Goal: Transaction & Acquisition: Complete application form

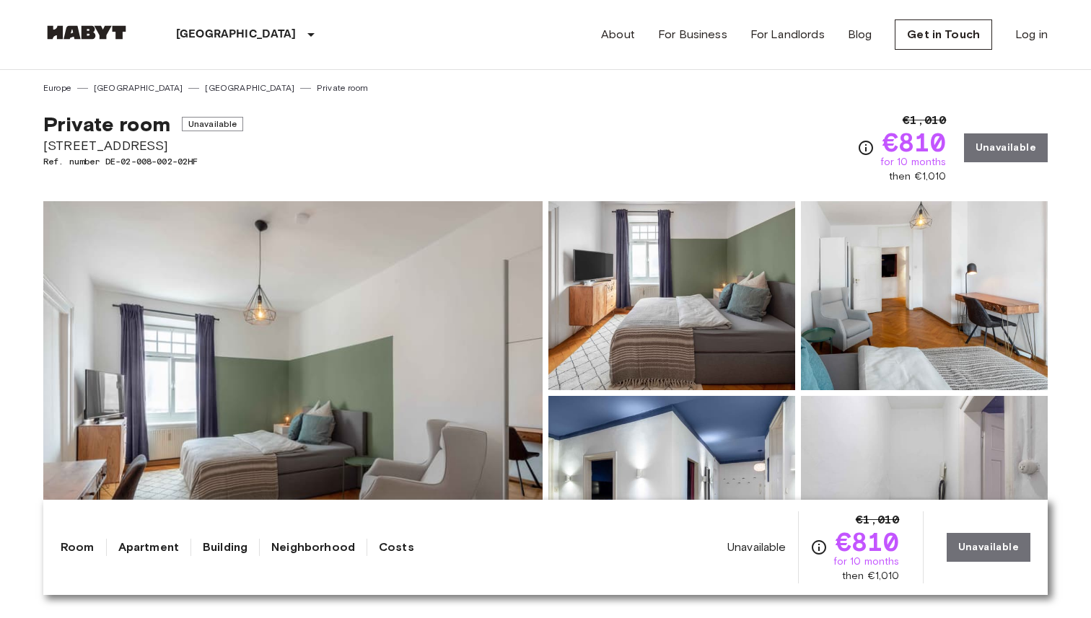
click at [205, 87] on link "[GEOGRAPHIC_DATA]" at bounding box center [249, 88] width 89 height 13
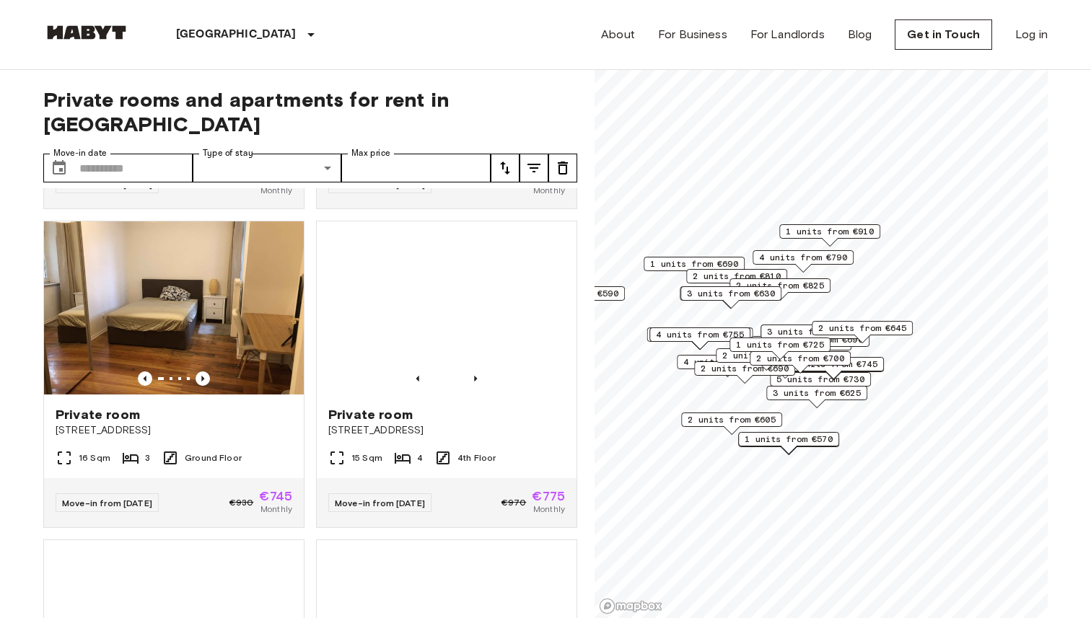
scroll to position [595, 0]
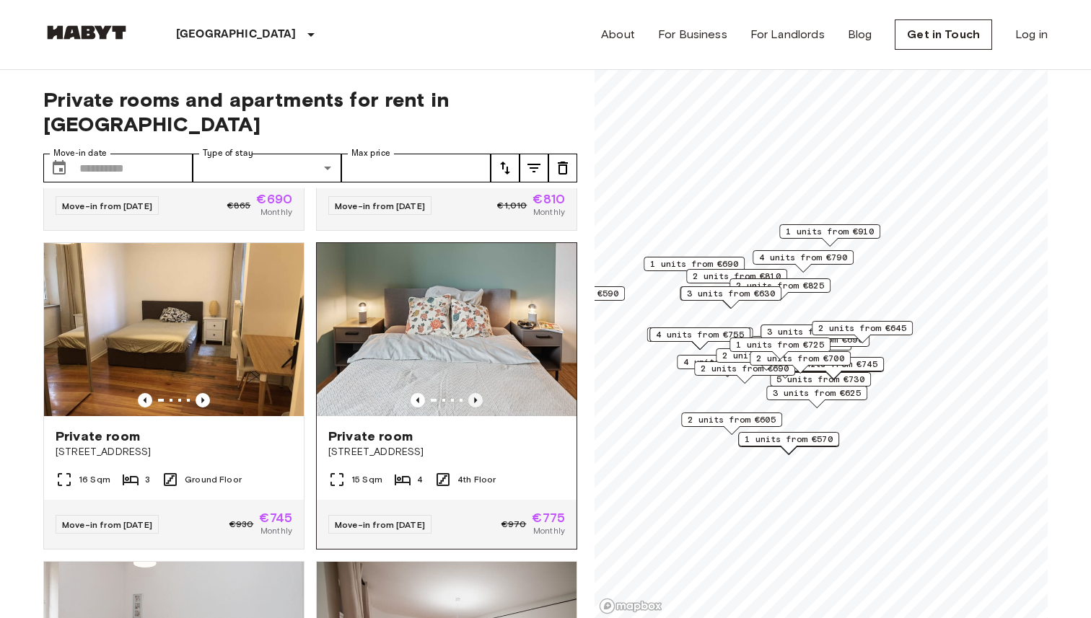
click at [475, 393] on icon "Previous image" at bounding box center [475, 400] width 14 height 14
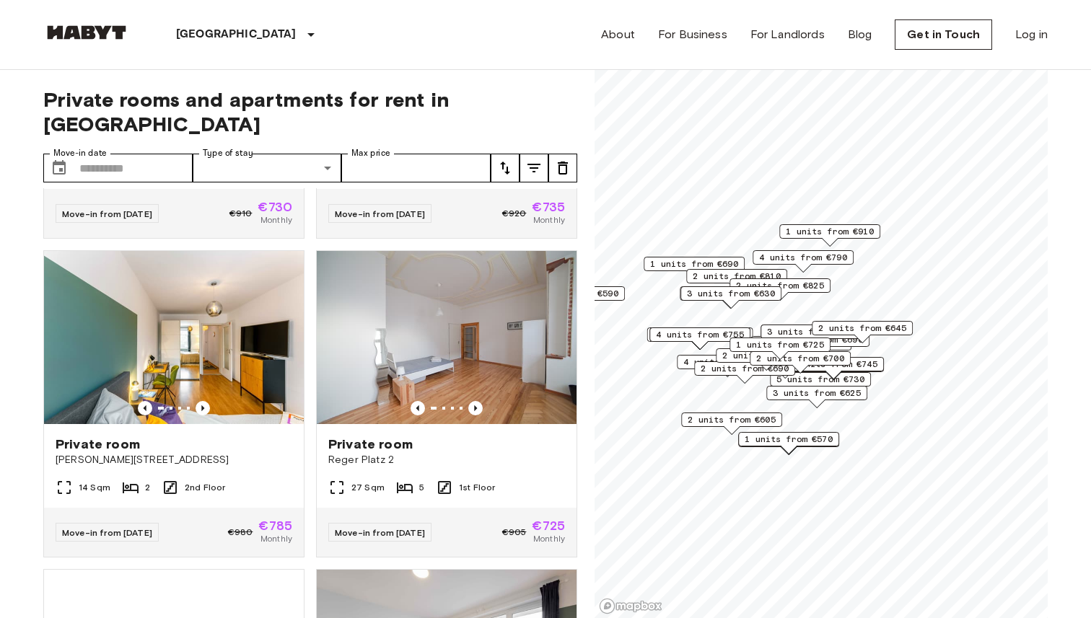
scroll to position [1883, 0]
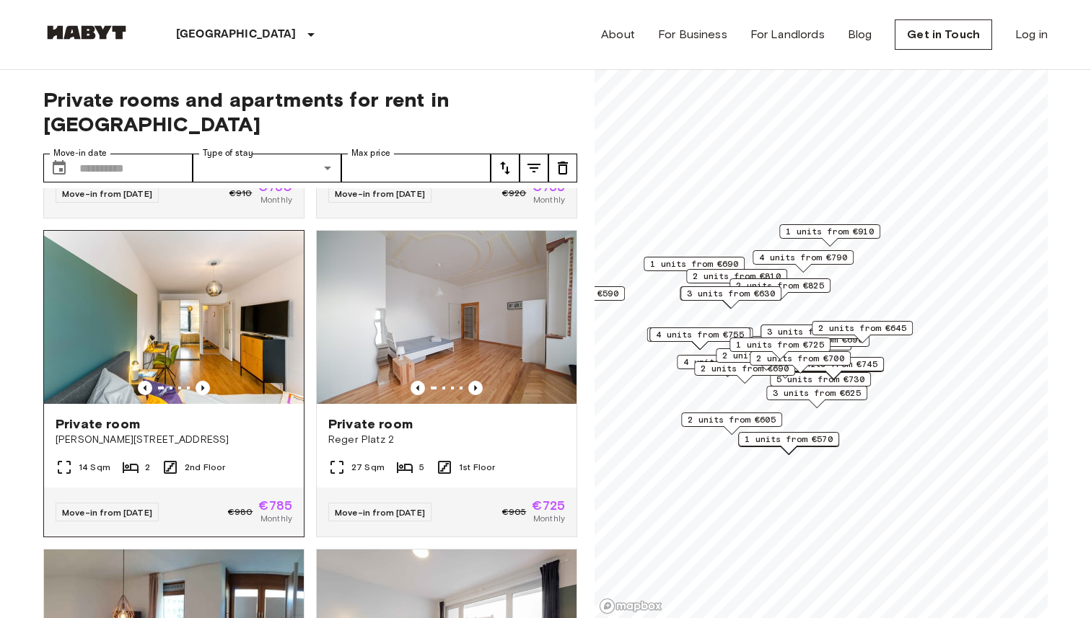
click at [204, 356] on img at bounding box center [174, 317] width 260 height 173
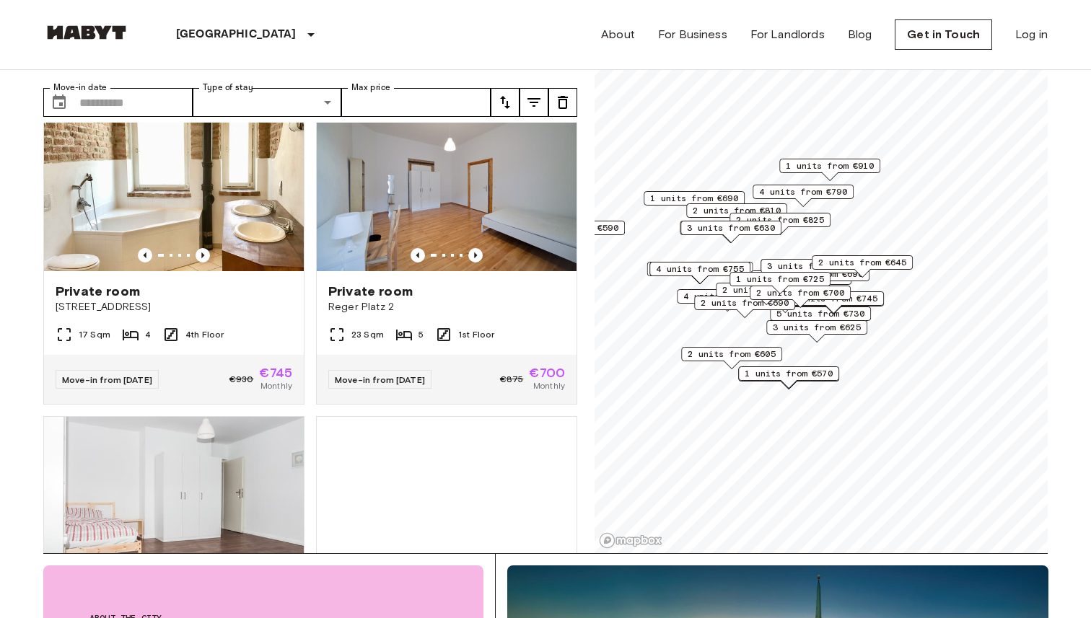
scroll to position [2510, 0]
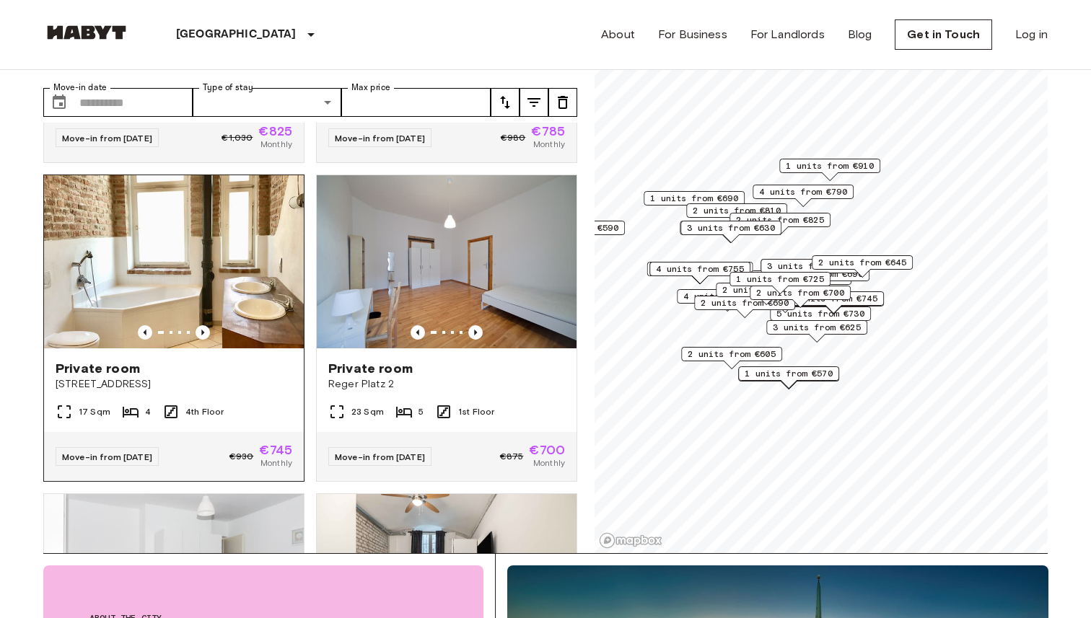
click at [191, 360] on div "Private room" at bounding box center [174, 368] width 237 height 17
click at [776, 264] on span "3 units from €800" at bounding box center [811, 266] width 88 height 13
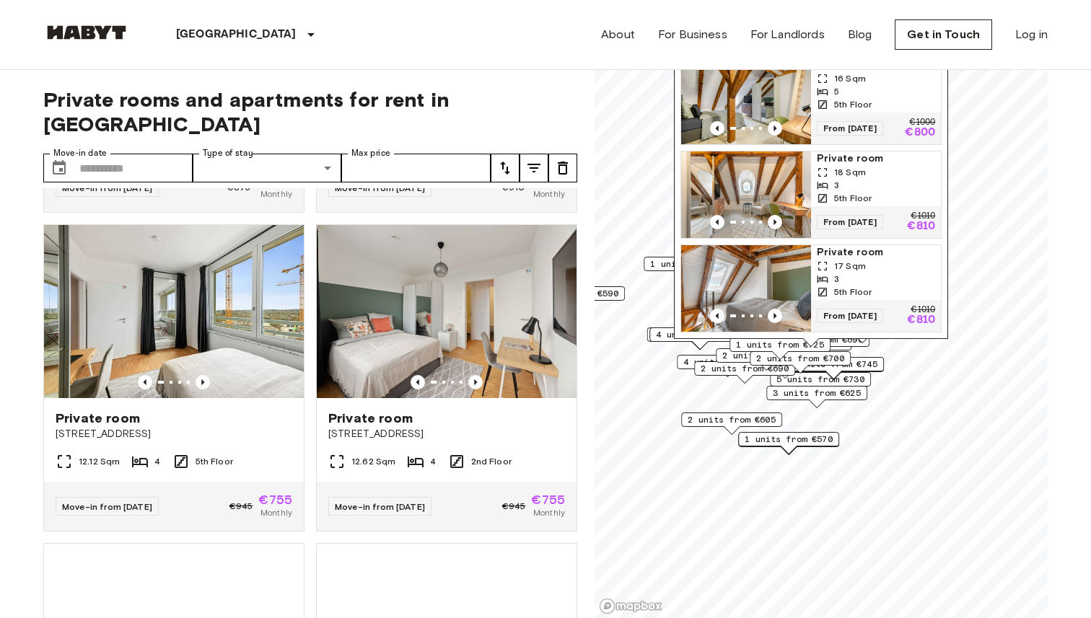
scroll to position [3177, 0]
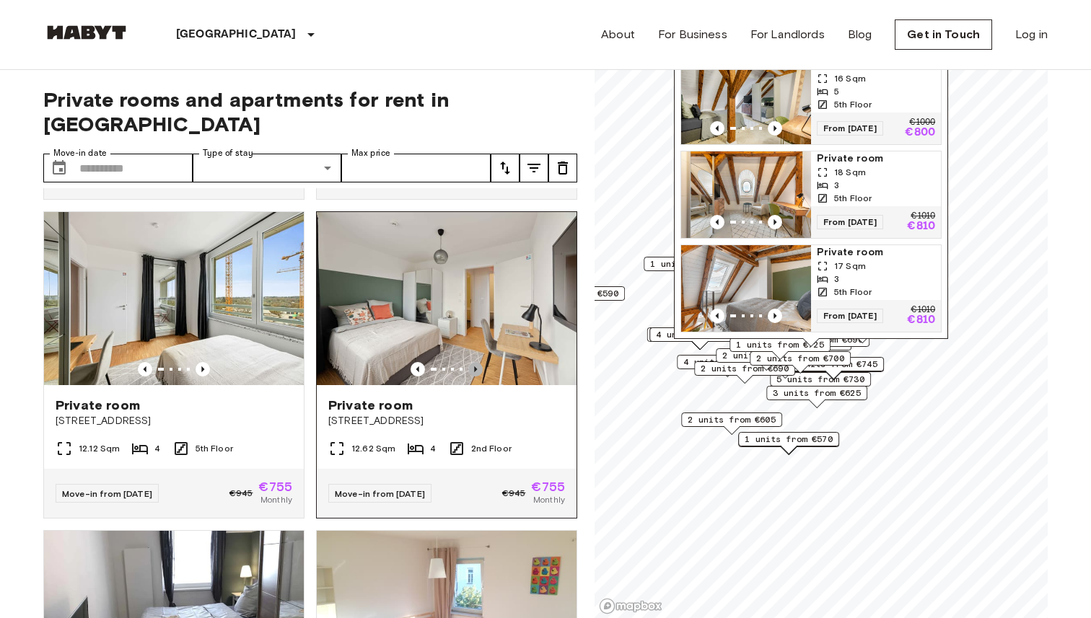
click at [477, 362] on icon "Previous image" at bounding box center [475, 369] width 14 height 14
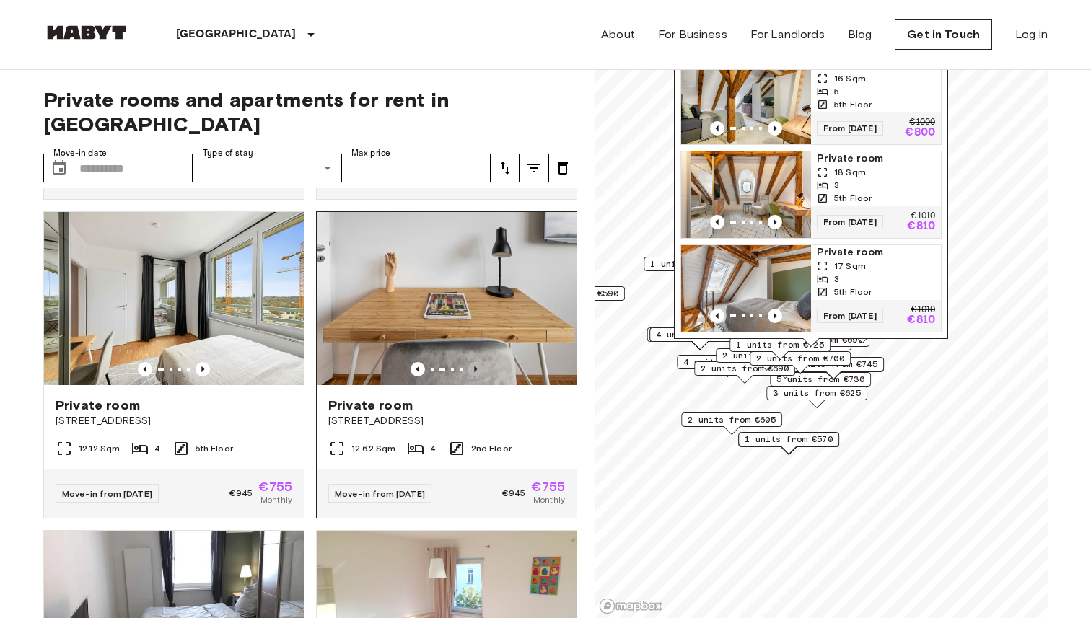
click at [477, 362] on icon "Previous image" at bounding box center [475, 369] width 14 height 14
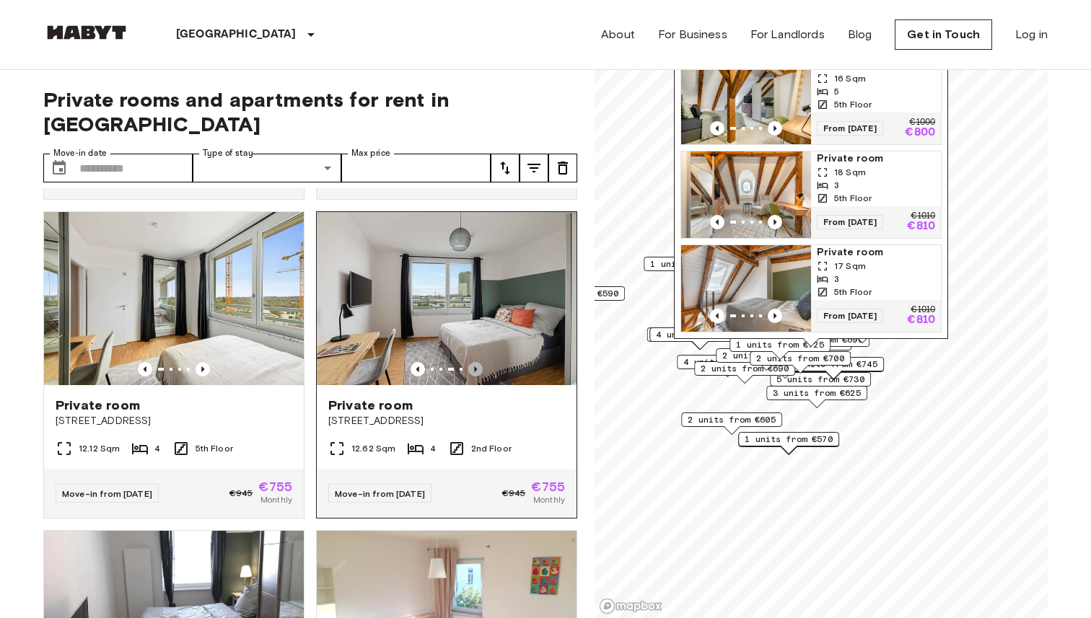
click at [477, 362] on icon "Previous image" at bounding box center [475, 369] width 14 height 14
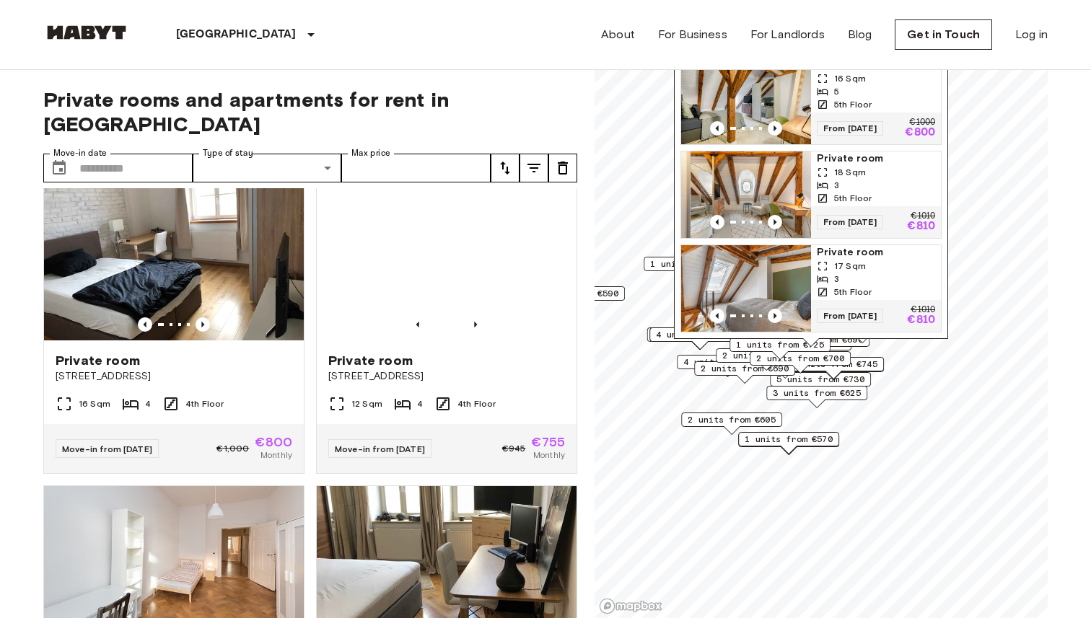
scroll to position [4141, 0]
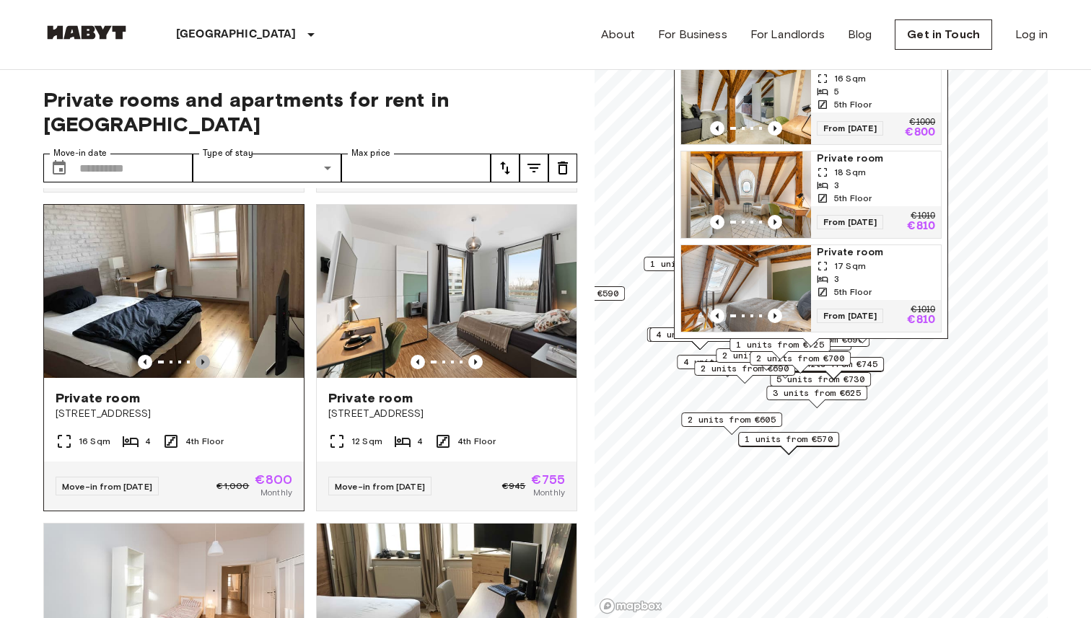
click at [202, 359] on icon "Previous image" at bounding box center [202, 362] width 3 height 6
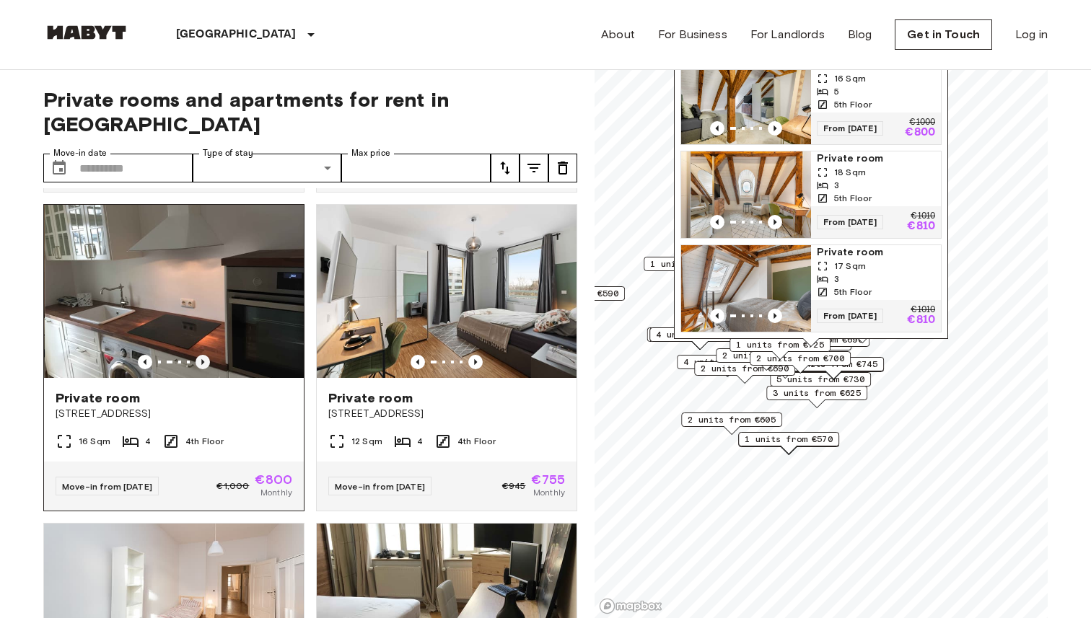
click at [203, 359] on icon "Previous image" at bounding box center [202, 362] width 3 height 6
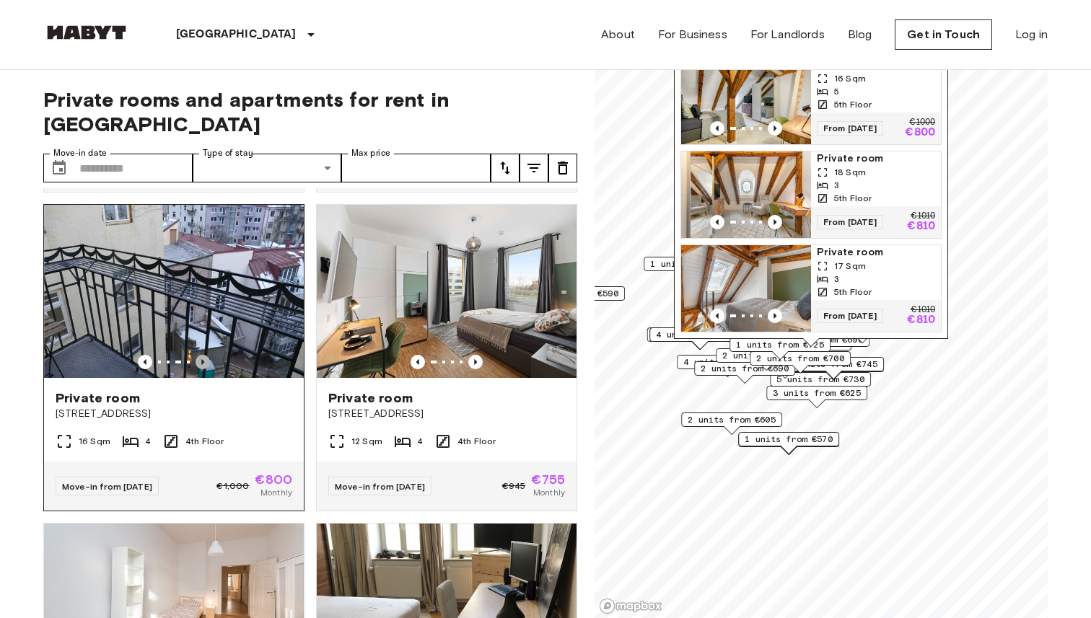
click at [203, 359] on icon "Previous image" at bounding box center [202, 362] width 3 height 6
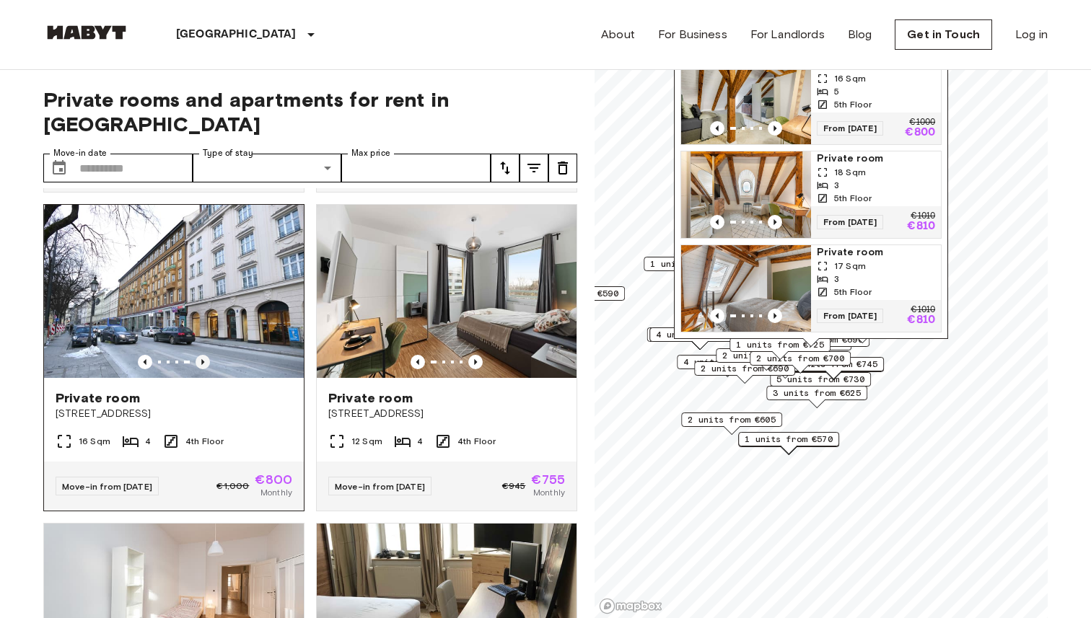
click at [203, 359] on icon "Previous image" at bounding box center [202, 362] width 3 height 6
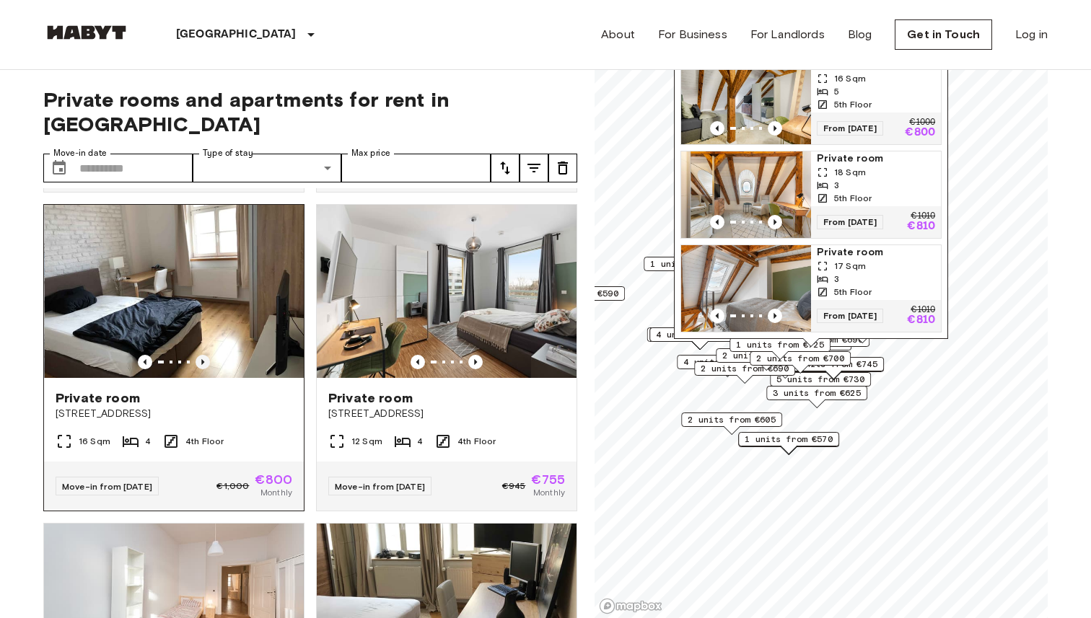
click at [203, 359] on icon "Previous image" at bounding box center [202, 362] width 3 height 6
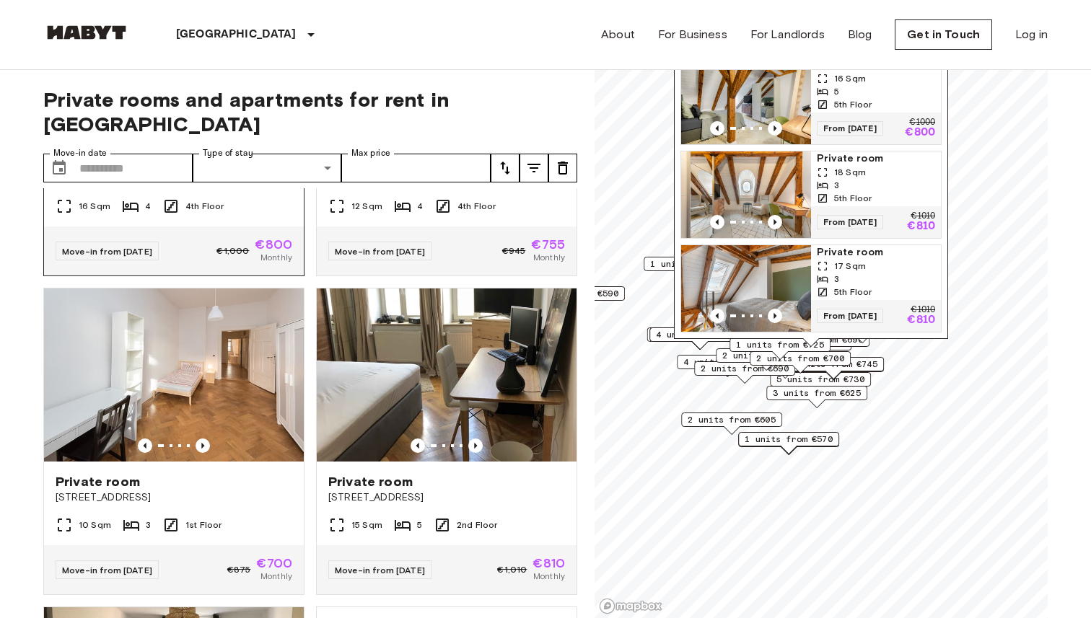
scroll to position [4377, 0]
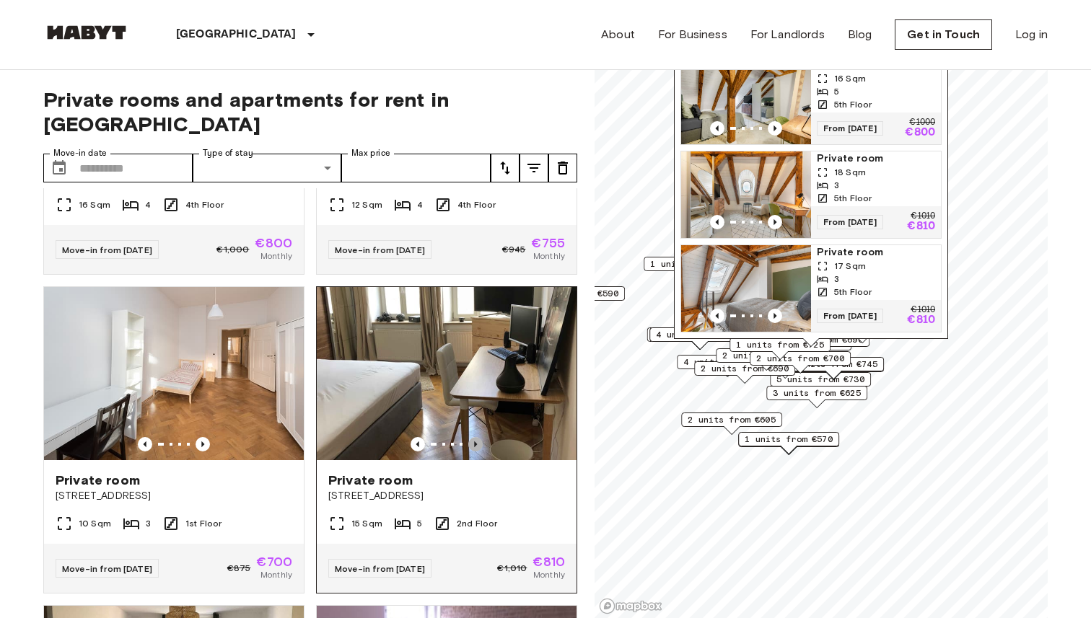
click at [476, 437] on icon "Previous image" at bounding box center [475, 444] width 14 height 14
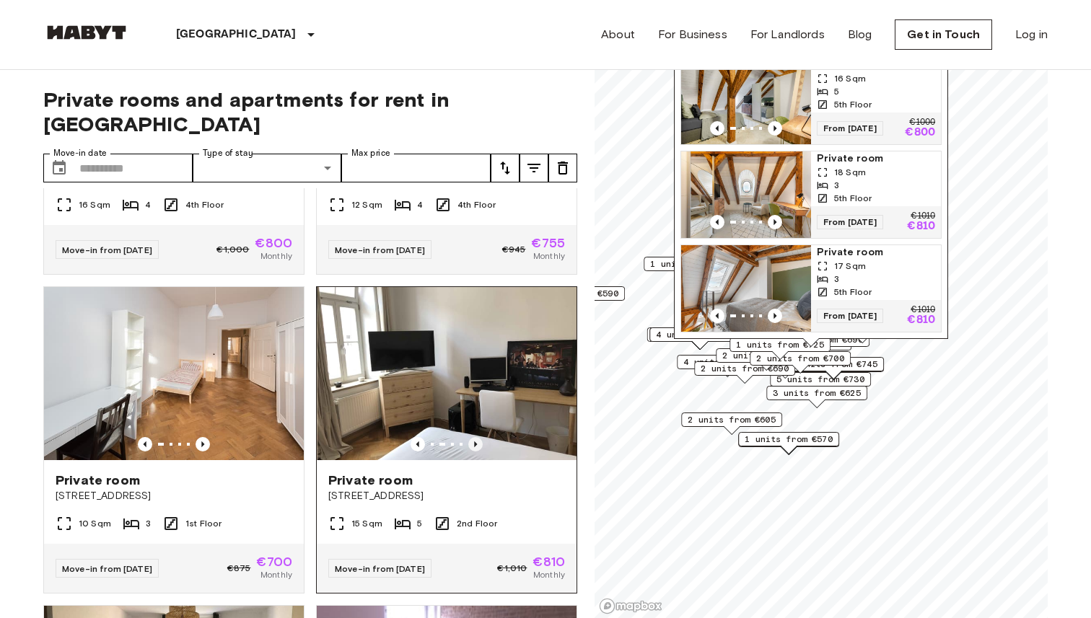
click at [476, 437] on icon "Previous image" at bounding box center [475, 444] width 14 height 14
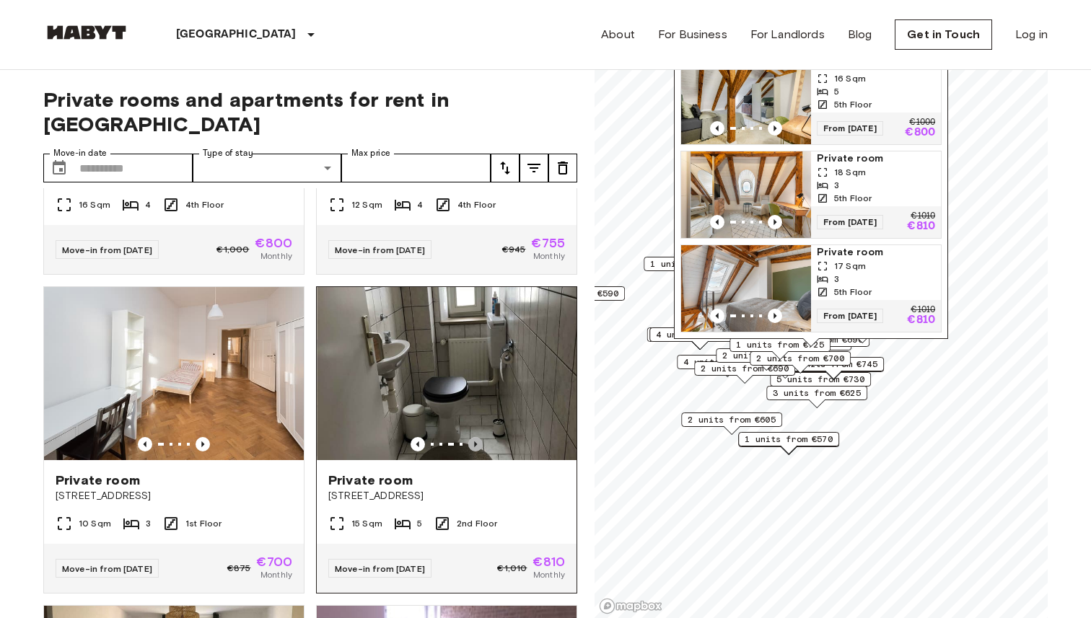
click at [476, 437] on icon "Previous image" at bounding box center [475, 444] width 14 height 14
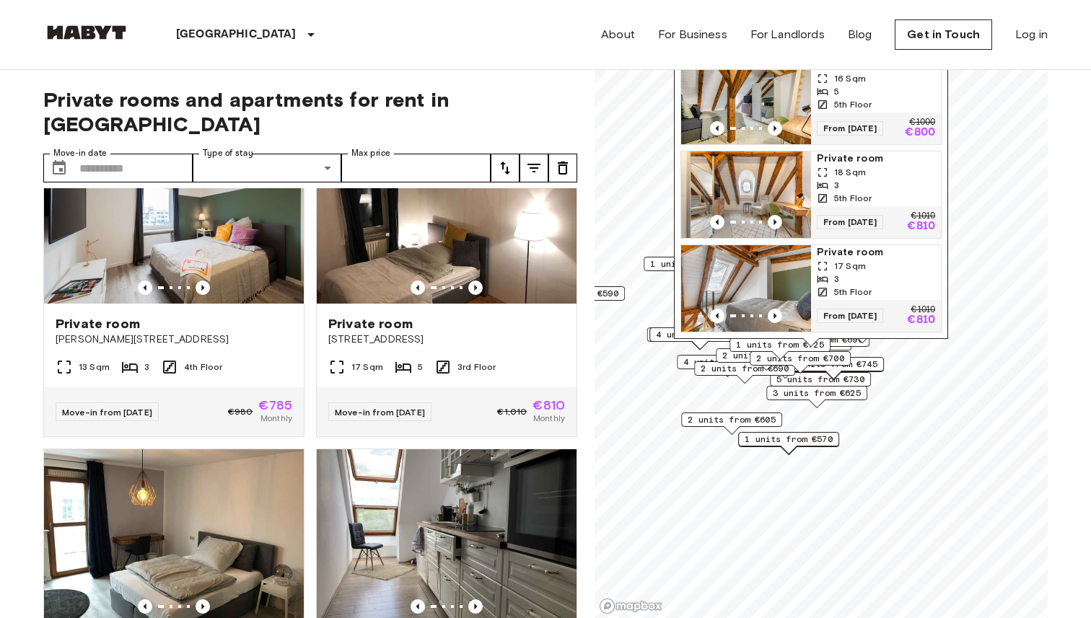
scroll to position [5735, 0]
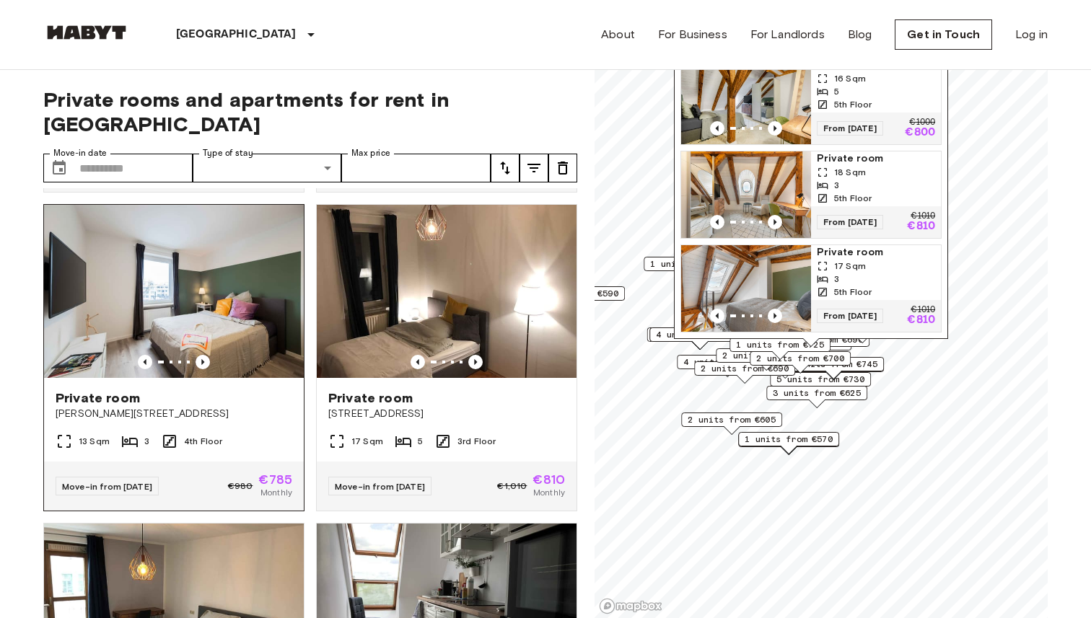
click at [116, 407] on span "Martin-Behaim-Straße 3" at bounding box center [174, 414] width 237 height 14
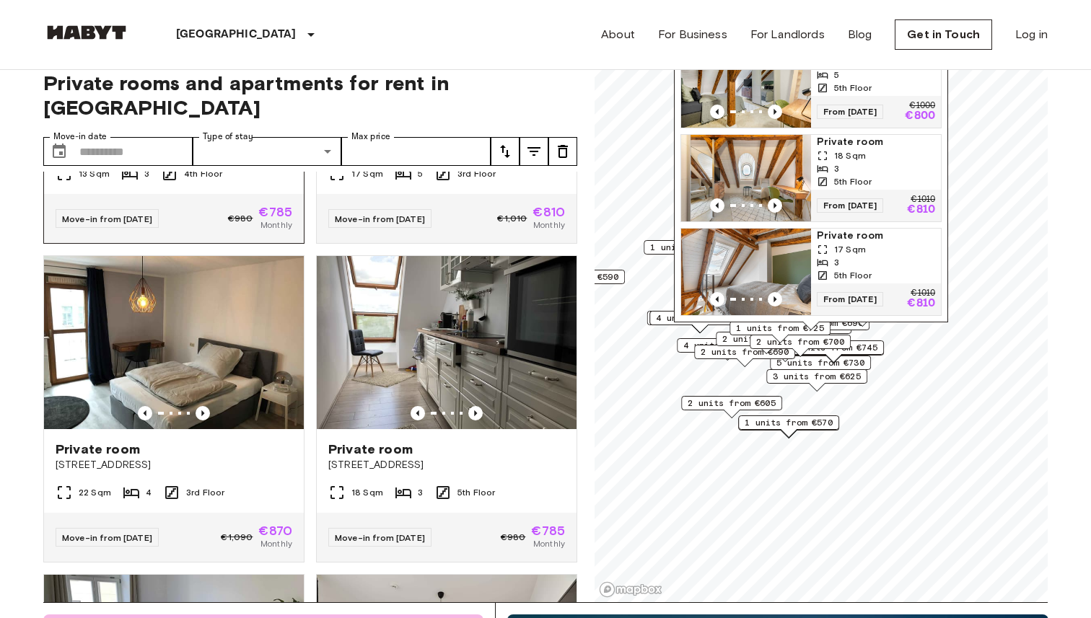
scroll to position [5988, 0]
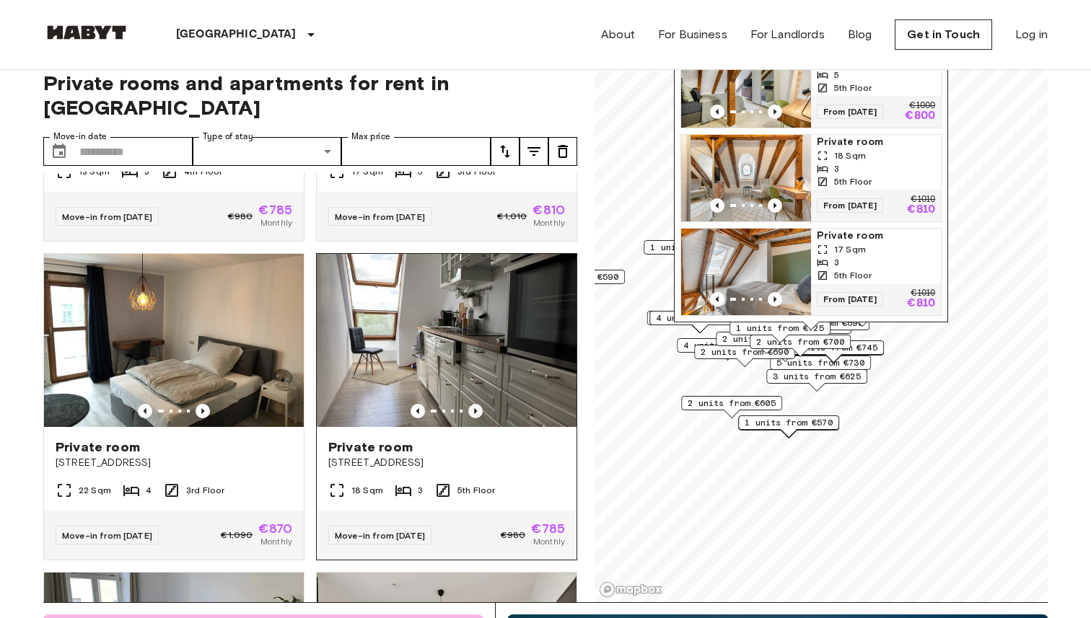
click at [478, 404] on icon "Previous image" at bounding box center [475, 411] width 14 height 14
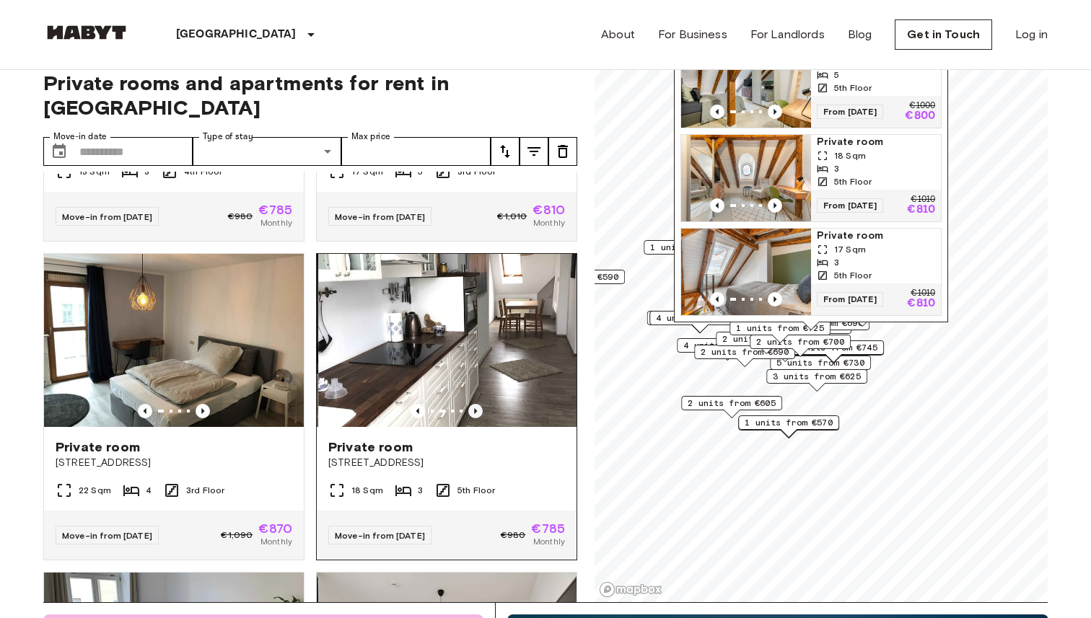
click at [478, 404] on icon "Previous image" at bounding box center [475, 411] width 14 height 14
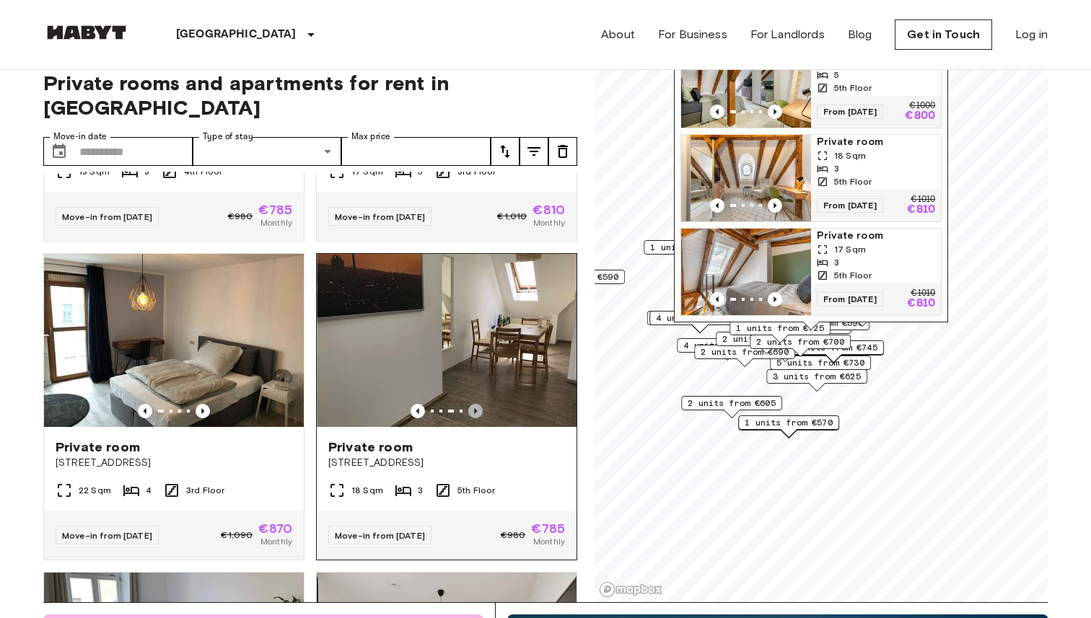
click at [478, 404] on icon "Previous image" at bounding box center [475, 411] width 14 height 14
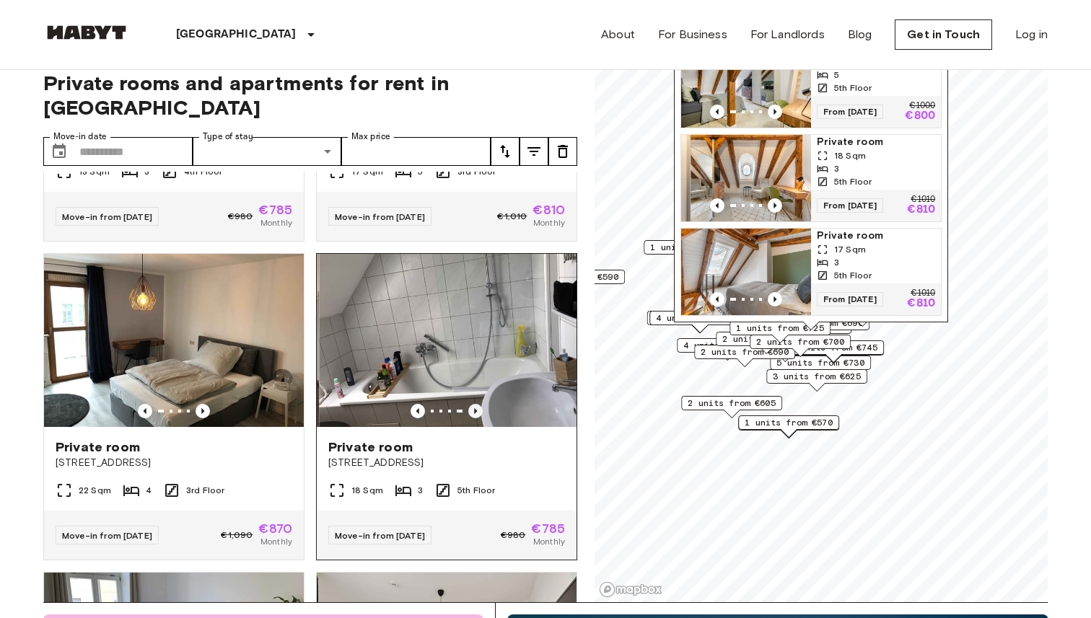
click at [478, 404] on icon "Previous image" at bounding box center [475, 411] width 14 height 14
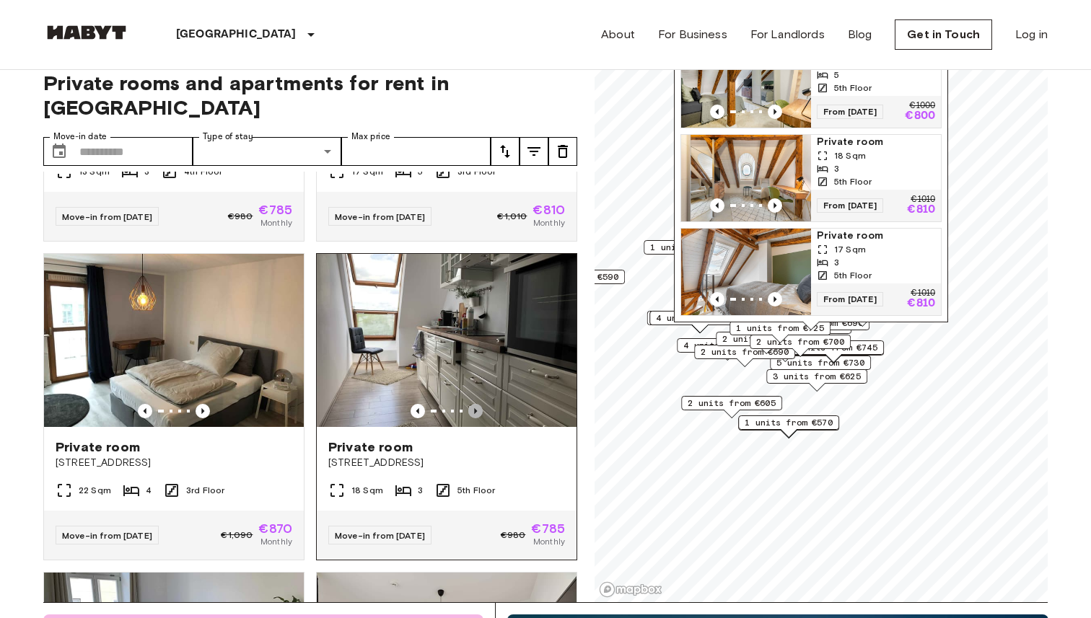
click at [478, 404] on icon "Previous image" at bounding box center [475, 411] width 14 height 14
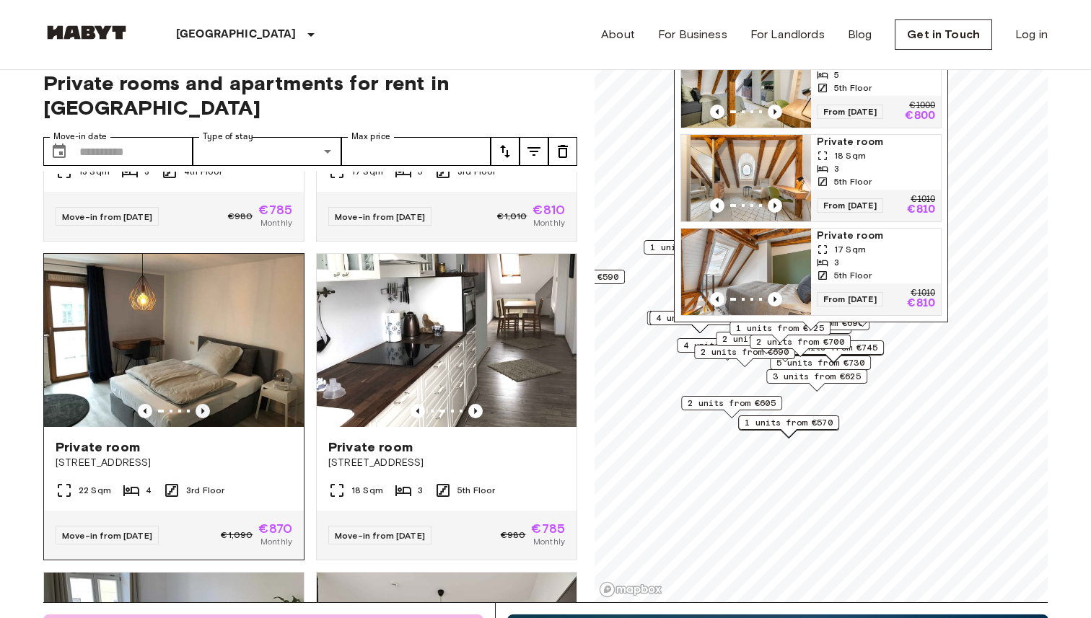
click at [206, 404] on icon "Previous image" at bounding box center [202, 411] width 14 height 14
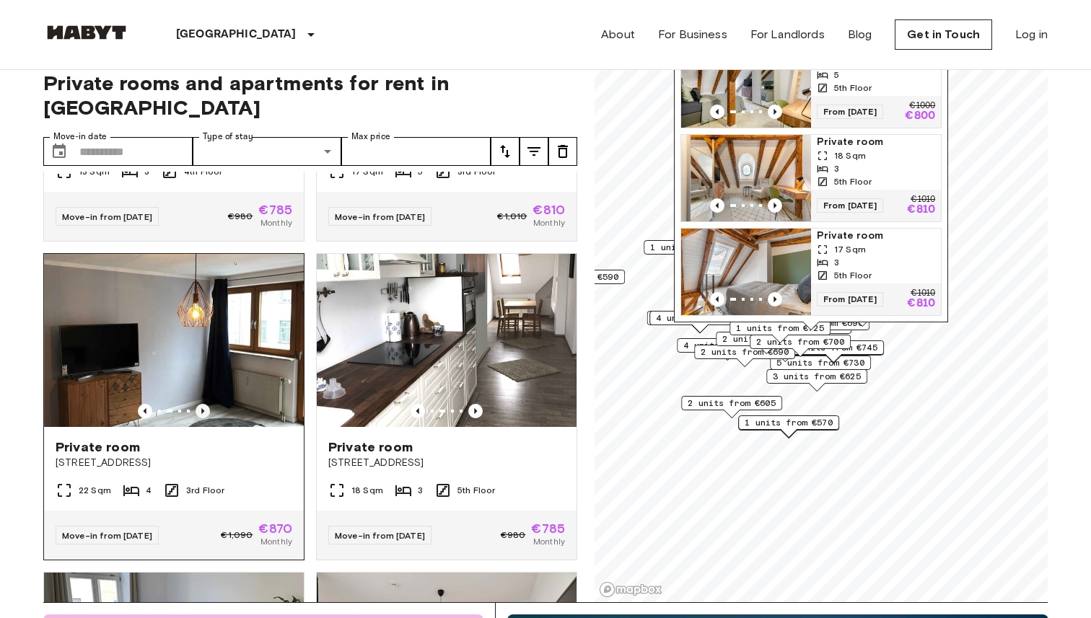
click at [206, 404] on icon "Previous image" at bounding box center [202, 411] width 14 height 14
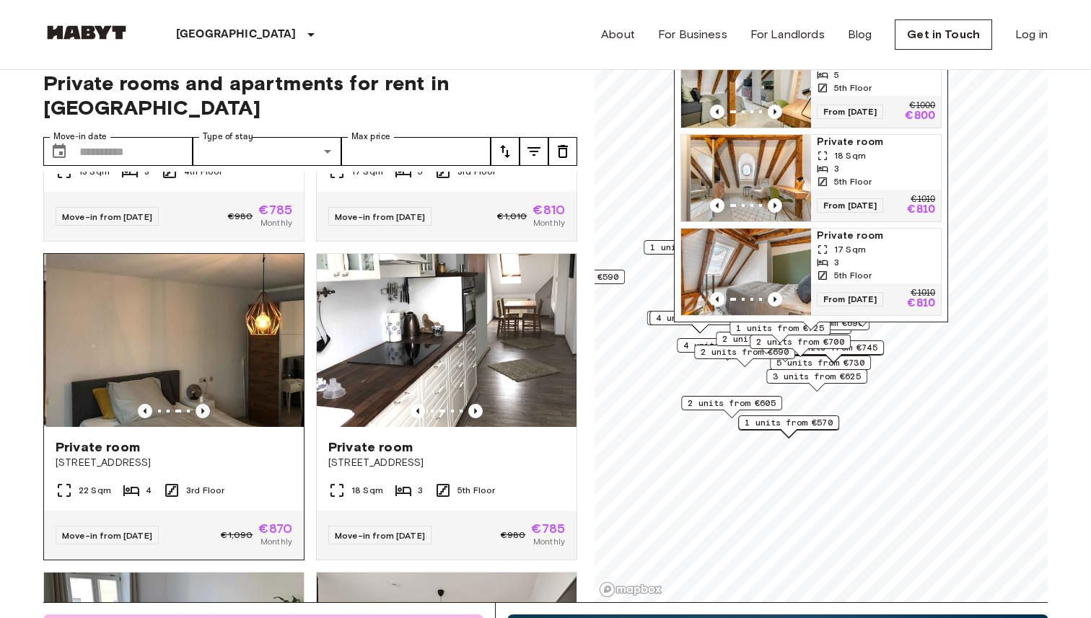
click at [206, 404] on icon "Previous image" at bounding box center [202, 411] width 14 height 14
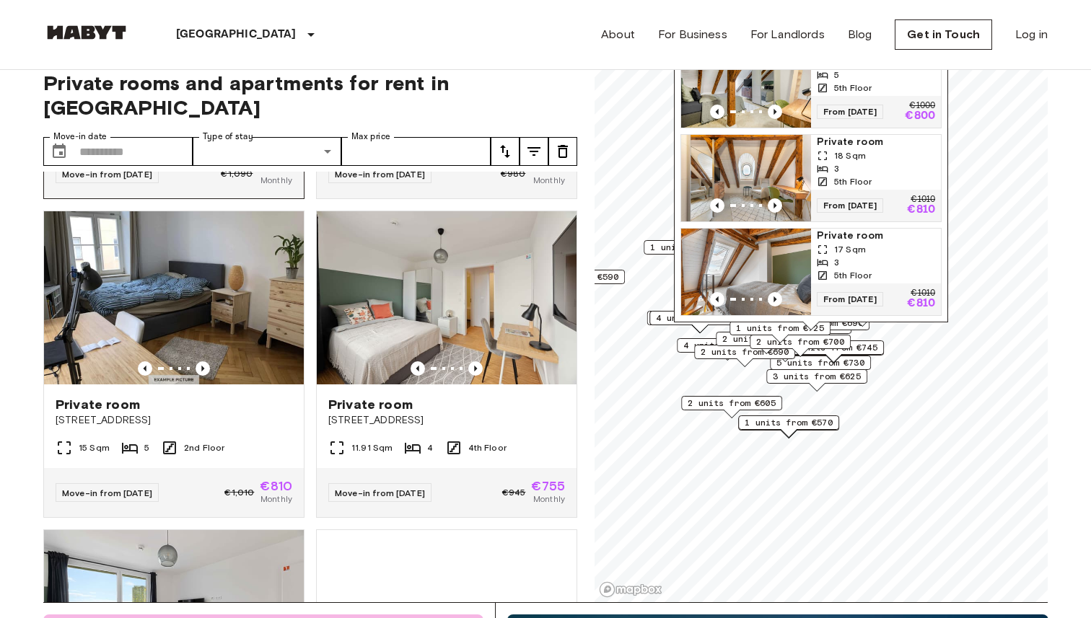
scroll to position [6342, 0]
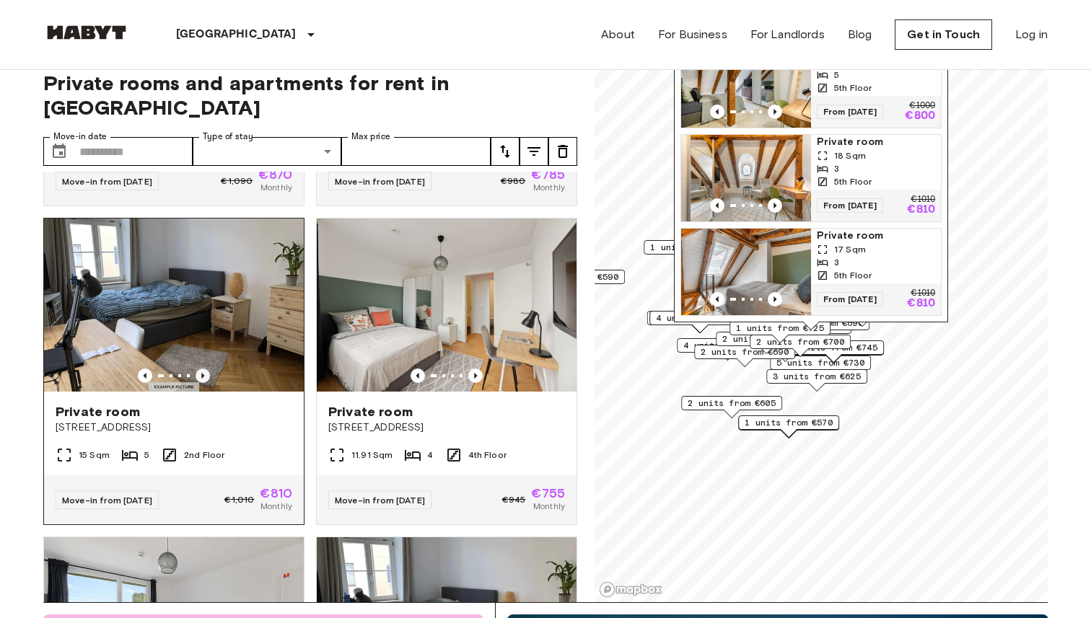
click at [204, 369] on icon "Previous image" at bounding box center [202, 376] width 14 height 14
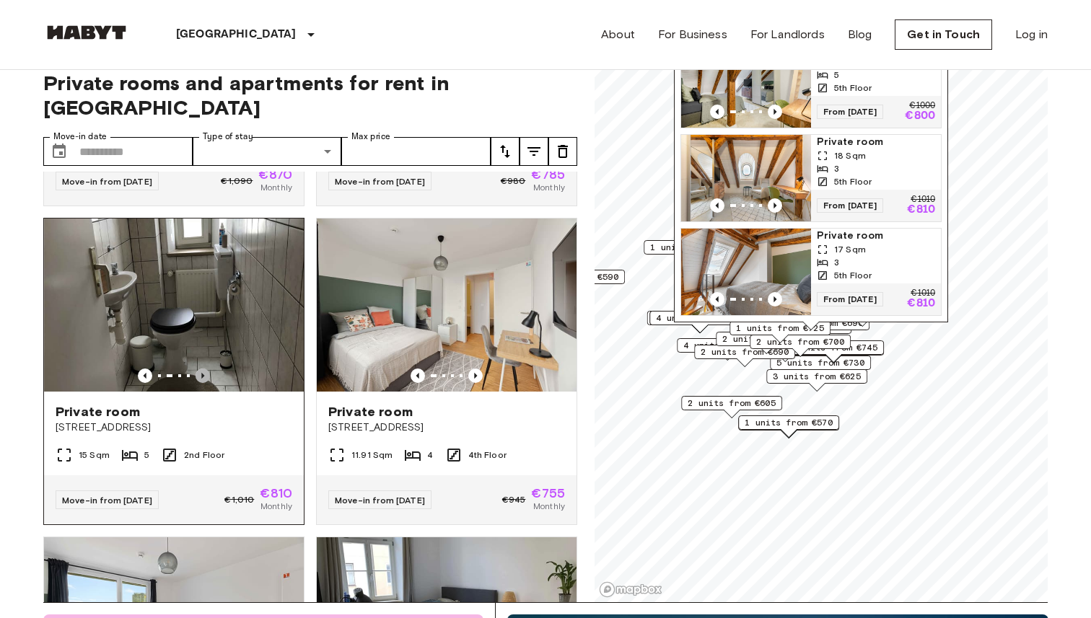
click at [204, 369] on icon "Previous image" at bounding box center [202, 376] width 14 height 14
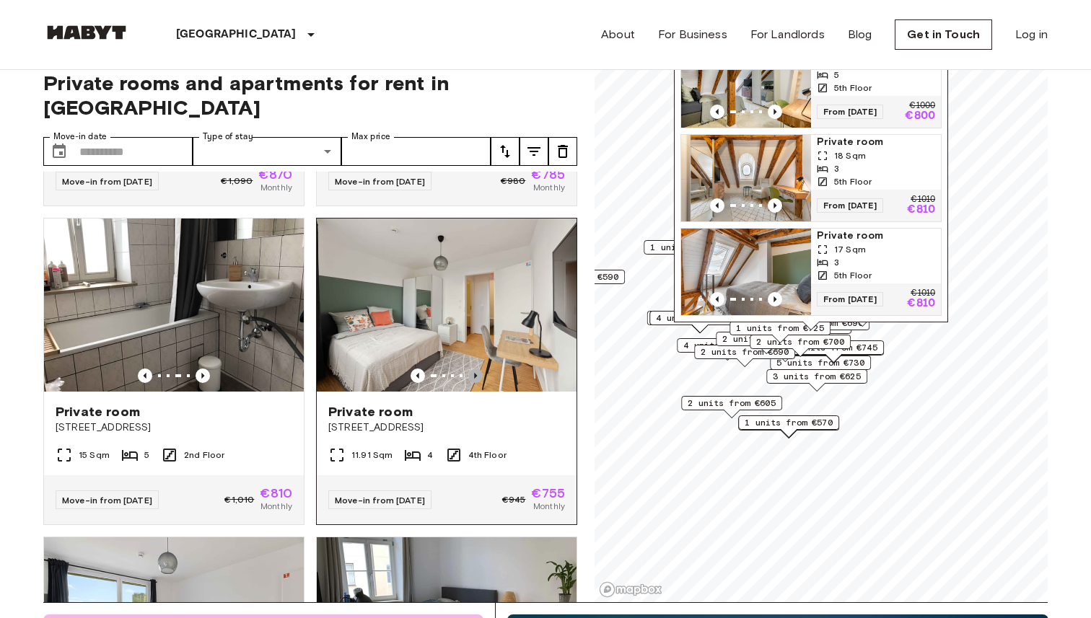
click at [478, 369] on icon "Previous image" at bounding box center [475, 376] width 14 height 14
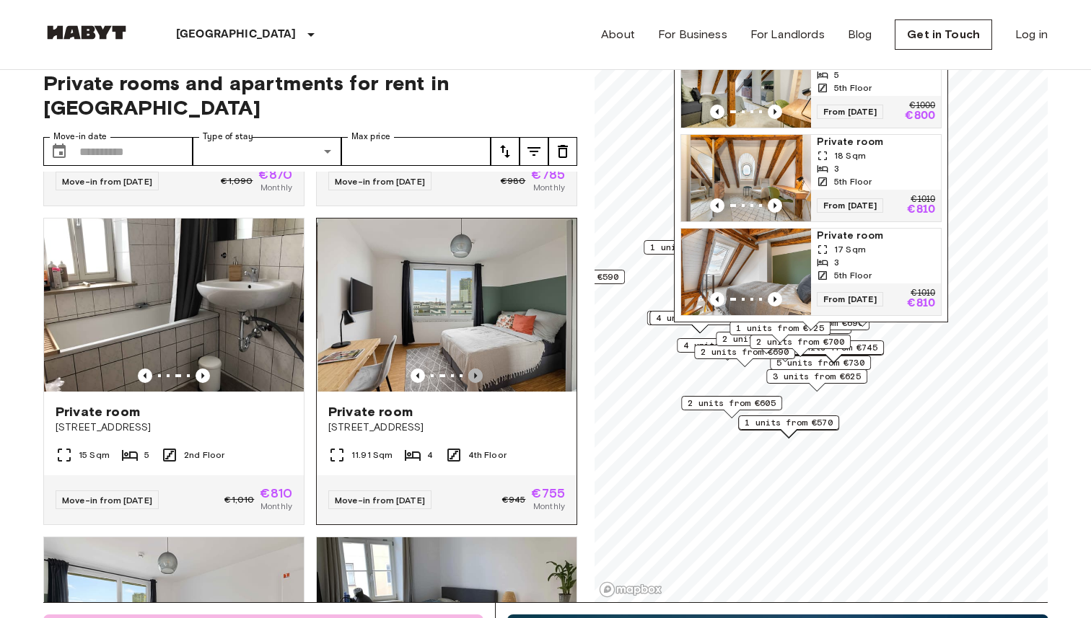
click at [478, 369] on icon "Previous image" at bounding box center [475, 376] width 14 height 14
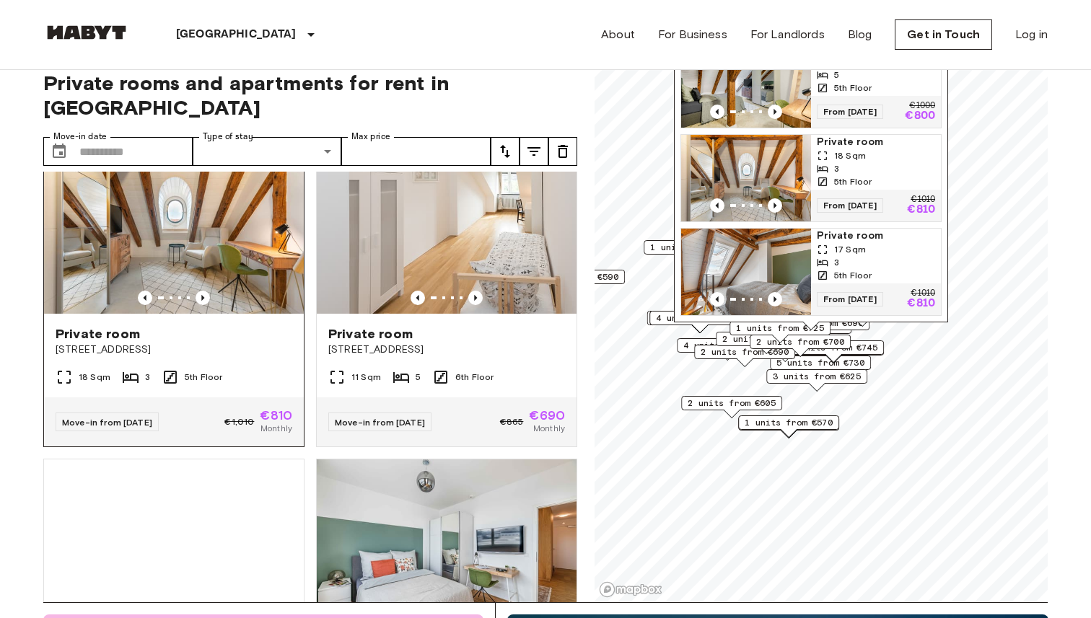
scroll to position [10206, 0]
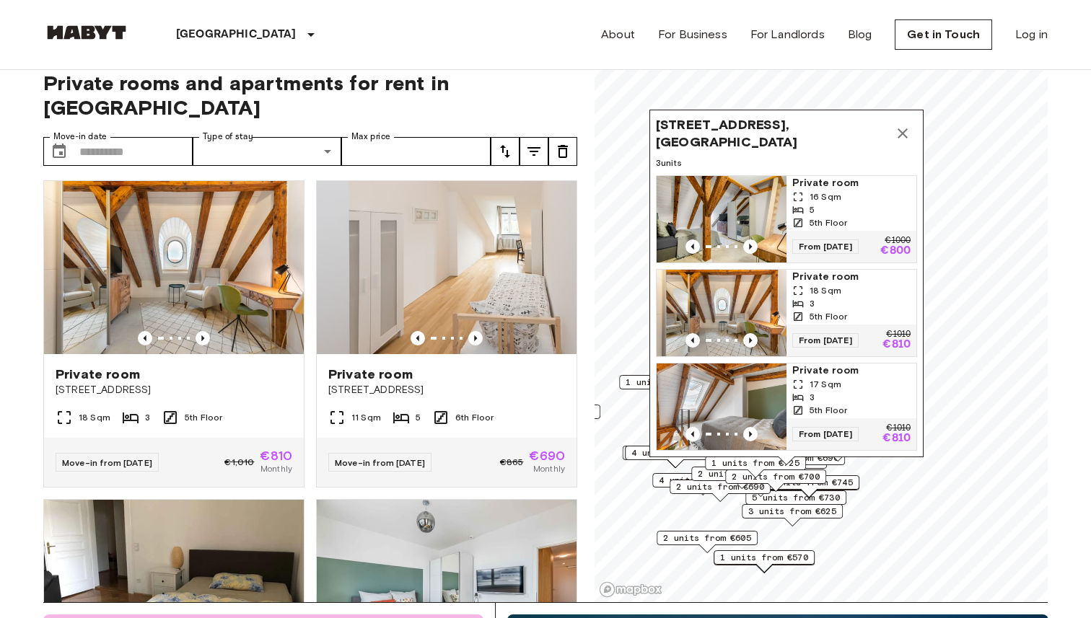
click at [907, 133] on icon "Map marker" at bounding box center [902, 133] width 17 height 17
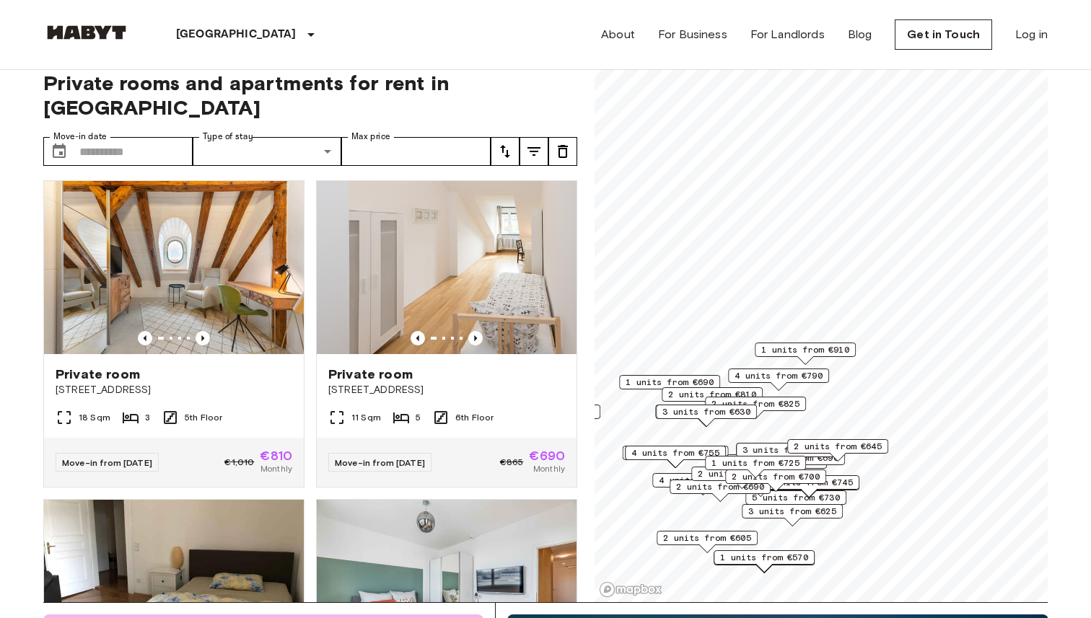
click at [783, 402] on span "2 units from €825" at bounding box center [755, 403] width 88 height 13
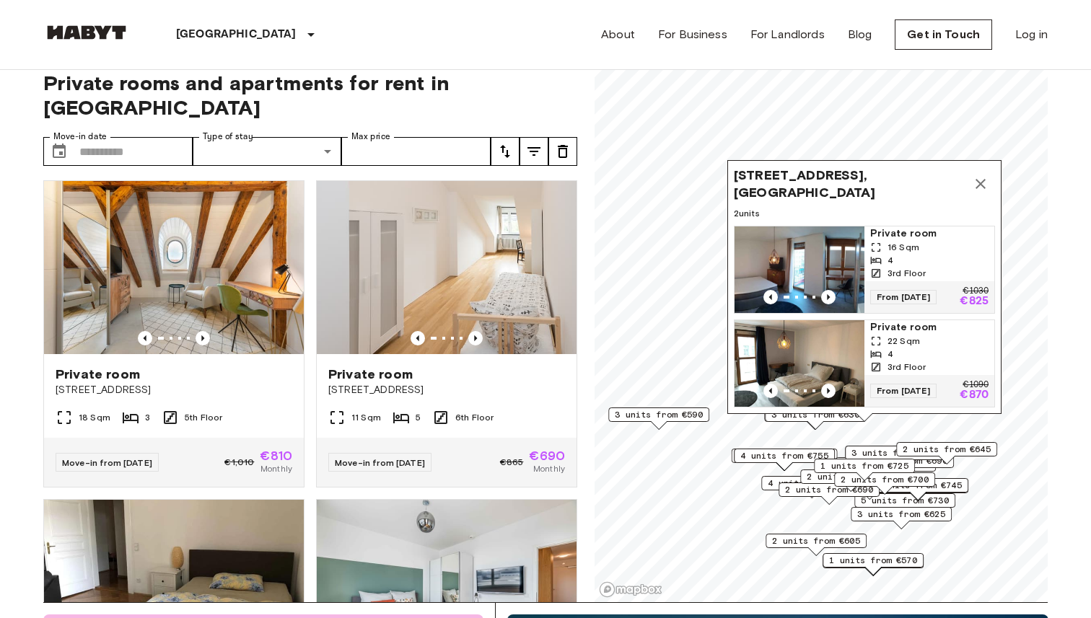
drag, startPoint x: 623, startPoint y: 167, endPoint x: 728, endPoint y: 171, distance: 104.7
click at [728, 171] on div "Gabelsberger Straße 65, 80333 Munich, GER 2 units Private room 16 Sqm 4 3rd Flo…" at bounding box center [864, 287] width 274 height 254
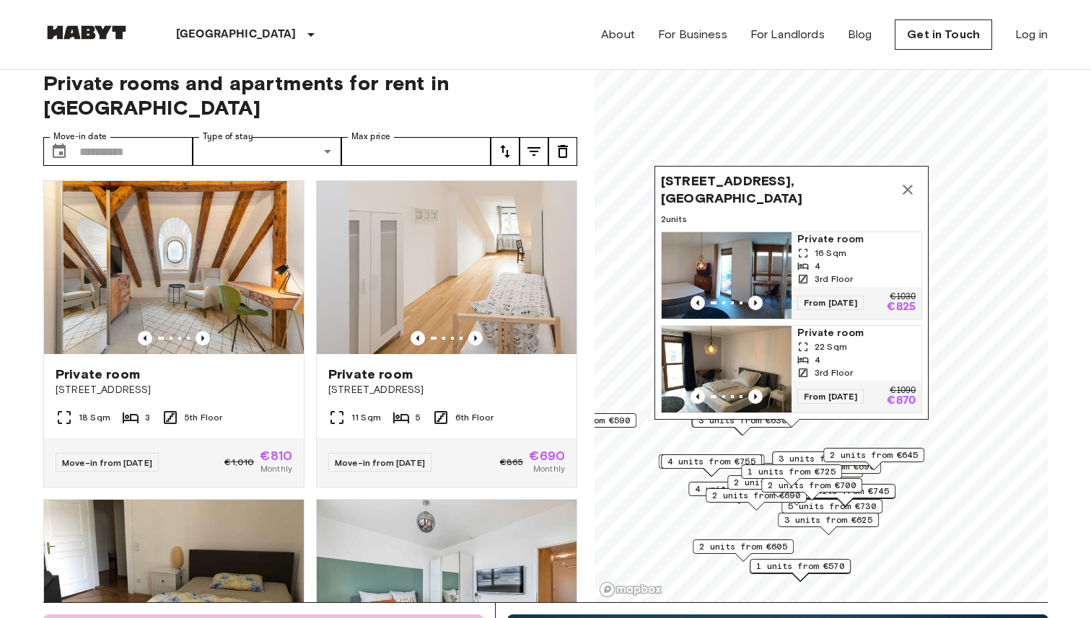
drag, startPoint x: 931, startPoint y: 172, endPoint x: 862, endPoint y: 178, distance: 69.6
click at [863, 177] on span "Gabelsberger Straße 65, 80333 Munich, GER" at bounding box center [777, 189] width 232 height 35
click at [858, 340] on span "Private room" at bounding box center [857, 334] width 118 height 14
click at [905, 191] on icon "Map marker" at bounding box center [908, 190] width 17 height 17
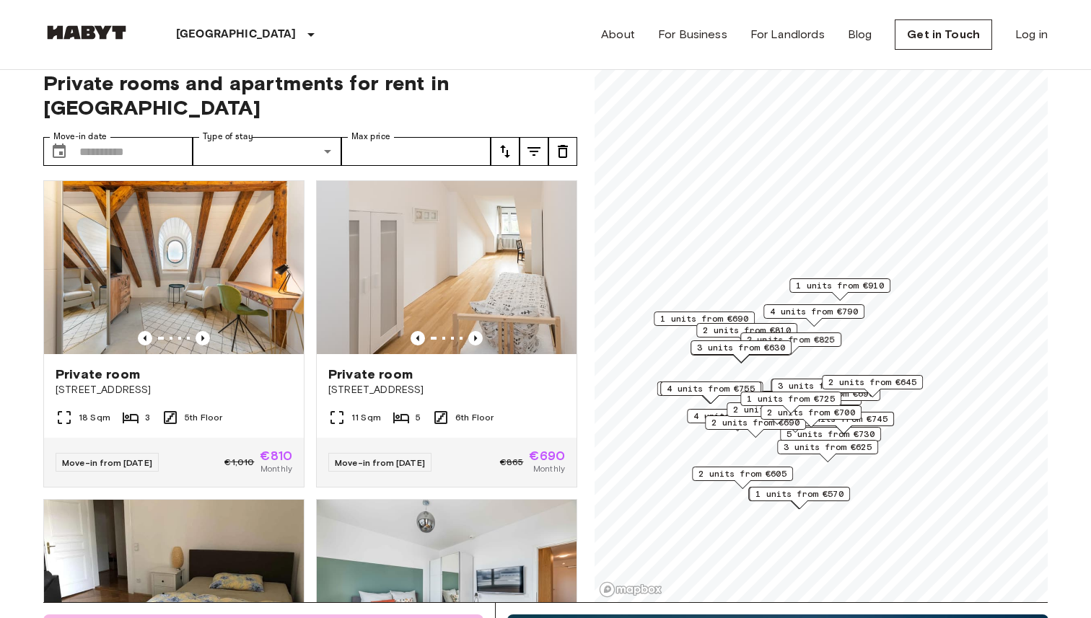
click at [845, 312] on span "4 units from €790" at bounding box center [814, 311] width 88 height 13
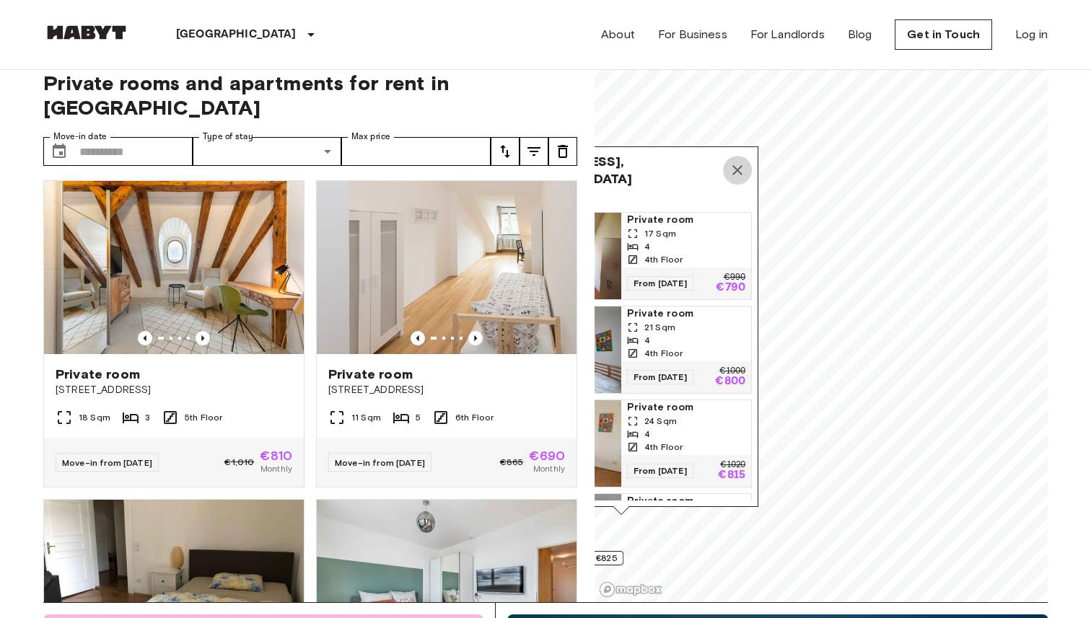
click at [742, 164] on icon "Map marker" at bounding box center [737, 170] width 17 height 17
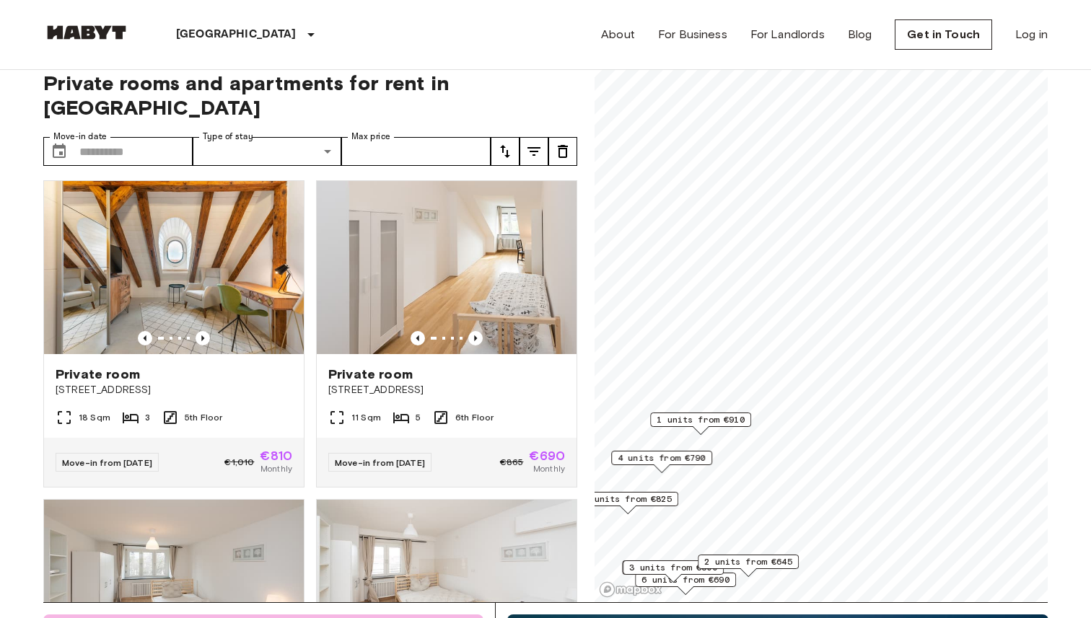
scroll to position [1916, 0]
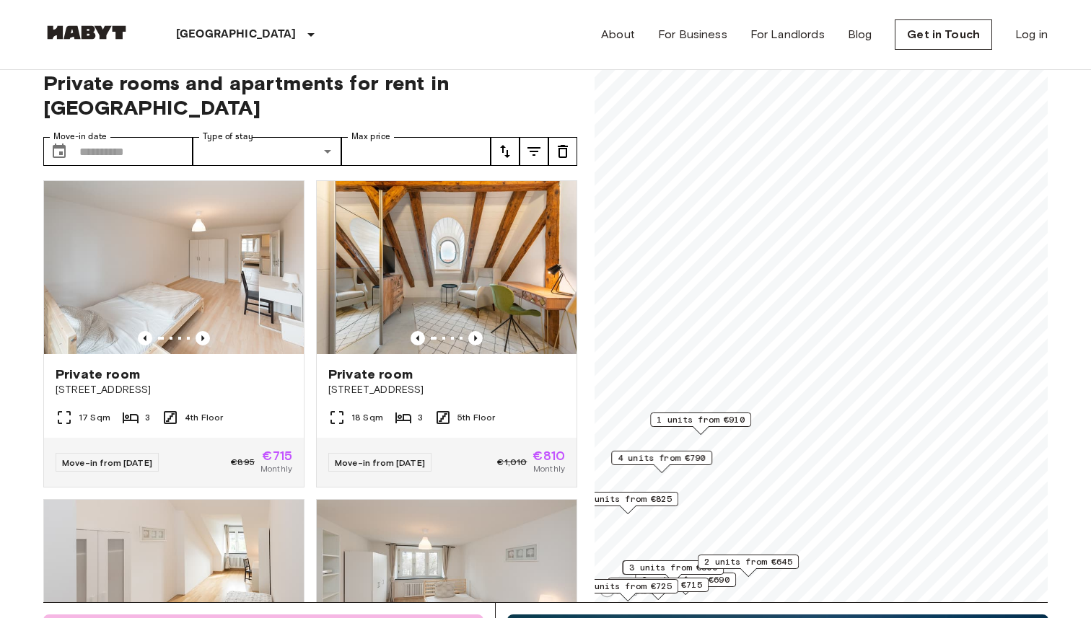
click at [729, 429] on div "1 units from €910" at bounding box center [700, 424] width 101 height 22
click at [726, 415] on span "1 units from €910" at bounding box center [700, 419] width 88 height 13
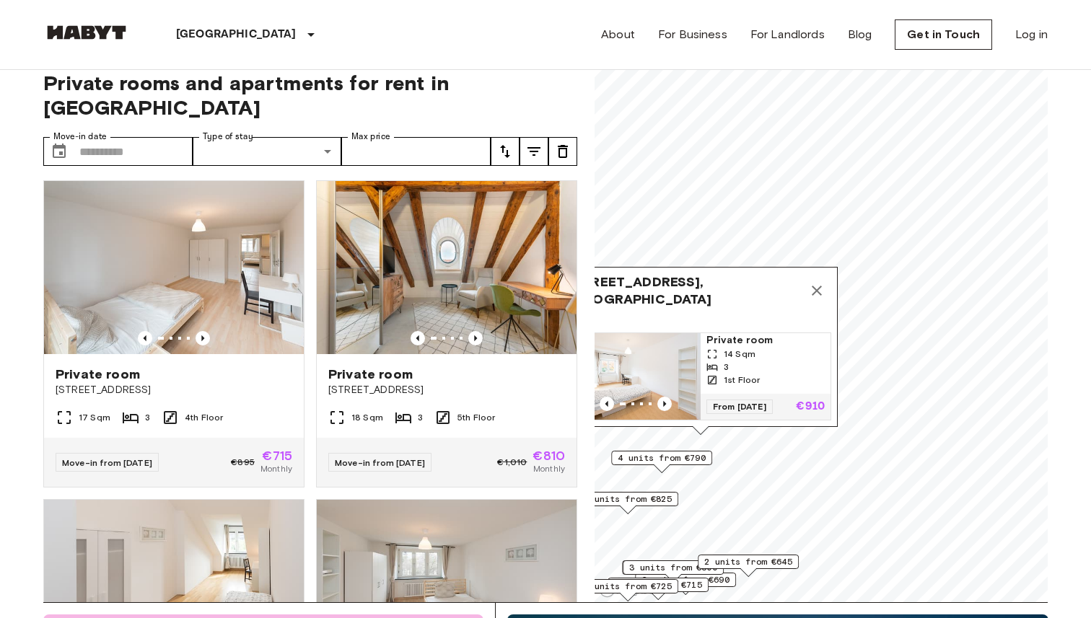
click at [815, 292] on icon "Map marker" at bounding box center [817, 291] width 10 height 10
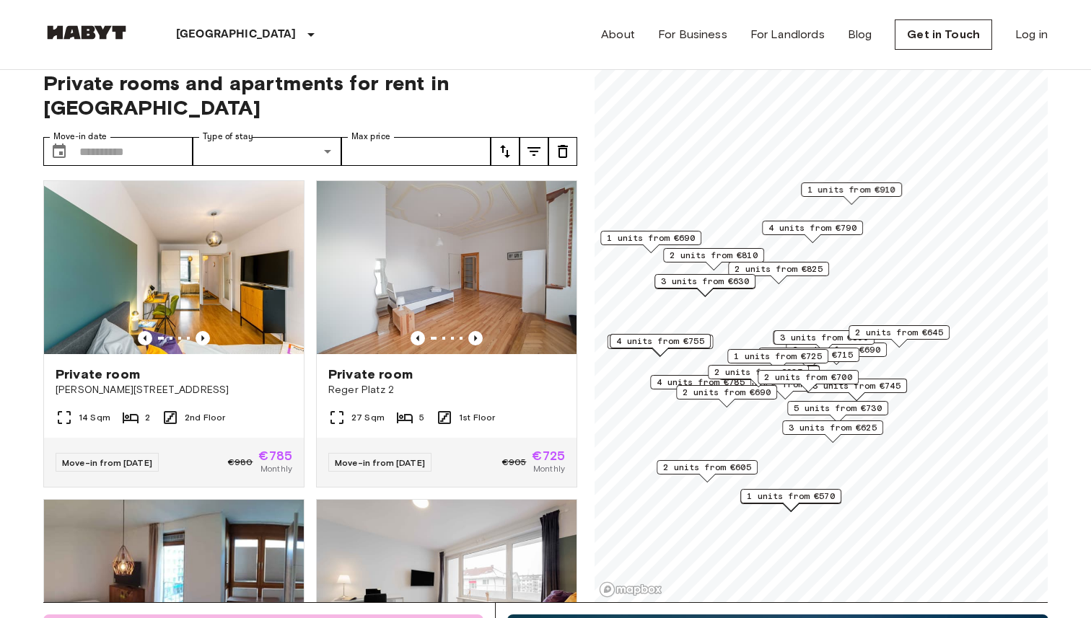
scroll to position [10206, 0]
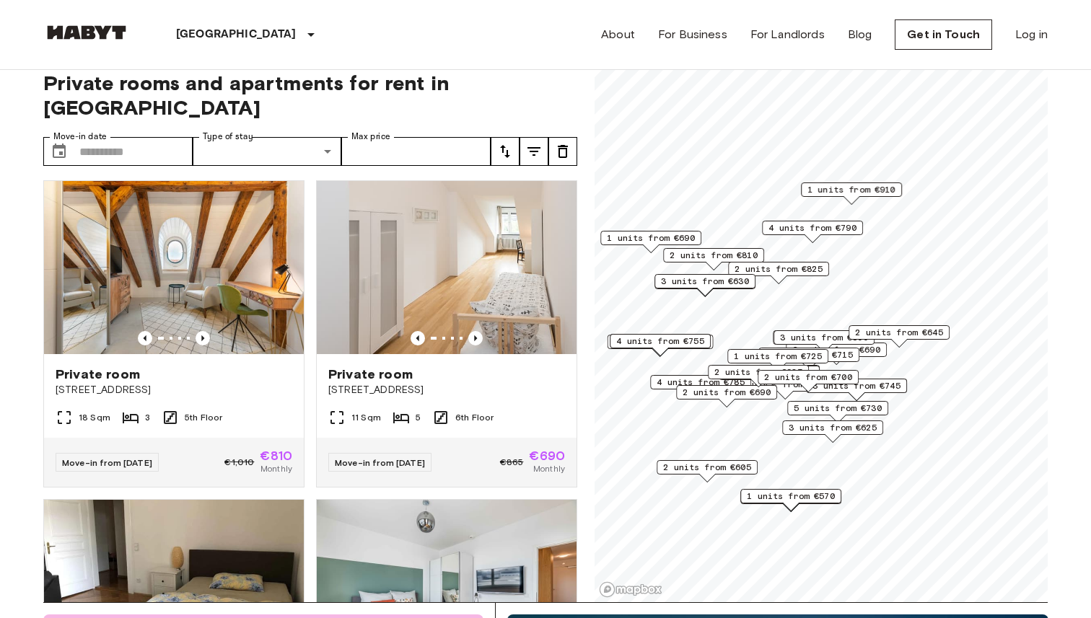
click at [722, 251] on span "2 units from €810" at bounding box center [713, 255] width 88 height 13
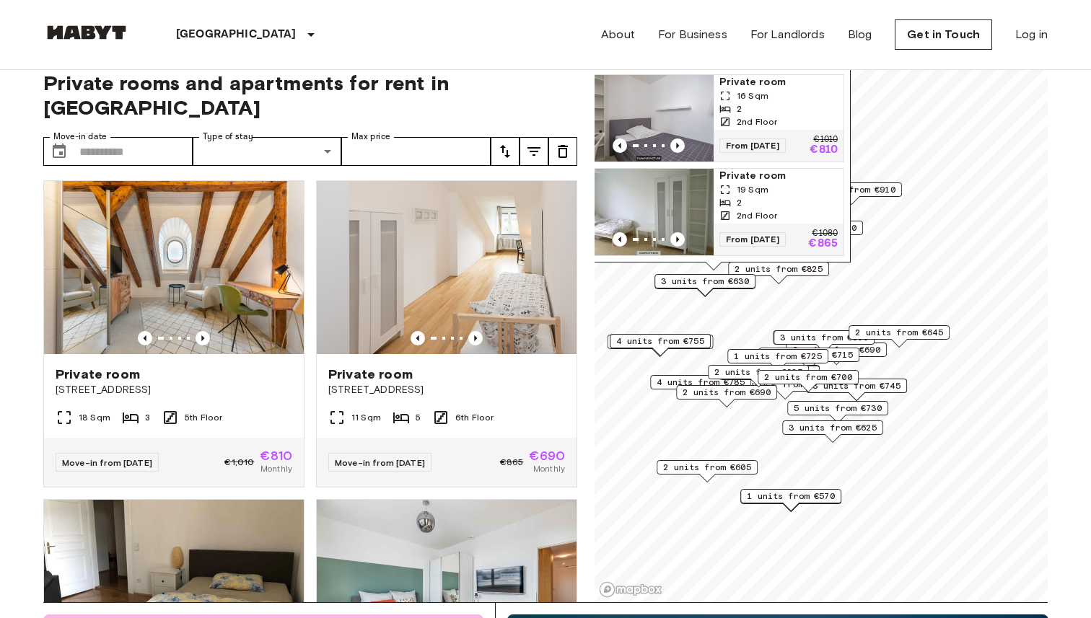
click at [809, 336] on span "3 units from €800" at bounding box center [824, 337] width 88 height 13
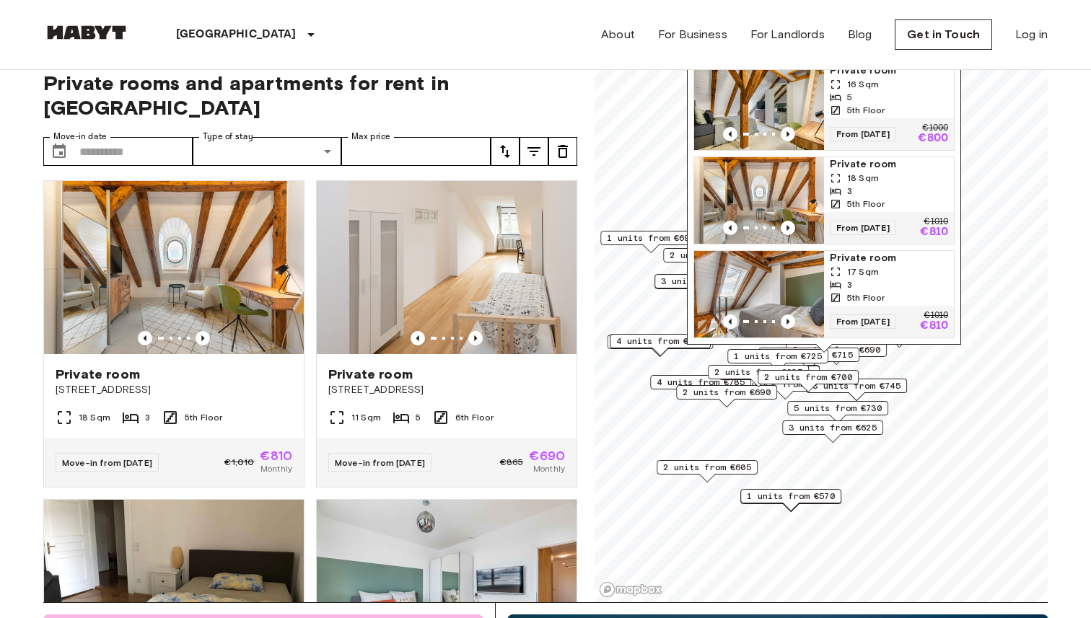
click at [783, 359] on span "1 units from €725" at bounding box center [778, 356] width 88 height 13
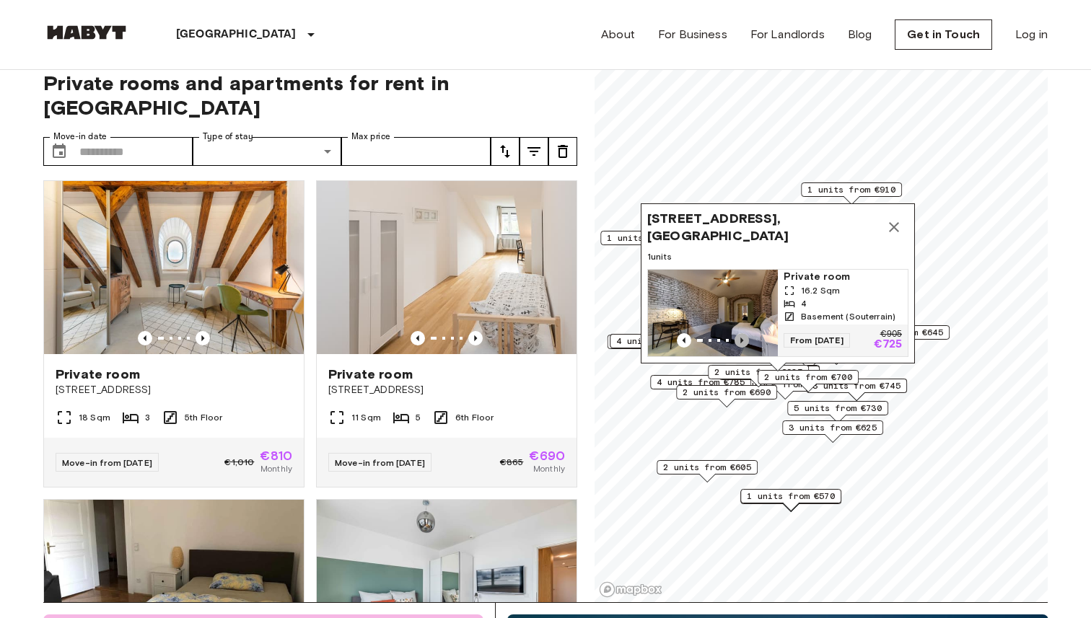
click at [743, 339] on icon "Previous image" at bounding box center [741, 340] width 14 height 14
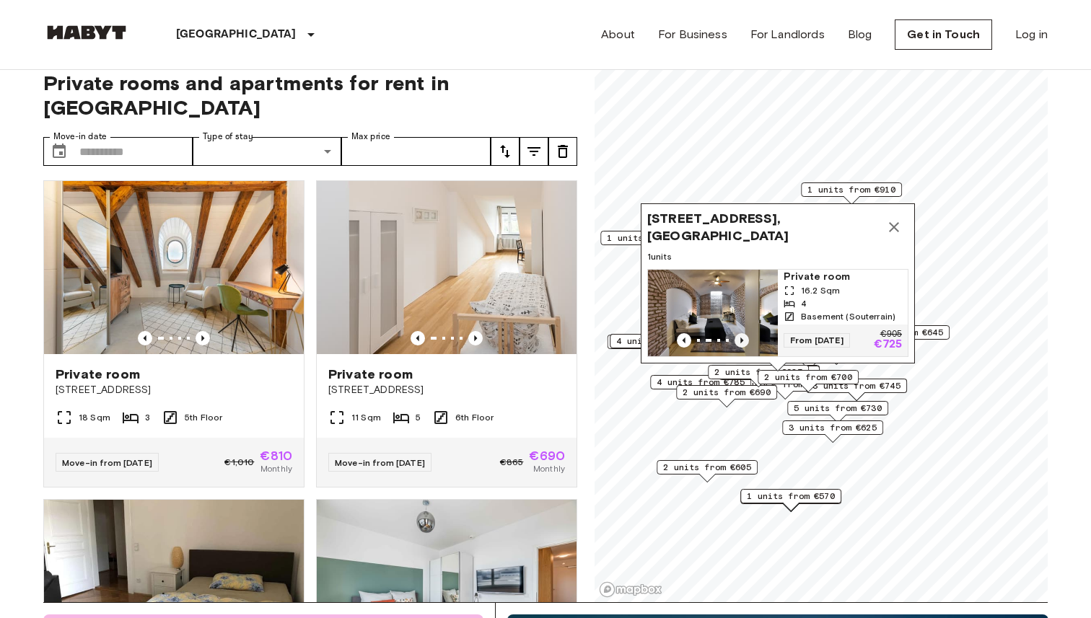
click at [743, 339] on icon "Previous image" at bounding box center [741, 340] width 14 height 14
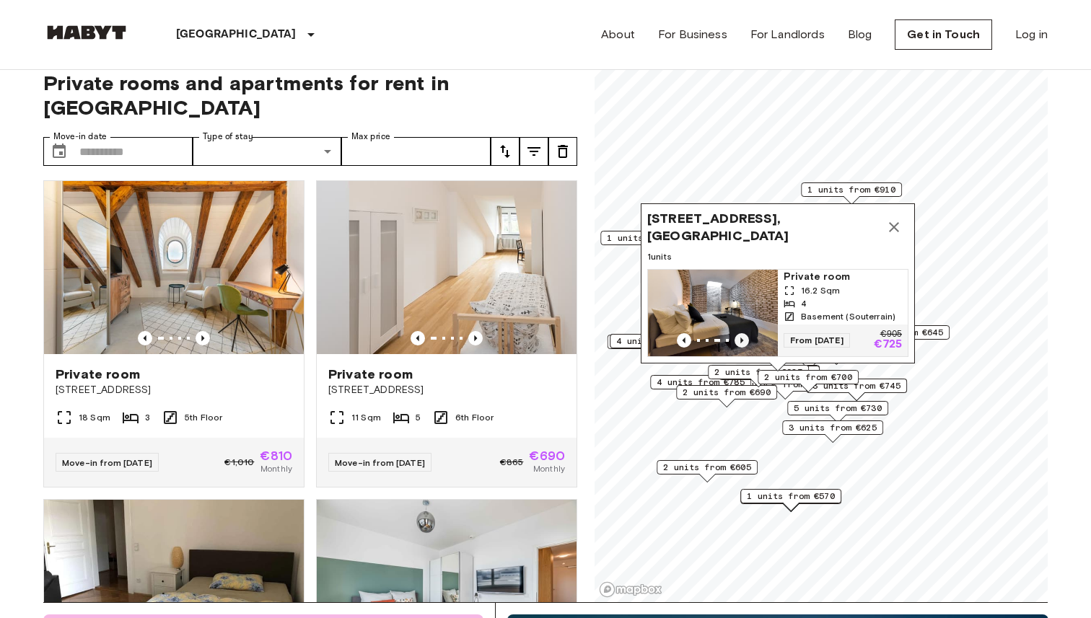
click at [743, 339] on icon "Previous image" at bounding box center [741, 340] width 14 height 14
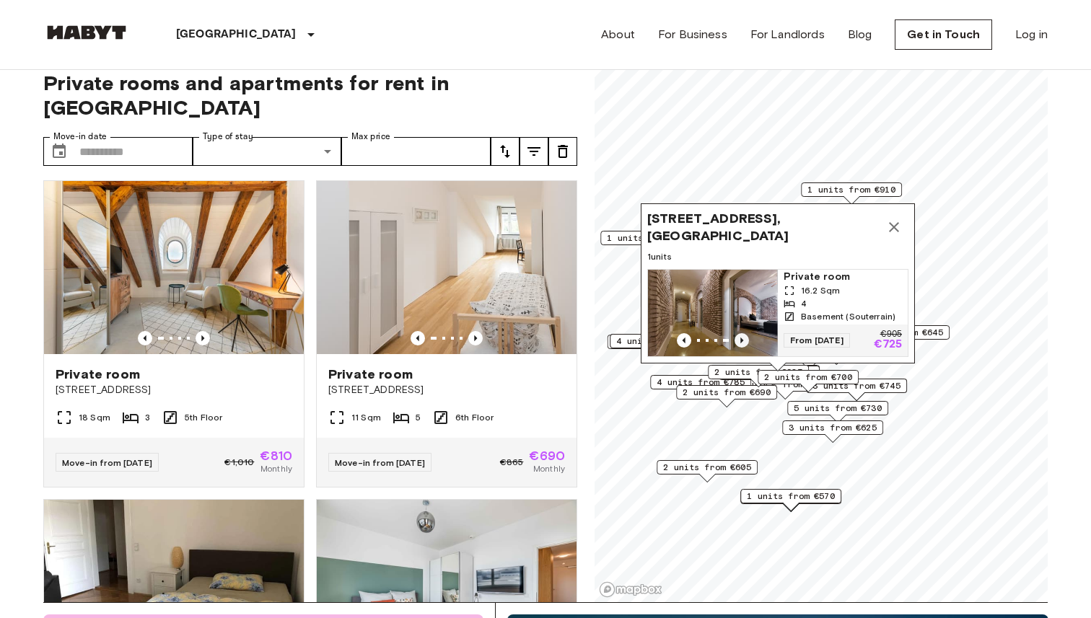
click at [743, 339] on icon "Previous image" at bounding box center [741, 340] width 14 height 14
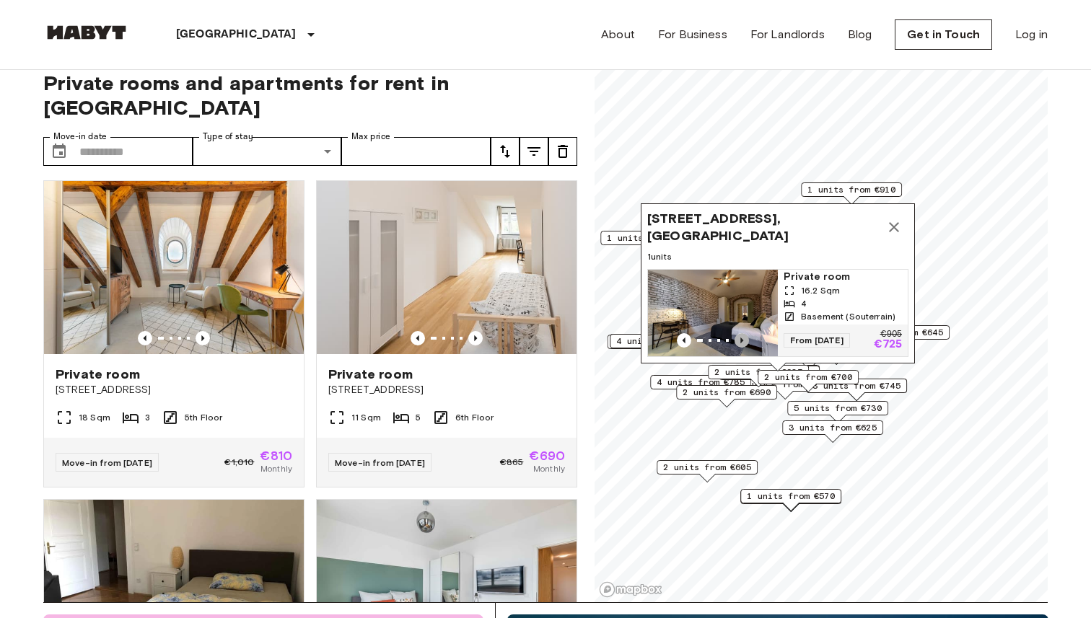
click at [743, 339] on icon "Previous image" at bounding box center [741, 340] width 14 height 14
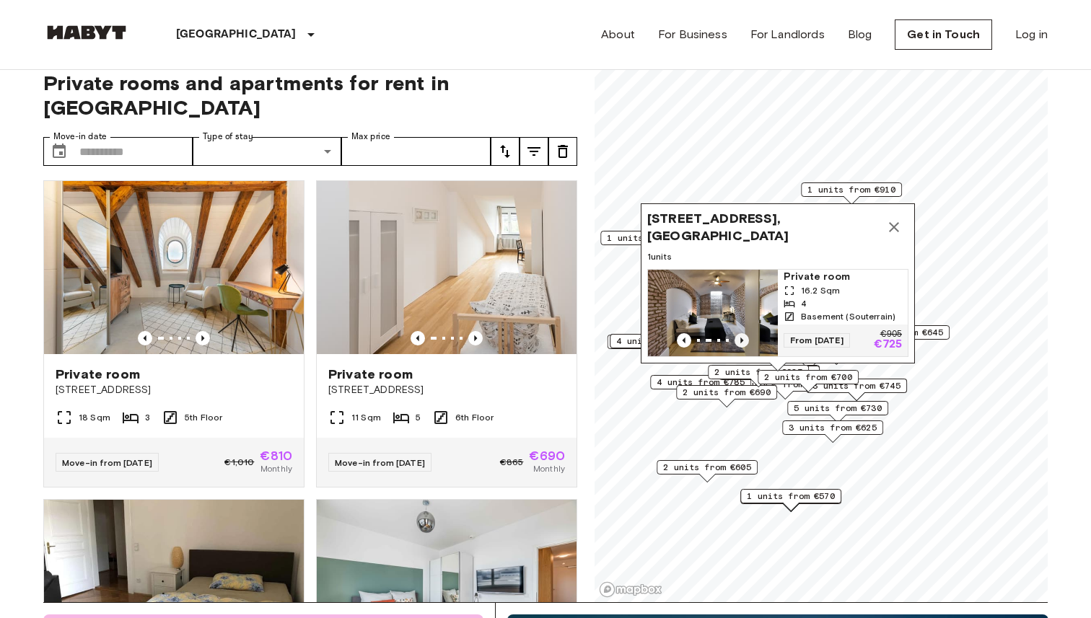
click at [743, 339] on icon "Previous image" at bounding box center [741, 340] width 14 height 14
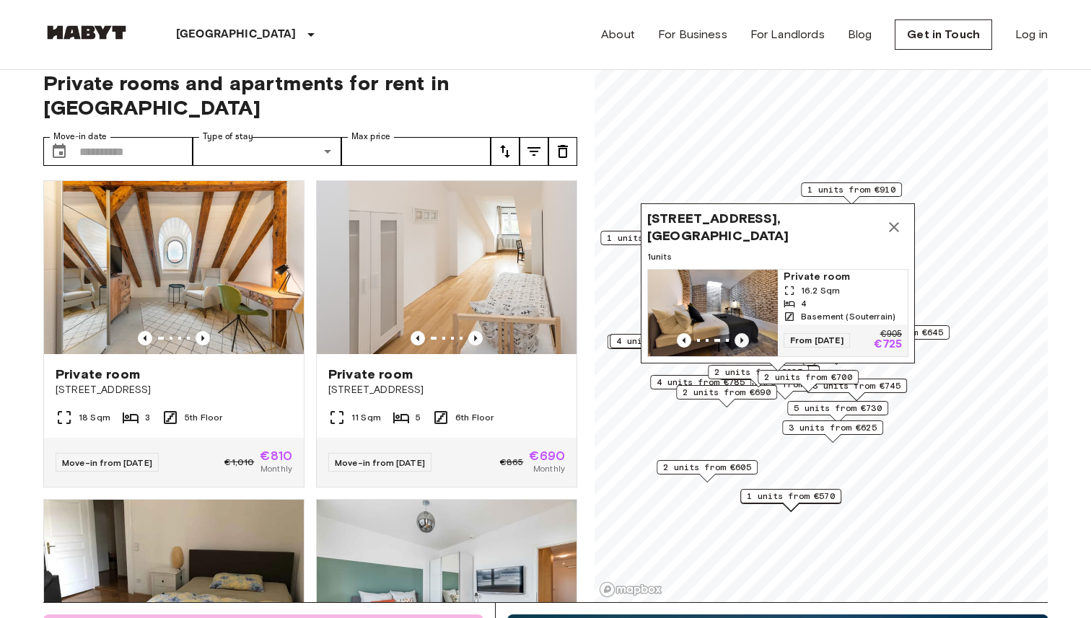
click at [743, 339] on icon "Previous image" at bounding box center [741, 340] width 14 height 14
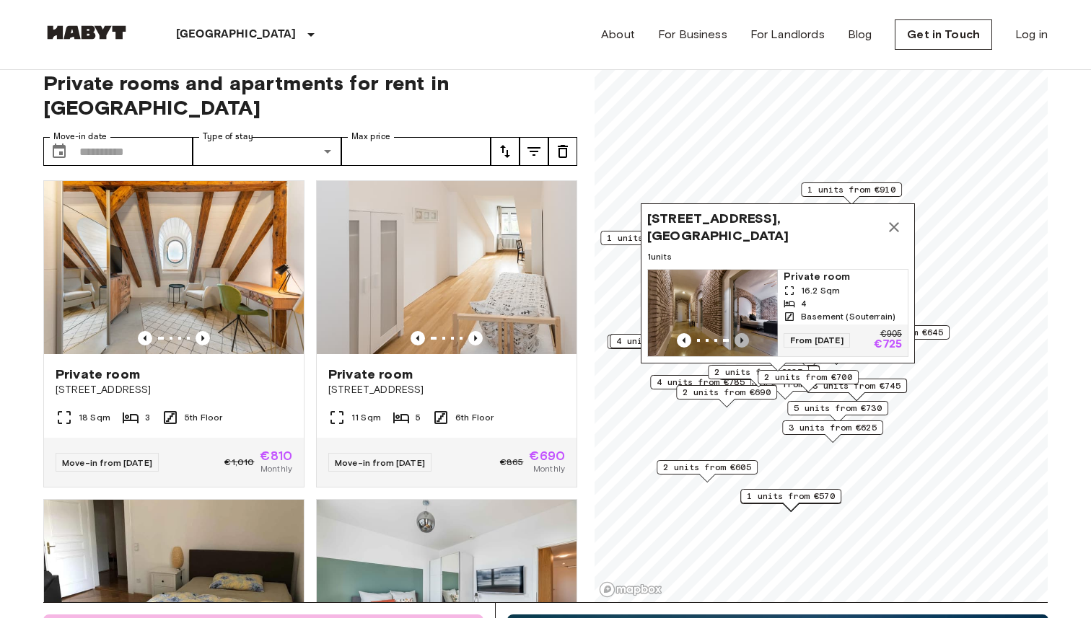
click at [743, 339] on icon "Previous image" at bounding box center [741, 340] width 14 height 14
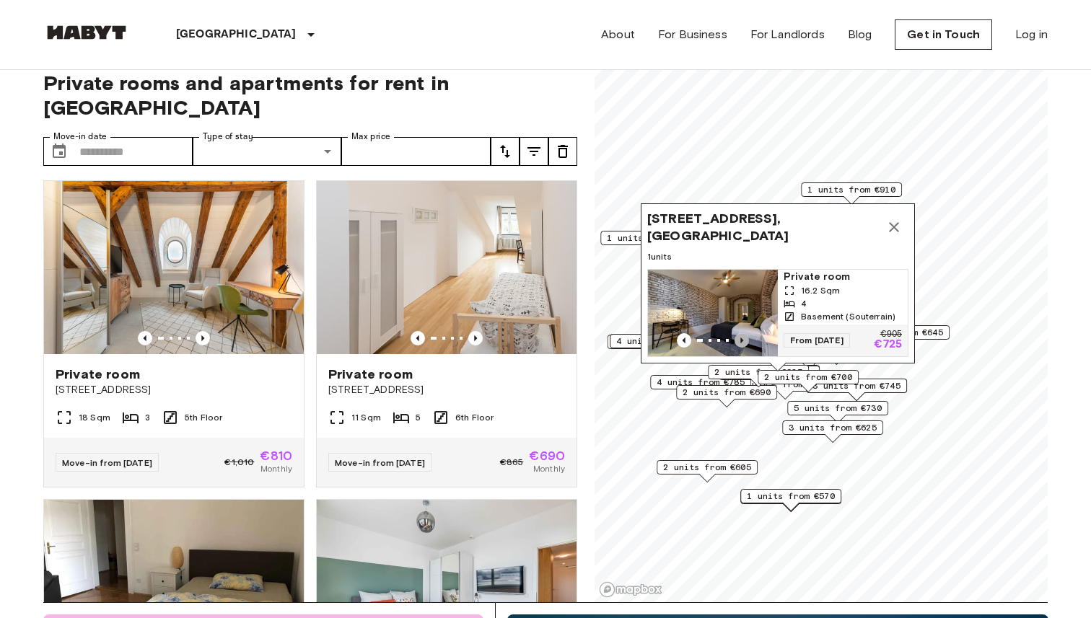
click at [743, 340] on icon "Previous image" at bounding box center [741, 340] width 14 height 14
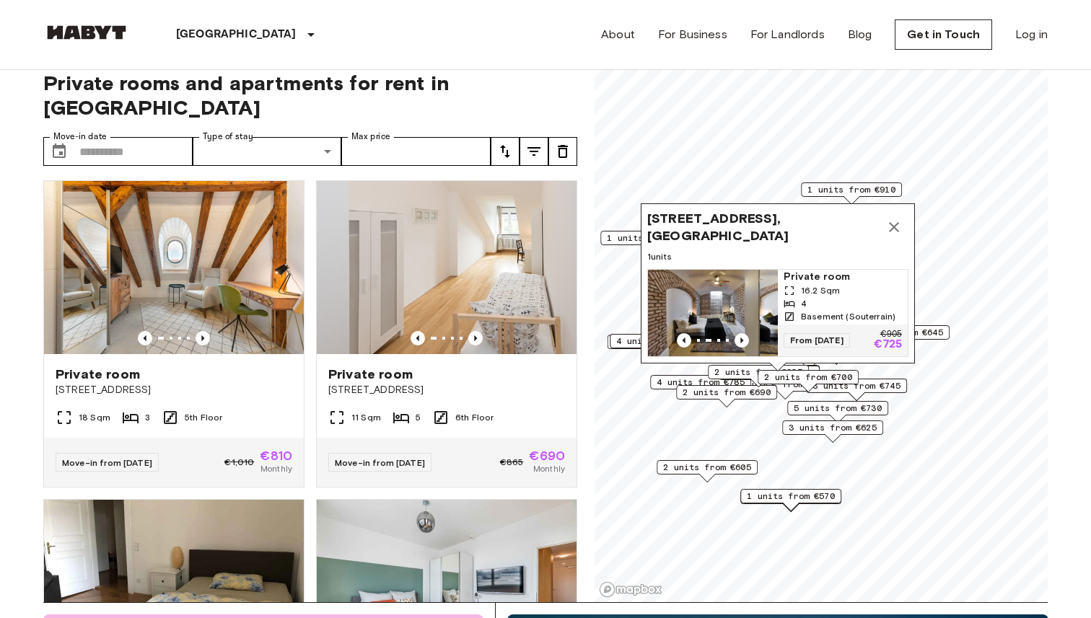
click at [786, 252] on span "1 units" at bounding box center [777, 256] width 261 height 13
click at [781, 233] on span "Maistraße 10, 80337 Munich, GER" at bounding box center [763, 227] width 232 height 35
click at [759, 293] on img "Map marker" at bounding box center [713, 313] width 130 height 87
click at [103, 137] on input "Move-in date" at bounding box center [135, 151] width 113 height 29
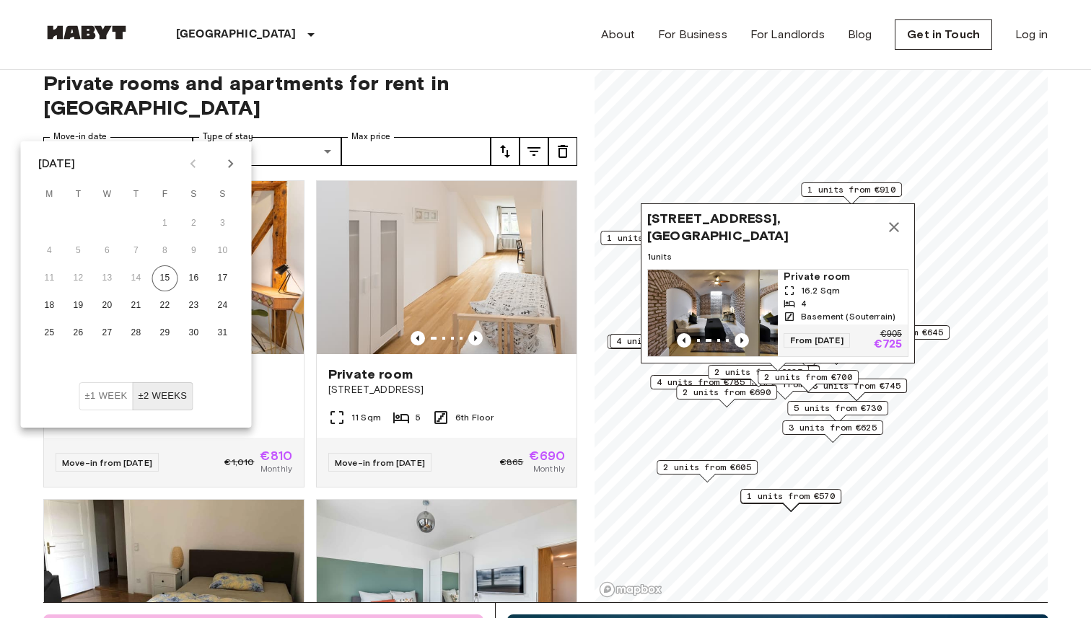
click at [189, 164] on div at bounding box center [212, 163] width 62 height 25
click at [228, 158] on icon "Next month" at bounding box center [230, 163] width 17 height 17
click at [135, 271] on button "18" at bounding box center [136, 278] width 26 height 26
type input "**********"
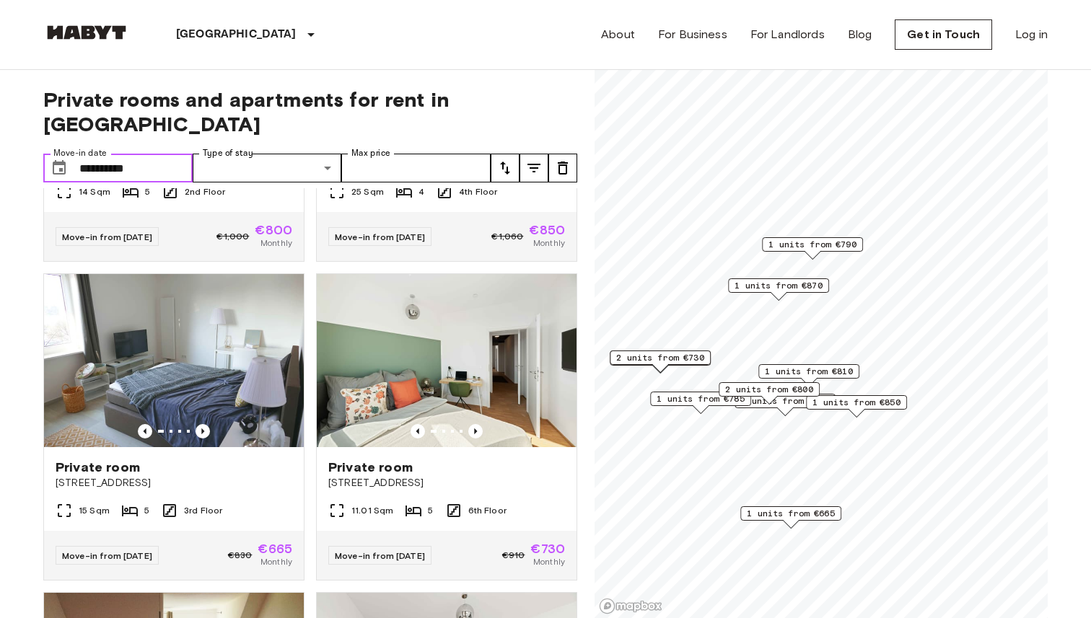
scroll to position [1549, 0]
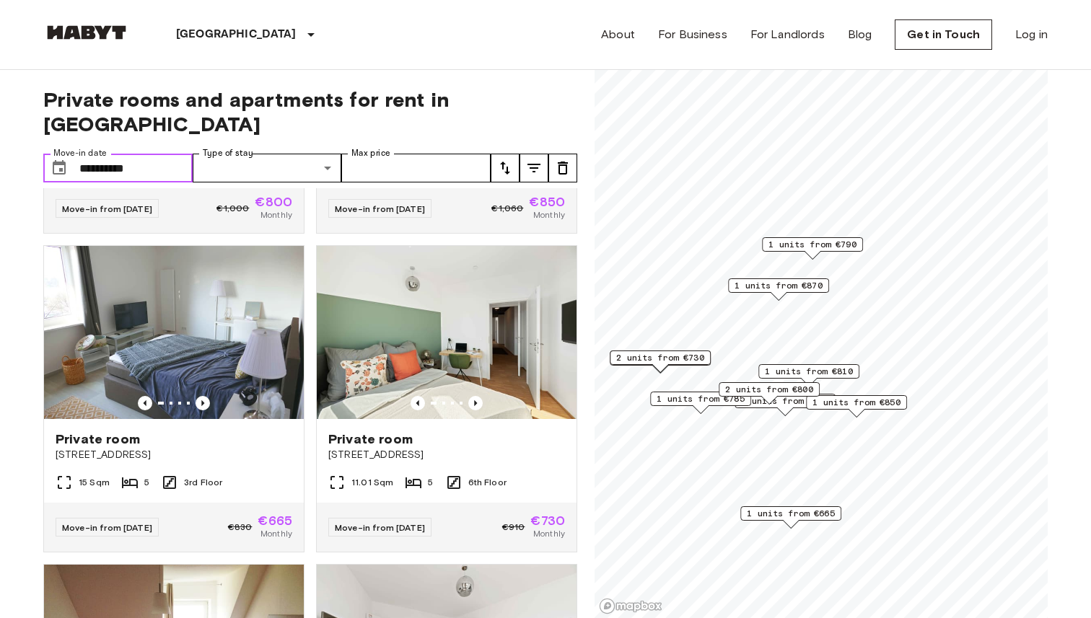
click at [790, 367] on span "1 units from €810" at bounding box center [809, 371] width 88 height 13
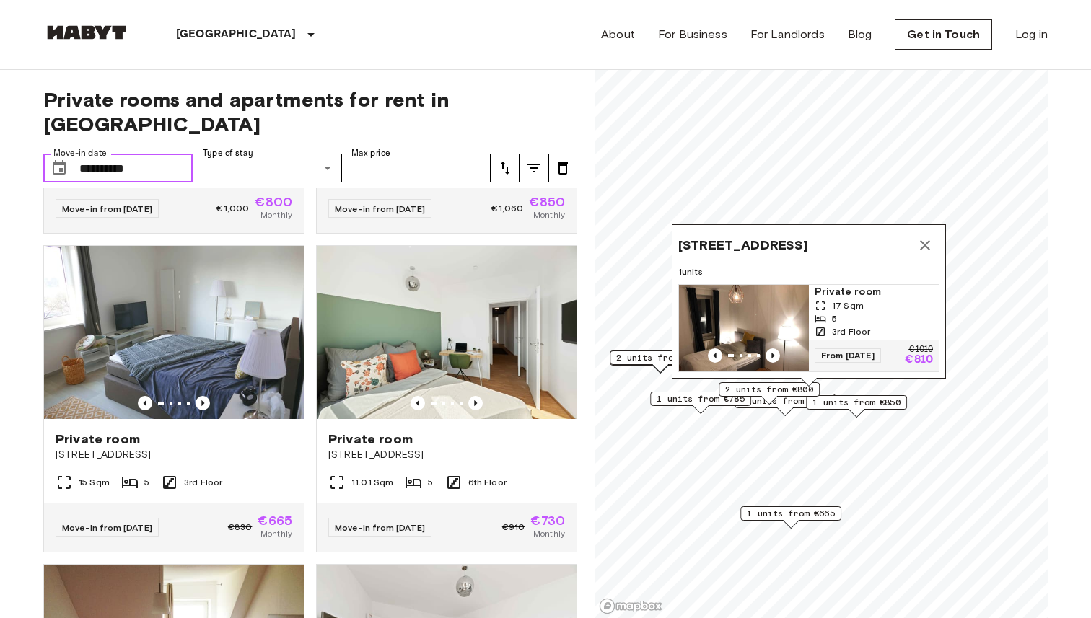
click at [834, 291] on span "Private room" at bounding box center [873, 292] width 118 height 14
click at [477, 396] on icon "Previous image" at bounding box center [475, 403] width 14 height 14
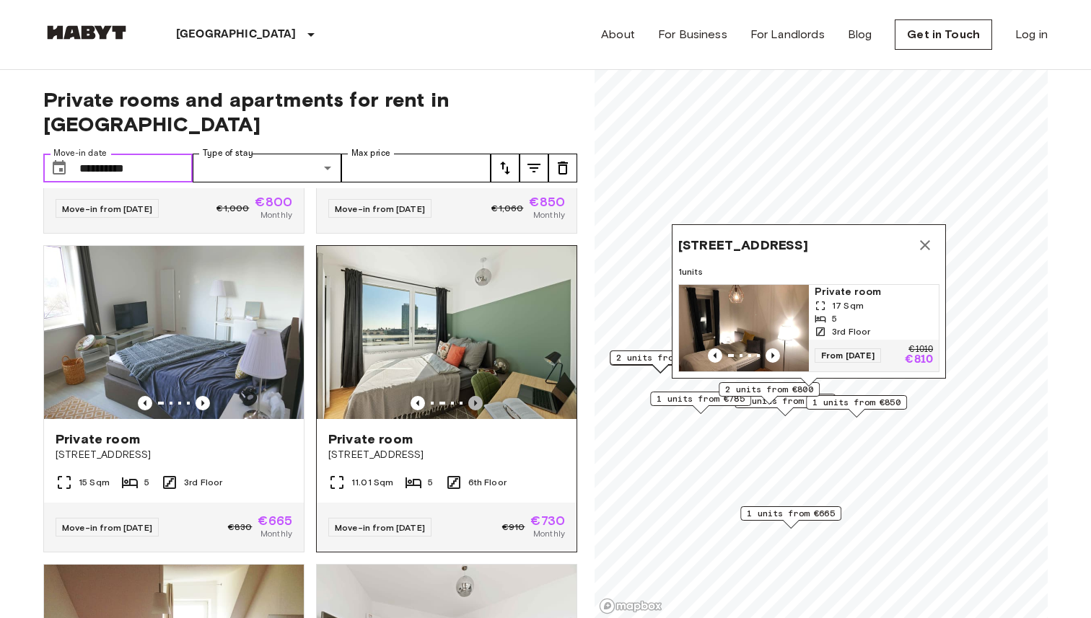
click at [477, 396] on icon "Previous image" at bounding box center [475, 403] width 14 height 14
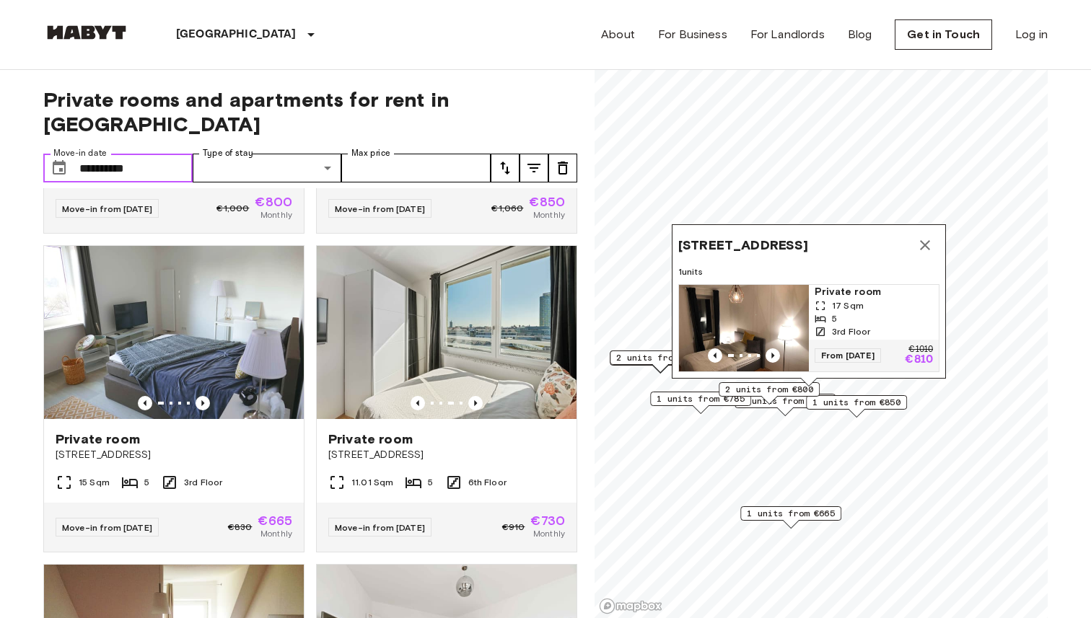
click at [925, 237] on icon "Map marker" at bounding box center [924, 245] width 17 height 17
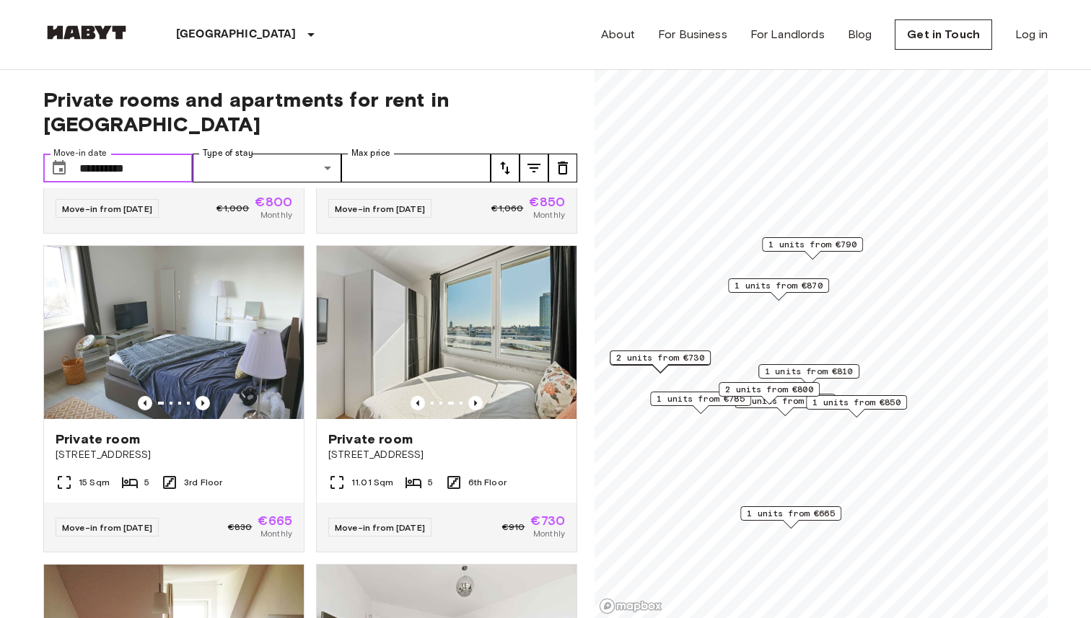
click at [749, 386] on span "2 units from €800" at bounding box center [769, 389] width 88 height 13
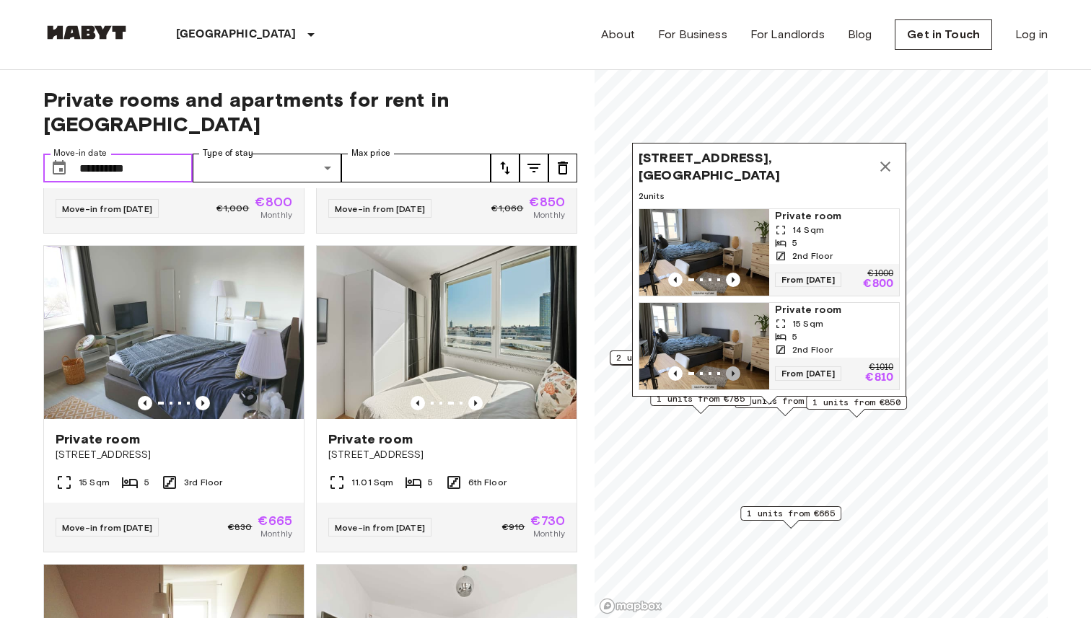
click at [736, 370] on icon "Previous image" at bounding box center [733, 373] width 14 height 14
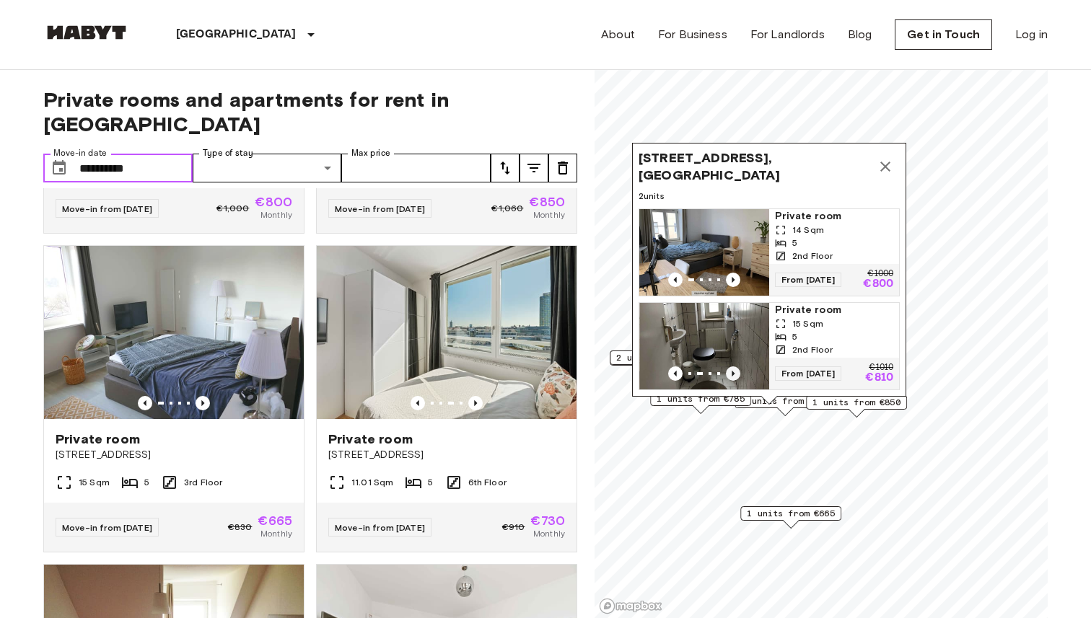
click at [736, 370] on icon "Previous image" at bounding box center [733, 373] width 14 height 14
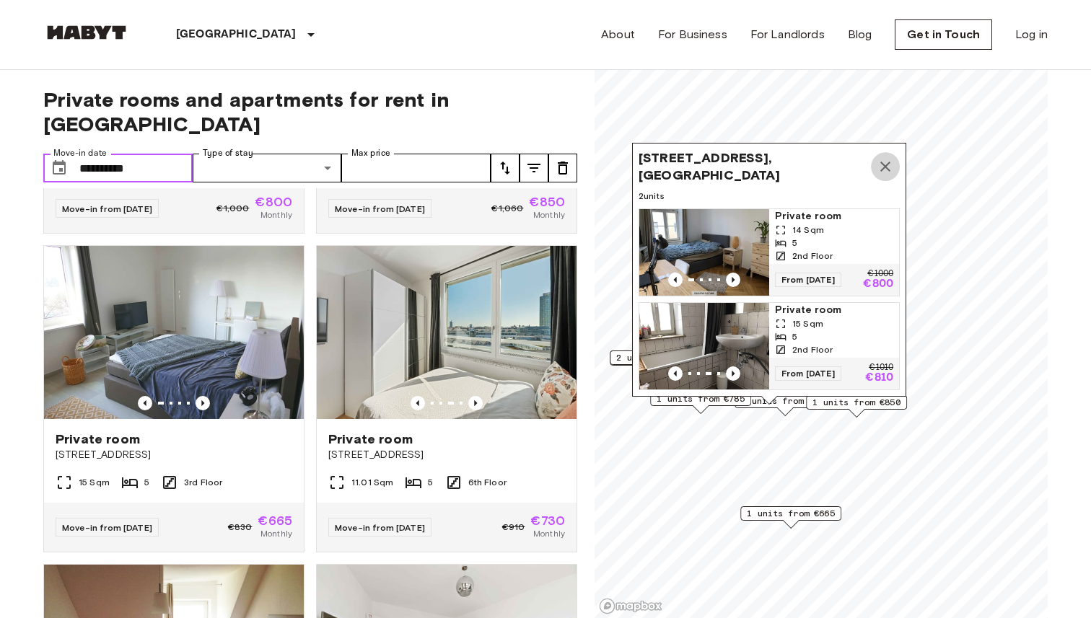
click at [885, 160] on icon "Map marker" at bounding box center [884, 166] width 17 height 17
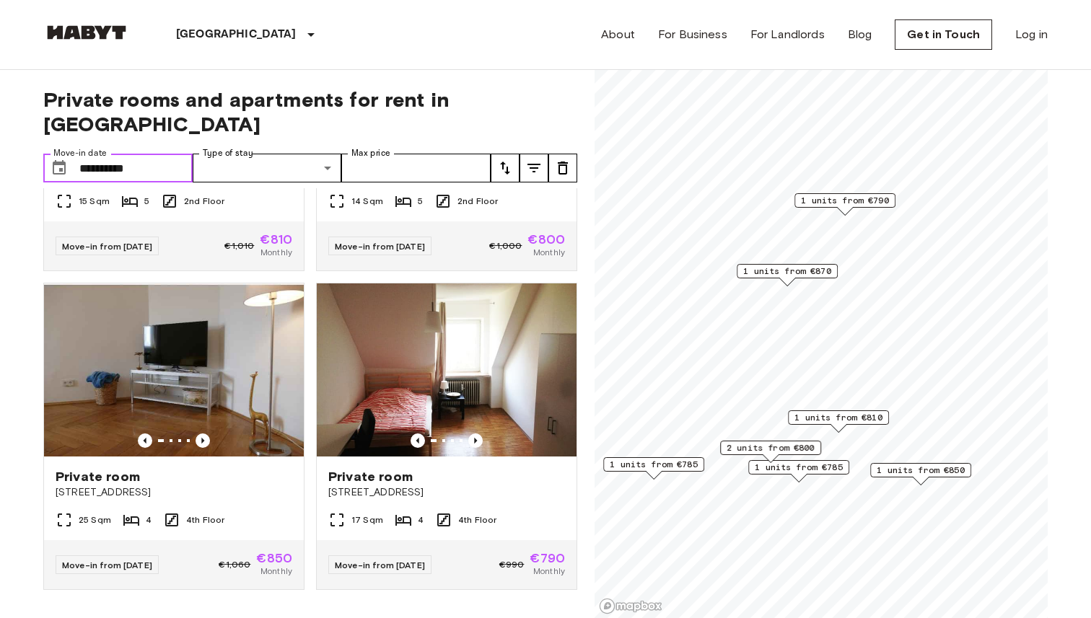
scroll to position [849, 0]
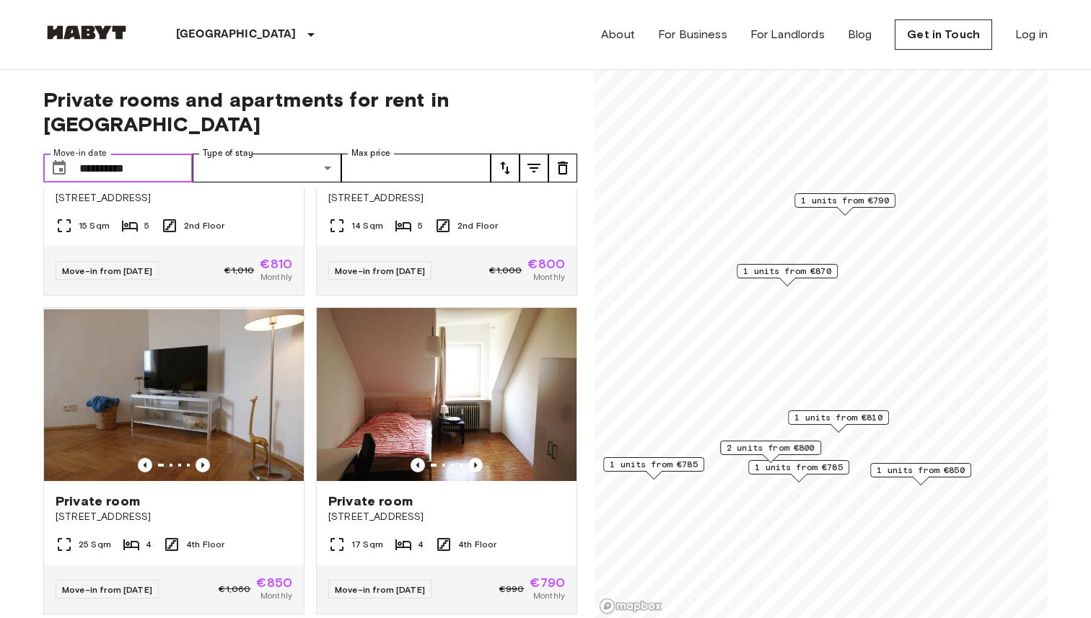
click at [806, 271] on span "1 units from €870" at bounding box center [787, 271] width 88 height 13
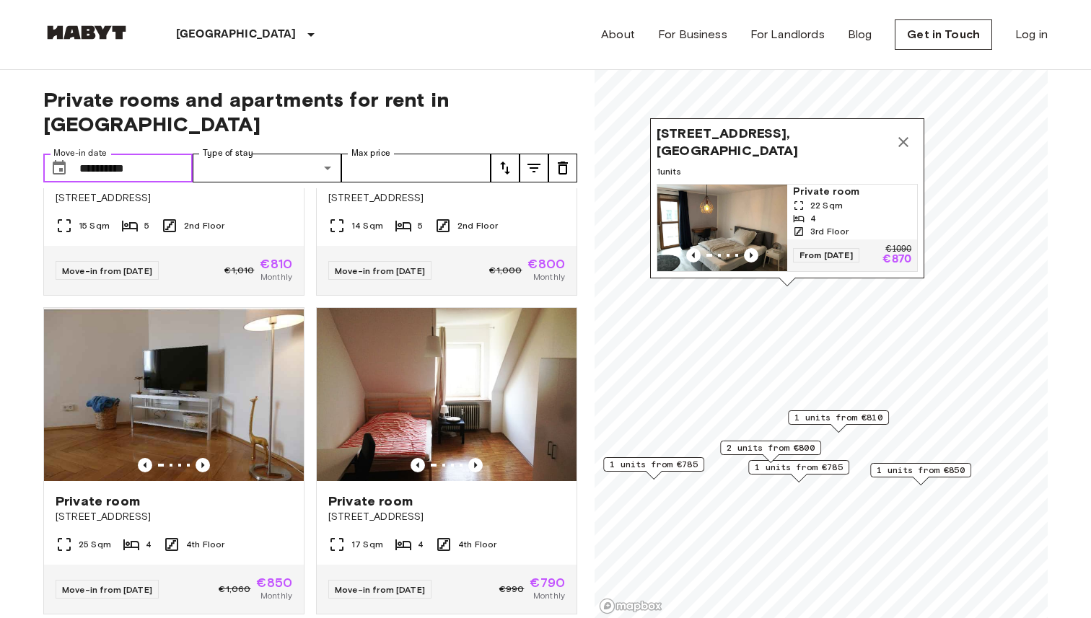
click at [901, 138] on icon "Map marker" at bounding box center [902, 141] width 17 height 17
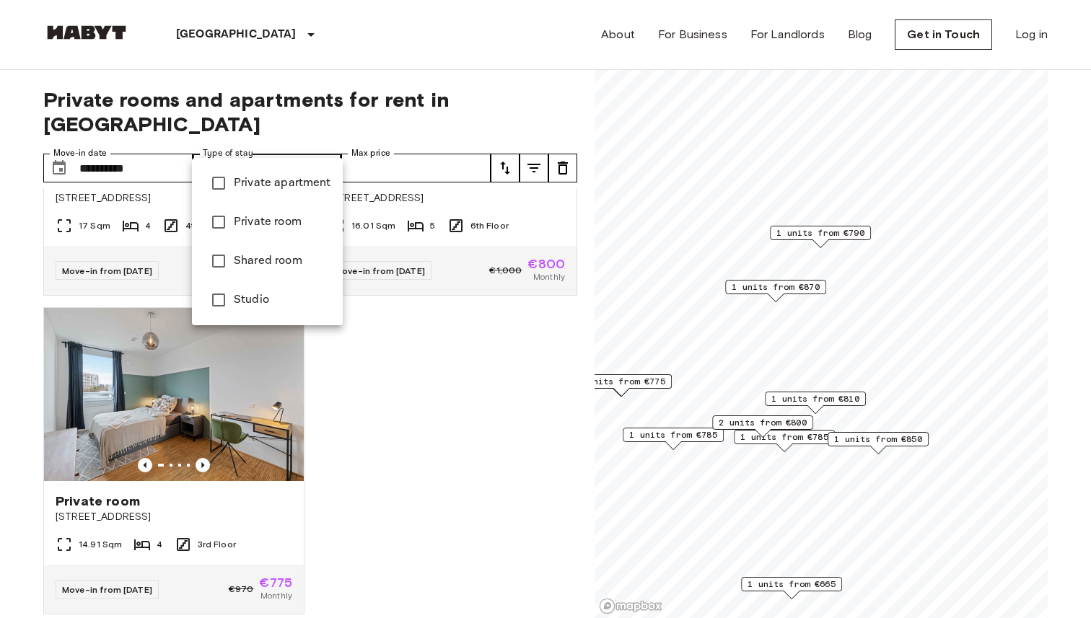
click at [295, 140] on div at bounding box center [545, 309] width 1091 height 618
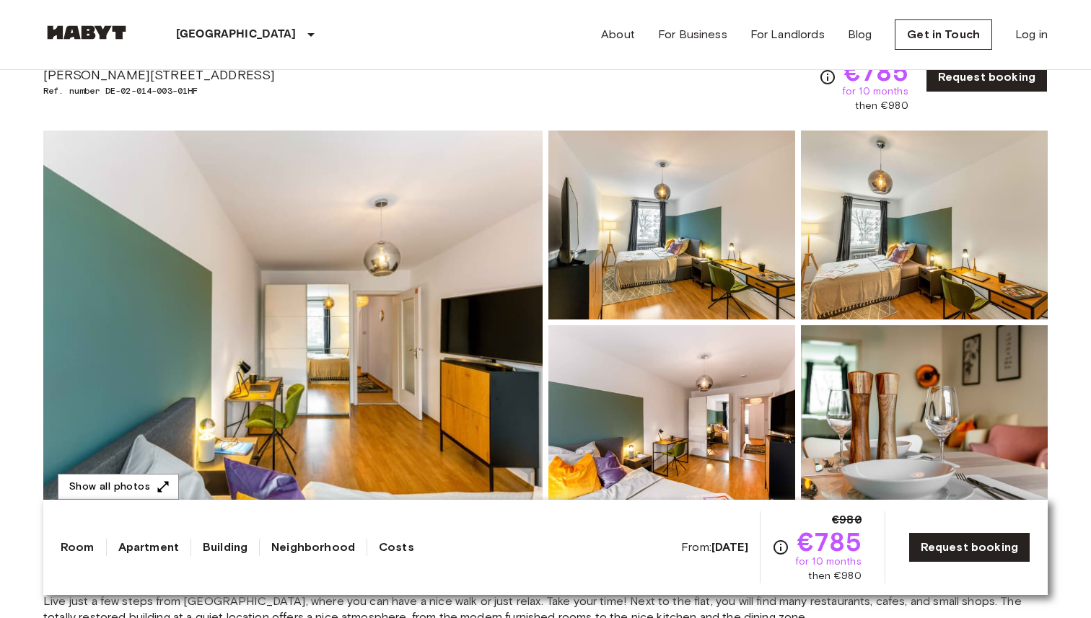
scroll to position [59, 0]
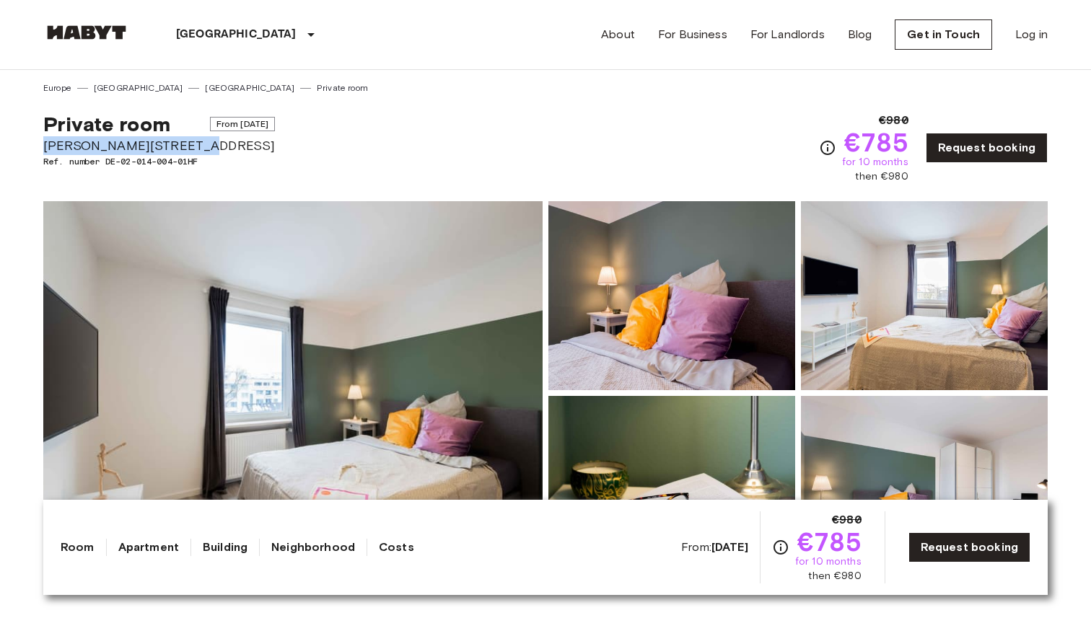
drag, startPoint x: 35, startPoint y: 141, endPoint x: 232, endPoint y: 144, distance: 197.7
copy span "Martin-Behaim-Straße 3"
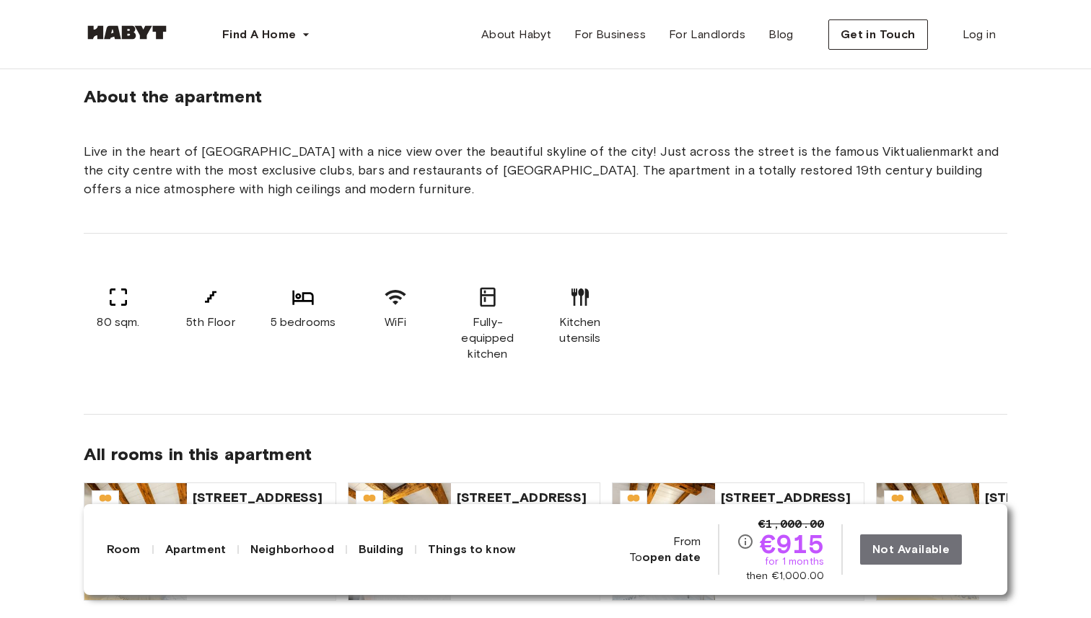
scroll to position [778, 0]
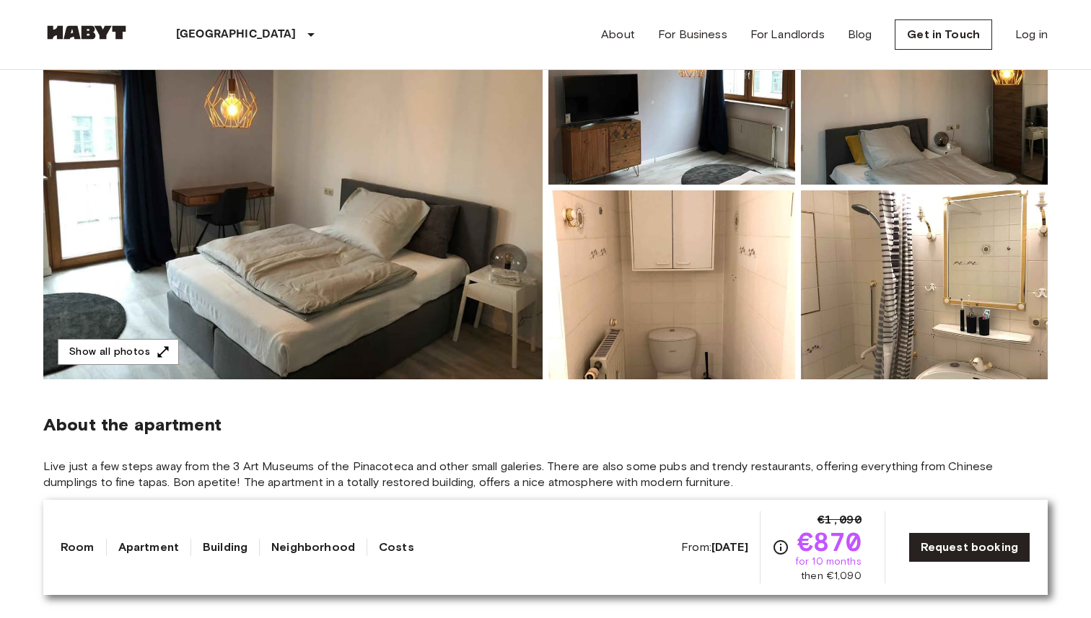
scroll to position [206, 0]
click at [118, 350] on button "Show all photos" at bounding box center [118, 351] width 121 height 27
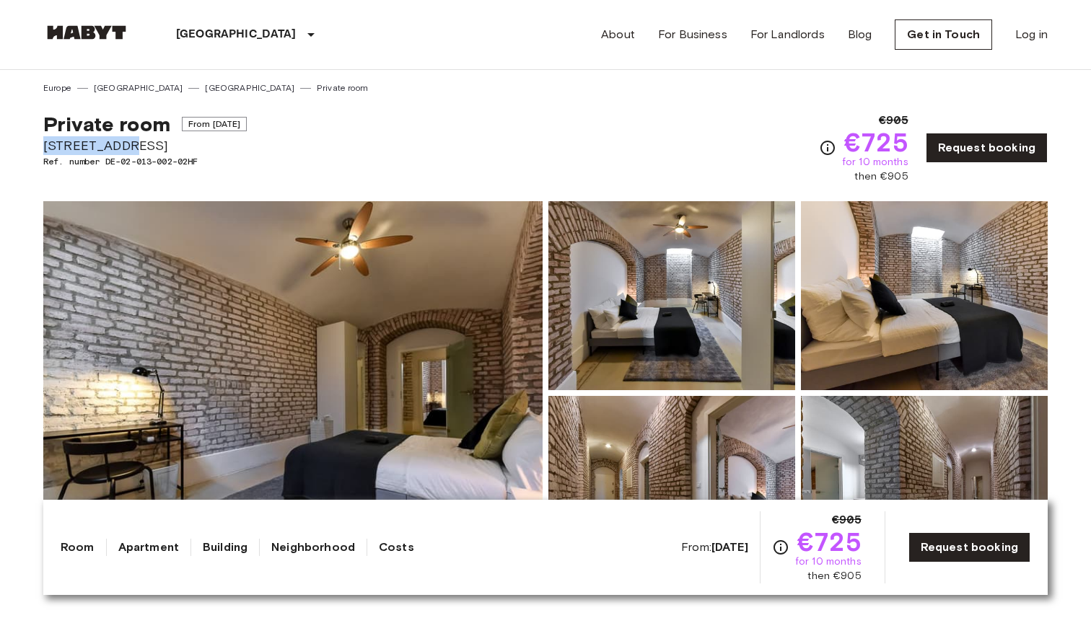
drag, startPoint x: 41, startPoint y: 143, endPoint x: 137, endPoint y: 147, distance: 96.0
copy span "[STREET_ADDRESS]"
click at [137, 147] on span "[STREET_ADDRESS]" at bounding box center [144, 145] width 203 height 19
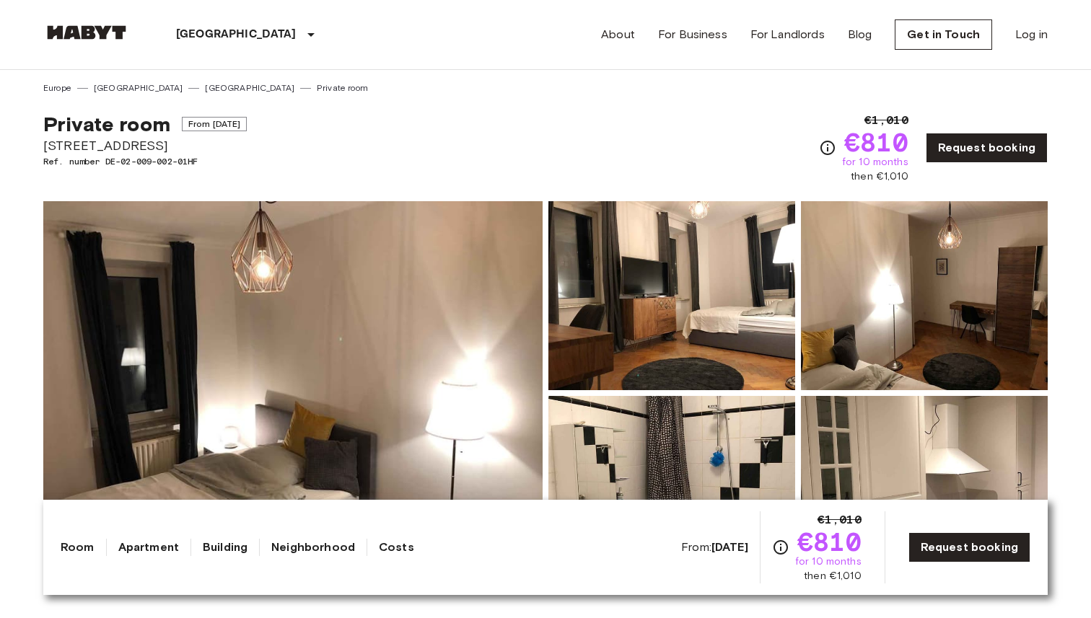
drag, startPoint x: 39, startPoint y: 148, endPoint x: 208, endPoint y: 148, distance: 169.5
copy span "Fraunhoferstraße 10"
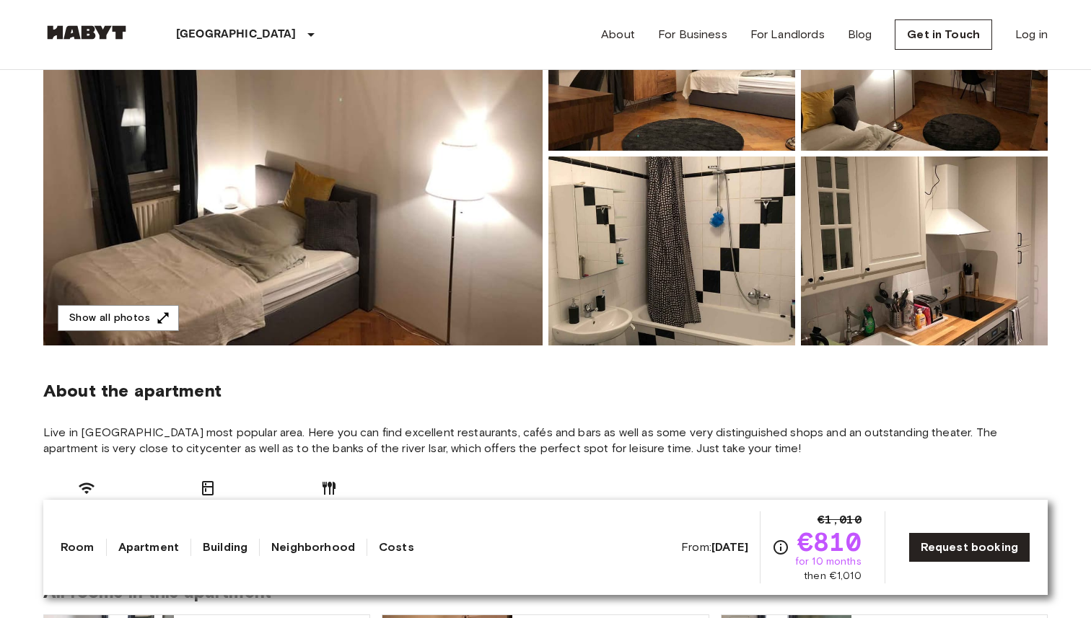
scroll to position [241, 0]
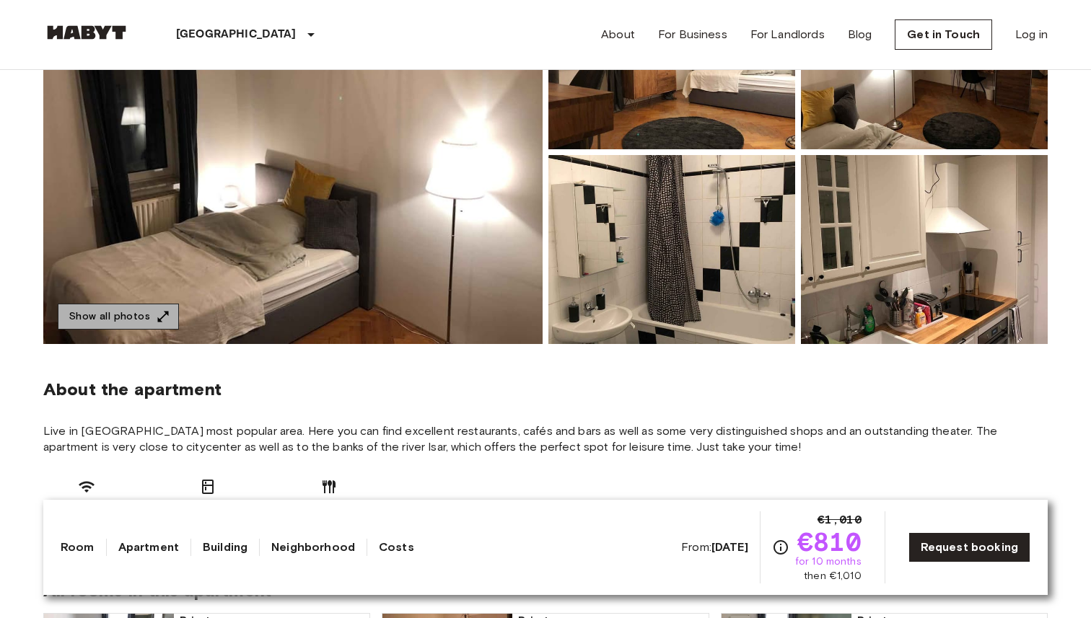
click at [145, 321] on button "Show all photos" at bounding box center [118, 317] width 121 height 27
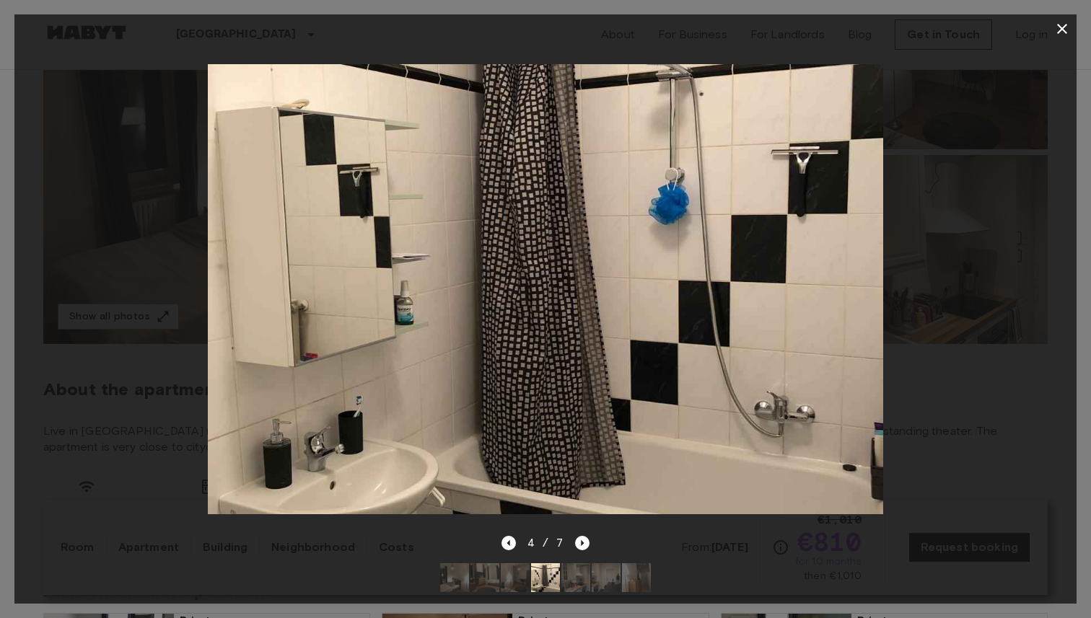
click at [906, 190] on div at bounding box center [545, 288] width 1062 height 491
click at [1062, 29] on icon "button" at bounding box center [1062, 29] width 10 height 10
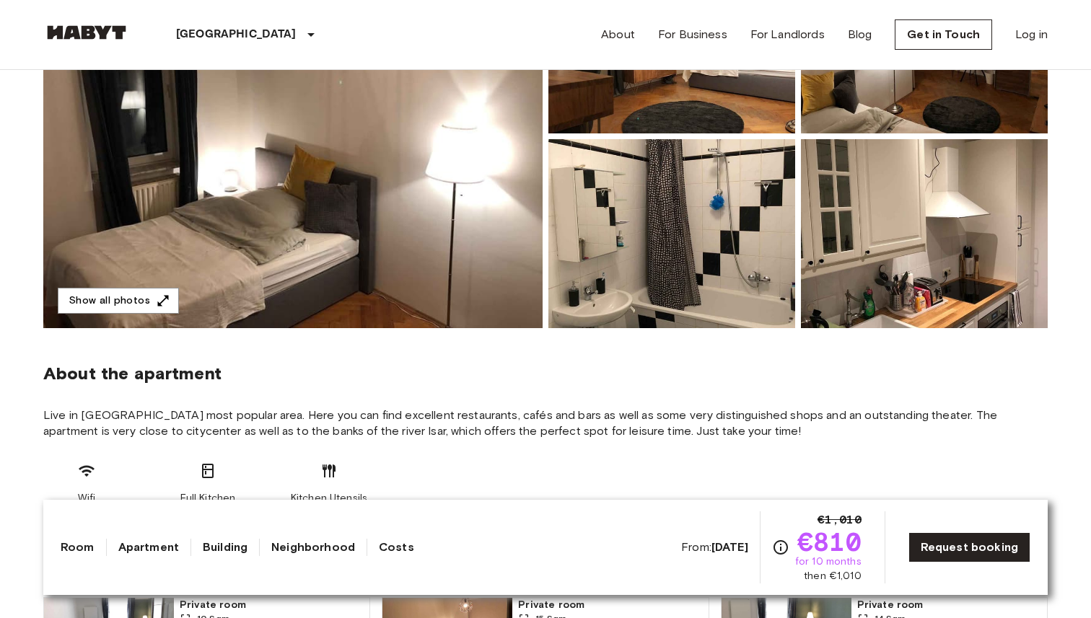
scroll to position [0, 0]
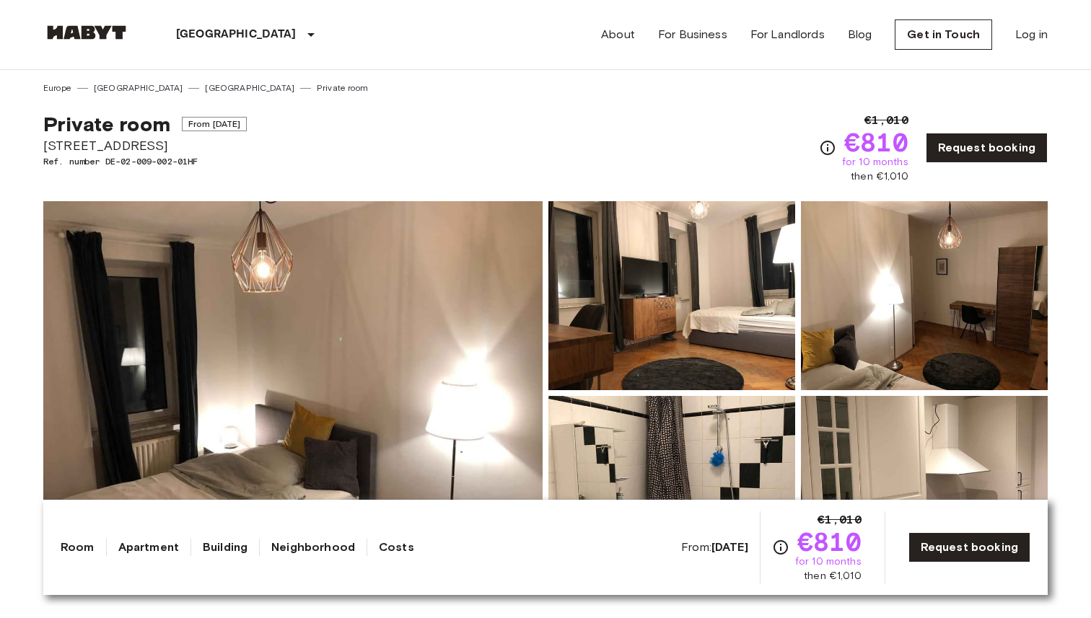
drag, startPoint x: 44, startPoint y: 145, endPoint x: 172, endPoint y: 149, distance: 127.7
click at [172, 149] on span "Fraunhoferstraße 10" at bounding box center [144, 145] width 203 height 19
copy span "Fraunhoferstraße 10"
click at [172, 149] on span "Fraunhoferstraße 10" at bounding box center [144, 145] width 203 height 19
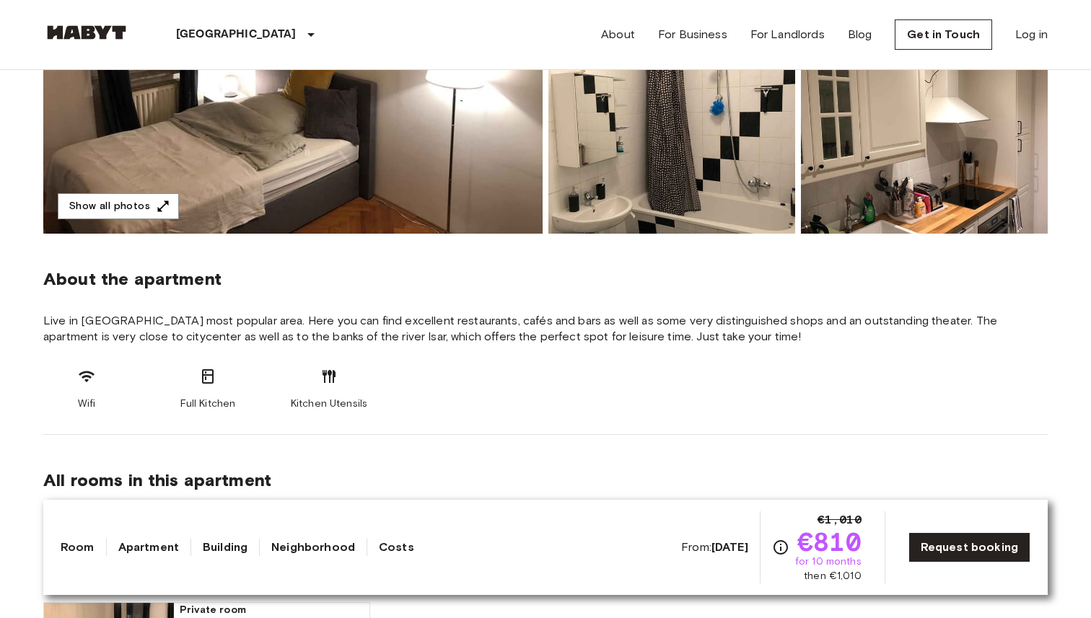
scroll to position [355, 0]
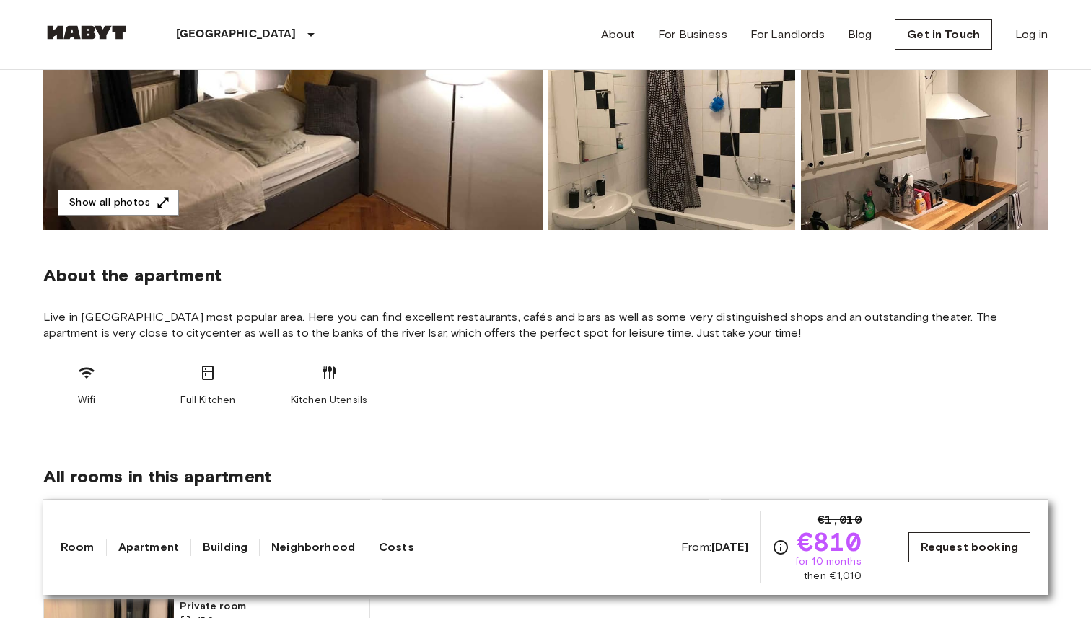
click at [943, 546] on link "Request booking" at bounding box center [969, 547] width 122 height 30
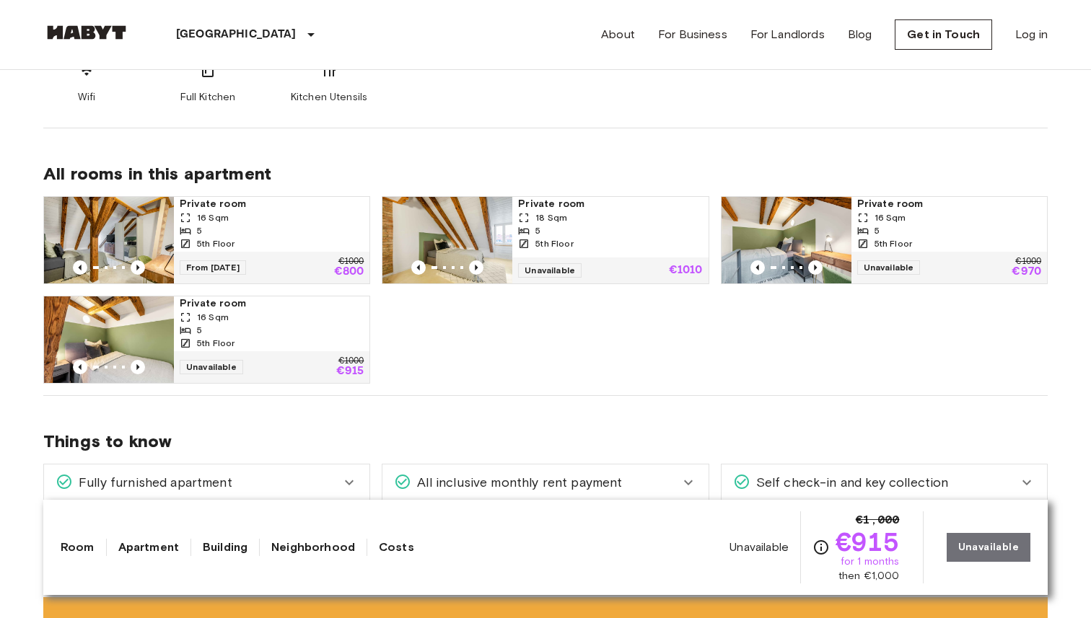
scroll to position [653, 0]
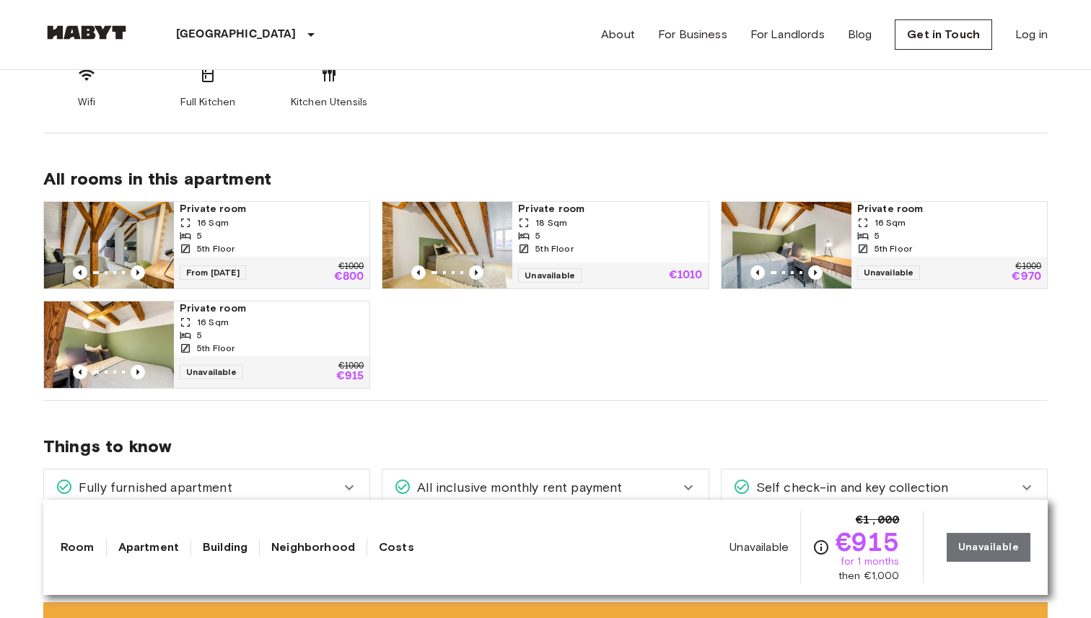
click at [302, 234] on div "5" at bounding box center [272, 235] width 184 height 13
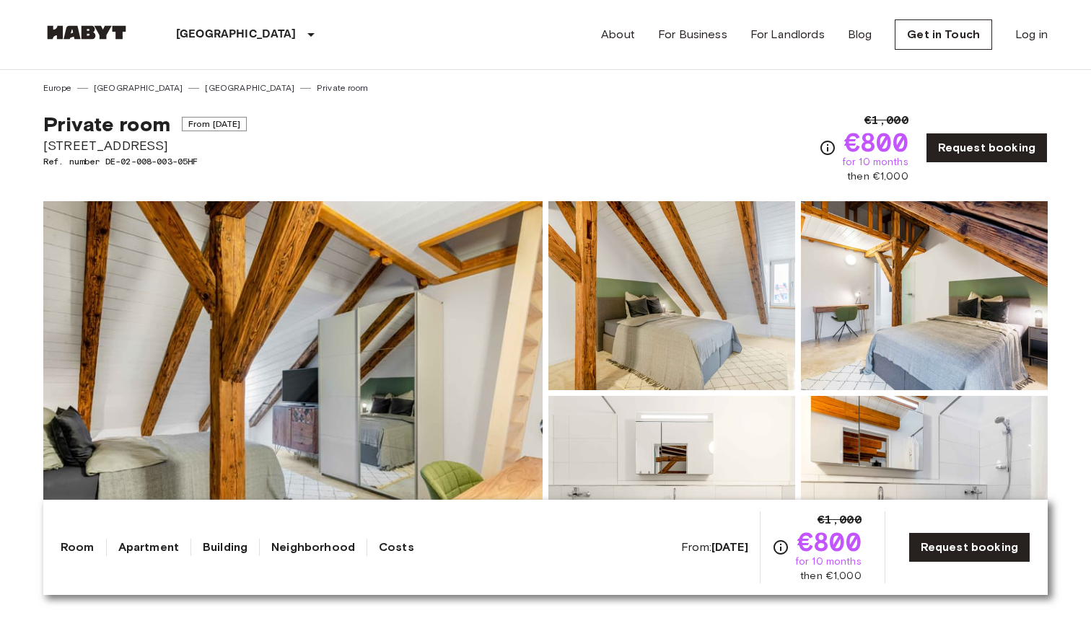
click at [116, 145] on span "[STREET_ADDRESS]" at bounding box center [144, 145] width 203 height 19
click at [116, 132] on span "Private room" at bounding box center [106, 124] width 127 height 25
click at [172, 123] on div "Private room From [DATE]" at bounding box center [144, 124] width 203 height 25
click at [206, 120] on span "From [DATE]" at bounding box center [215, 124] width 66 height 14
click at [138, 120] on span "Private room" at bounding box center [106, 124] width 127 height 25
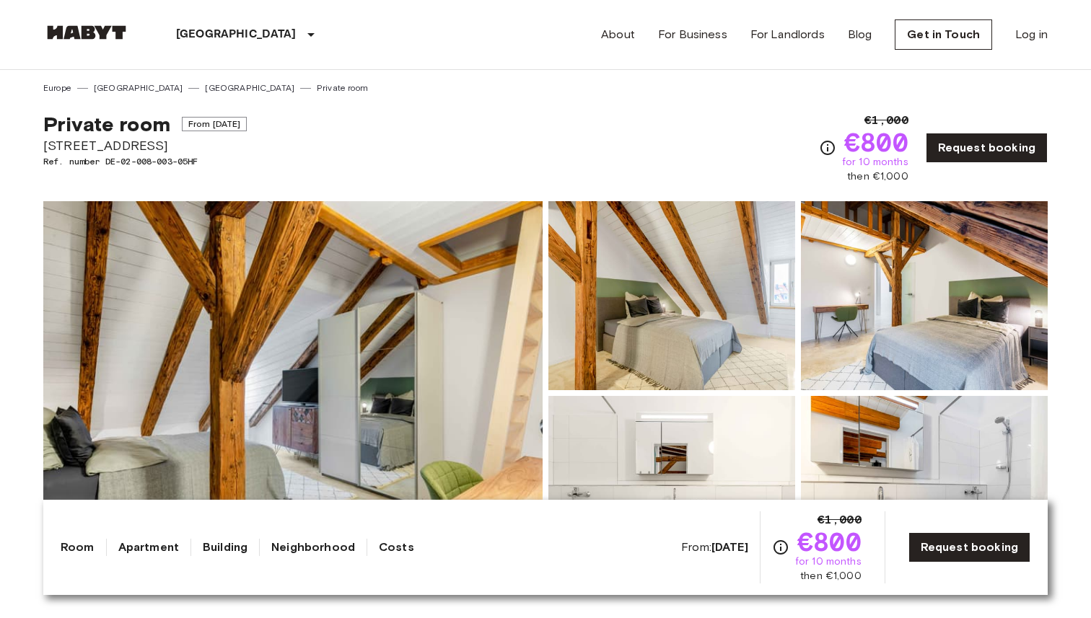
click at [83, 132] on span "Private room" at bounding box center [106, 124] width 127 height 25
click at [107, 156] on span "Ref. number DE-02-008-003-05HF" at bounding box center [144, 161] width 203 height 13
drag, startPoint x: 42, startPoint y: 145, endPoint x: 151, endPoint y: 138, distance: 109.2
click at [151, 138] on span "[STREET_ADDRESS]" at bounding box center [144, 145] width 203 height 19
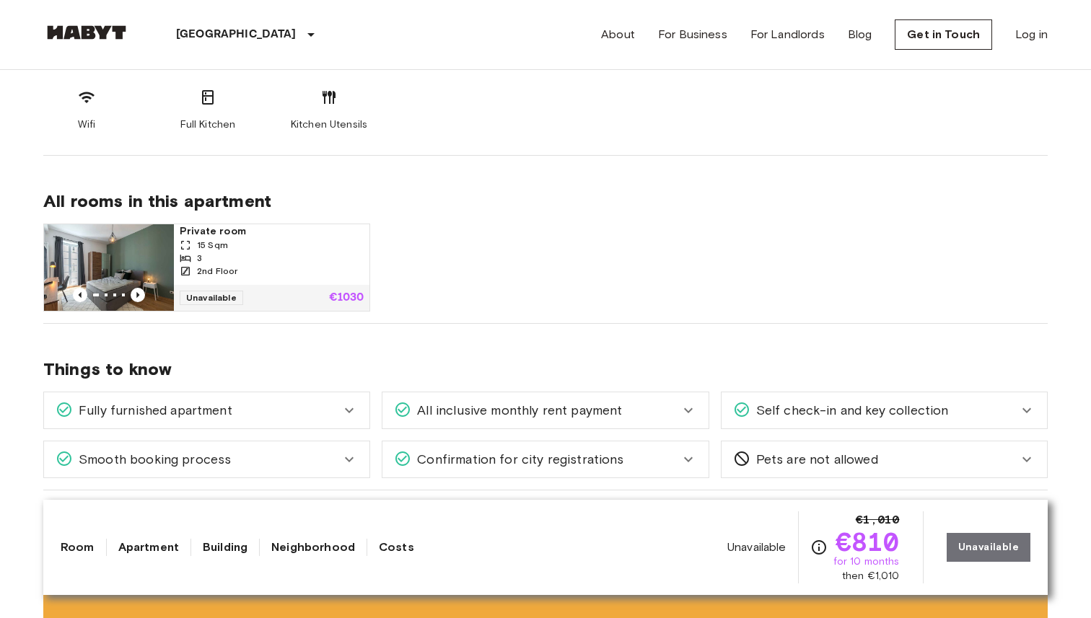
scroll to position [628, 0]
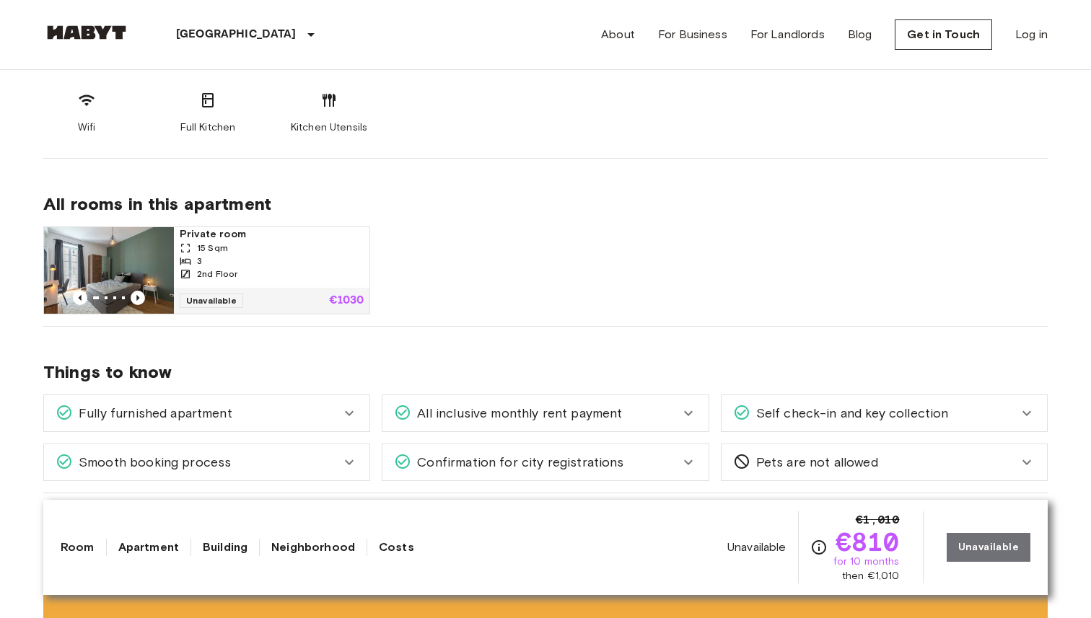
click at [304, 248] on div "15 Sqm" at bounding box center [272, 248] width 184 height 13
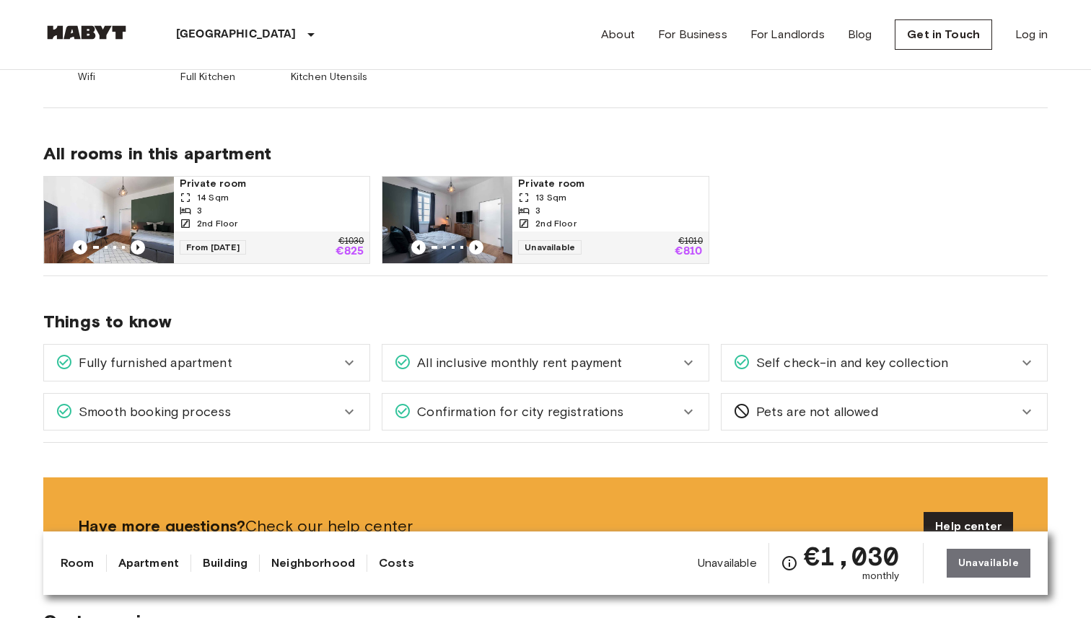
scroll to position [671, 0]
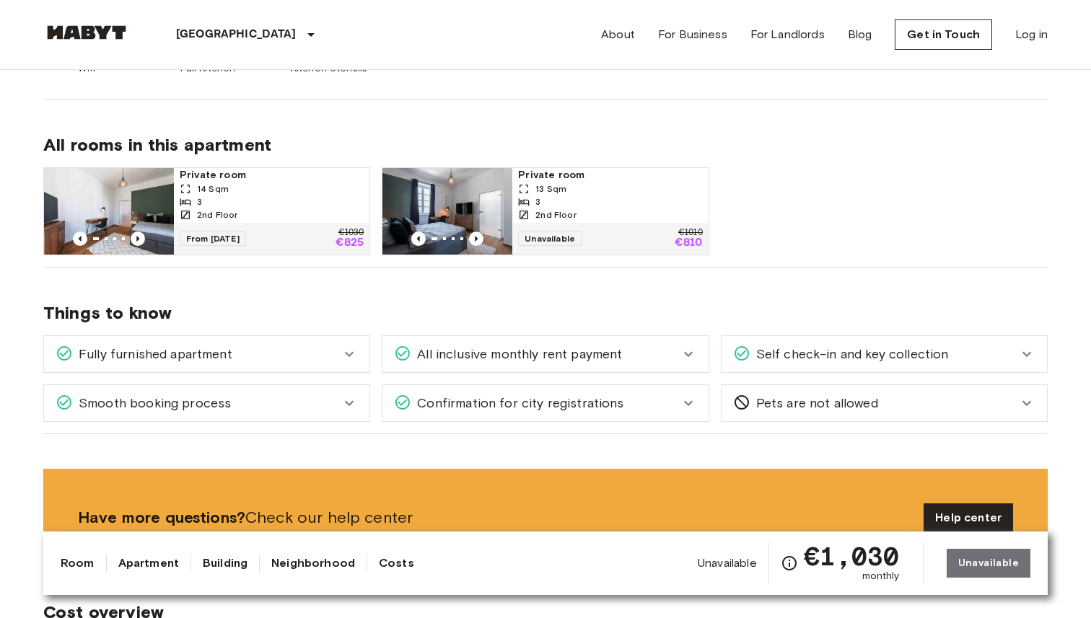
click at [261, 181] on span "Private room" at bounding box center [272, 175] width 184 height 14
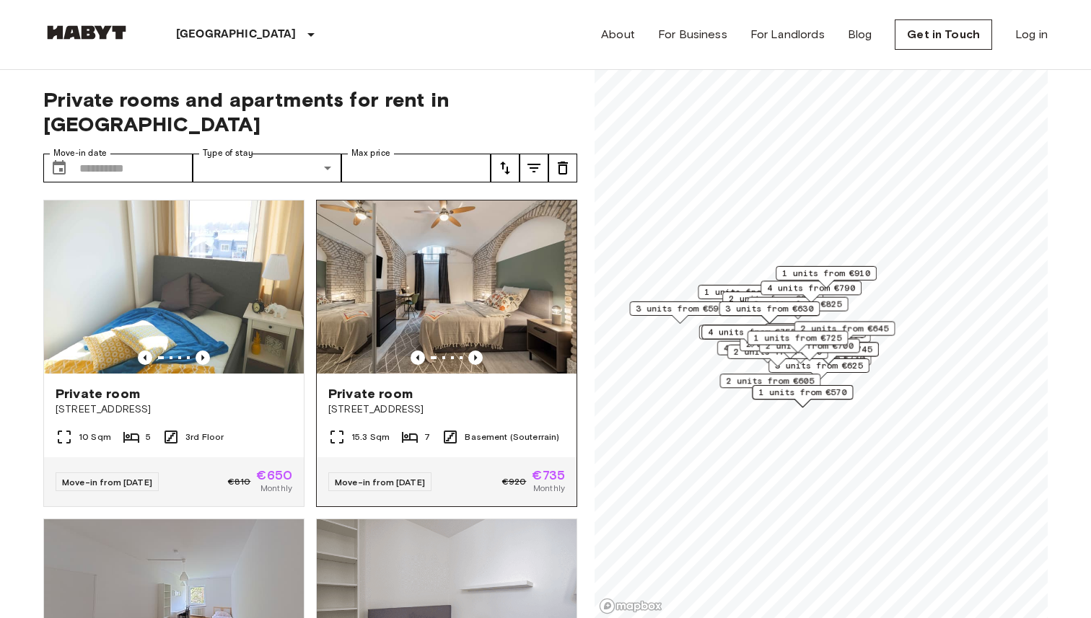
click at [462, 285] on img at bounding box center [447, 287] width 260 height 173
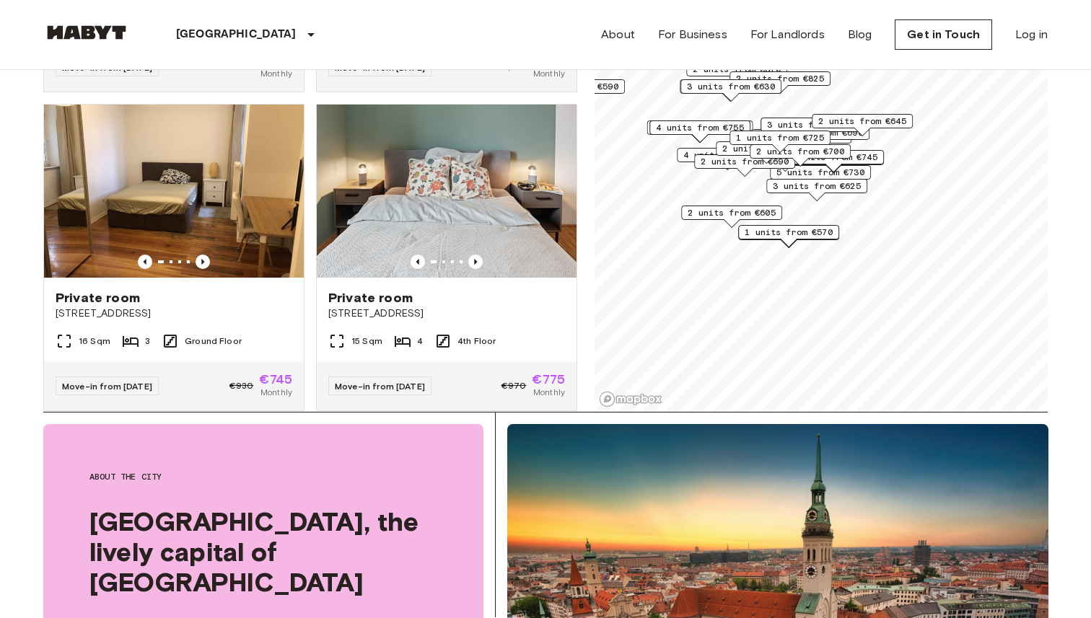
scroll to position [520, 0]
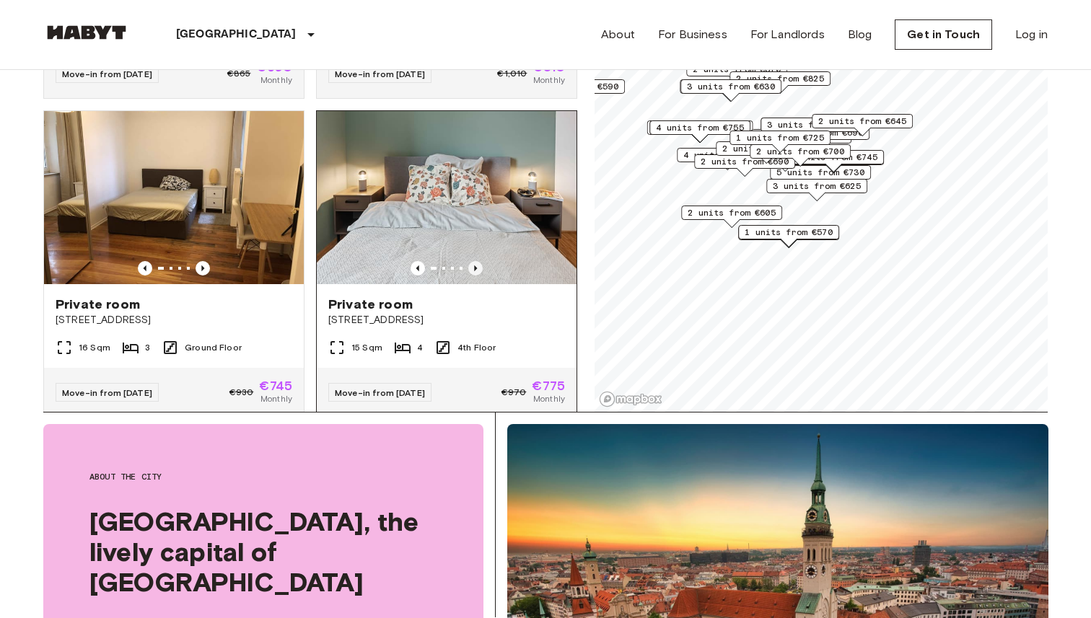
click at [475, 261] on icon "Previous image" at bounding box center [475, 268] width 14 height 14
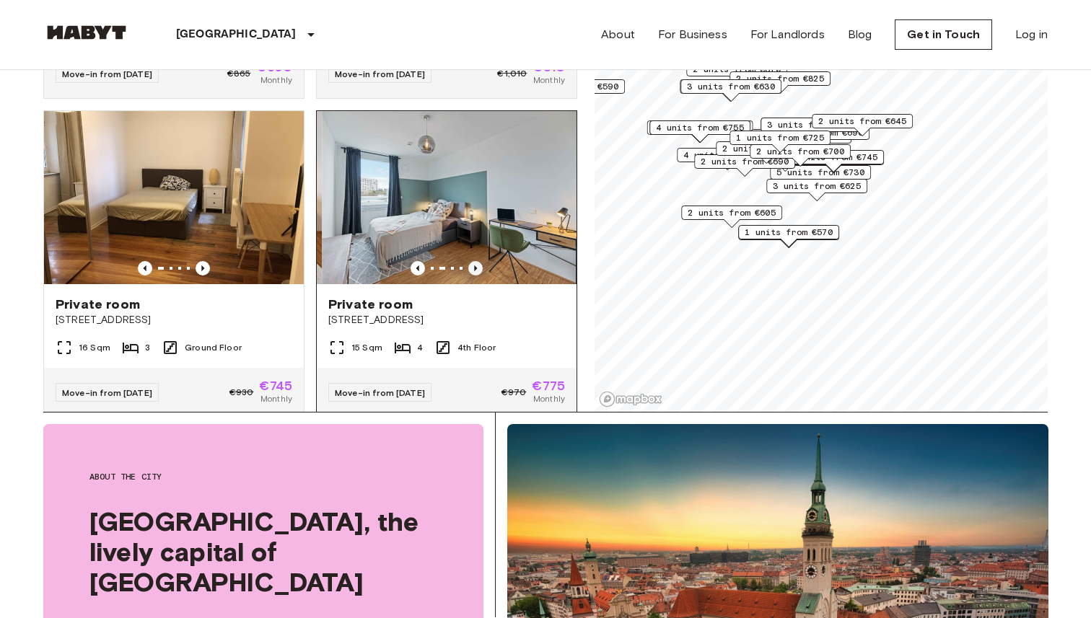
click at [475, 261] on icon "Previous image" at bounding box center [475, 268] width 14 height 14
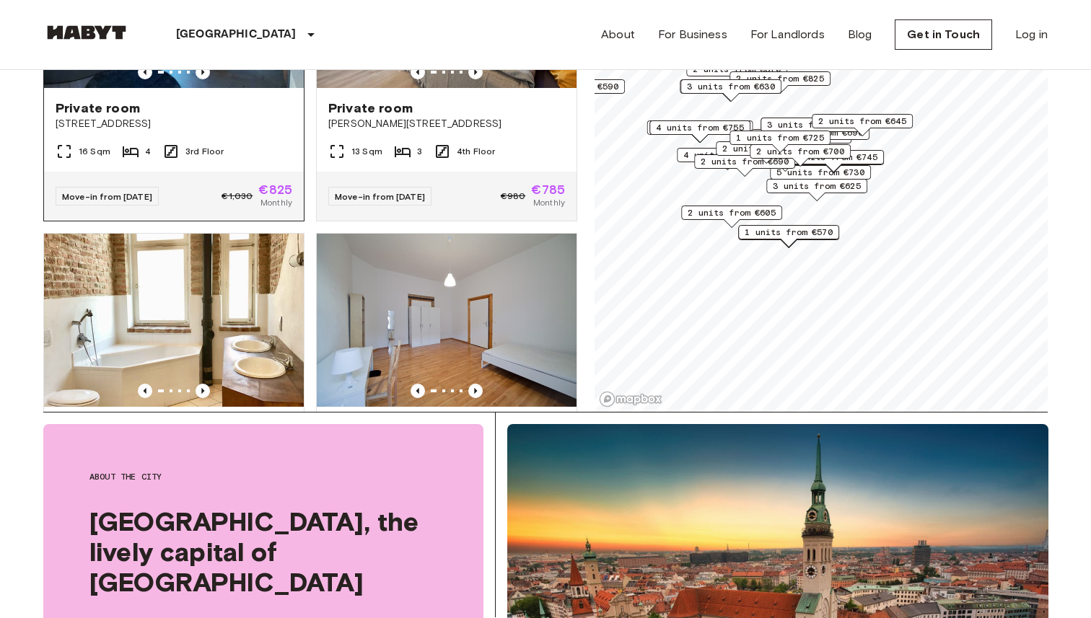
scroll to position [2427, 0]
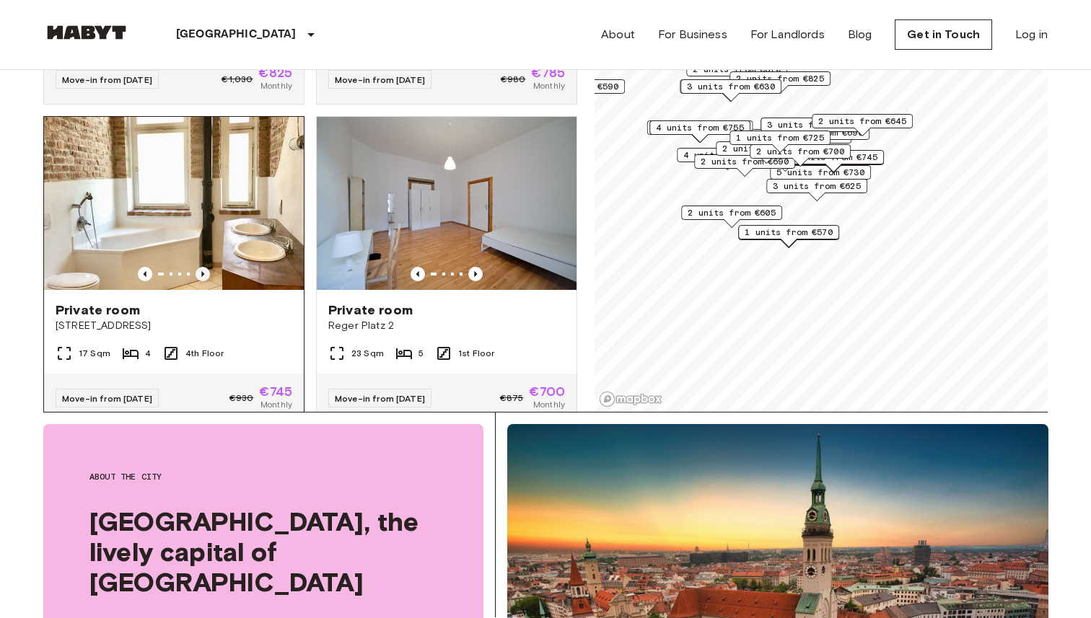
click at [206, 267] on icon "Previous image" at bounding box center [202, 274] width 14 height 14
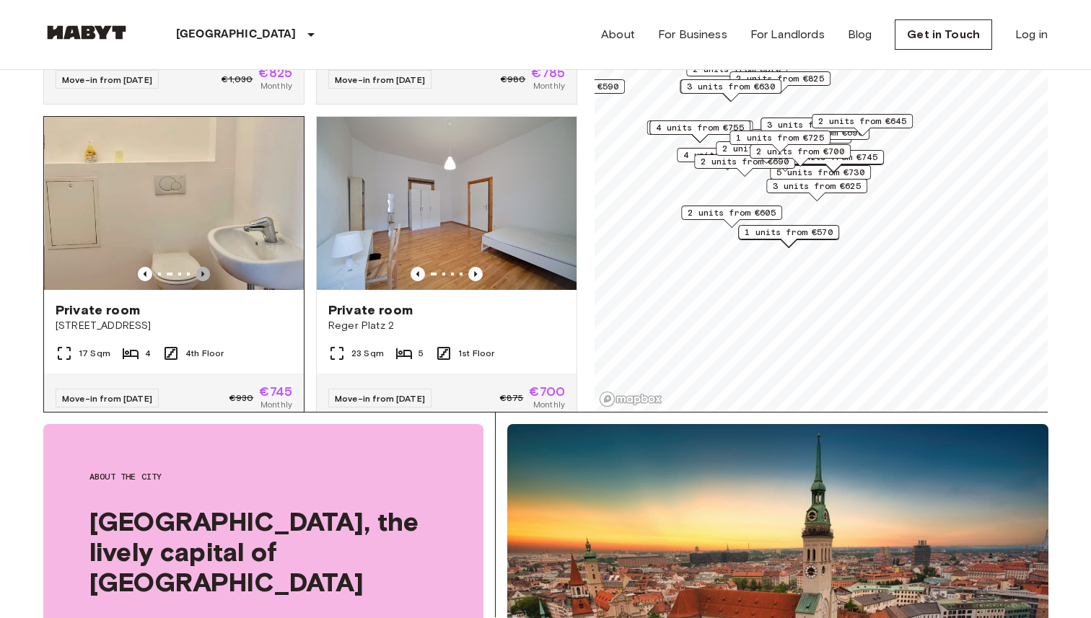
click at [206, 267] on icon "Previous image" at bounding box center [202, 274] width 14 height 14
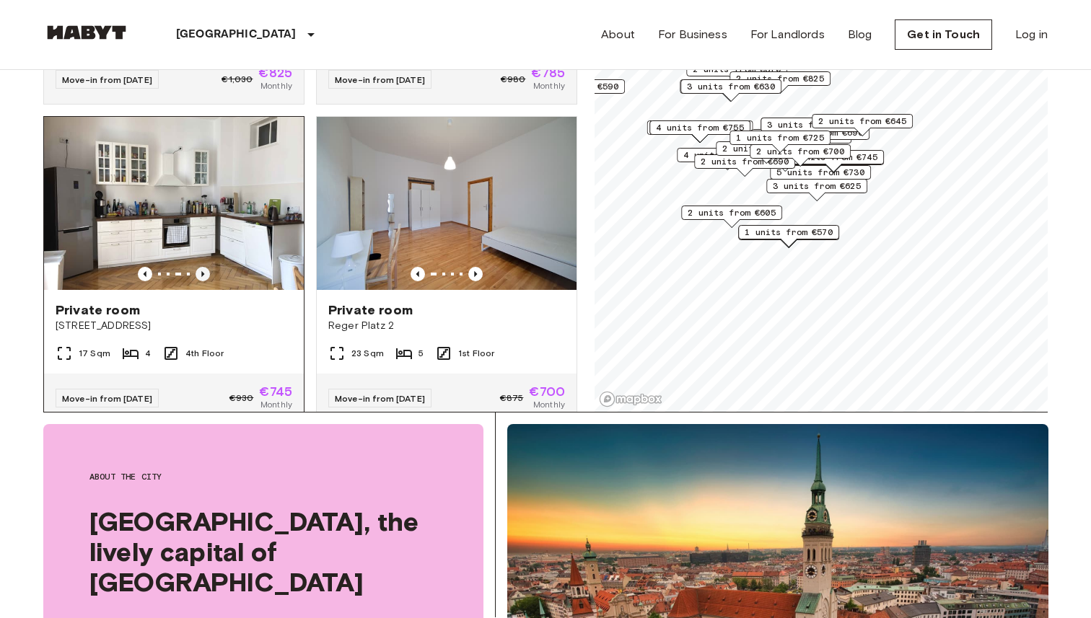
click at [206, 267] on icon "Previous image" at bounding box center [202, 274] width 14 height 14
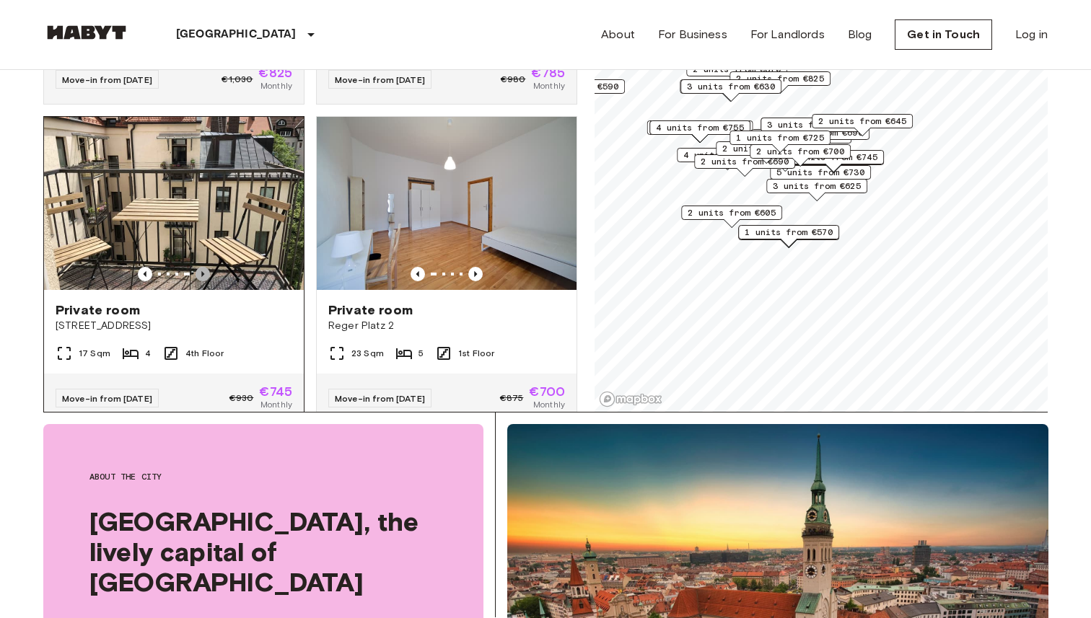
click at [206, 267] on icon "Previous image" at bounding box center [202, 274] width 14 height 14
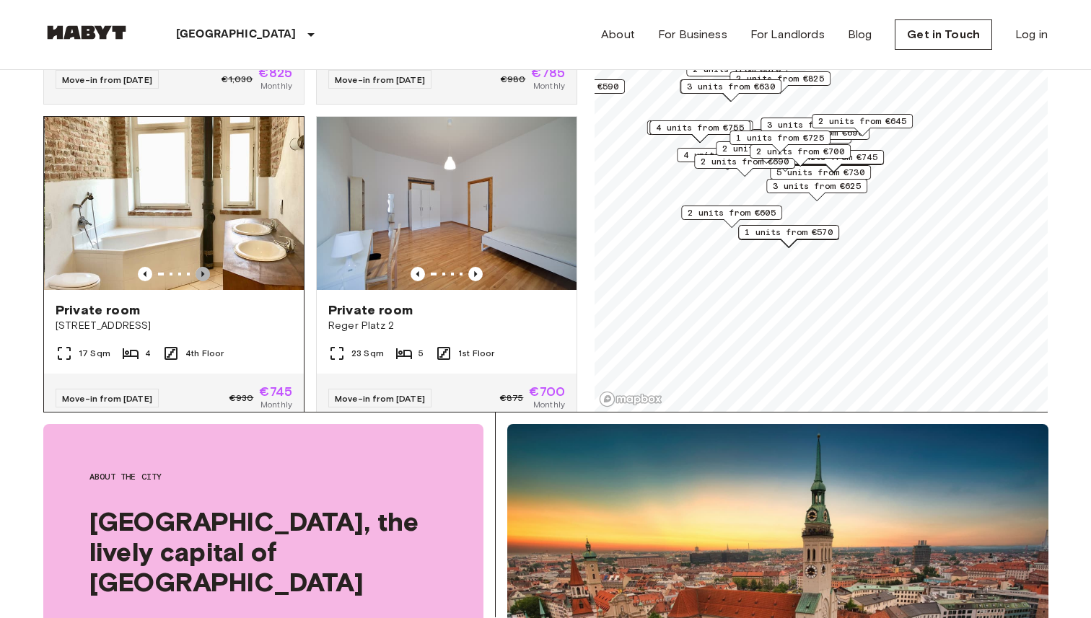
click at [205, 267] on icon "Previous image" at bounding box center [202, 274] width 14 height 14
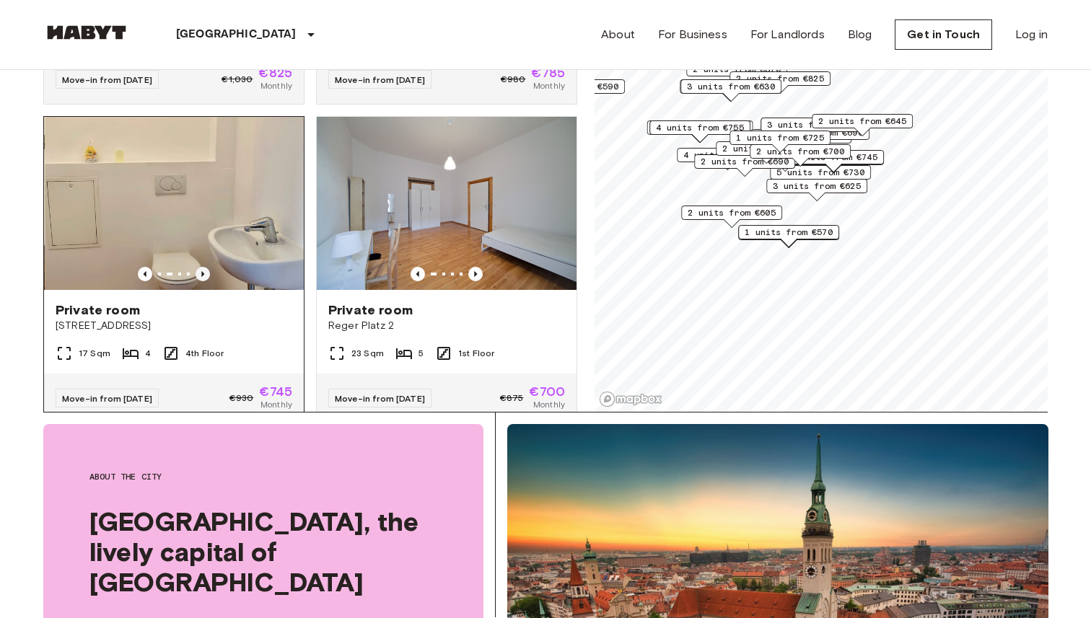
click at [205, 267] on icon "Previous image" at bounding box center [202, 274] width 14 height 14
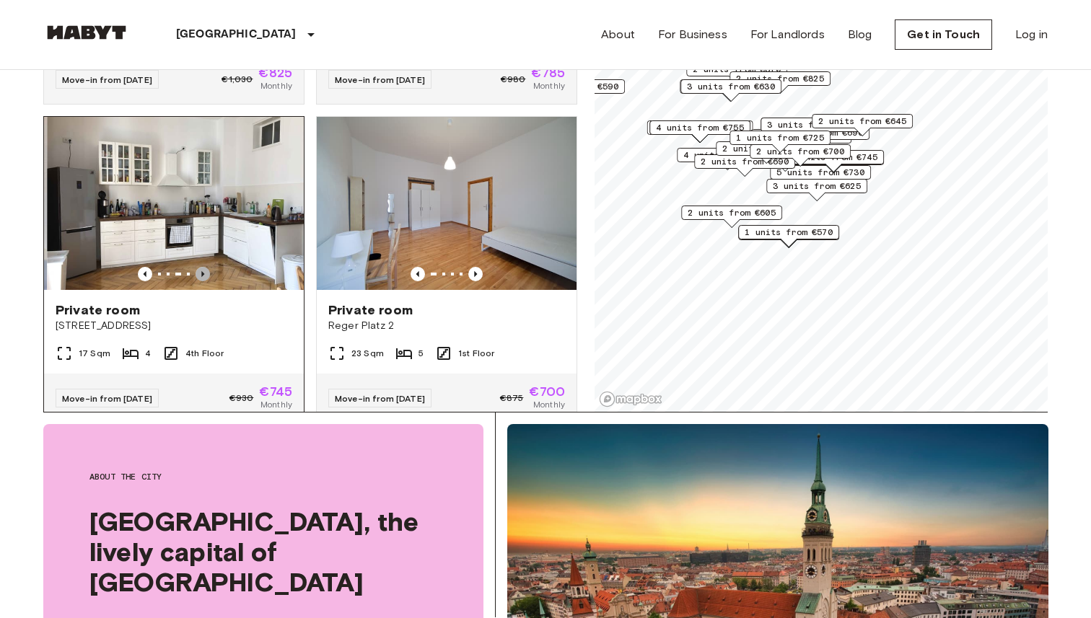
click at [205, 267] on icon "Previous image" at bounding box center [202, 274] width 14 height 14
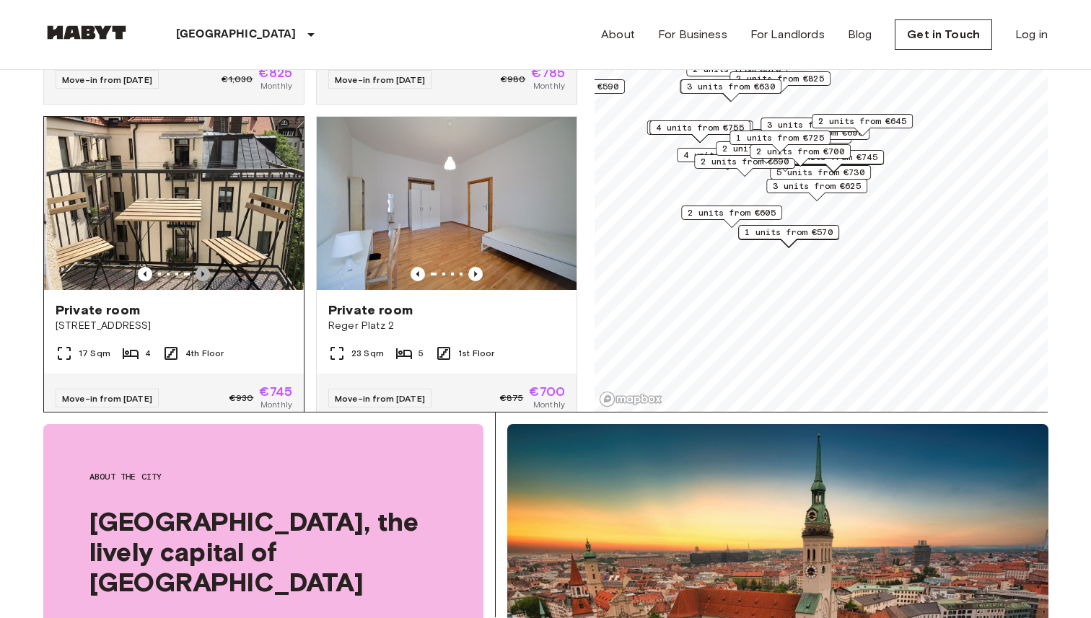
click at [205, 267] on icon "Previous image" at bounding box center [202, 274] width 14 height 14
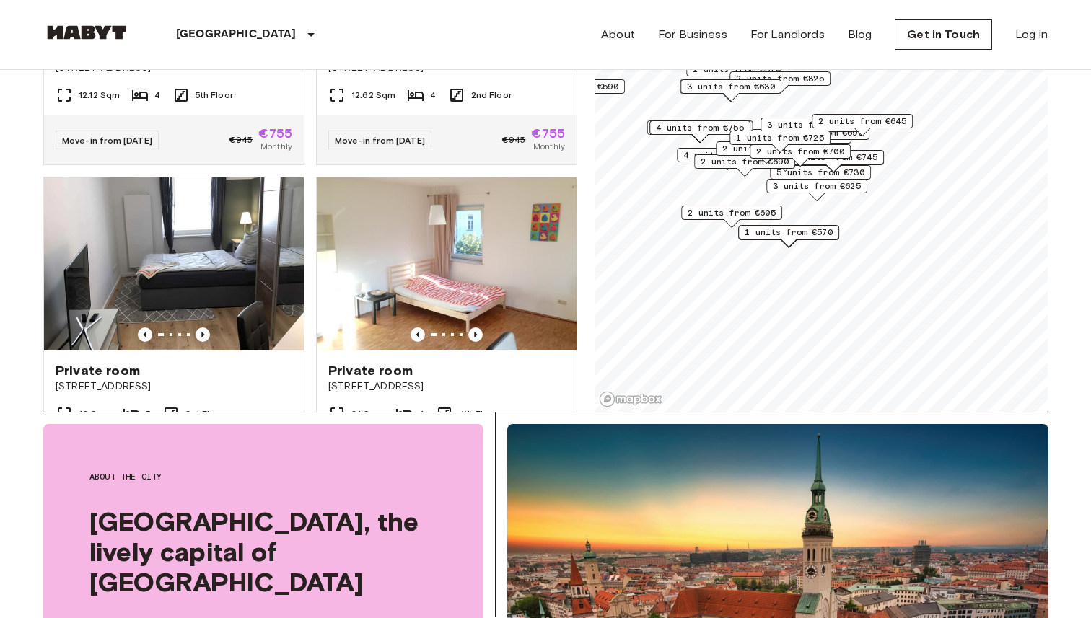
scroll to position [3354, 0]
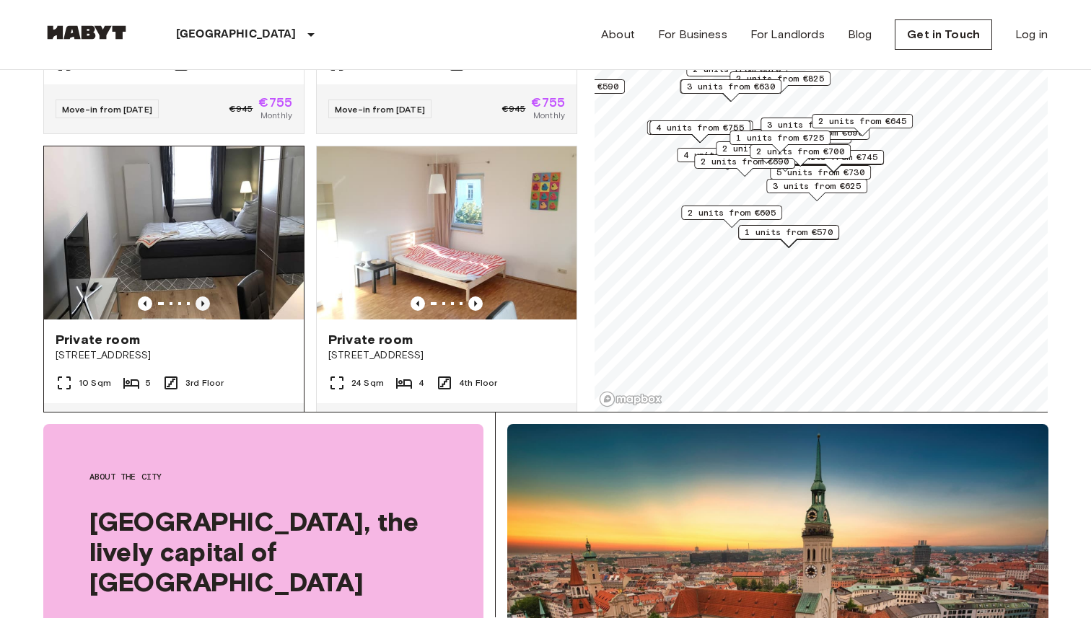
click at [205, 296] on icon "Previous image" at bounding box center [202, 303] width 14 height 14
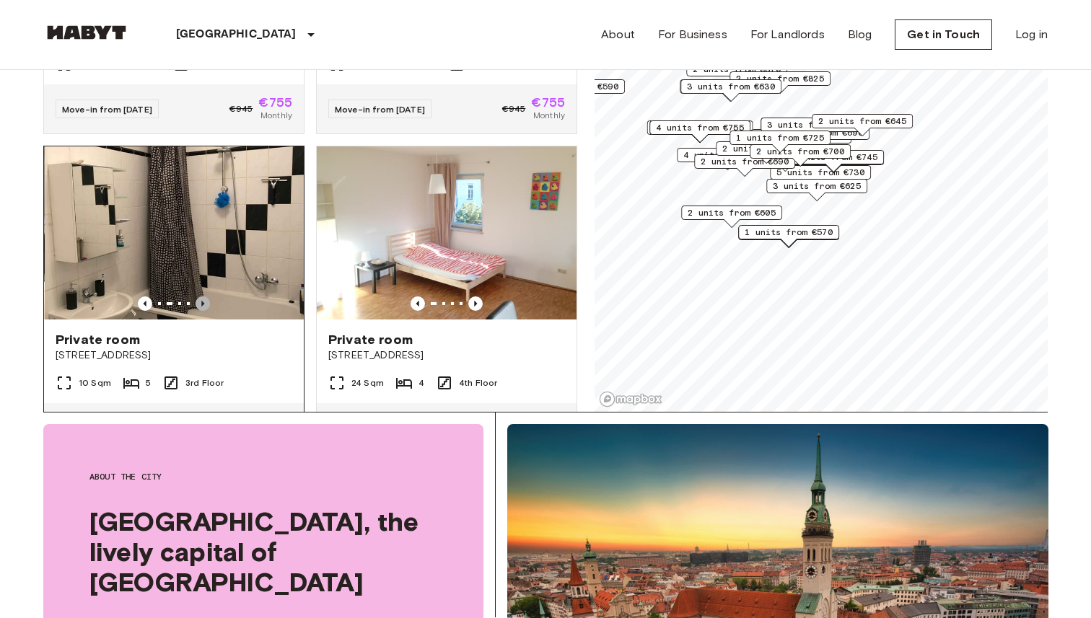
click at [205, 296] on icon "Previous image" at bounding box center [202, 303] width 14 height 14
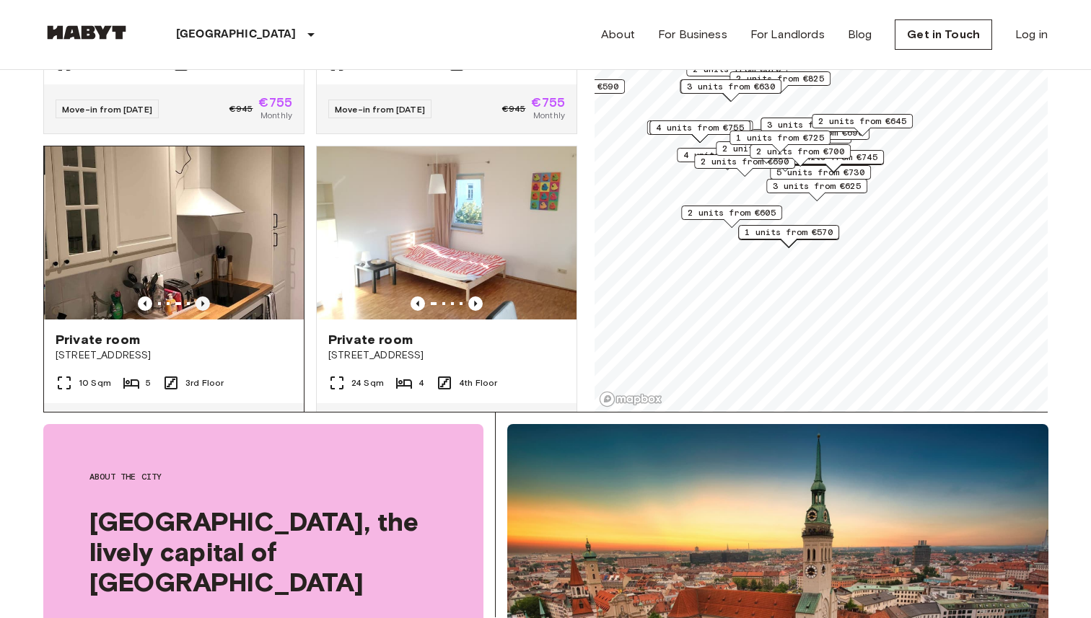
click at [205, 296] on icon "Previous image" at bounding box center [202, 303] width 14 height 14
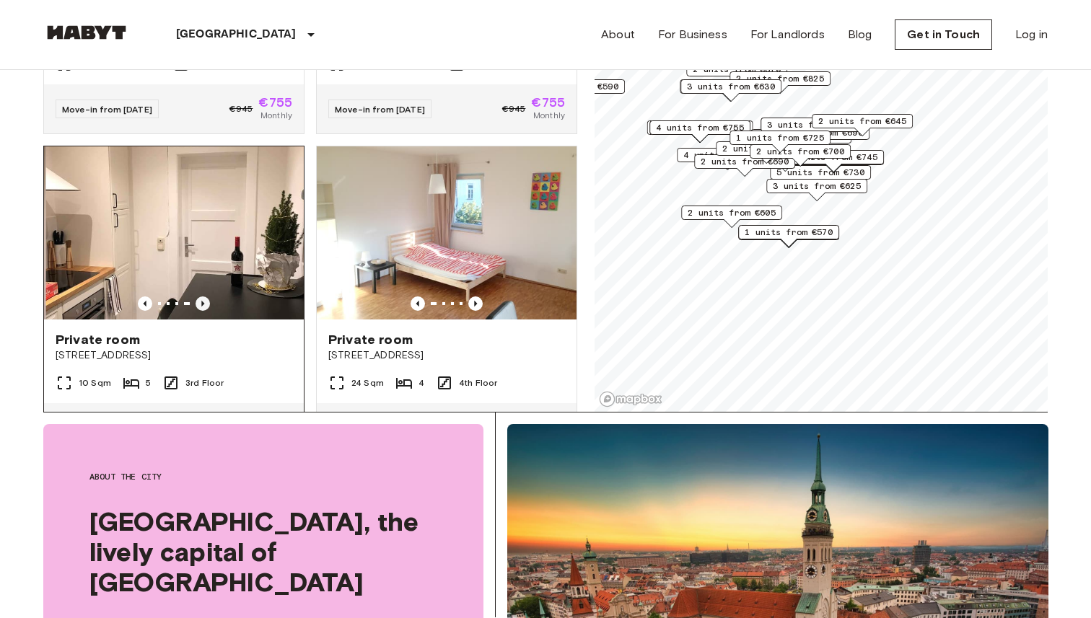
click at [205, 296] on icon "Previous image" at bounding box center [202, 303] width 14 height 14
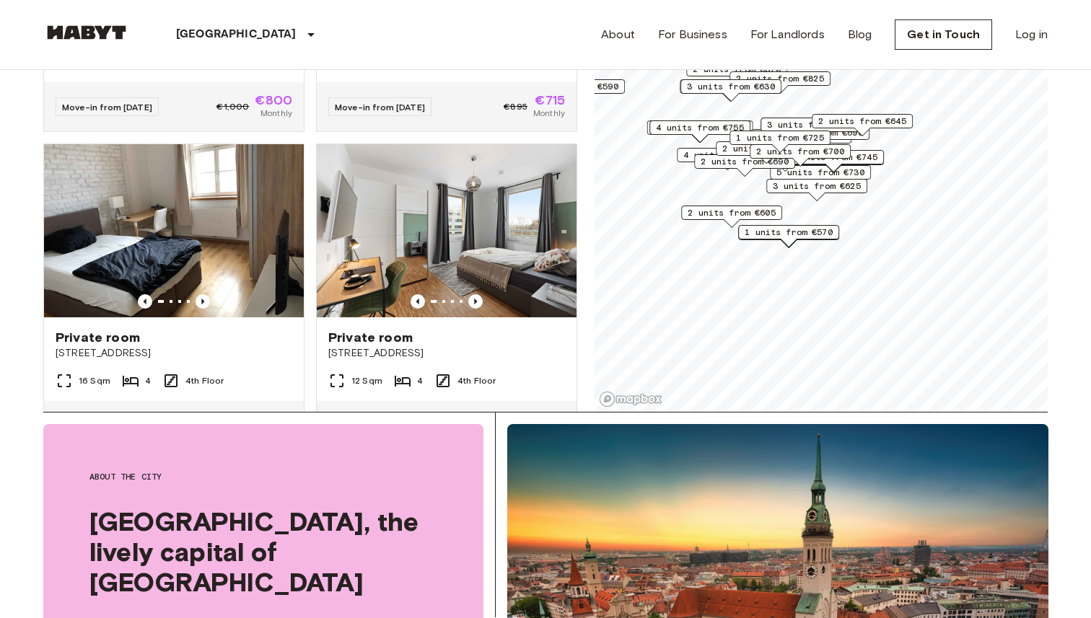
scroll to position [3996, 0]
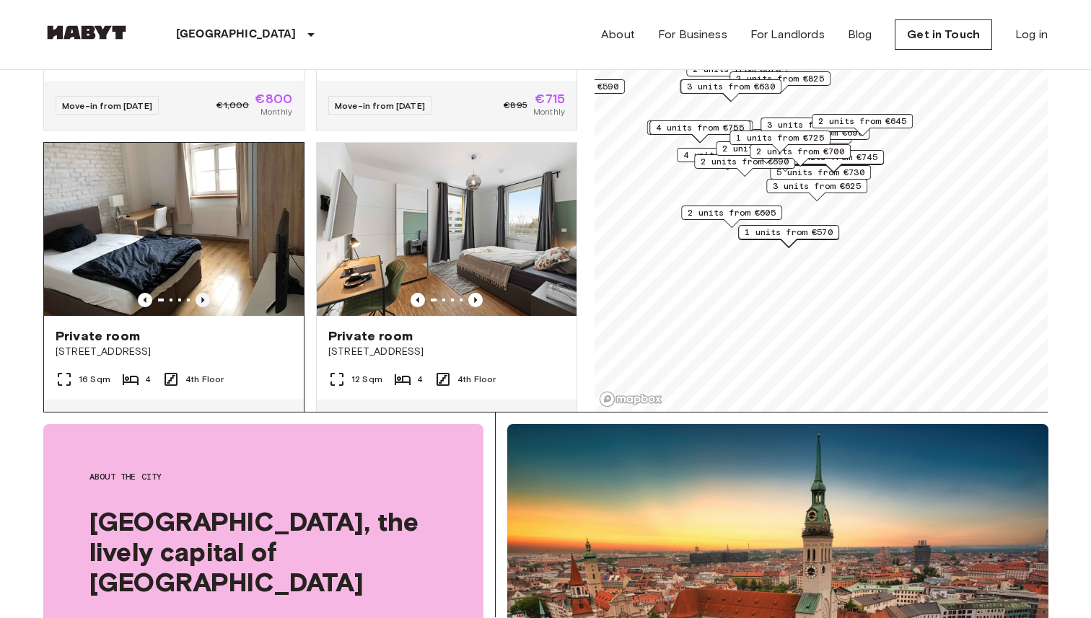
click at [205, 293] on icon "Previous image" at bounding box center [202, 300] width 14 height 14
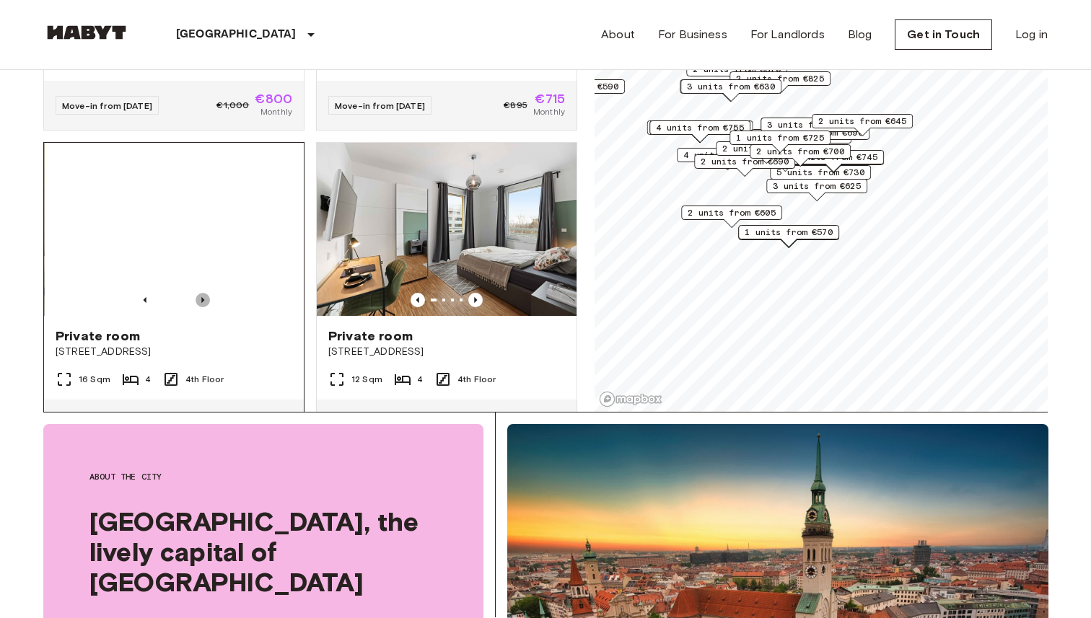
click at [205, 293] on icon "Previous image" at bounding box center [202, 300] width 14 height 14
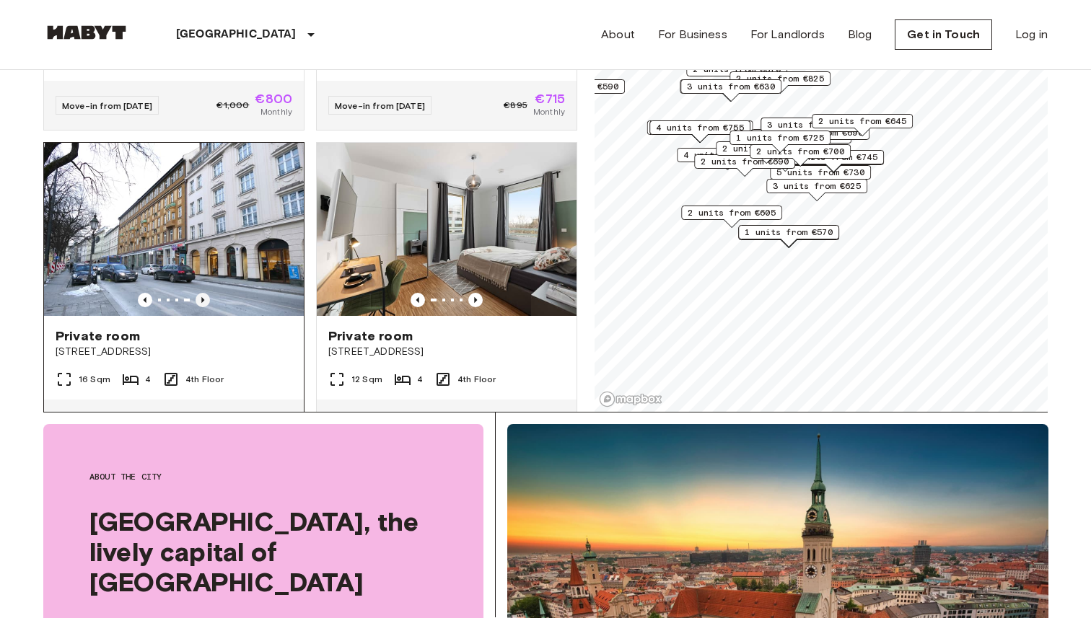
click at [205, 293] on icon "Previous image" at bounding box center [202, 300] width 14 height 14
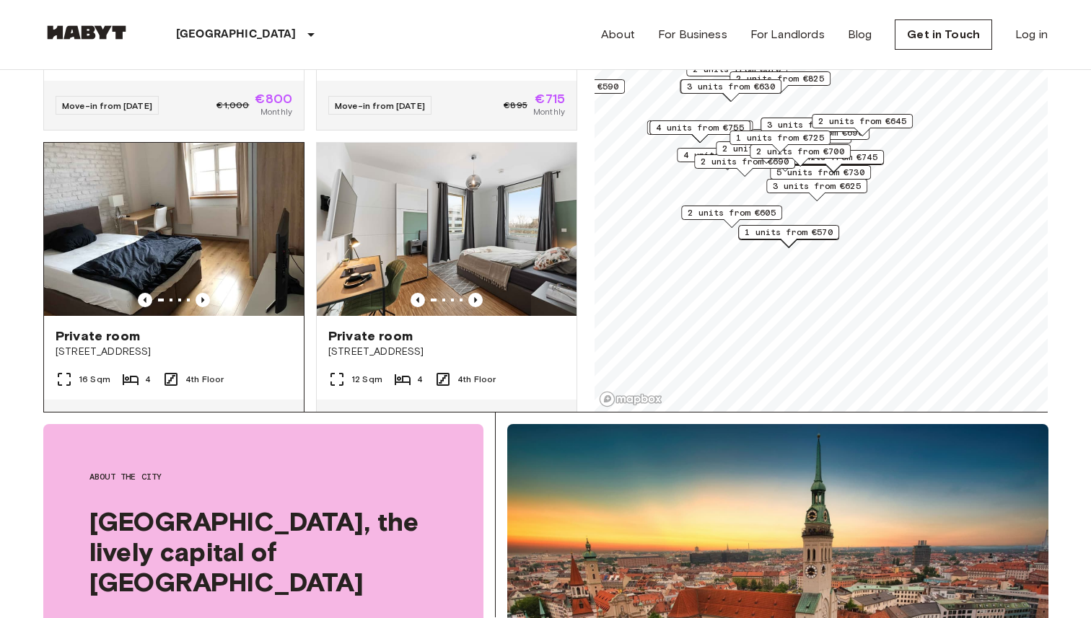
click at [190, 327] on div "Private room" at bounding box center [174, 335] width 237 height 17
click at [171, 215] on img at bounding box center [174, 229] width 260 height 173
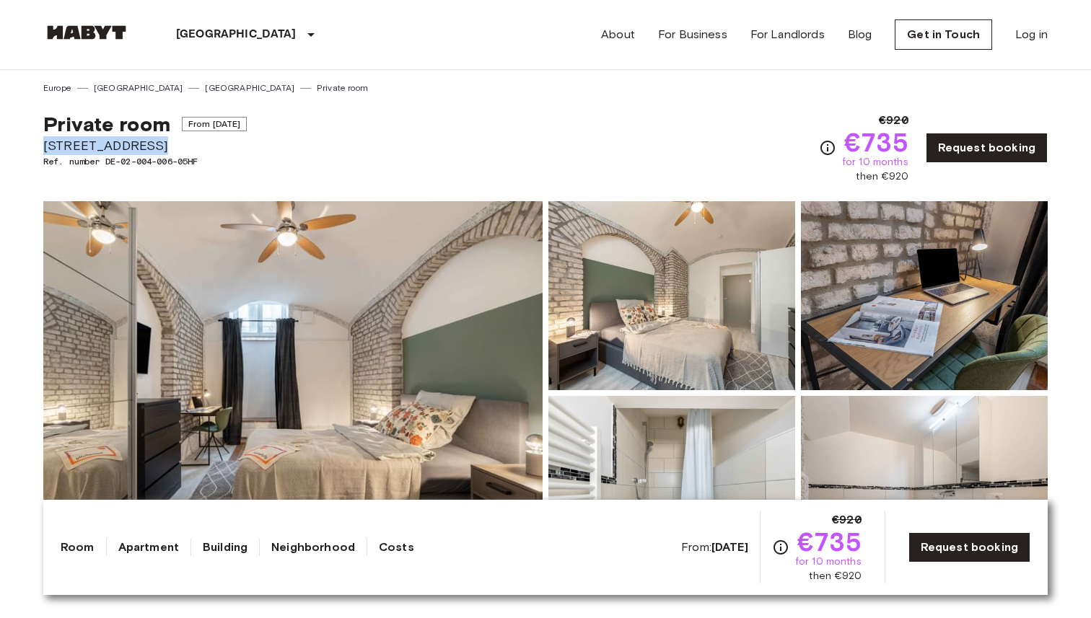
drag, startPoint x: 159, startPoint y: 146, endPoint x: 19, endPoint y: 151, distance: 140.8
copy span "[STREET_ADDRESS]"
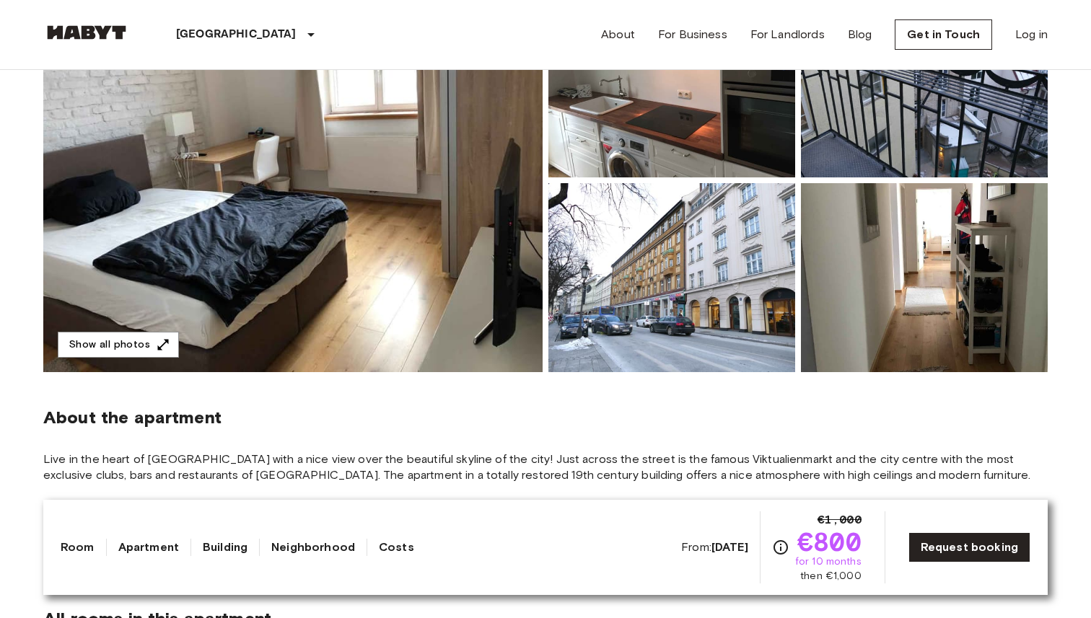
scroll to position [223, 0]
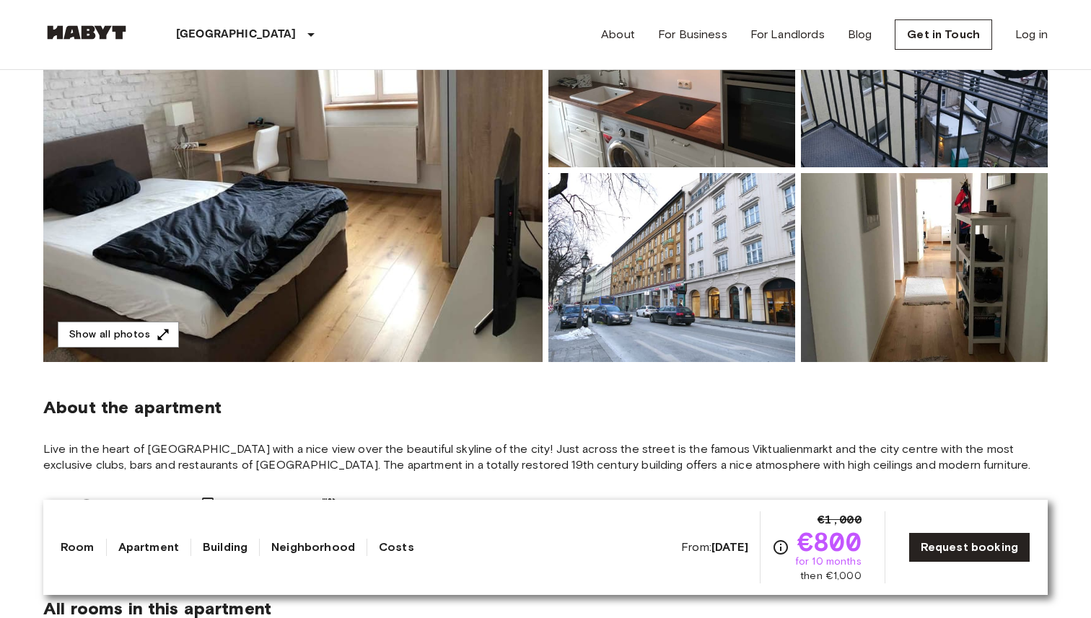
click at [348, 253] on img at bounding box center [292, 170] width 499 height 384
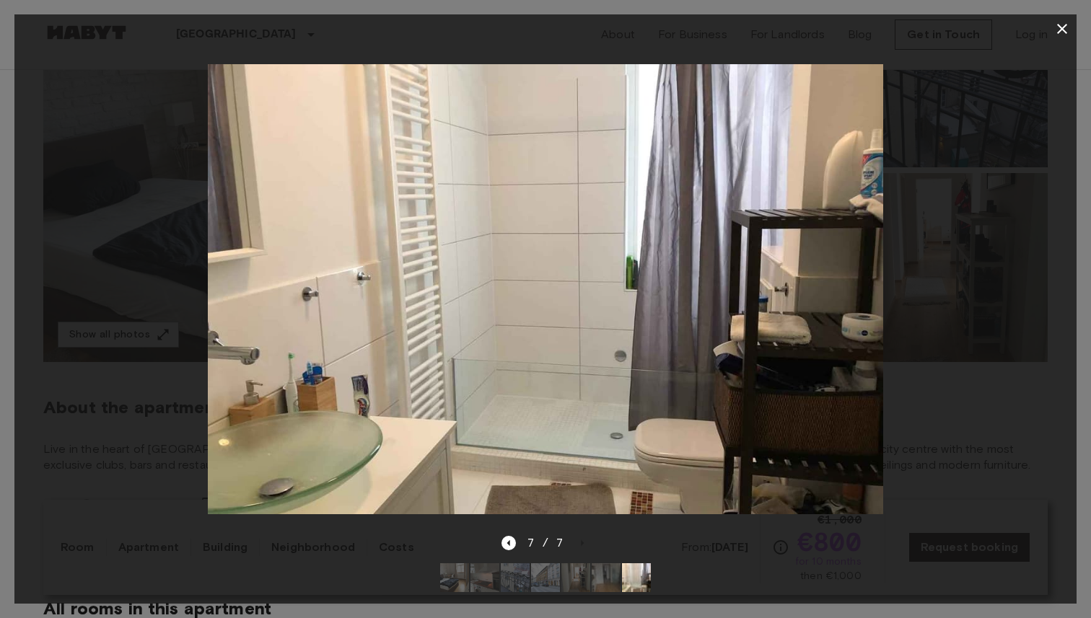
click at [1057, 24] on icon "button" at bounding box center [1062, 29] width 10 height 10
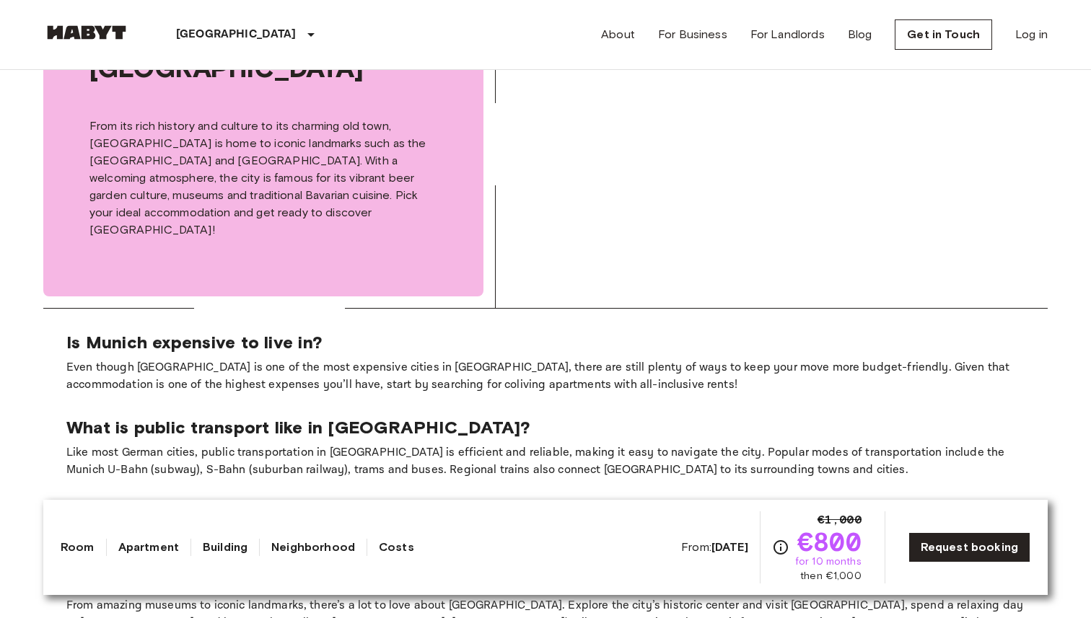
scroll to position [1624, 0]
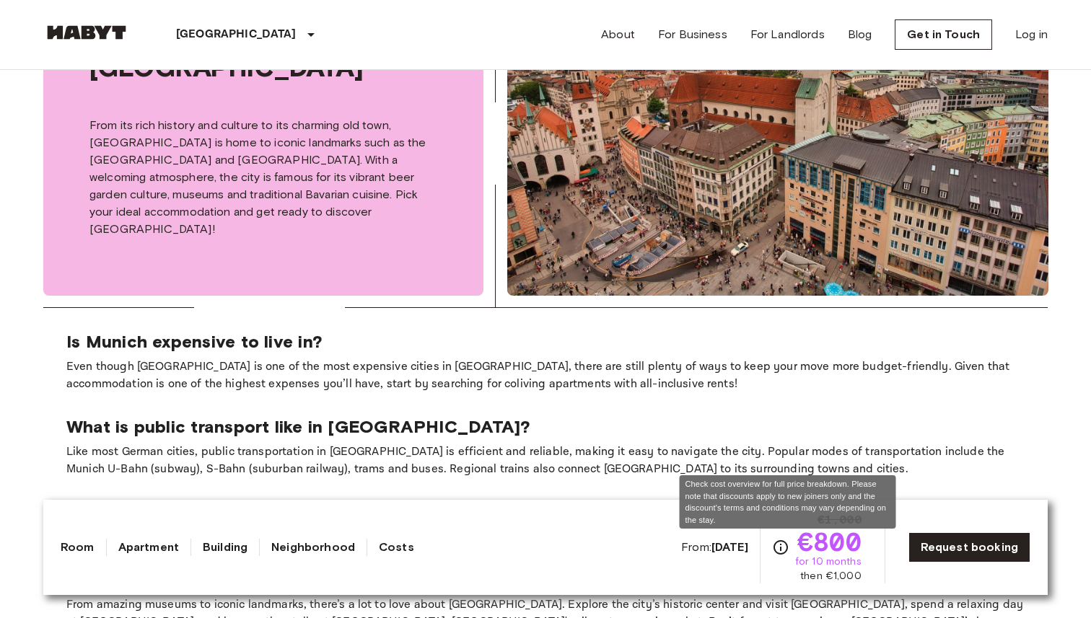
click at [788, 545] on icon "Check cost overview for full price breakdown. Please note that discounts apply …" at bounding box center [780, 547] width 17 height 17
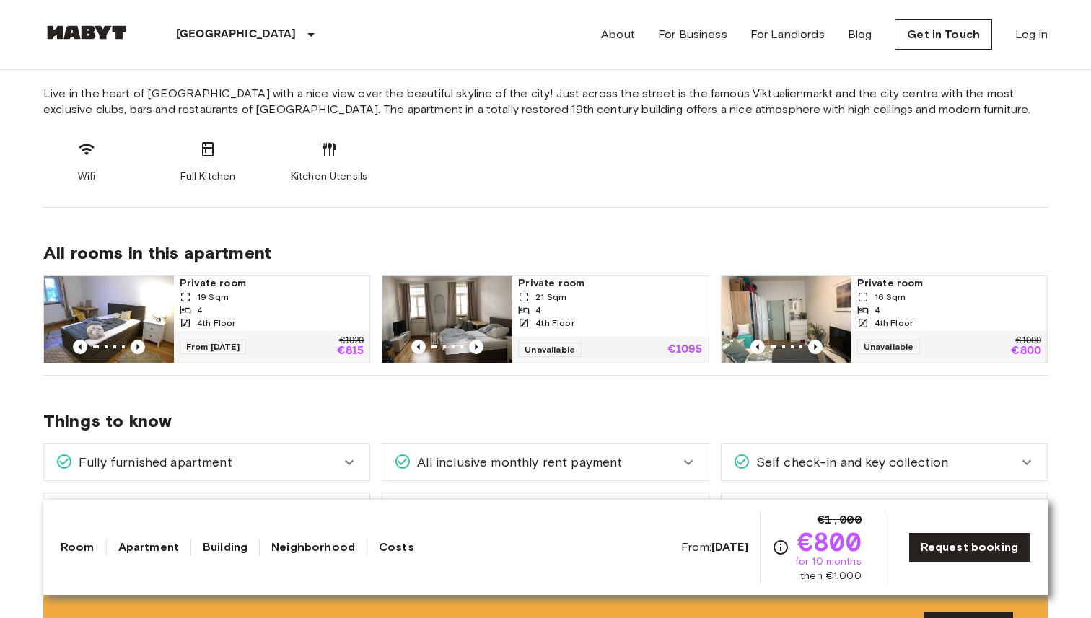
scroll to position [571, 0]
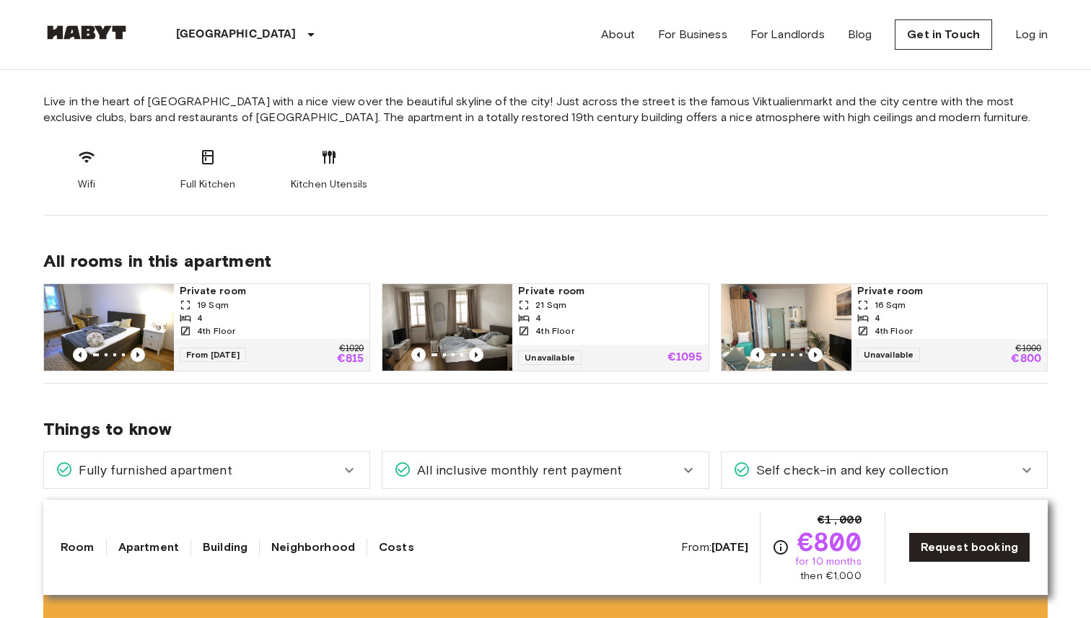
click at [562, 189] on div "Wifi Full Kitchen Kitchen Utensils" at bounding box center [545, 170] width 1004 height 43
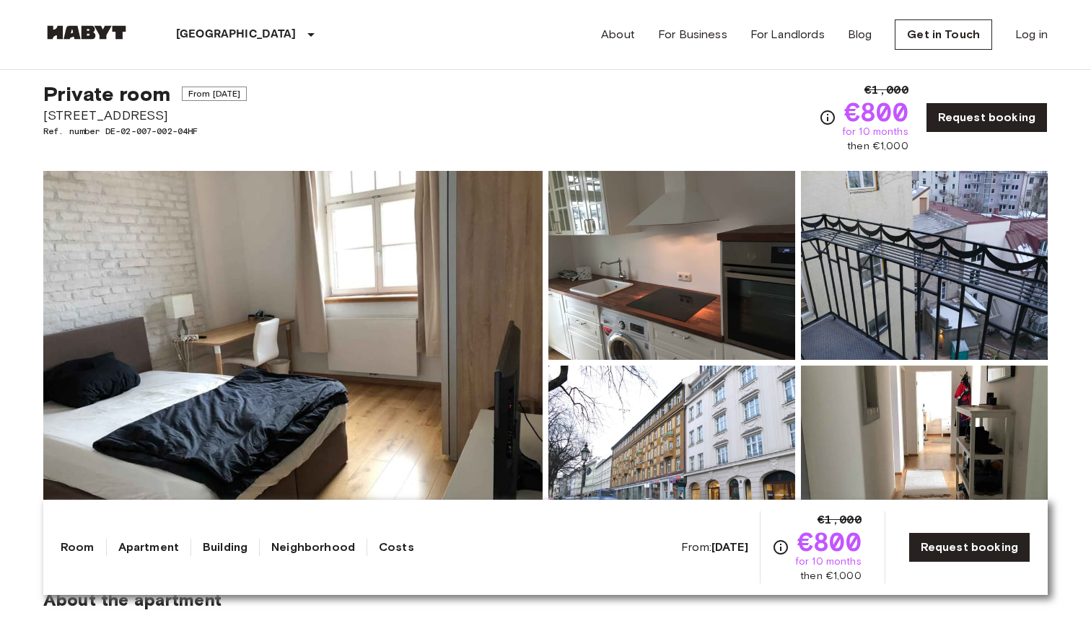
scroll to position [0, 0]
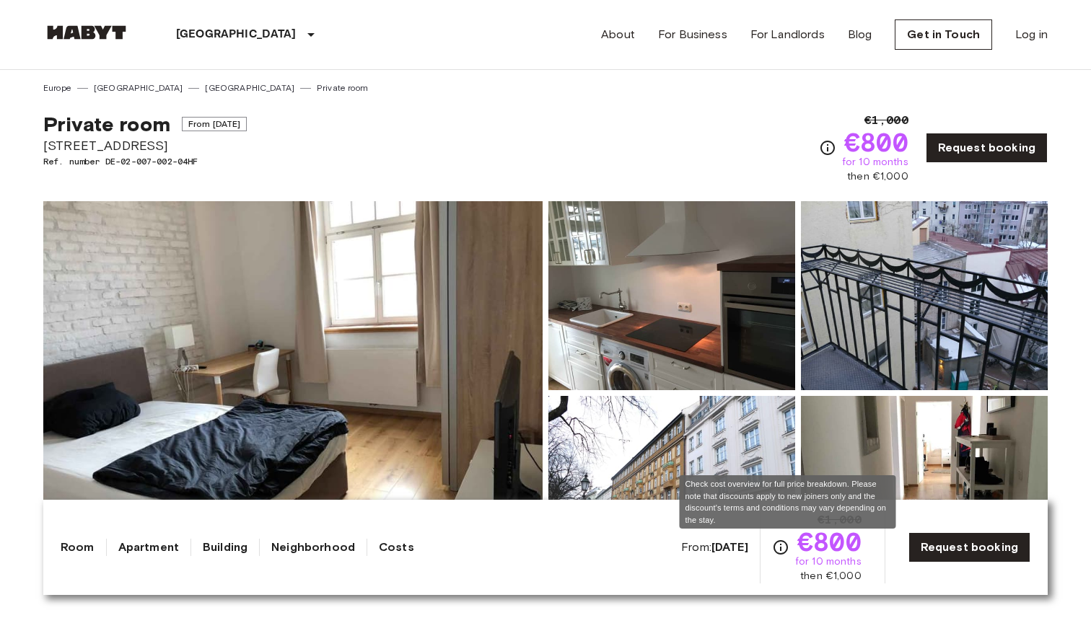
click at [787, 548] on icon "Check cost overview for full price breakdown. Please note that discounts apply …" at bounding box center [780, 547] width 14 height 14
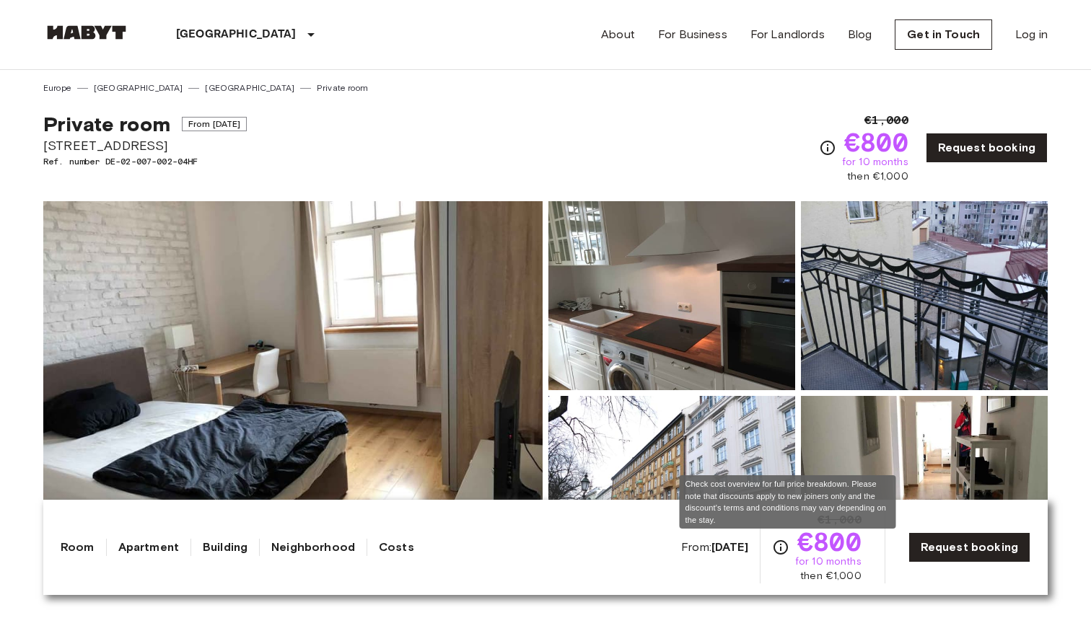
click at [787, 548] on icon "Check cost overview for full price breakdown. Please note that discounts apply …" at bounding box center [780, 547] width 14 height 14
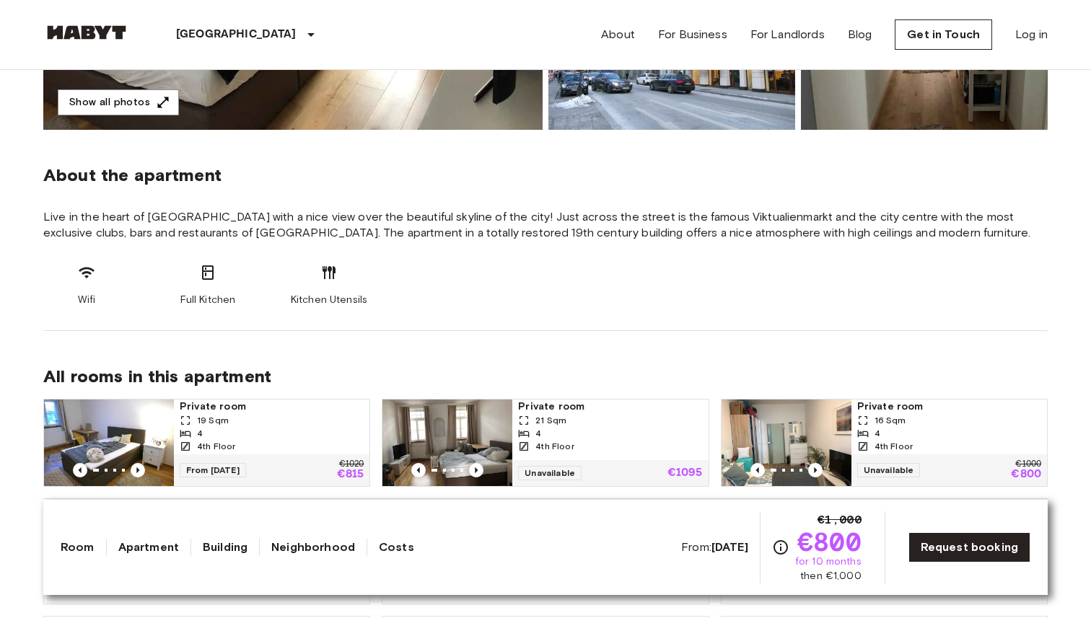
scroll to position [457, 0]
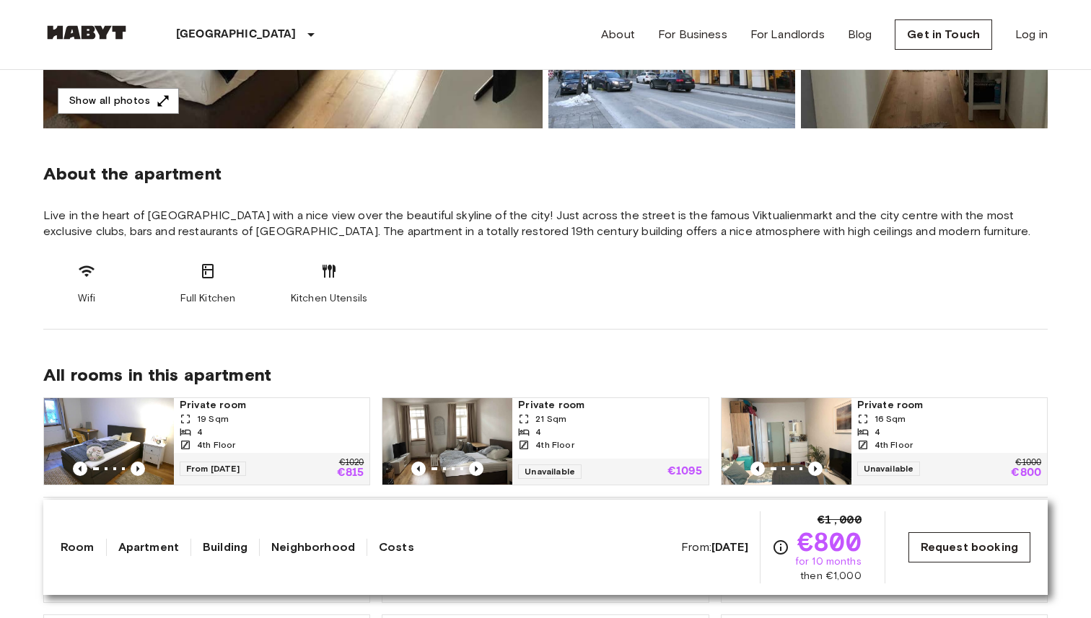
click at [954, 538] on link "Request booking" at bounding box center [969, 547] width 122 height 30
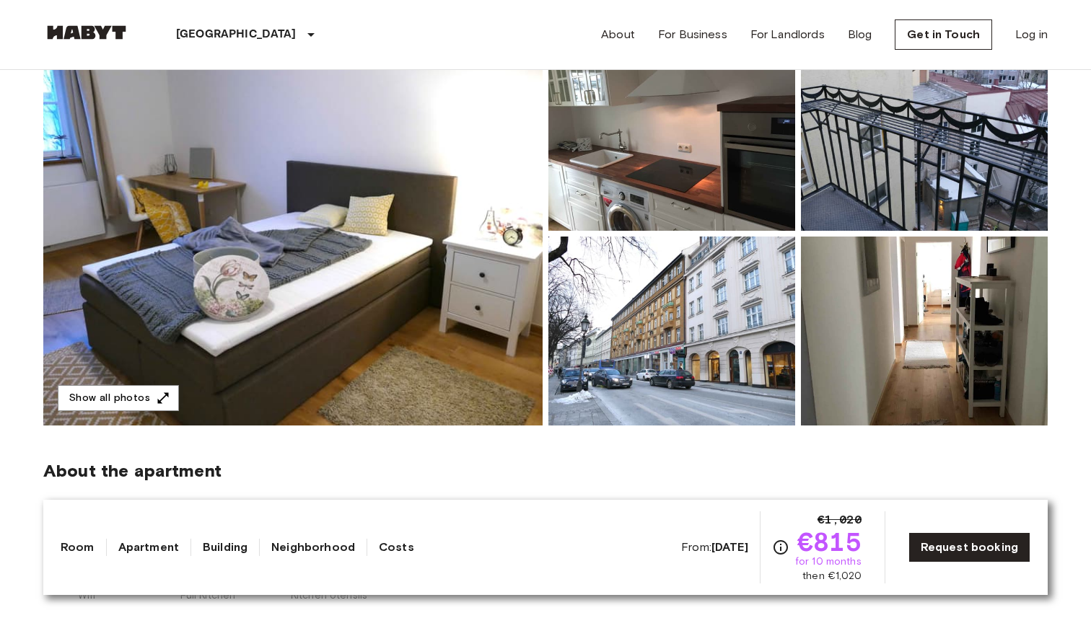
scroll to position [164, 0]
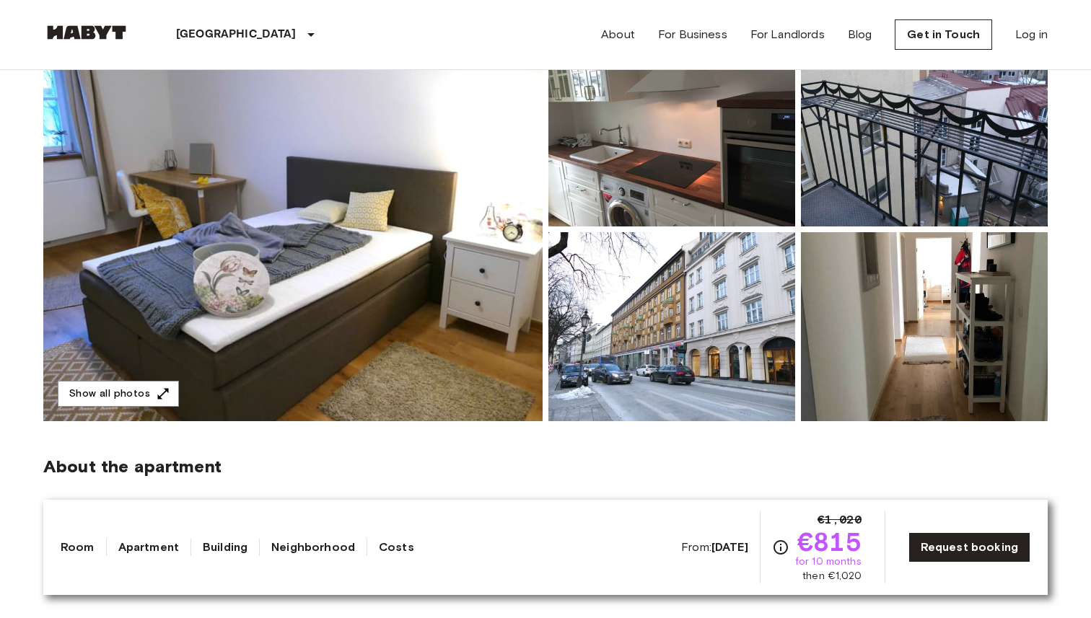
click at [304, 291] on img at bounding box center [292, 230] width 499 height 384
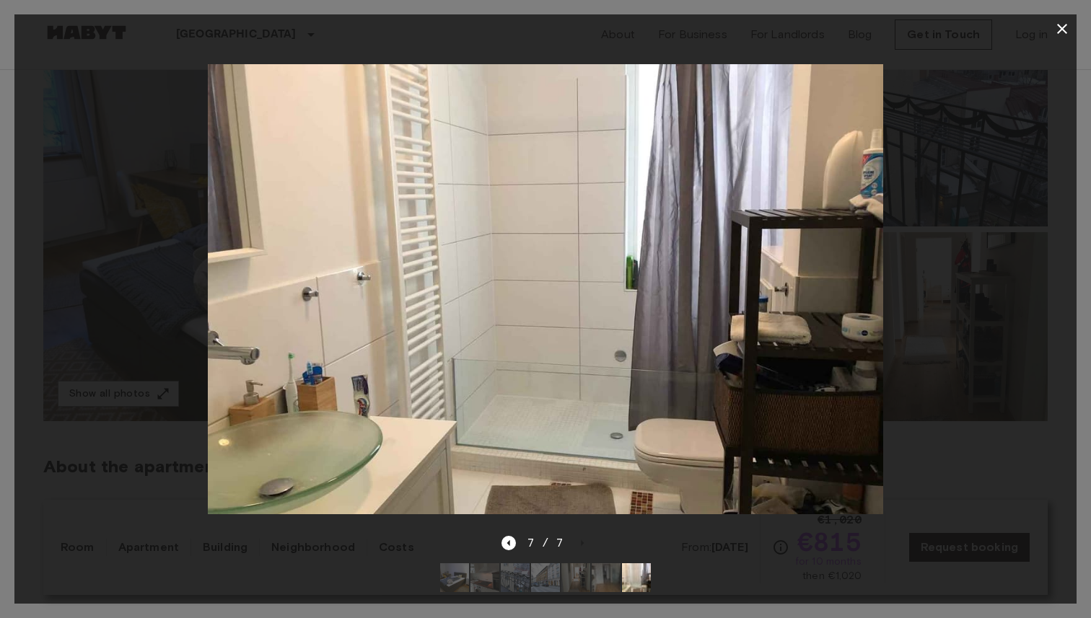
click at [1060, 25] on icon "button" at bounding box center [1061, 28] width 17 height 17
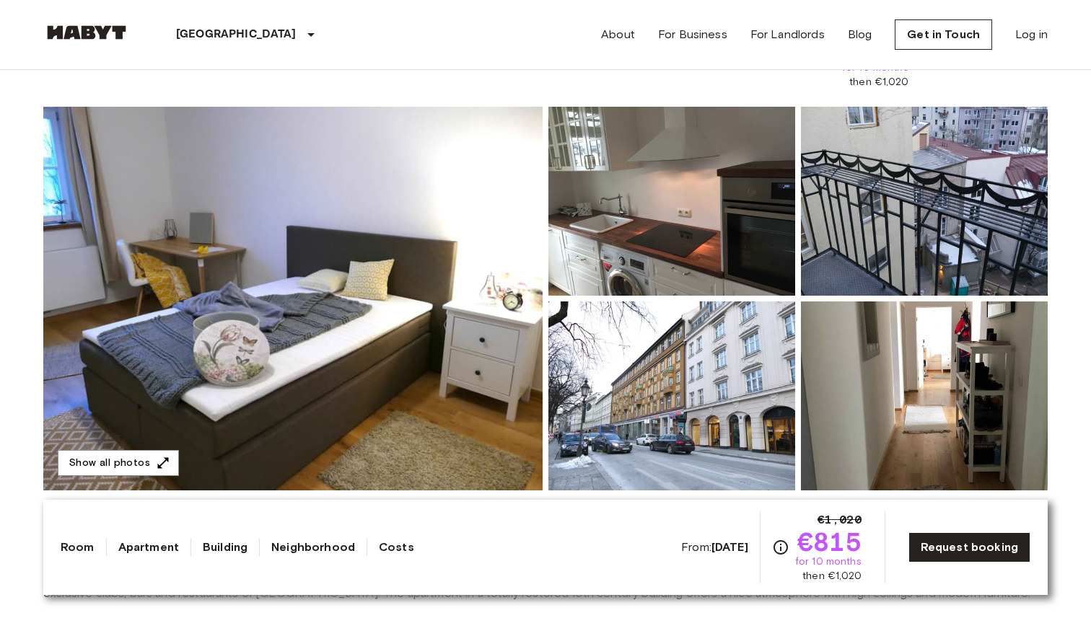
scroll to position [0, 0]
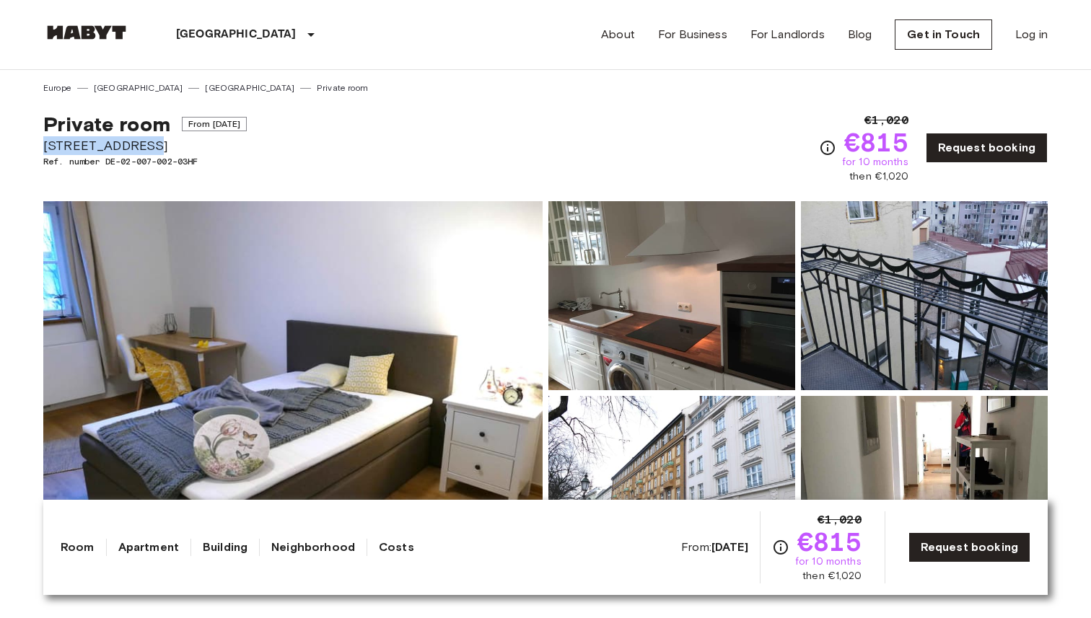
drag, startPoint x: 38, startPoint y: 146, endPoint x: 146, endPoint y: 146, distance: 108.9
copy span "Frauenstraße 10"
click at [155, 142] on span "Frauenstraße 10" at bounding box center [144, 145] width 203 height 19
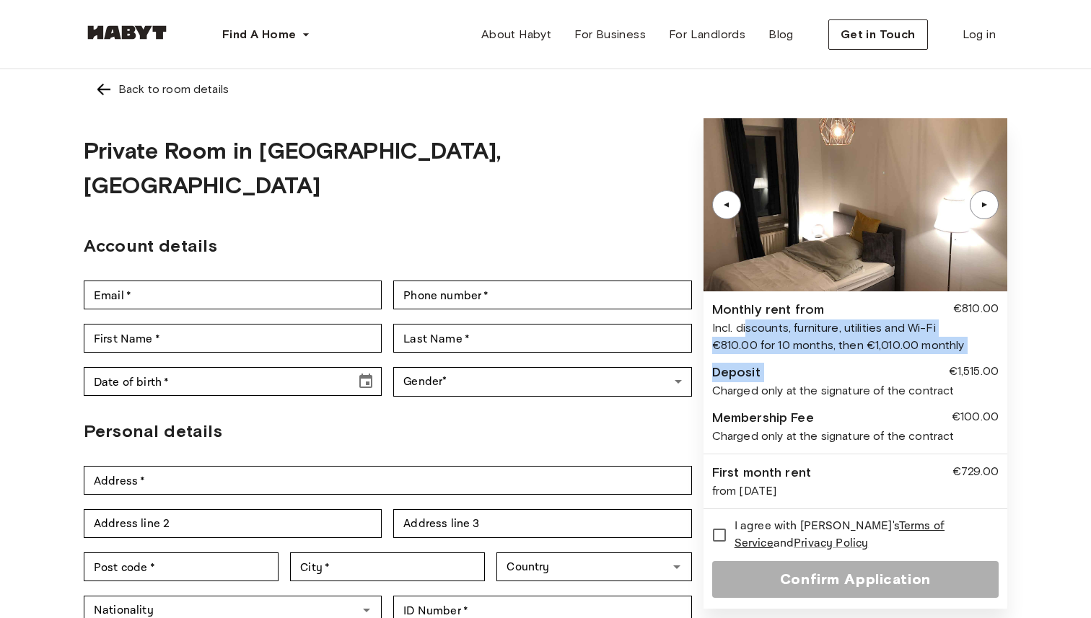
drag, startPoint x: 747, startPoint y: 327, endPoint x: 887, endPoint y: 375, distance: 148.1
click at [888, 375] on div "▲ ▲ Monthly rent from €810.00 Incl. discounts, furniture, utilities and Wi-Fi €…" at bounding box center [855, 363] width 304 height 491
click at [887, 375] on div "Deposit €1,515.00" at bounding box center [855, 372] width 286 height 19
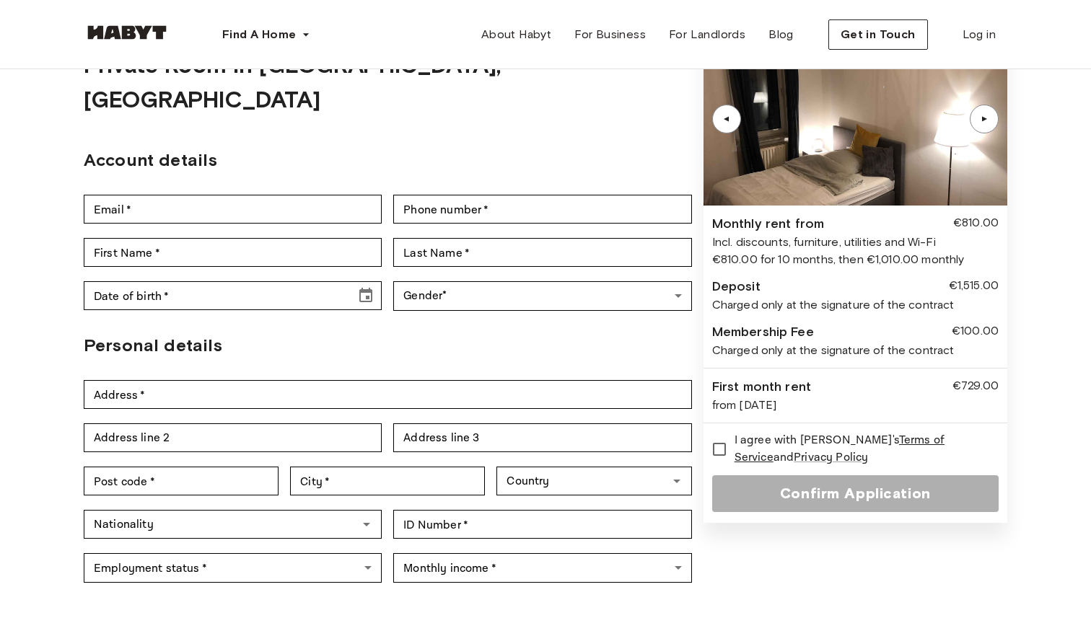
scroll to position [89, 0]
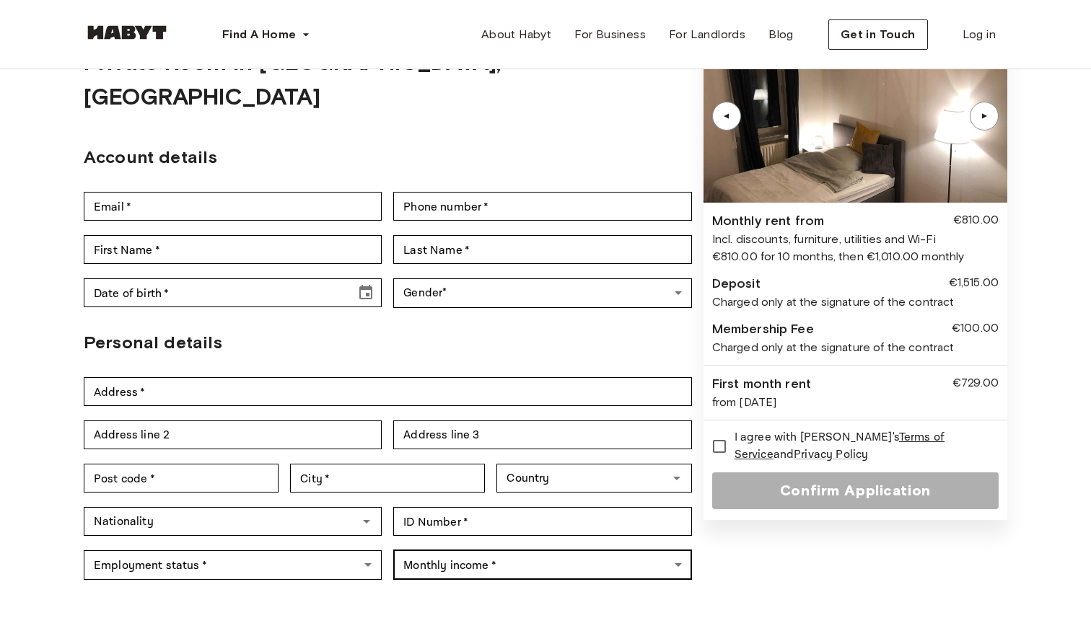
click at [587, 534] on body "Find A Home [GEOGRAPHIC_DATA] [GEOGRAPHIC_DATA] [GEOGRAPHIC_DATA] [GEOGRAPHIC_D…" at bounding box center [545, 590] width 1091 height 1359
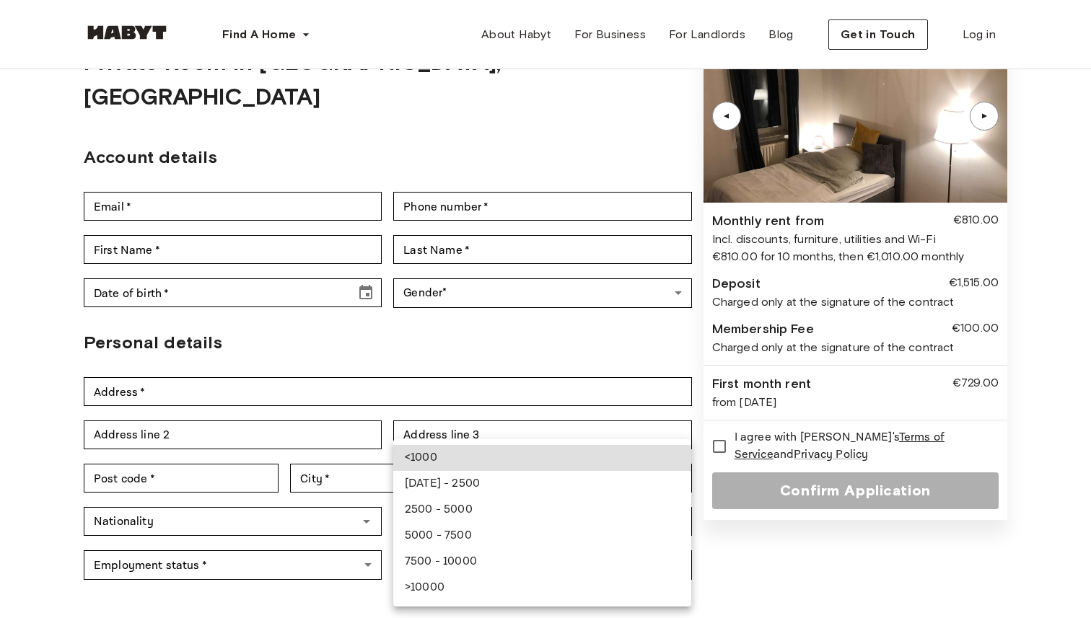
click at [626, 287] on div at bounding box center [545, 309] width 1091 height 618
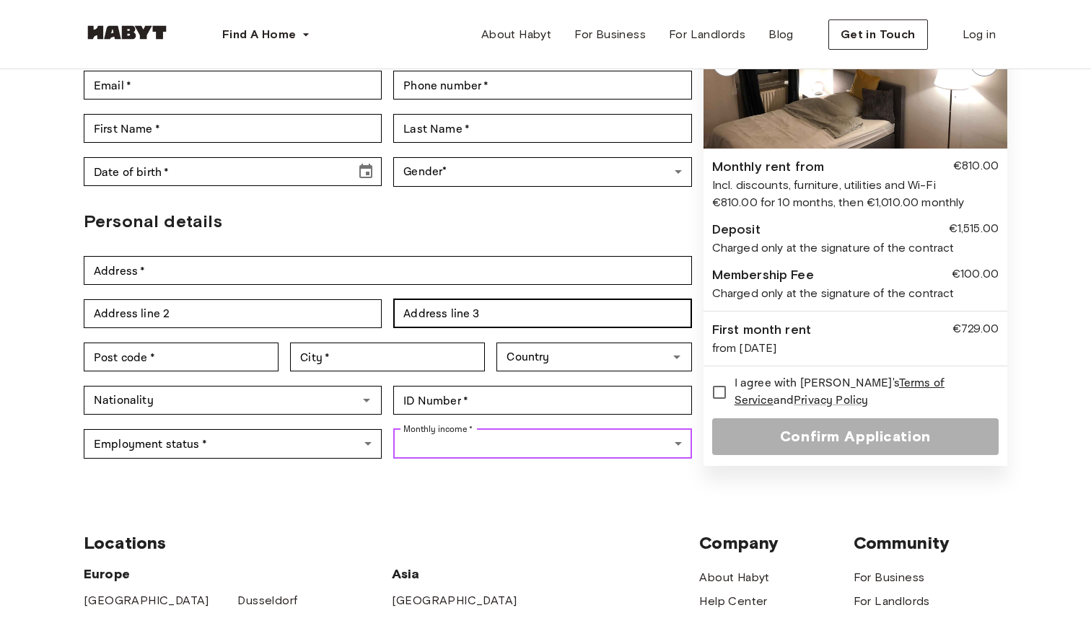
scroll to position [213, 0]
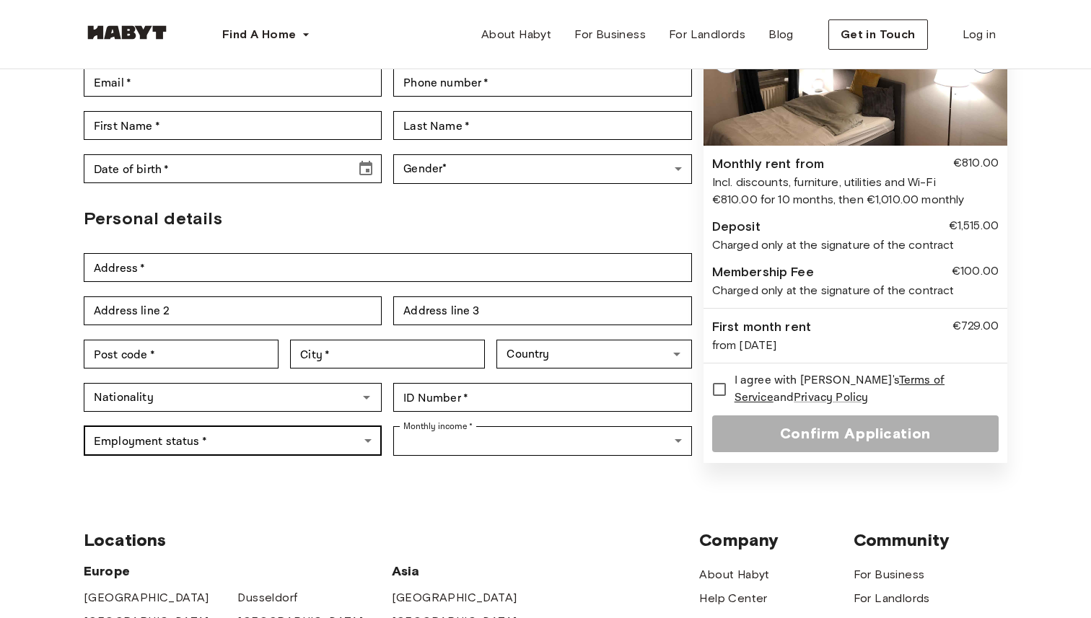
click at [299, 415] on body "Find A Home [GEOGRAPHIC_DATA] [GEOGRAPHIC_DATA] [GEOGRAPHIC_DATA] [GEOGRAPHIC_D…" at bounding box center [545, 466] width 1091 height 1359
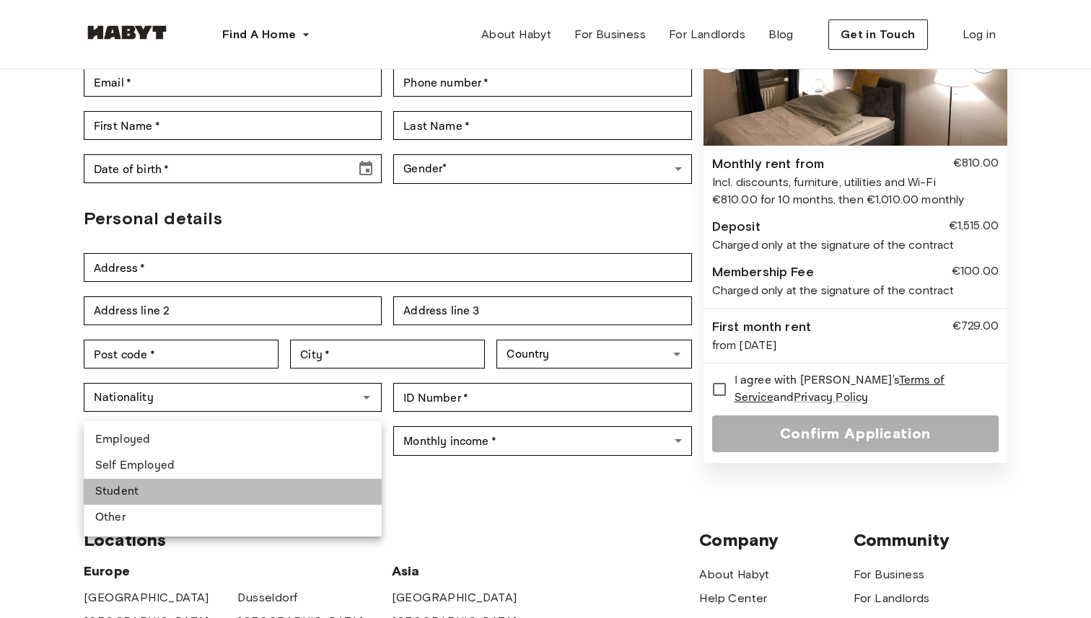
click at [286, 491] on li "Student" at bounding box center [233, 492] width 298 height 26
type input "*******"
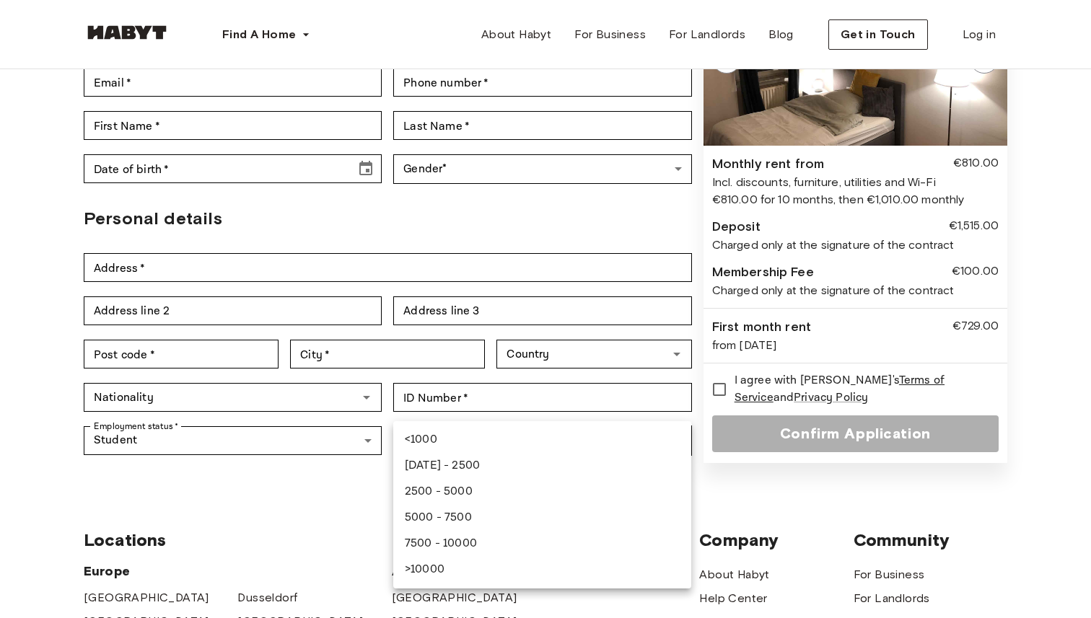
click at [433, 403] on body "Find A Home [GEOGRAPHIC_DATA] [GEOGRAPHIC_DATA] [GEOGRAPHIC_DATA] [GEOGRAPHIC_D…" at bounding box center [545, 466] width 1091 height 1359
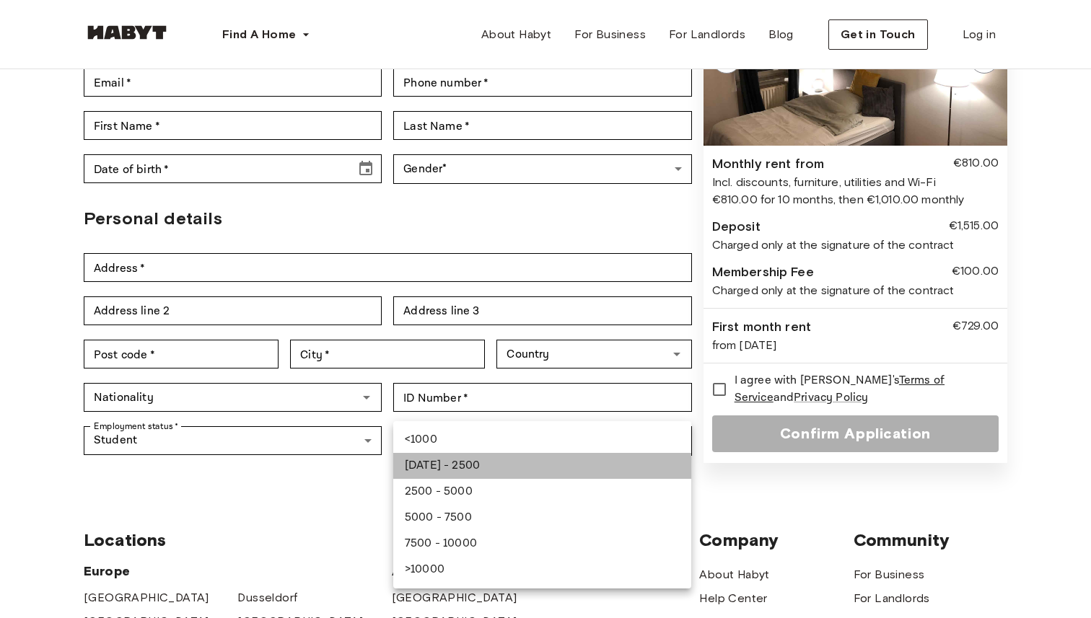
click at [448, 462] on li "[DATE] - 2500" at bounding box center [542, 466] width 298 height 26
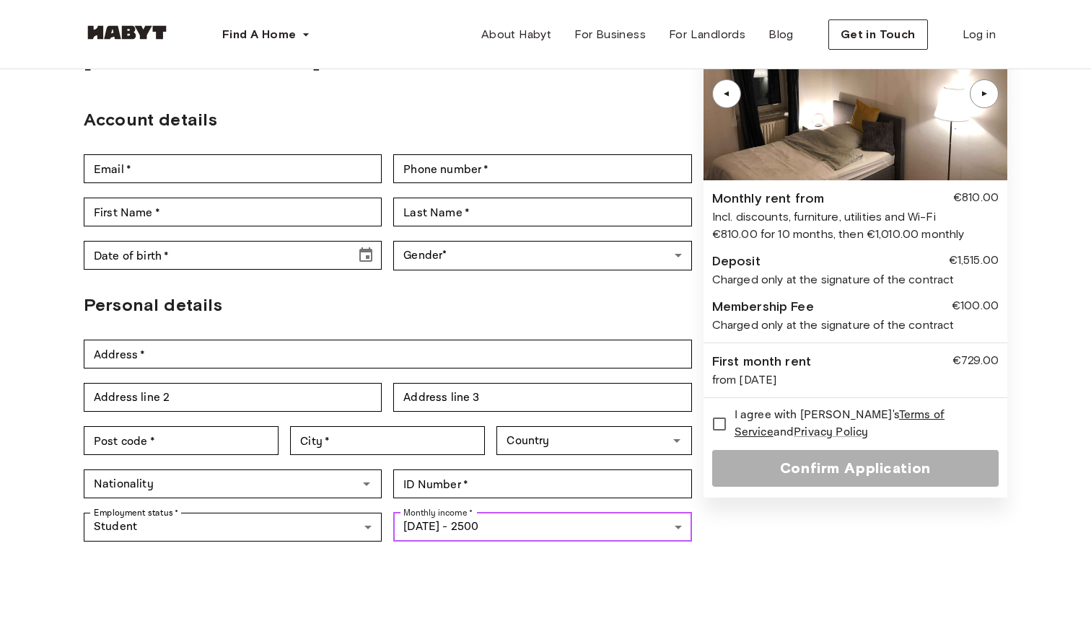
scroll to position [117, 0]
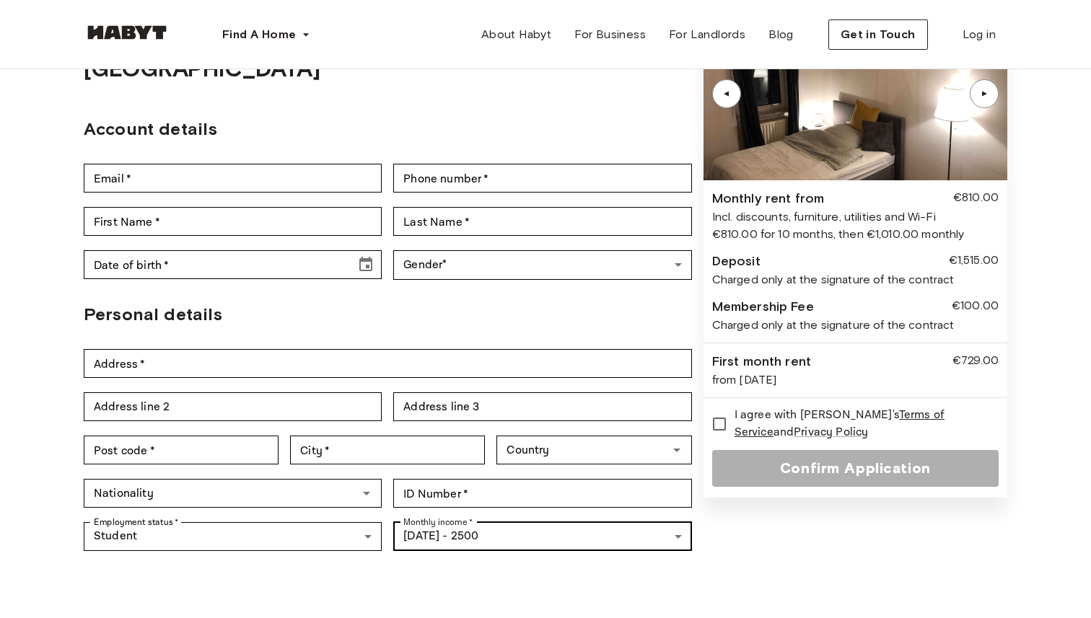
click at [423, 501] on body "**********" at bounding box center [545, 562] width 1091 height 1358
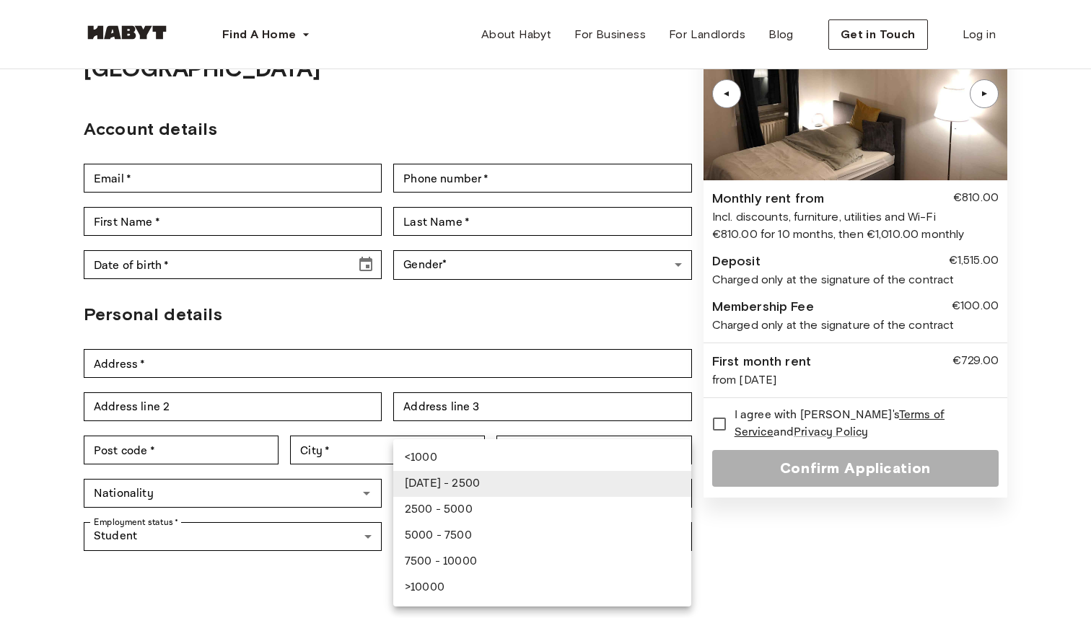
click at [453, 455] on li "<1000" at bounding box center [542, 458] width 298 height 26
type input "*****"
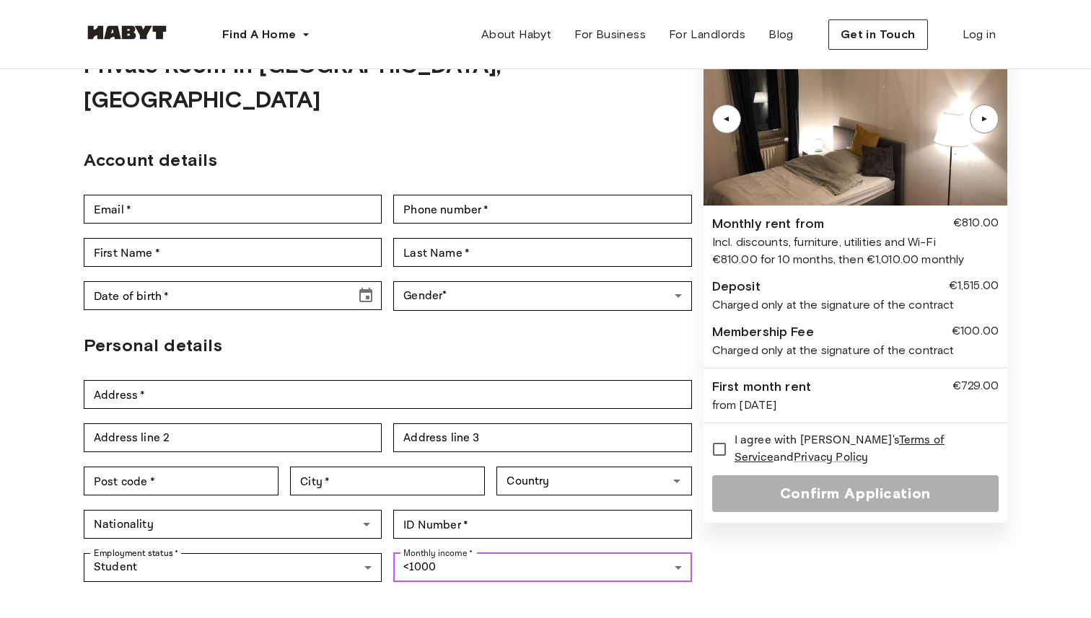
scroll to position [85, 0]
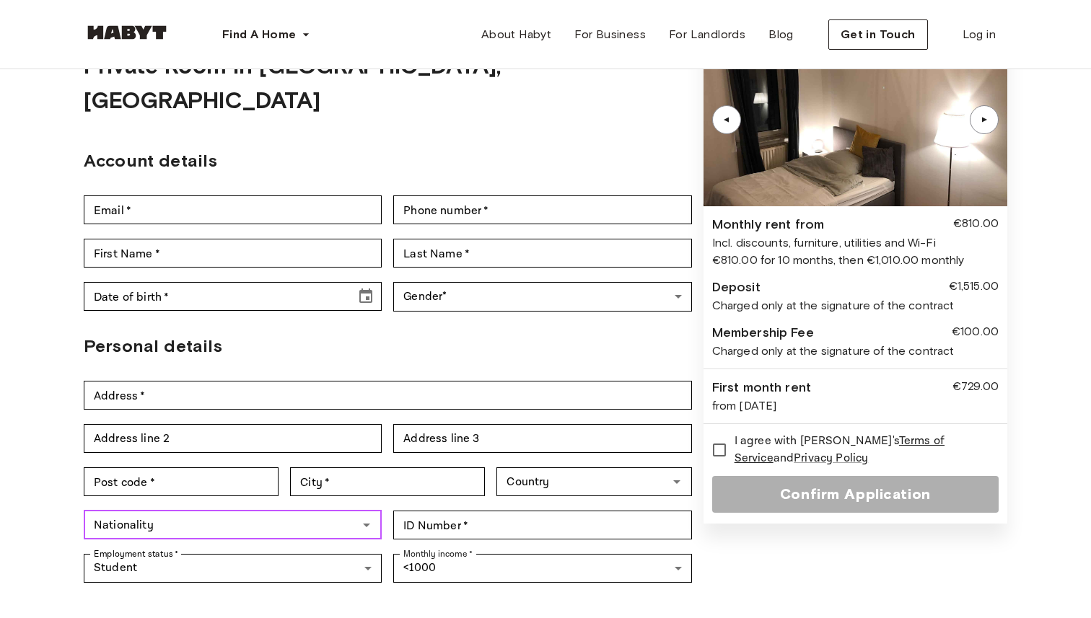
click at [252, 515] on input "Nationality" at bounding box center [220, 525] width 265 height 20
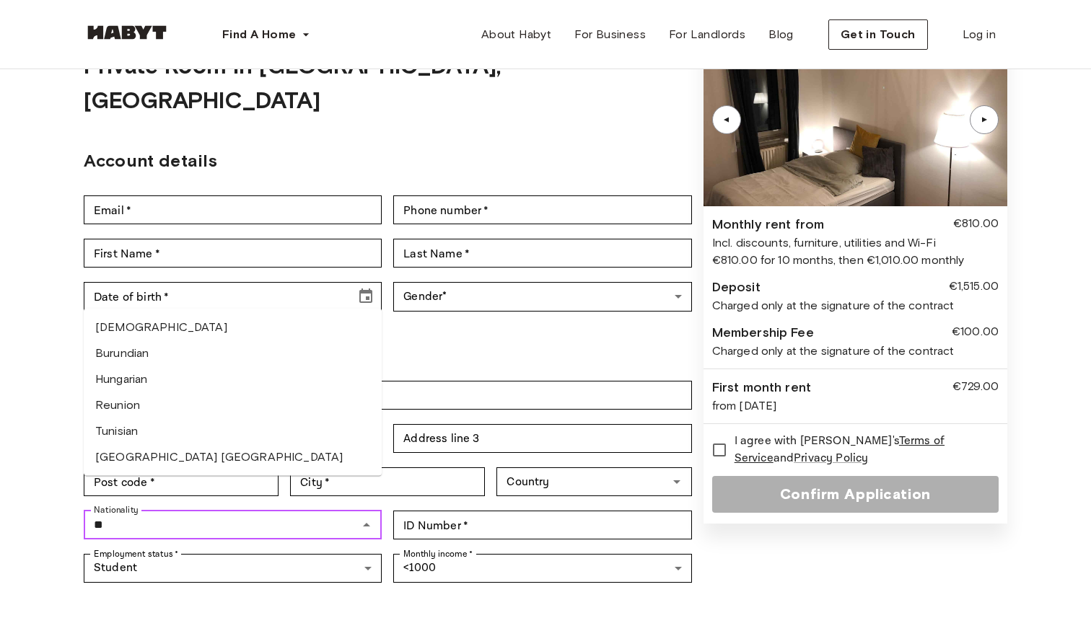
type input "*"
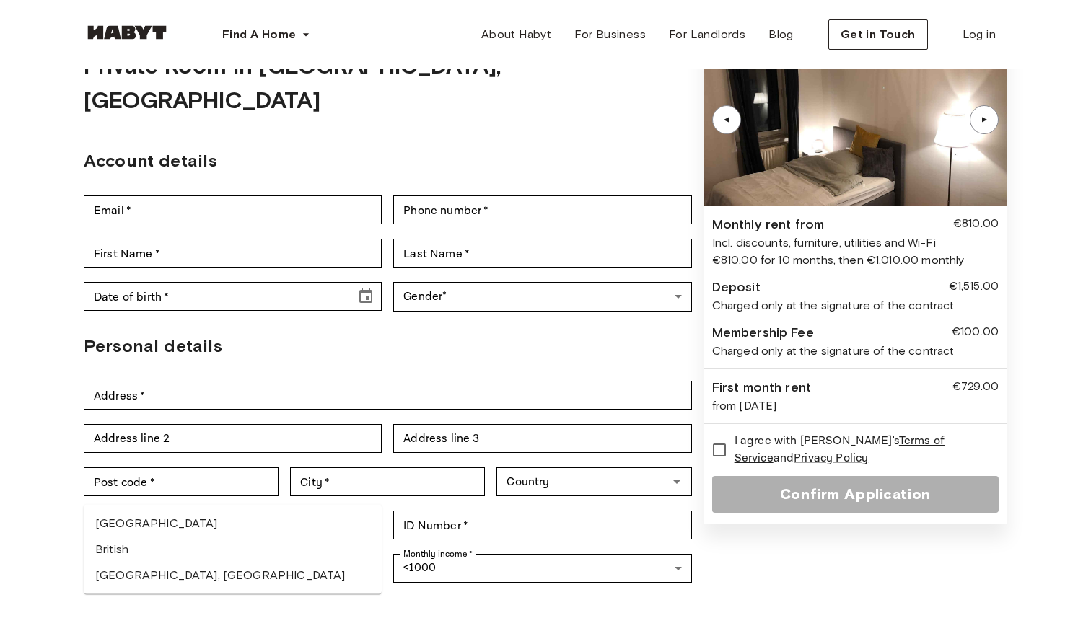
click at [204, 546] on li "British" at bounding box center [233, 550] width 298 height 26
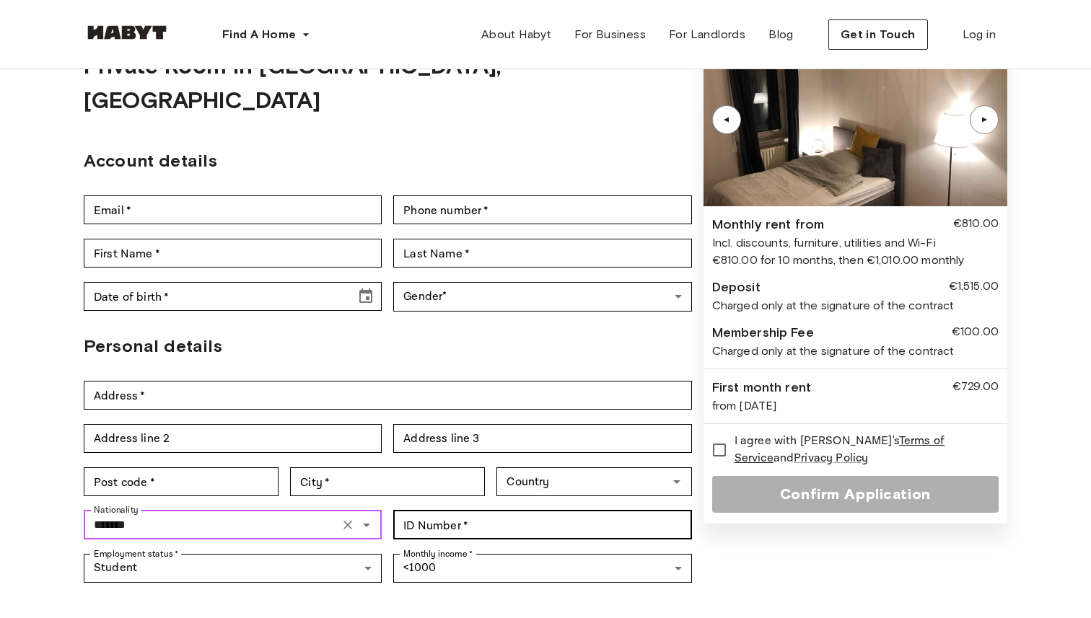
type input "*******"
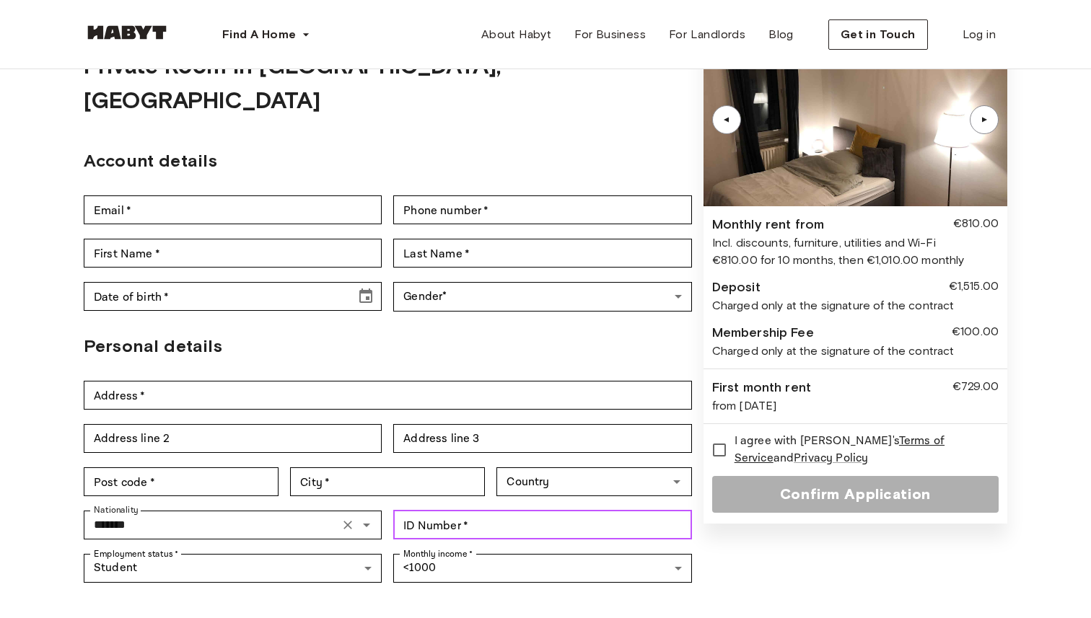
click at [436, 511] on div "ID Number   * ID Number   *" at bounding box center [542, 525] width 298 height 29
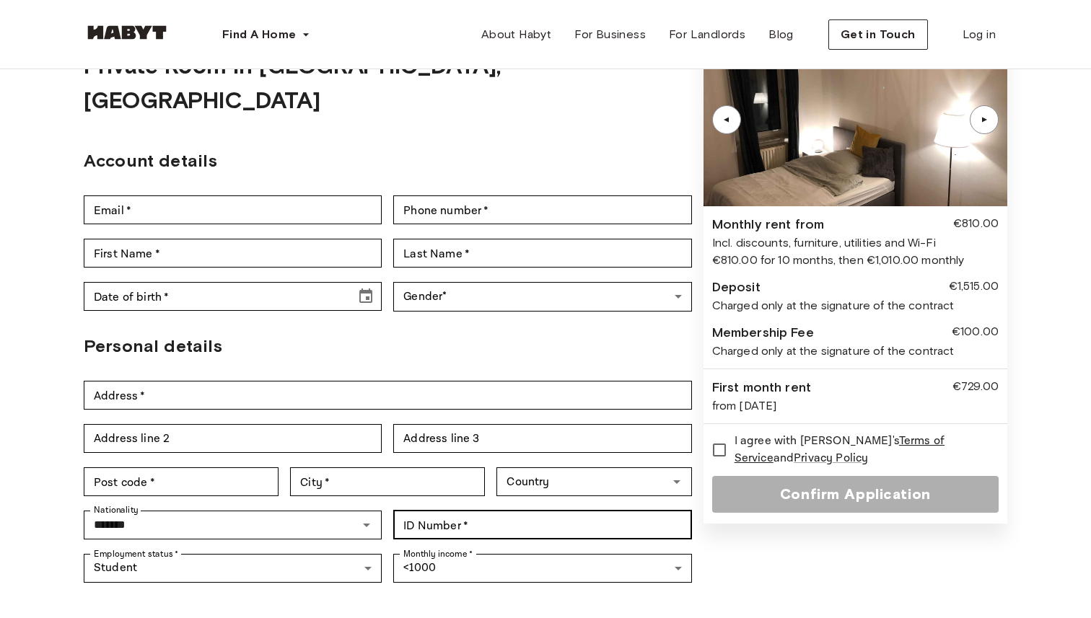
click at [441, 503] on div "Nationality ******* Nationality ID Number   * ID Number   *" at bounding box center [388, 524] width 608 height 43
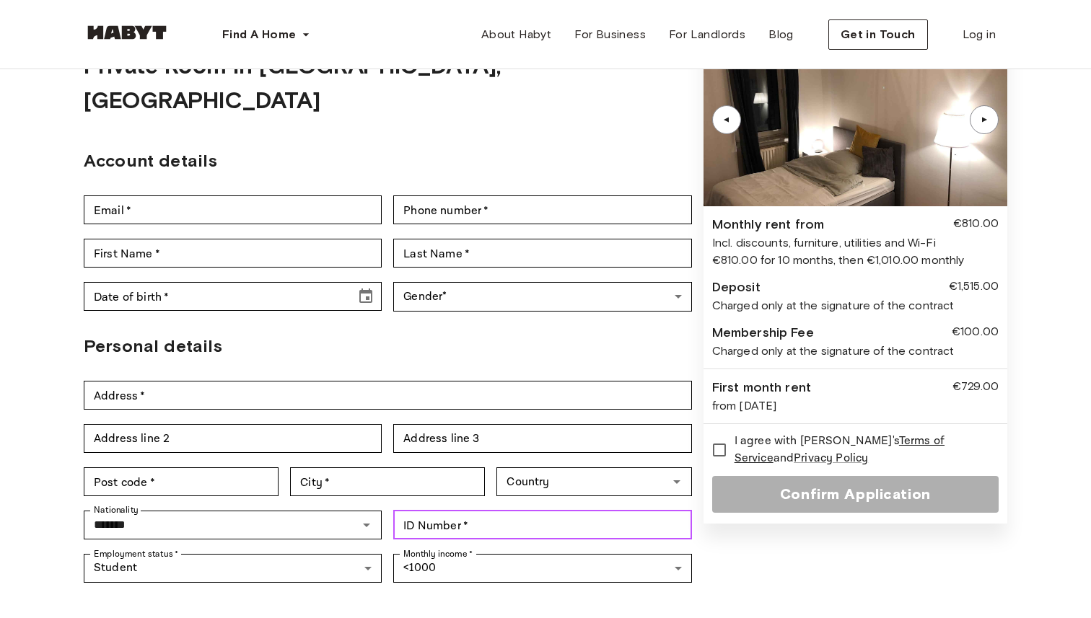
click at [452, 511] on input "ID Number   *" at bounding box center [542, 525] width 298 height 29
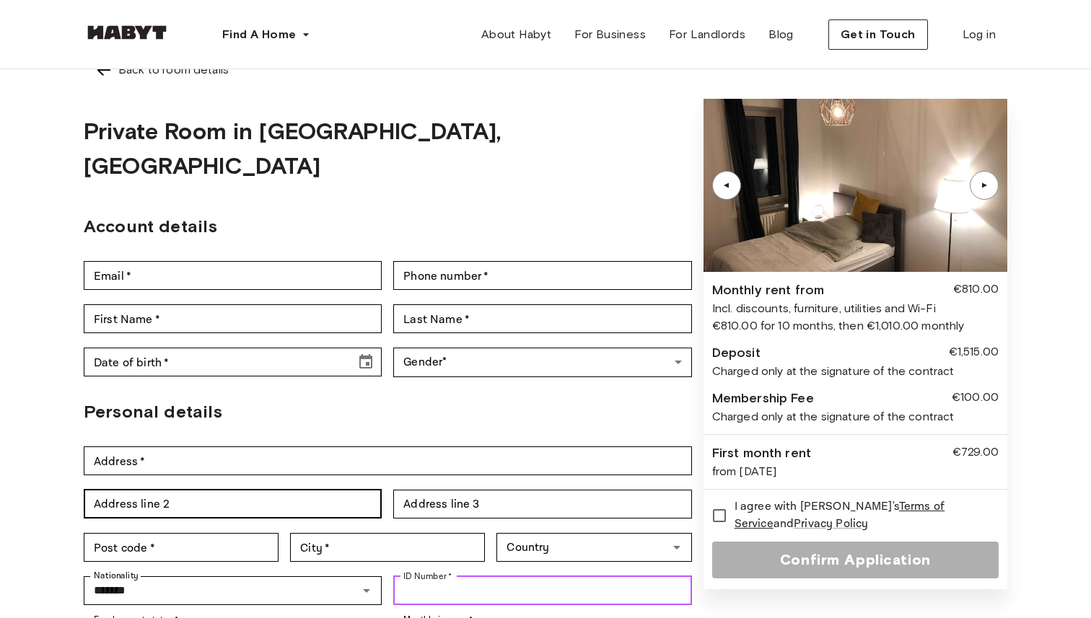
scroll to position [18, 0]
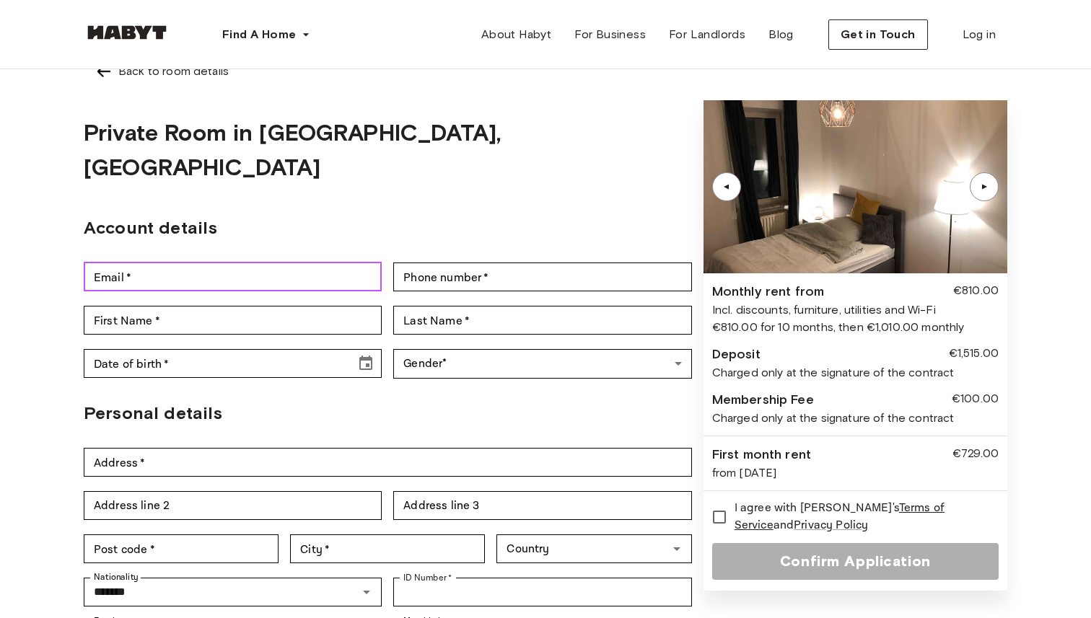
click at [276, 263] on input "Email   *" at bounding box center [233, 277] width 298 height 29
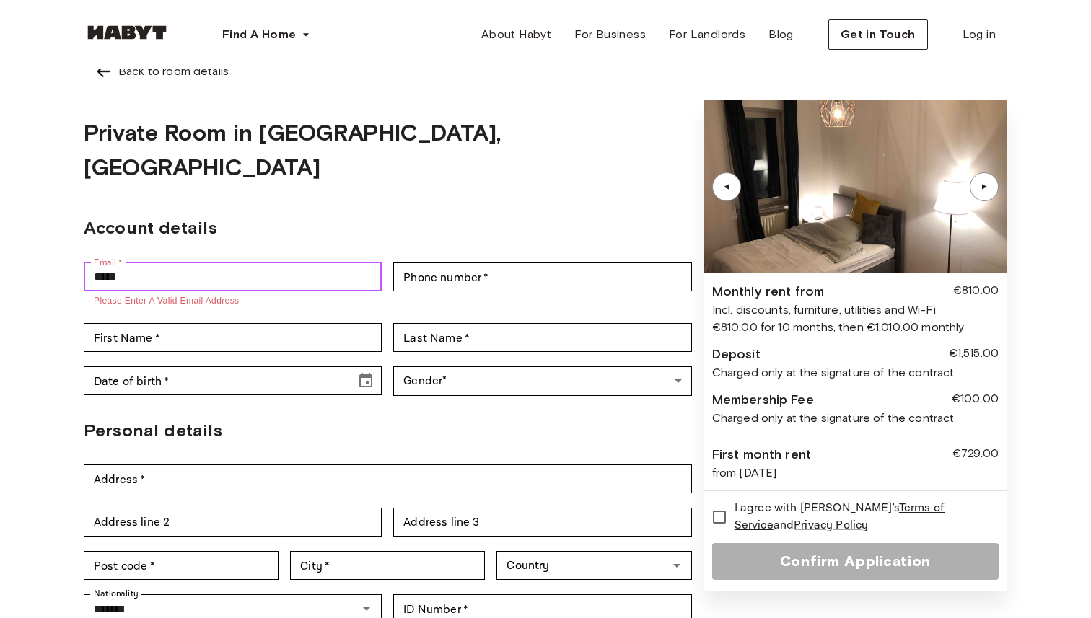
type input "**********"
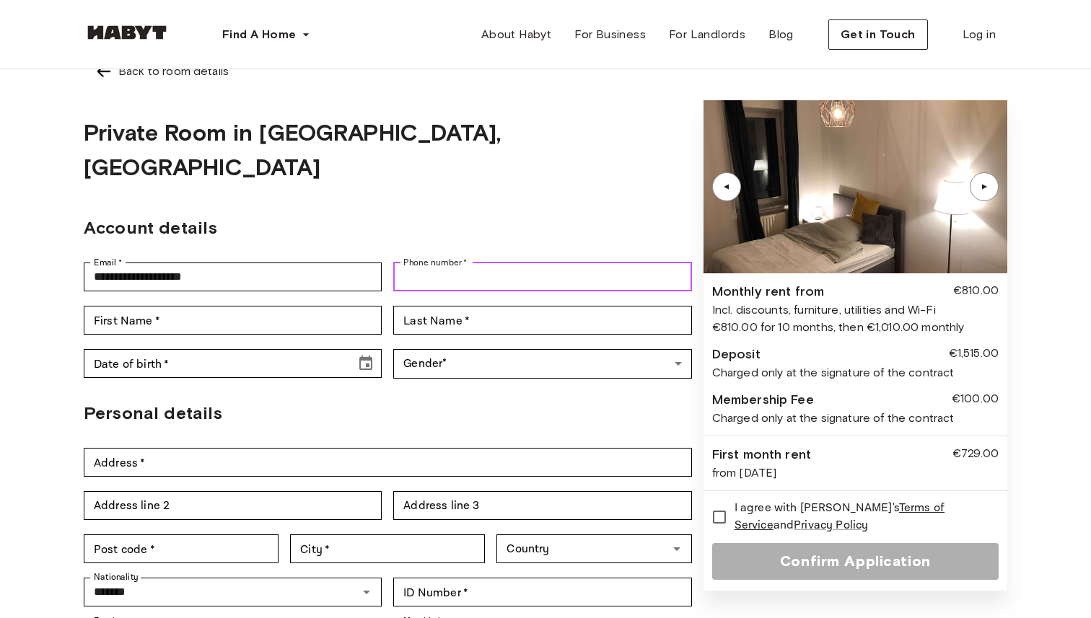
click at [498, 263] on input "Phone number   *" at bounding box center [542, 277] width 298 height 29
type input "**********"
click at [314, 400] on h2 "Personal details" at bounding box center [388, 413] width 608 height 26
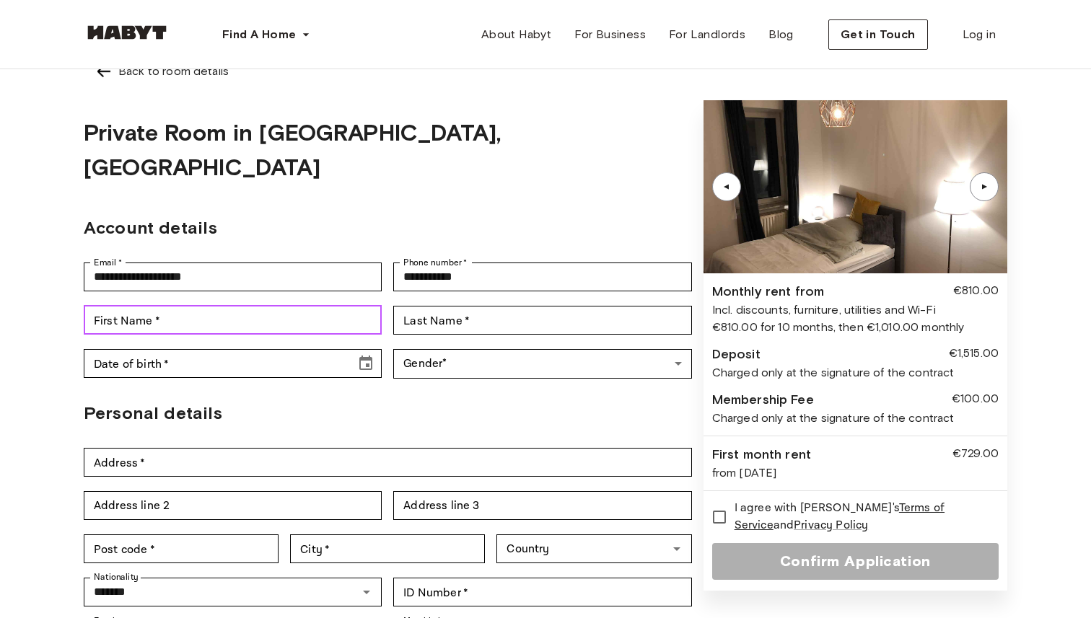
click at [302, 306] on input "First Name   *" at bounding box center [233, 320] width 298 height 29
type input "*******"
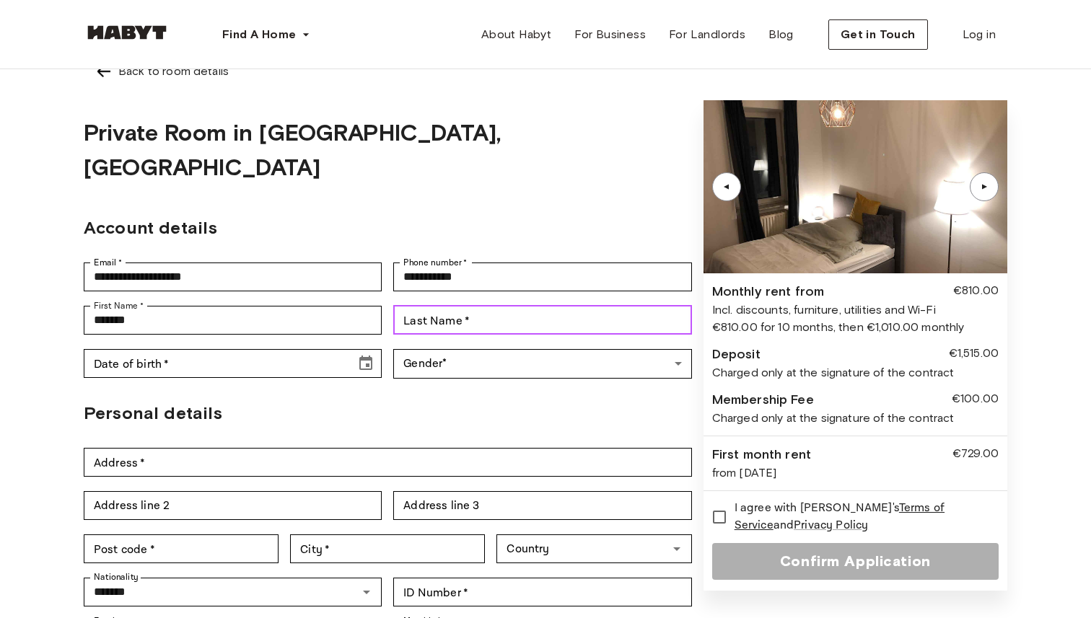
click at [553, 306] on input "Last Name   *" at bounding box center [542, 320] width 298 height 29
type input "********"
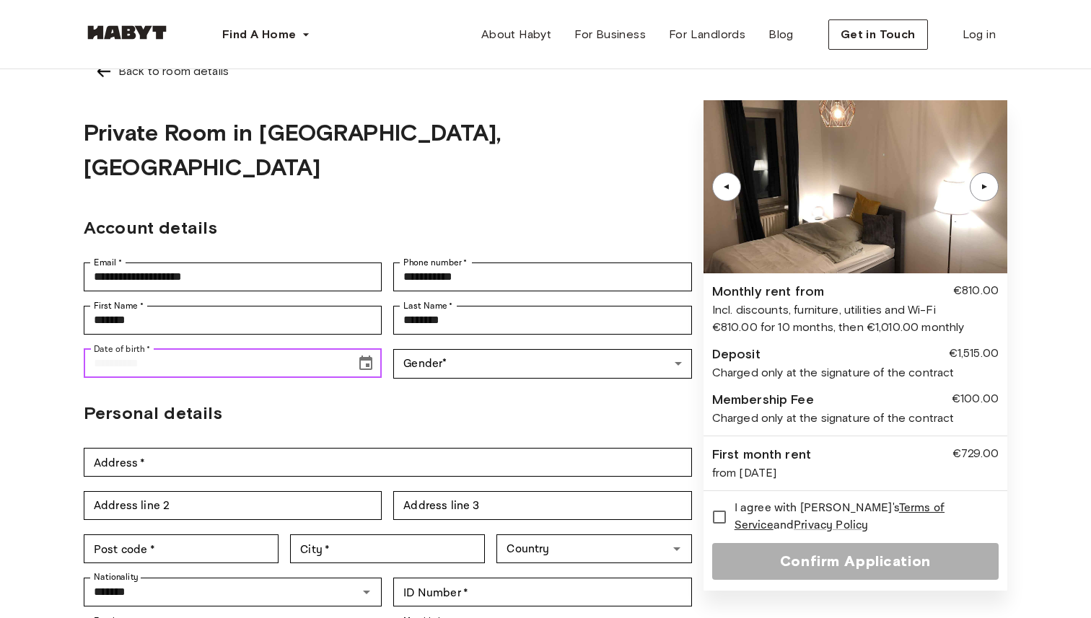
click at [275, 349] on input "Date of birth   *" at bounding box center [215, 363] width 262 height 29
type input "**********"
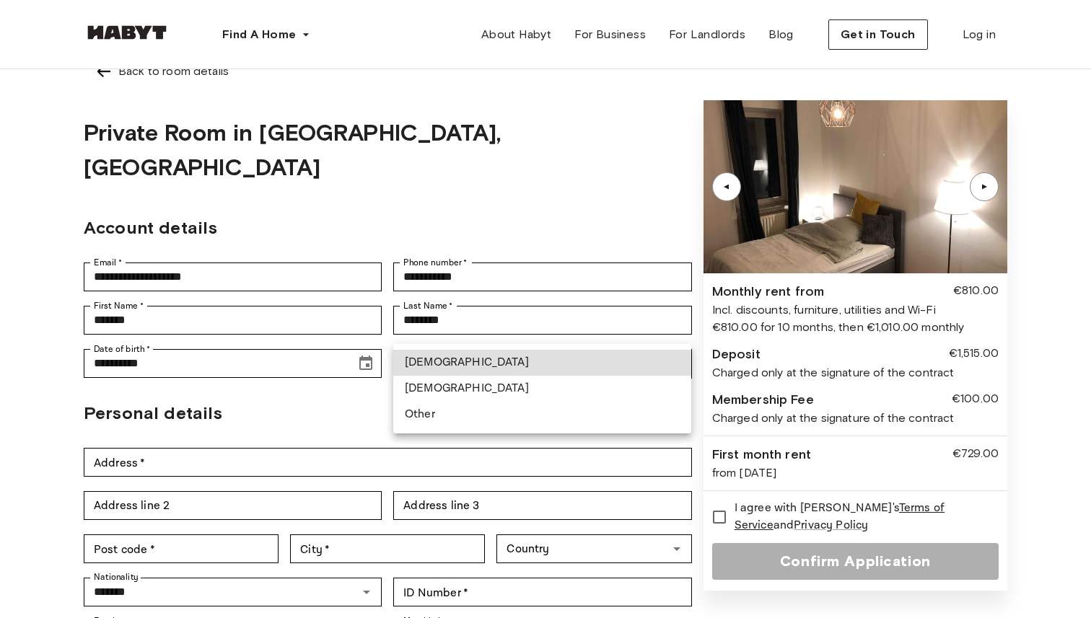
click at [426, 361] on li "[DEMOGRAPHIC_DATA]" at bounding box center [542, 363] width 298 height 26
type input "****"
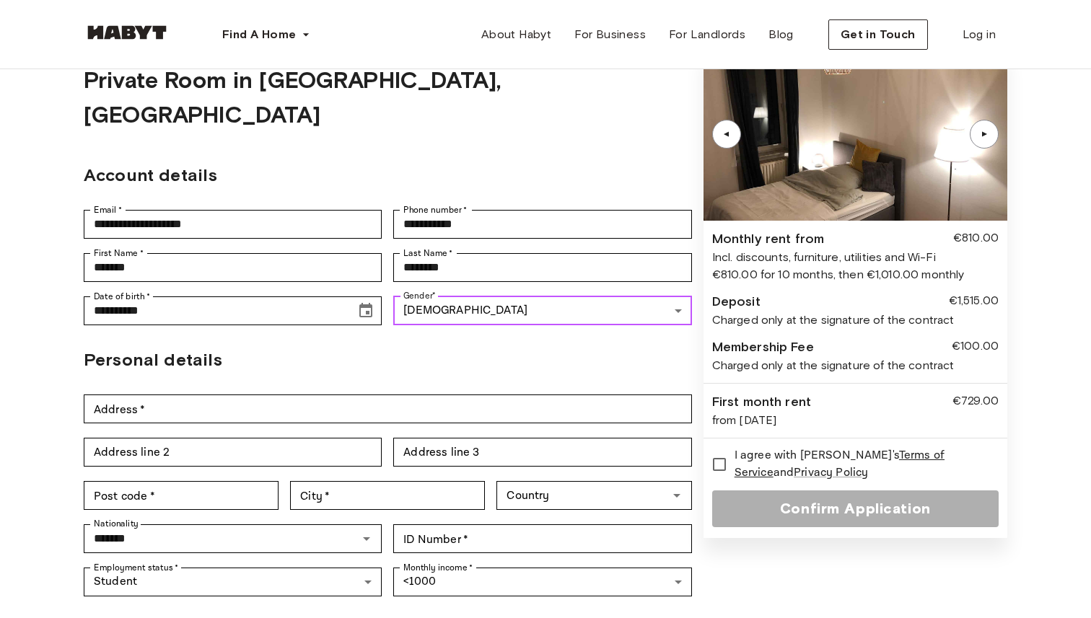
scroll to position [71, 0]
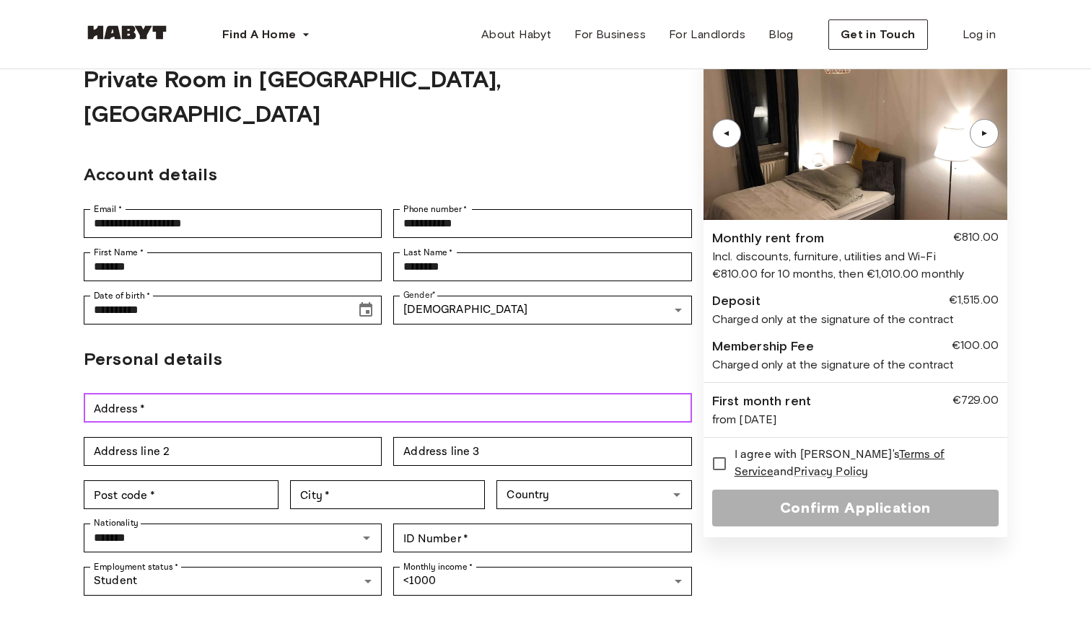
click at [279, 394] on input "Address   *" at bounding box center [388, 408] width 608 height 29
type input "**********"
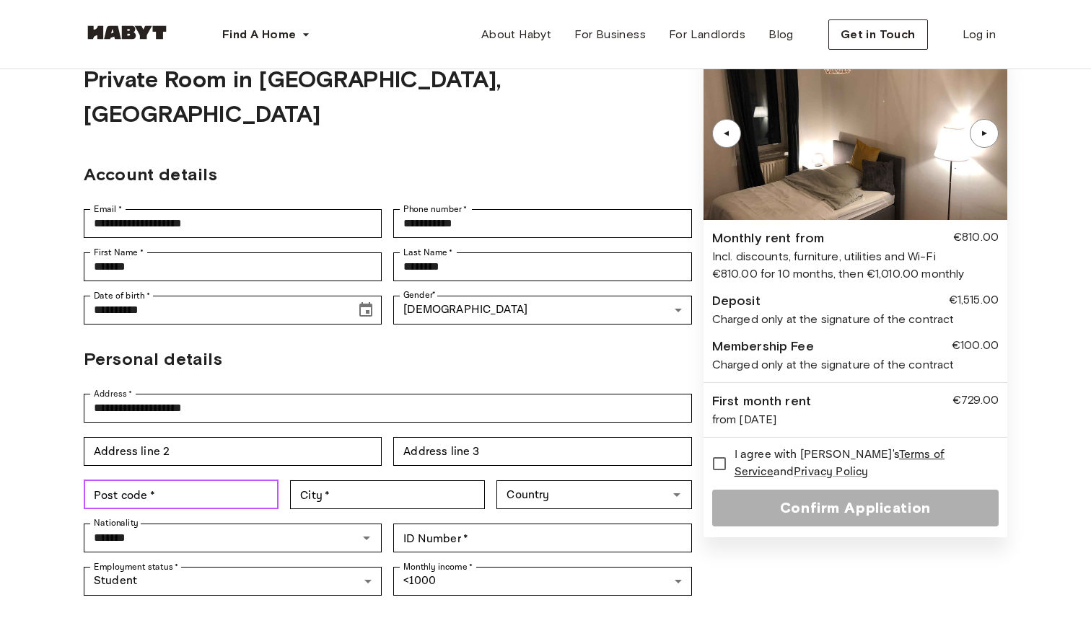
click at [221, 480] on input "Post code   *" at bounding box center [181, 494] width 195 height 29
type input "********"
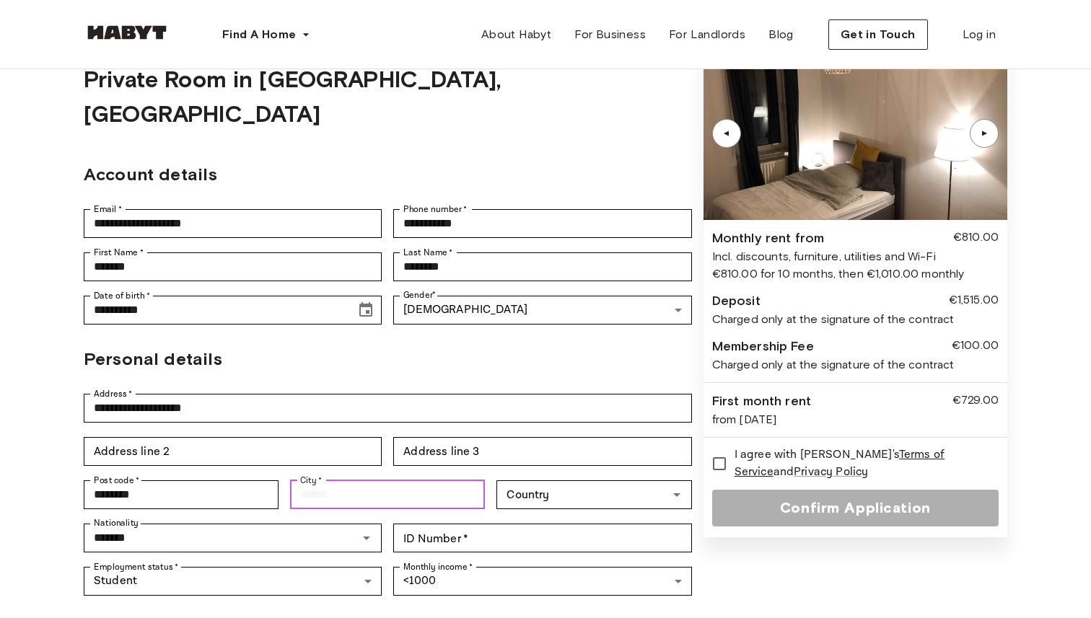
click at [325, 480] on input "City   *" at bounding box center [387, 494] width 195 height 29
type input "******"
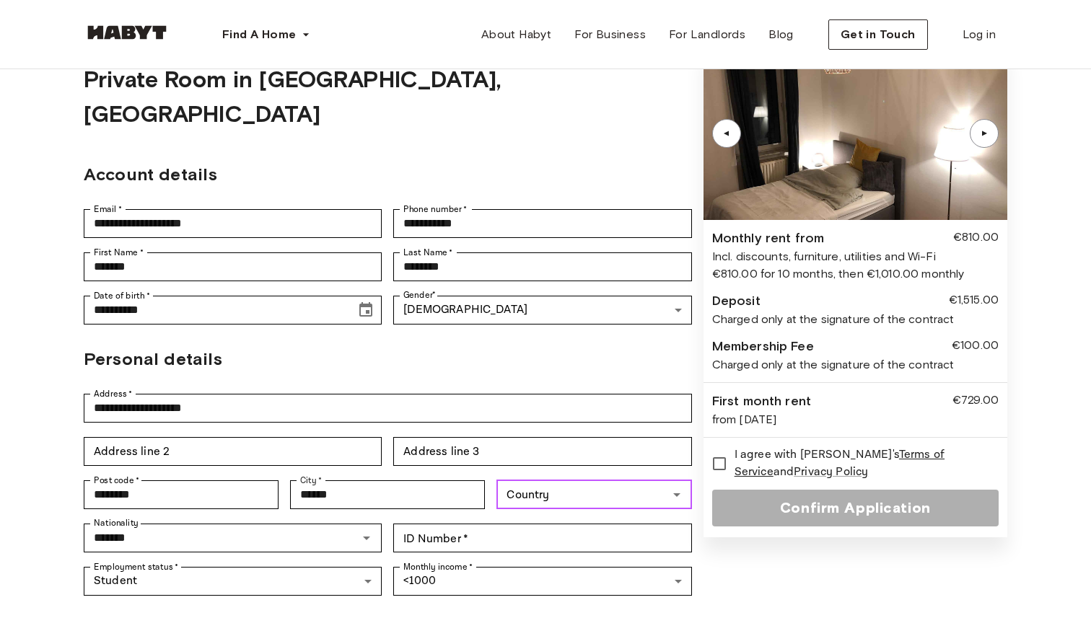
click at [516, 480] on div "Country Country" at bounding box center [593, 494] width 195 height 29
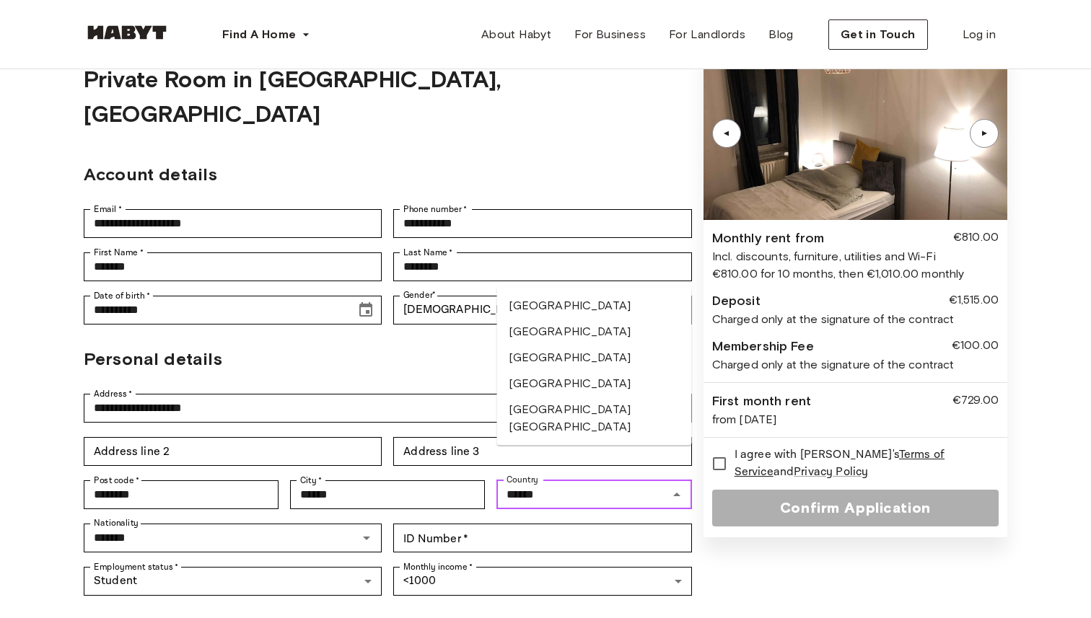
click at [571, 361] on li "[GEOGRAPHIC_DATA]" at bounding box center [594, 358] width 195 height 26
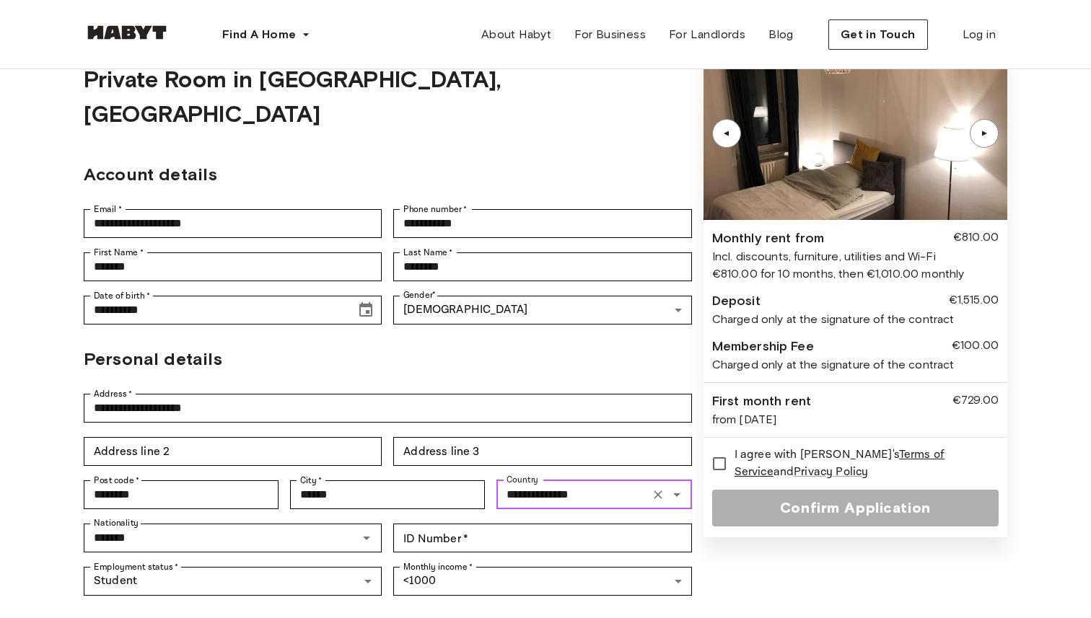
type input "**********"
click at [360, 309] on form "**********" at bounding box center [388, 325] width 608 height 556
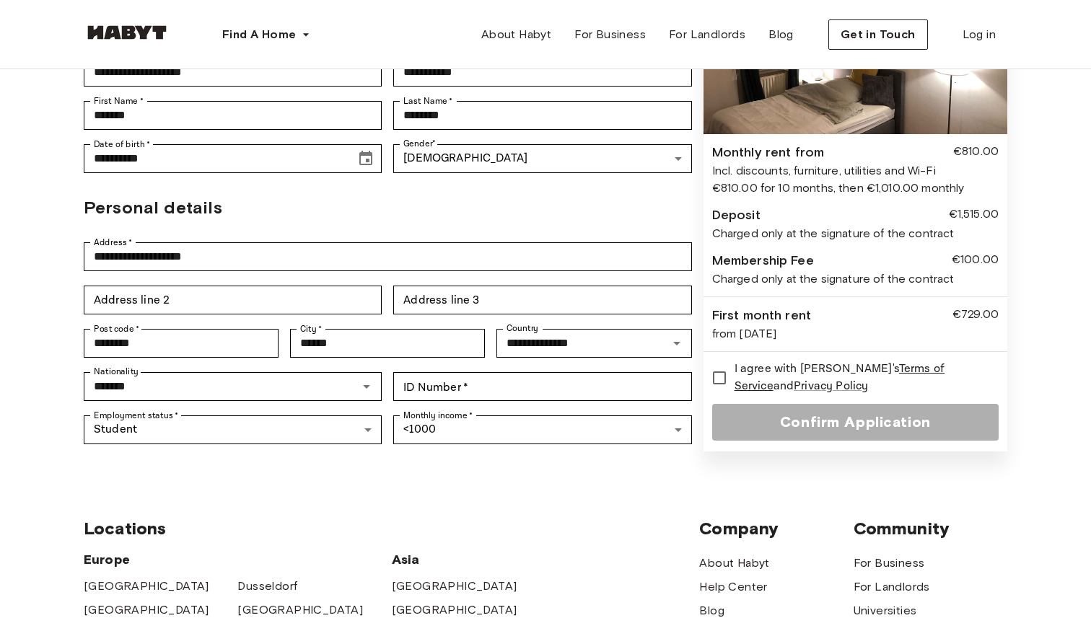
scroll to position [231, 0]
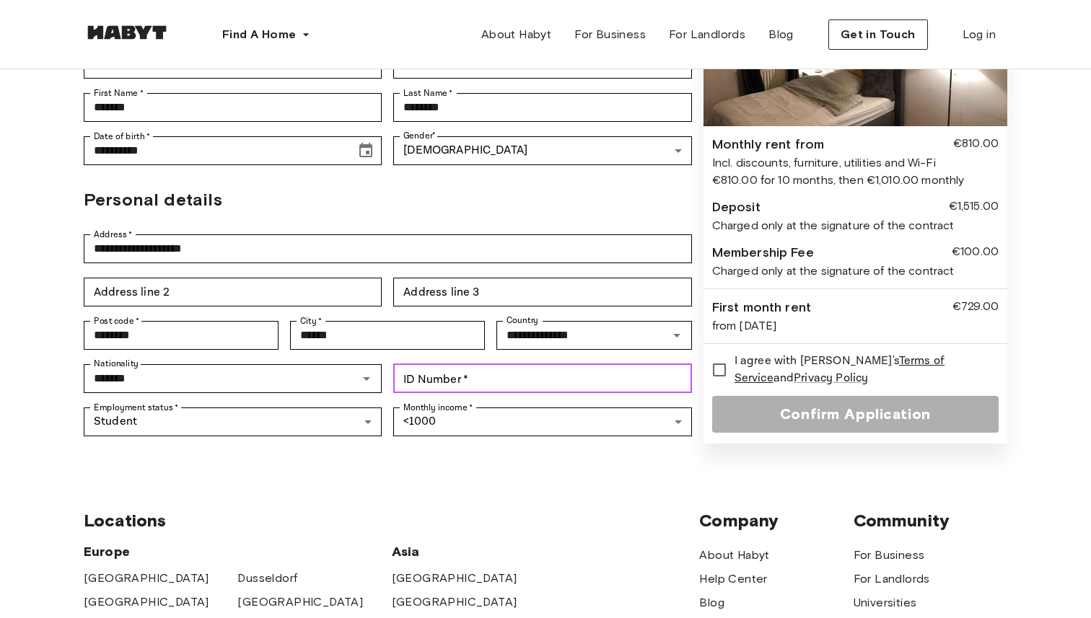
click at [432, 364] on input "ID Number   *" at bounding box center [542, 378] width 298 height 29
type input "*********"
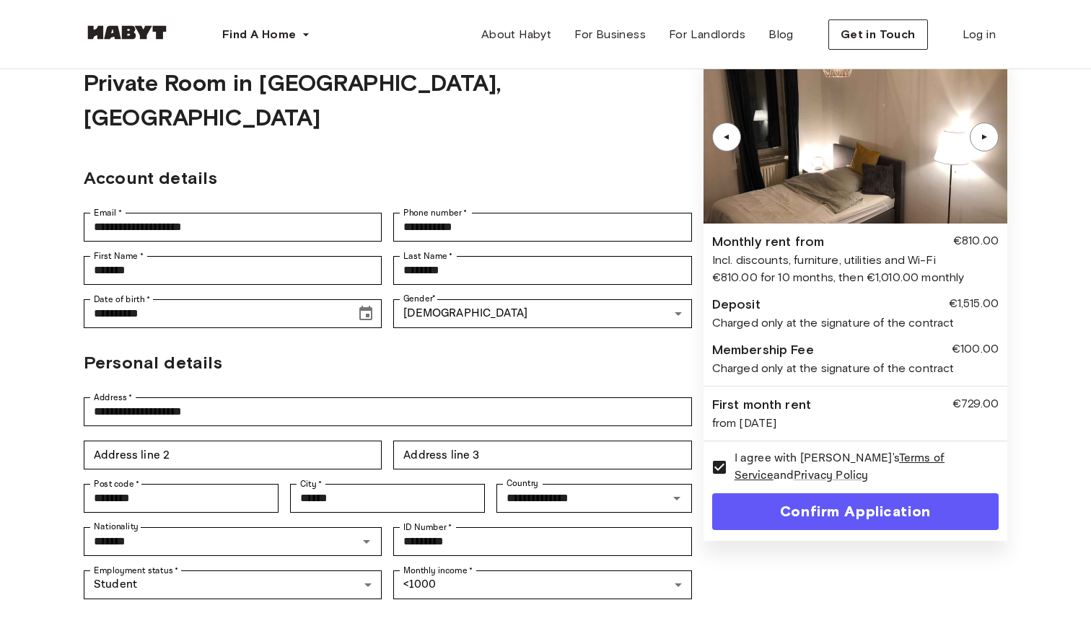
scroll to position [69, 0]
click at [984, 133] on div "▲" at bounding box center [984, 136] width 14 height 9
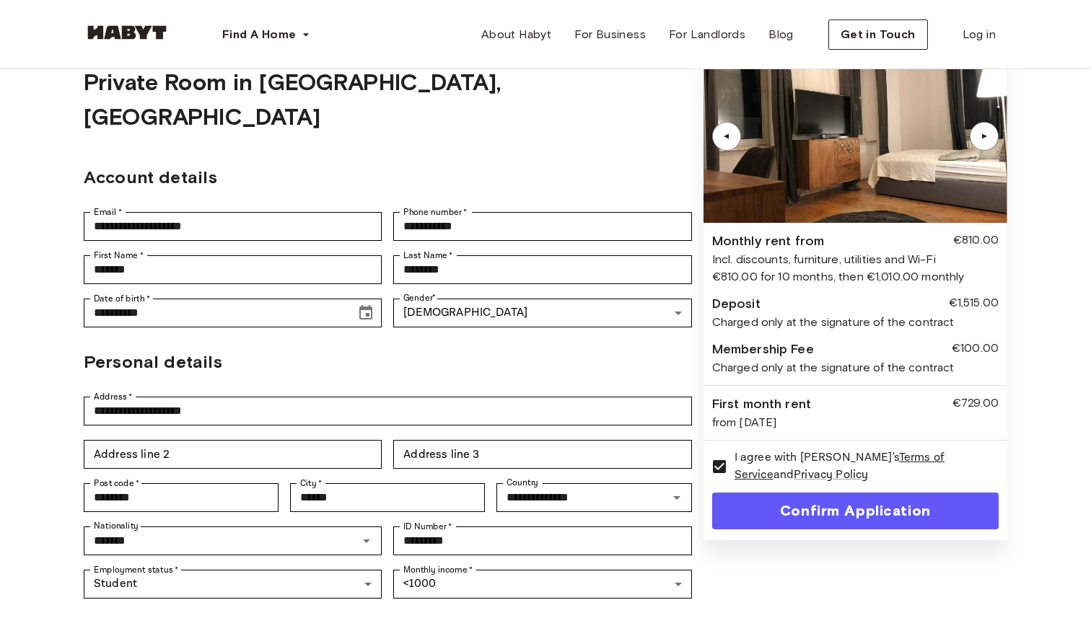
click at [984, 133] on div "▲" at bounding box center [984, 136] width 14 height 9
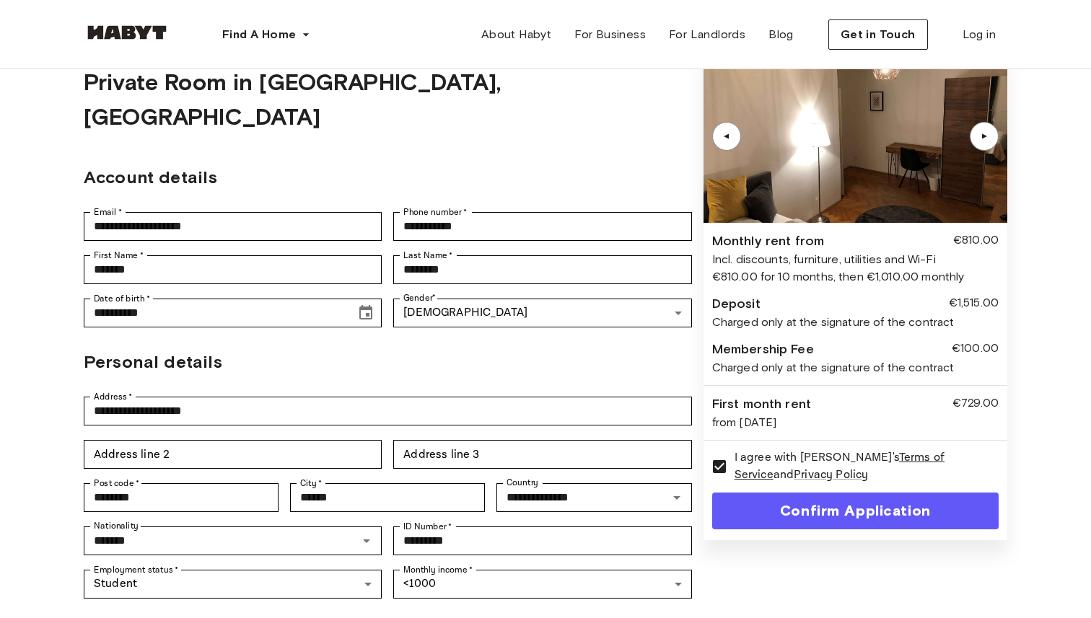
click at [985, 134] on div "▲" at bounding box center [984, 136] width 14 height 9
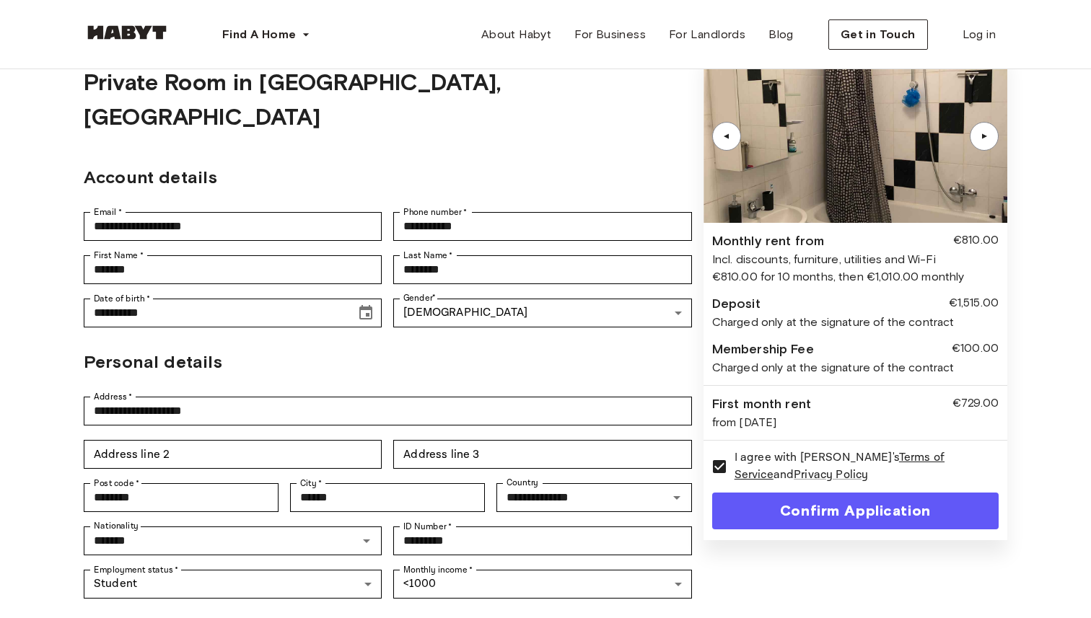
click at [985, 134] on div "▲" at bounding box center [984, 136] width 14 height 9
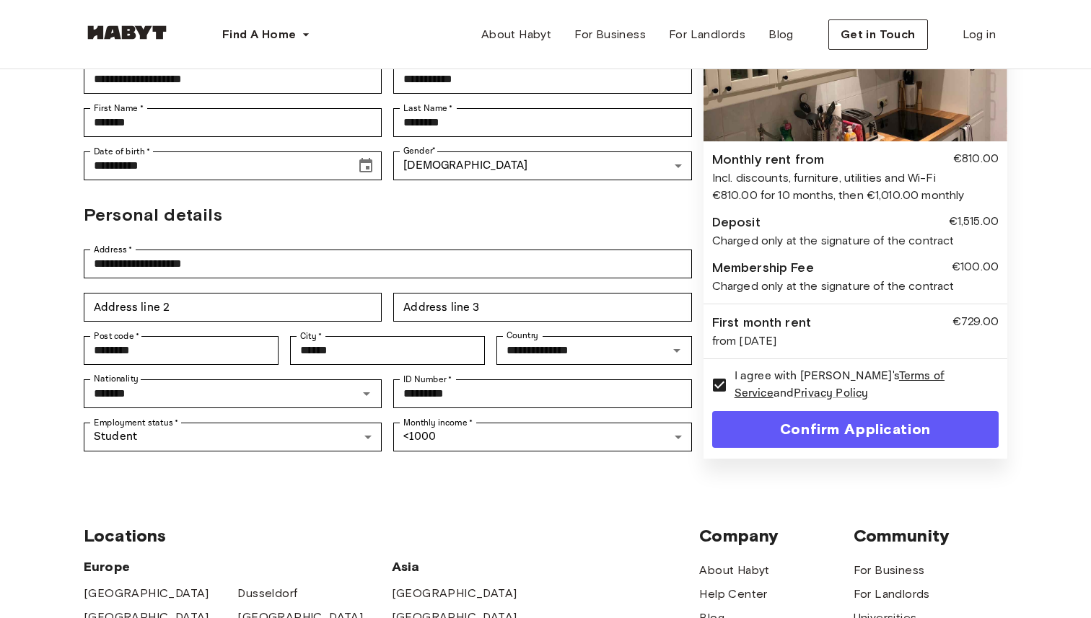
scroll to position [232, 0]
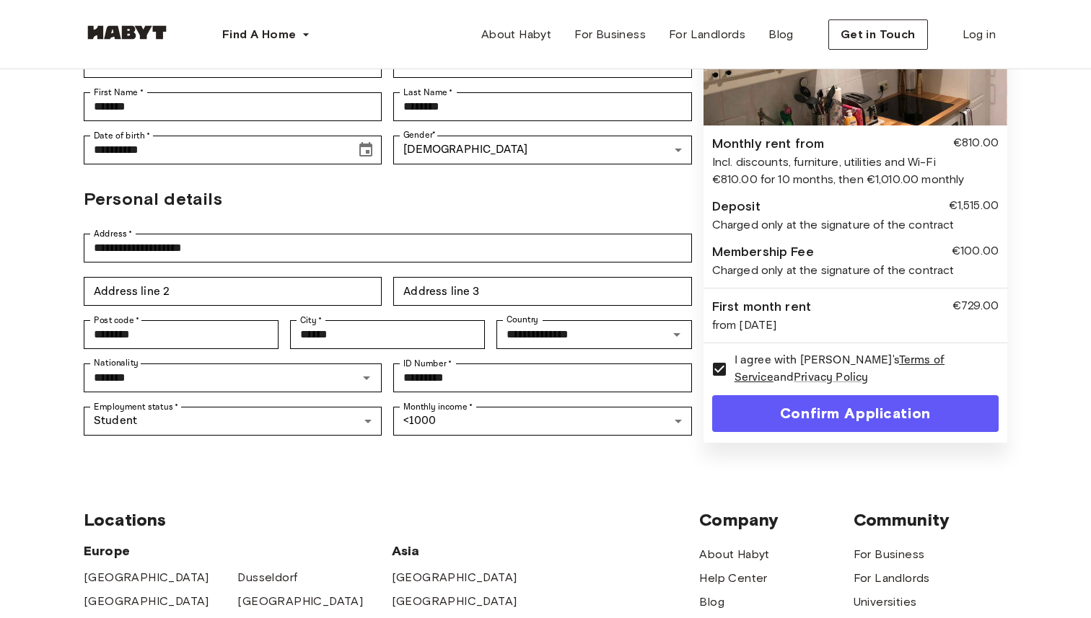
click at [828, 395] on button "Confirm Application" at bounding box center [855, 413] width 286 height 37
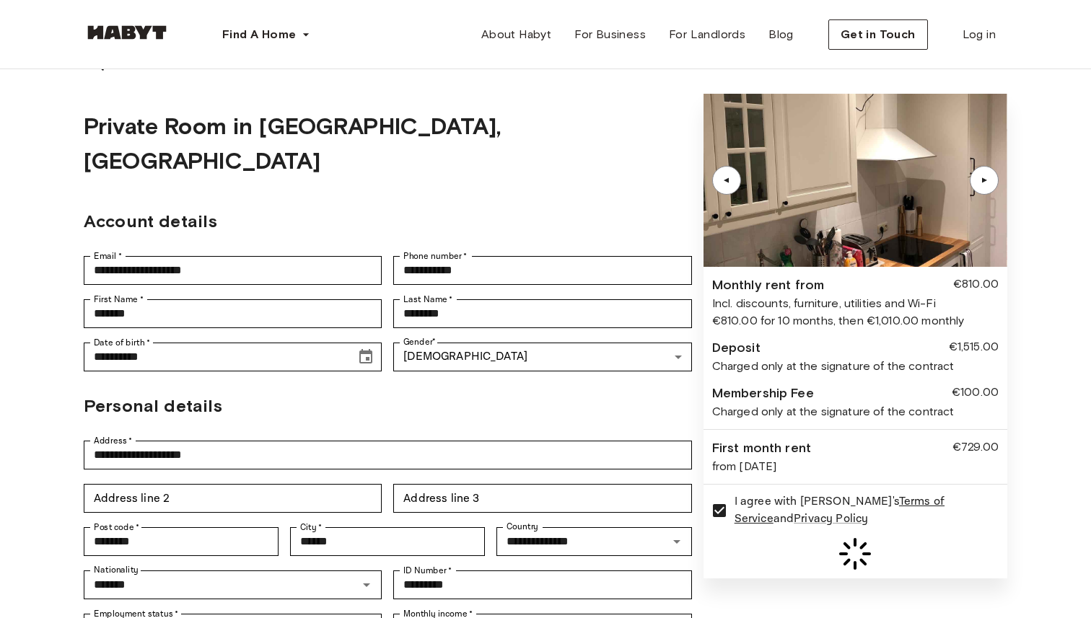
scroll to position [0, 0]
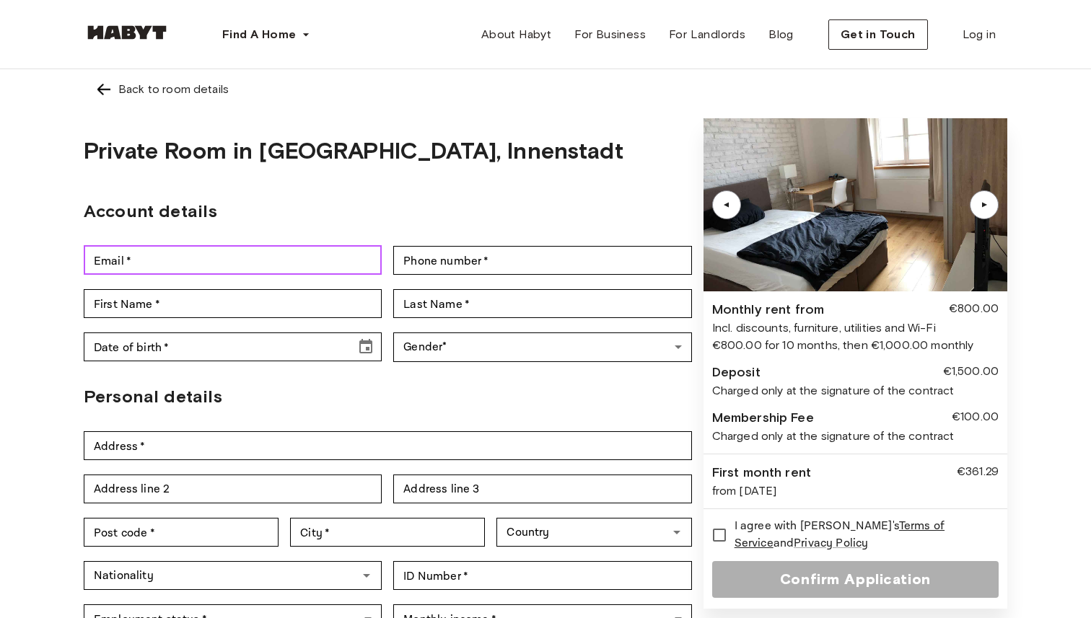
click at [254, 264] on input "Email   *" at bounding box center [233, 260] width 298 height 29
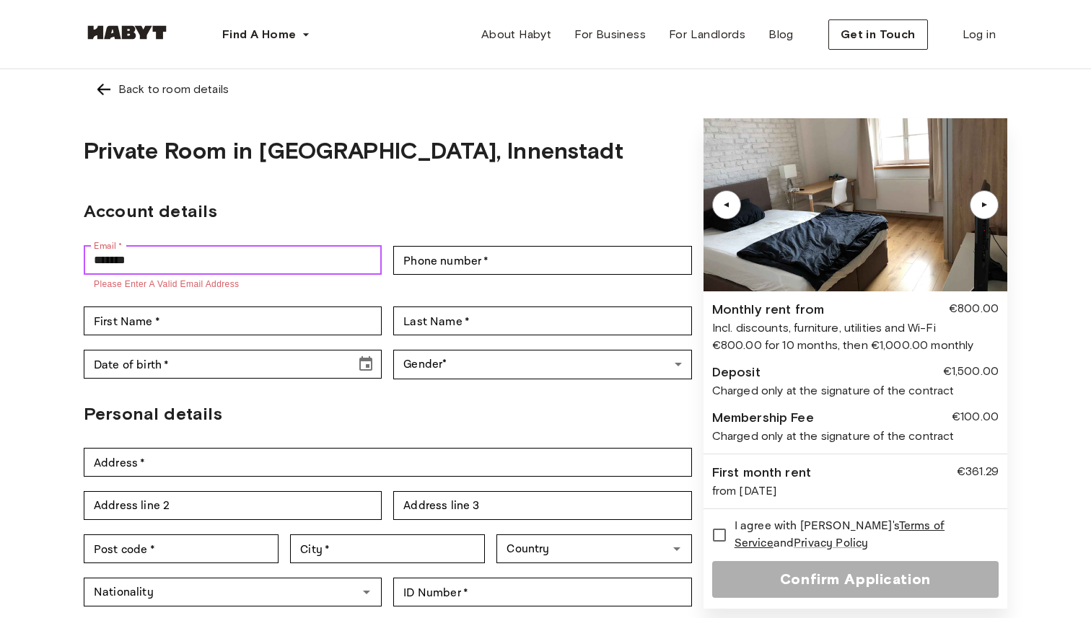
type input "**********"
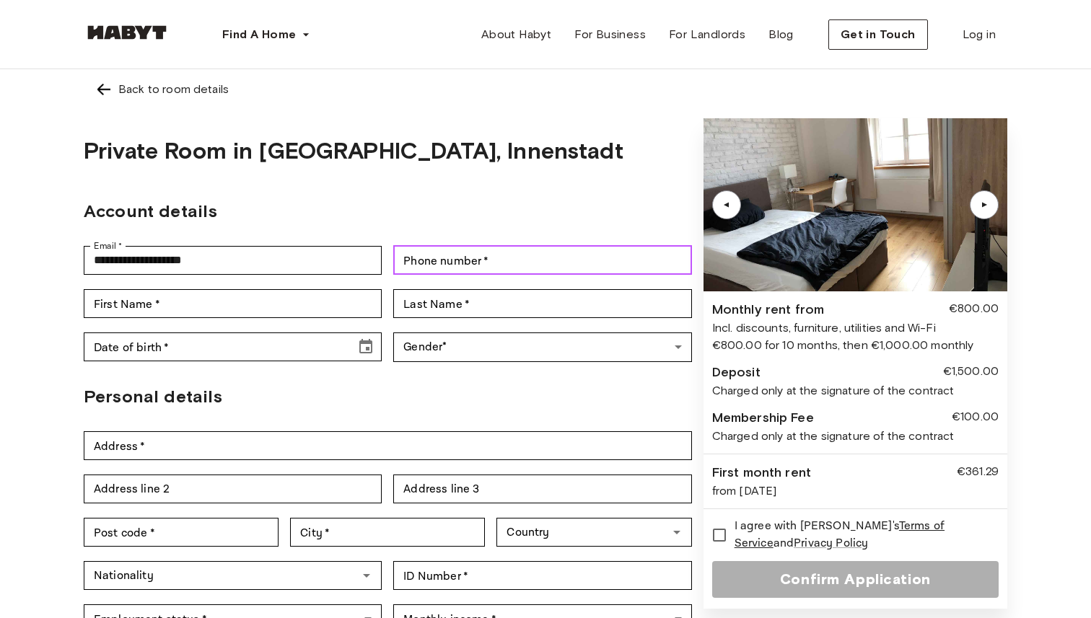
click at [483, 255] on input "Phone number   *" at bounding box center [542, 260] width 298 height 29
type input "**********"
click at [480, 161] on div "Private Room in [GEOGRAPHIC_DATA], Innenstadt" at bounding box center [388, 151] width 608 height 66
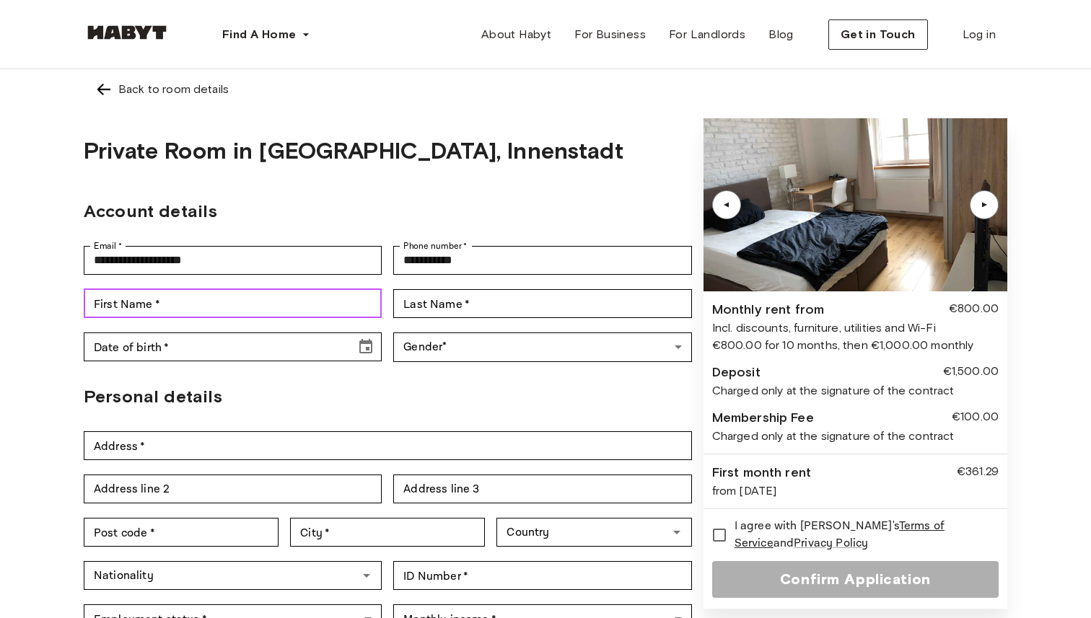
click at [180, 299] on input "First Name   *" at bounding box center [233, 303] width 298 height 29
type input "*******"
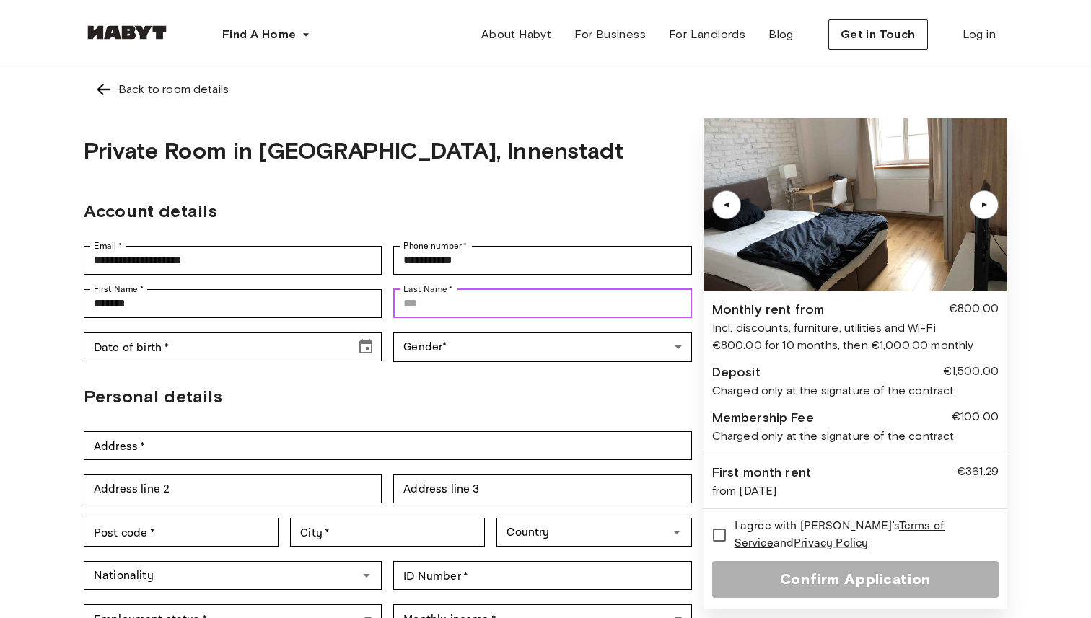
click at [436, 300] on div "Last Name   * Last Name   *" at bounding box center [542, 303] width 298 height 29
type input "********"
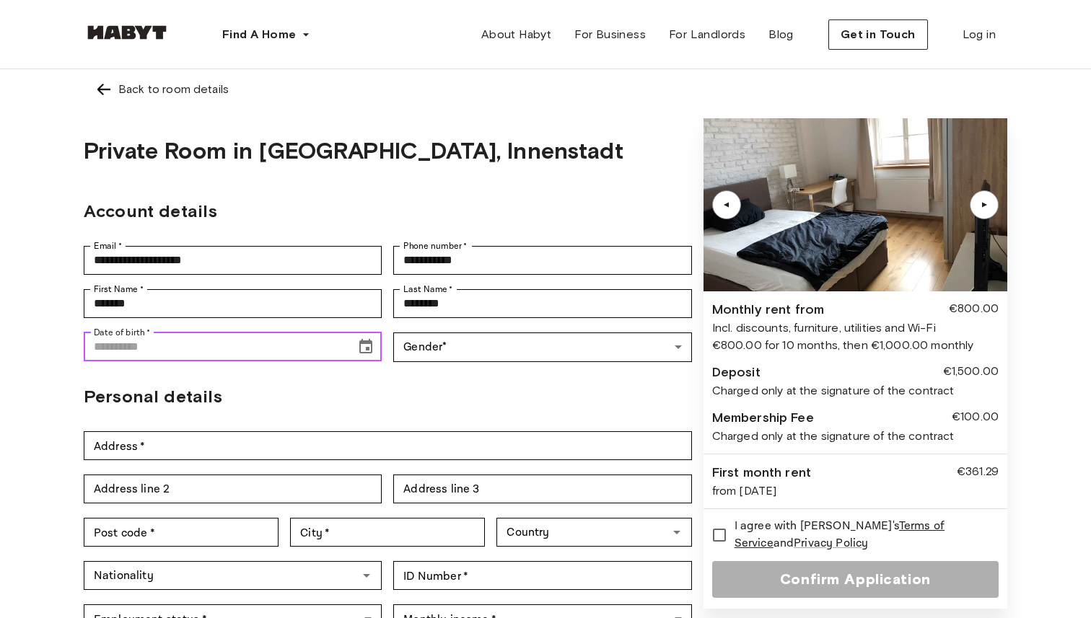
click at [230, 352] on input "Date of birth   *" at bounding box center [215, 347] width 262 height 29
type input "**********"
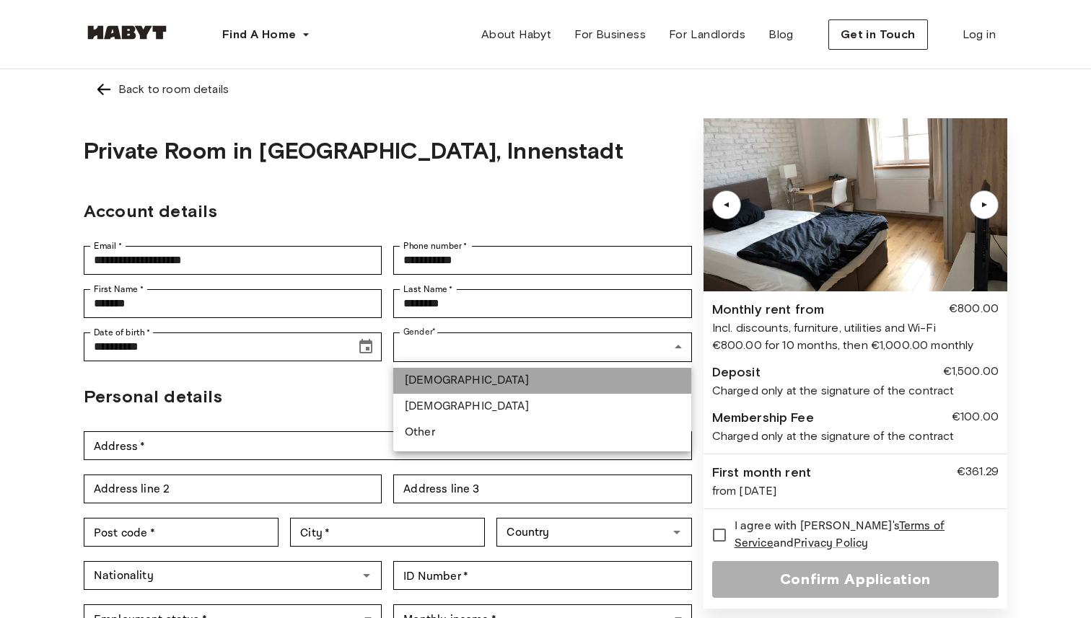
click at [462, 382] on li "[DEMOGRAPHIC_DATA]" at bounding box center [542, 381] width 298 height 26
type input "****"
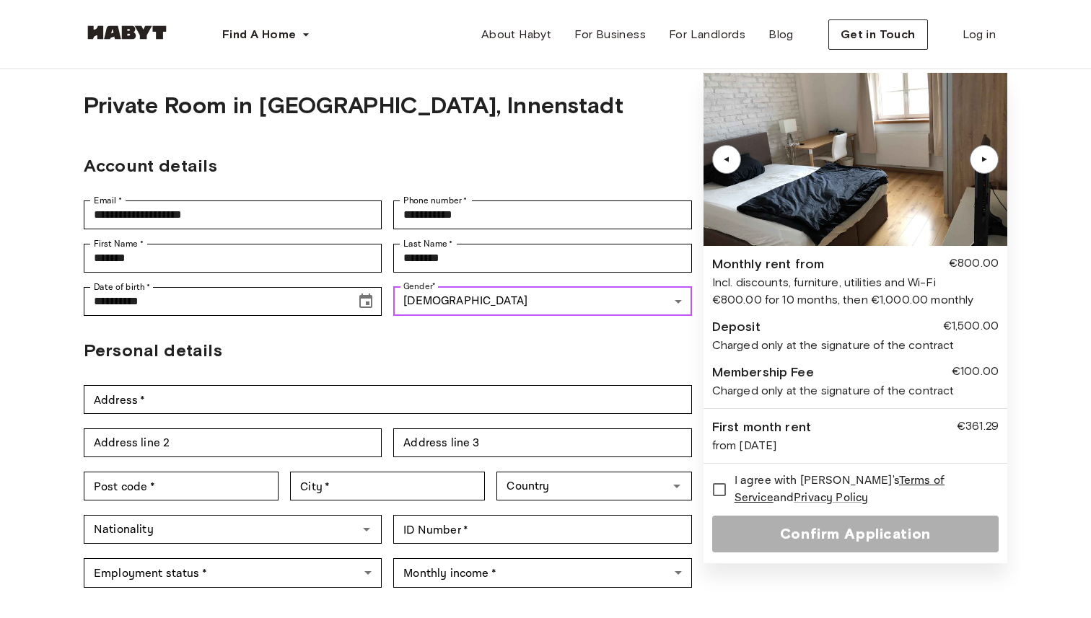
scroll to position [62, 0]
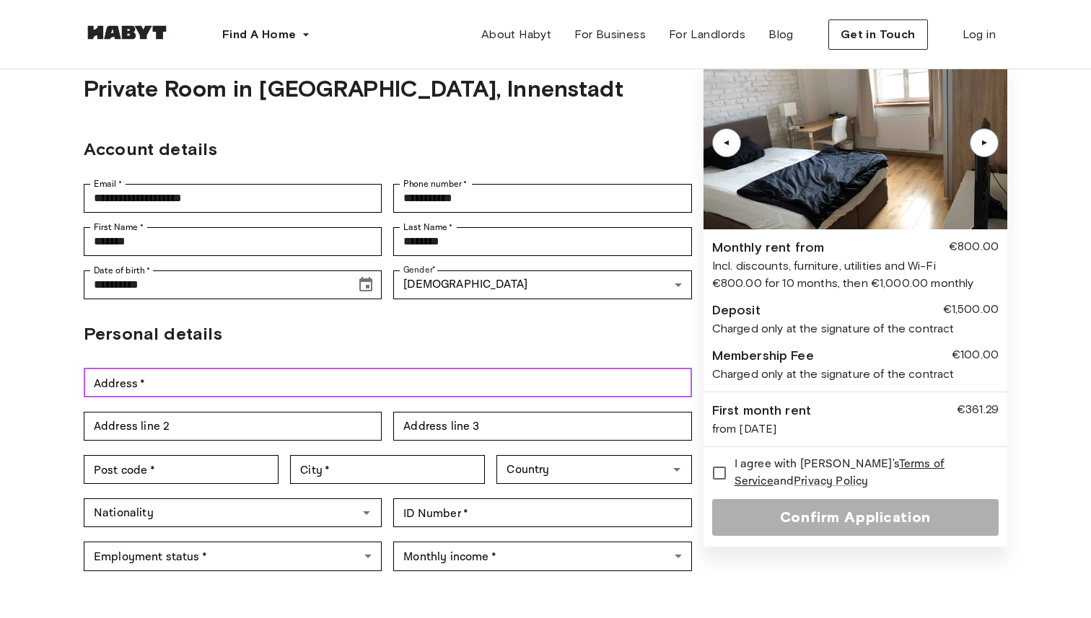
click at [304, 382] on input "Address   *" at bounding box center [388, 383] width 608 height 29
type input "**********"
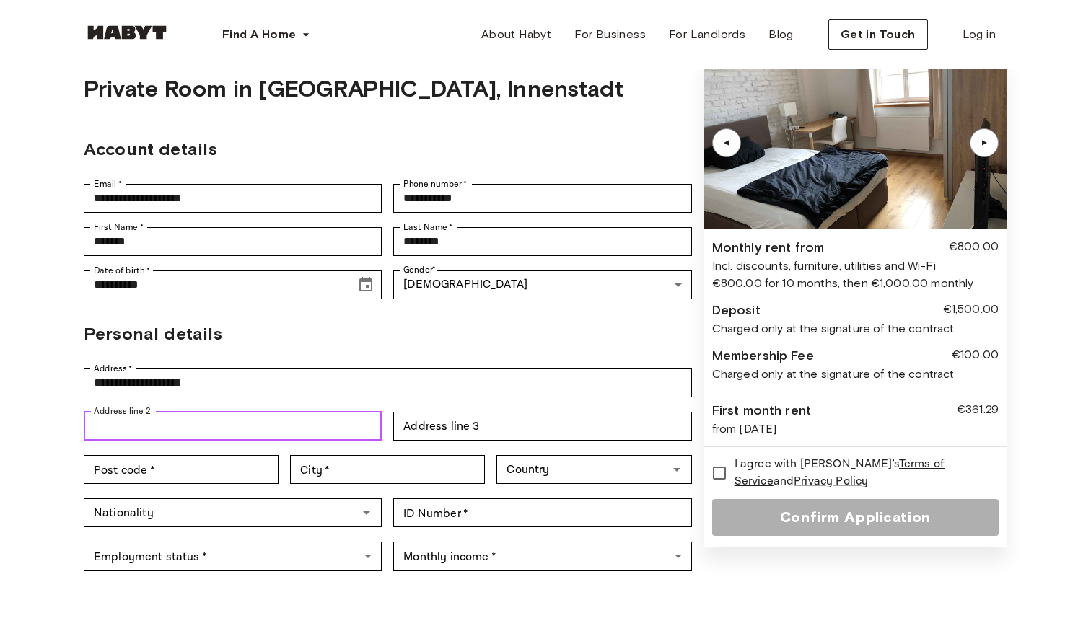
click at [201, 426] on input "Address line 2" at bounding box center [233, 426] width 298 height 29
type input "**********"
click at [146, 470] on input "Post code   *" at bounding box center [181, 469] width 195 height 29
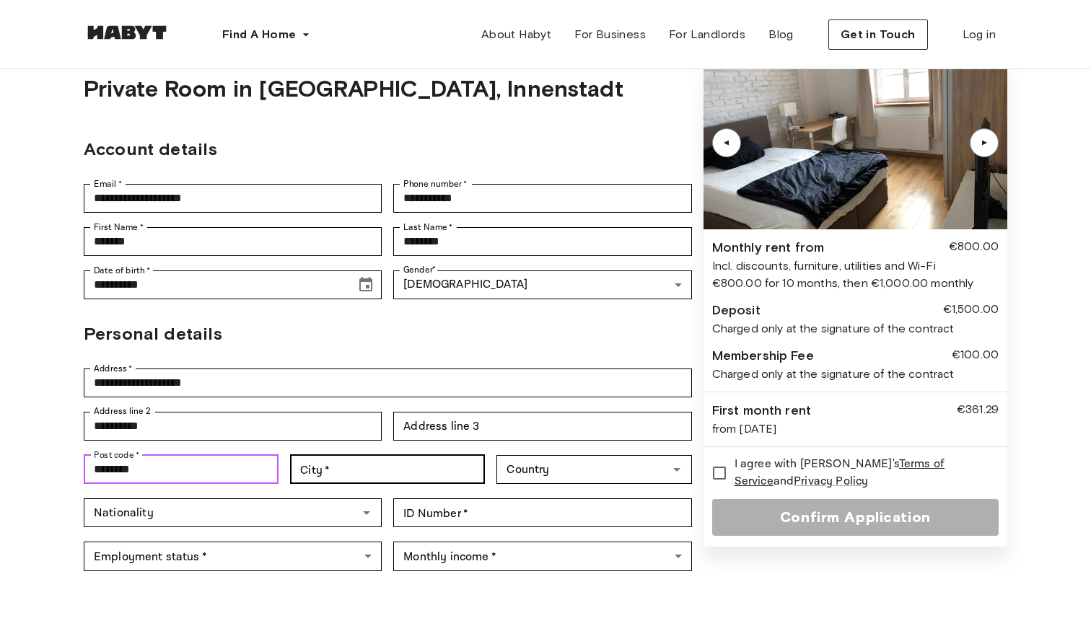
type input "********"
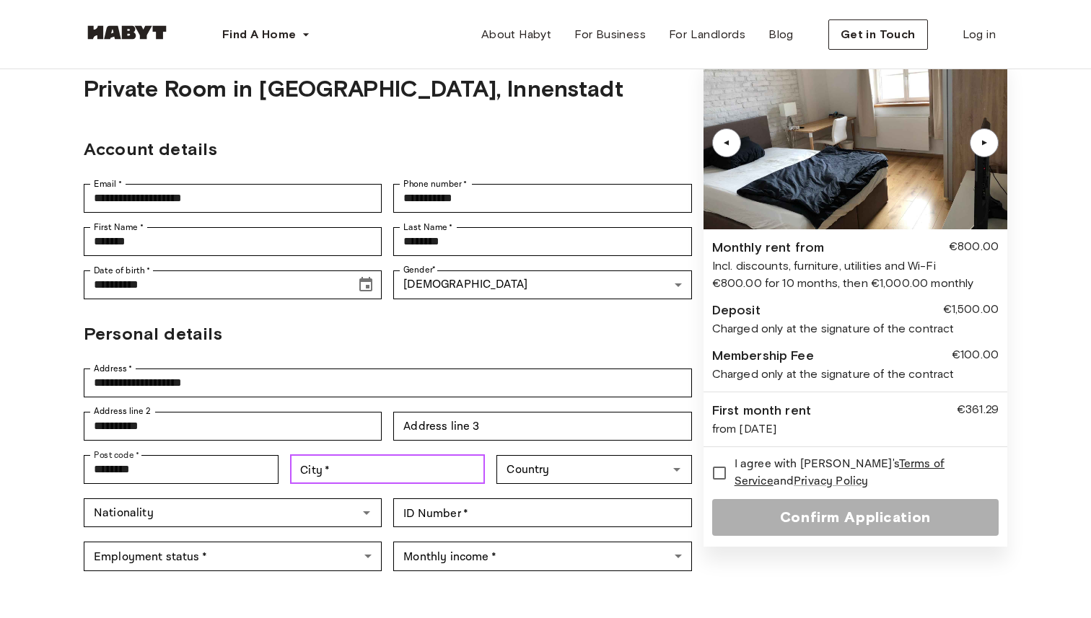
click at [342, 476] on input "City   *" at bounding box center [387, 469] width 195 height 29
type input "******"
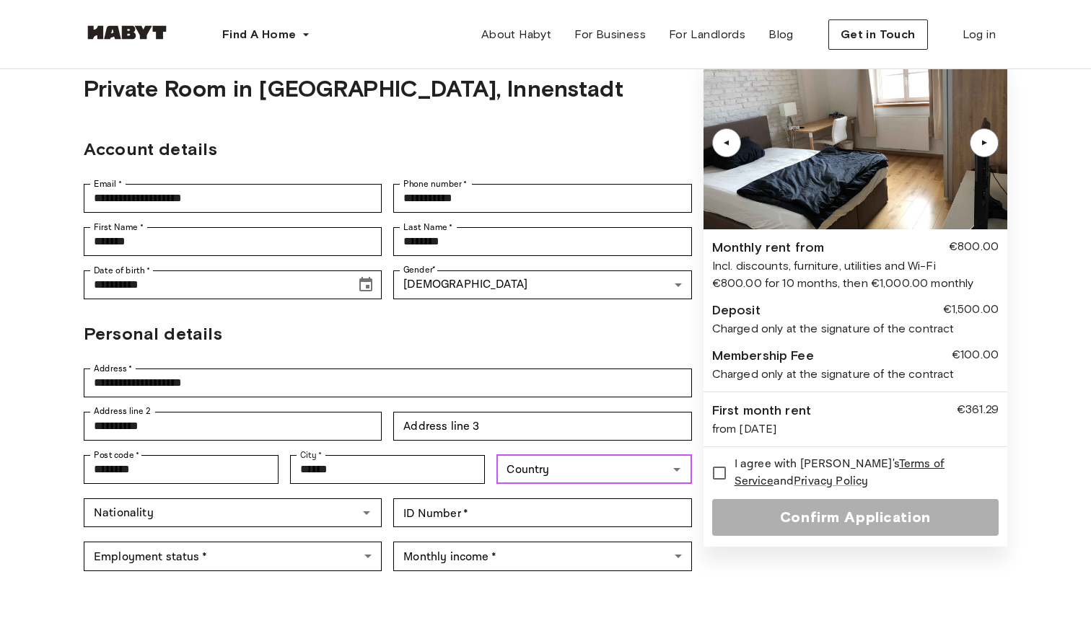
click at [550, 469] on input "Country" at bounding box center [582, 469] width 162 height 20
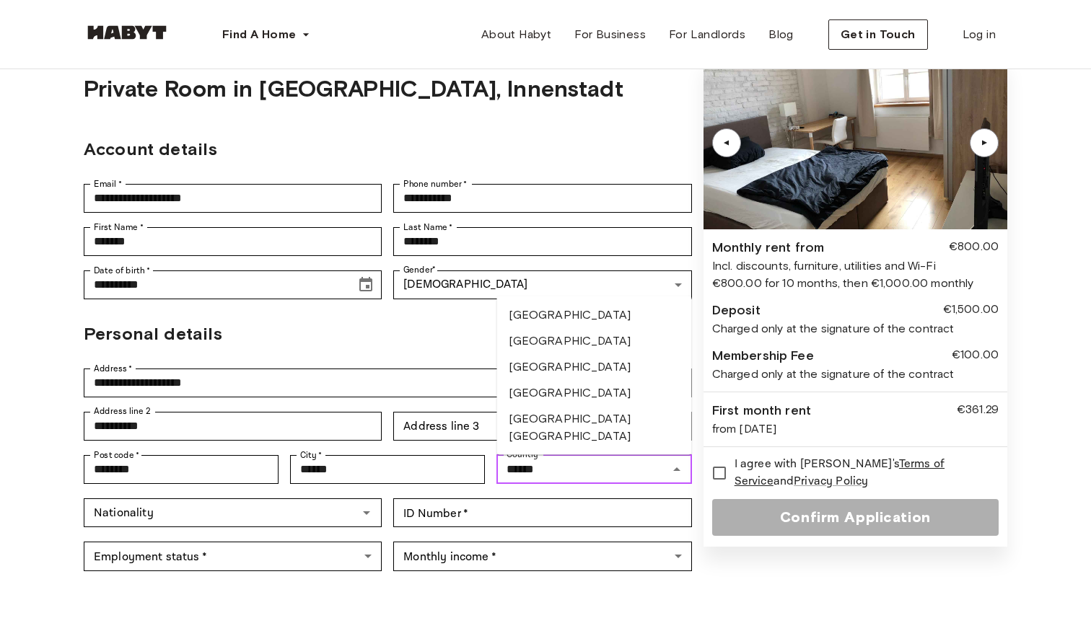
click at [556, 369] on li "United Kingdom" at bounding box center [594, 367] width 195 height 26
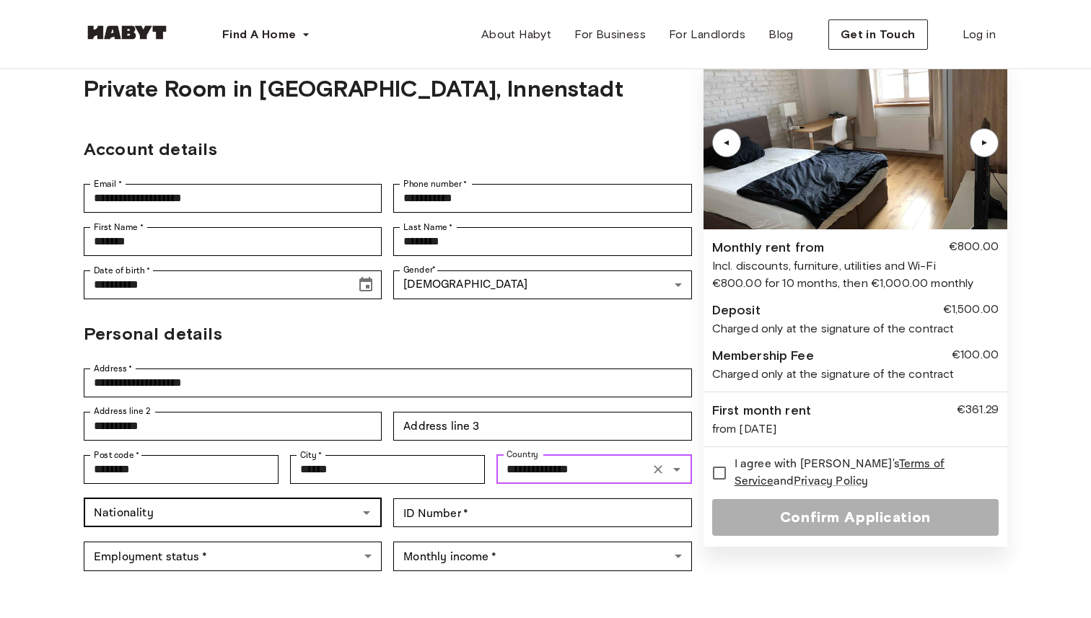
type input "**********"
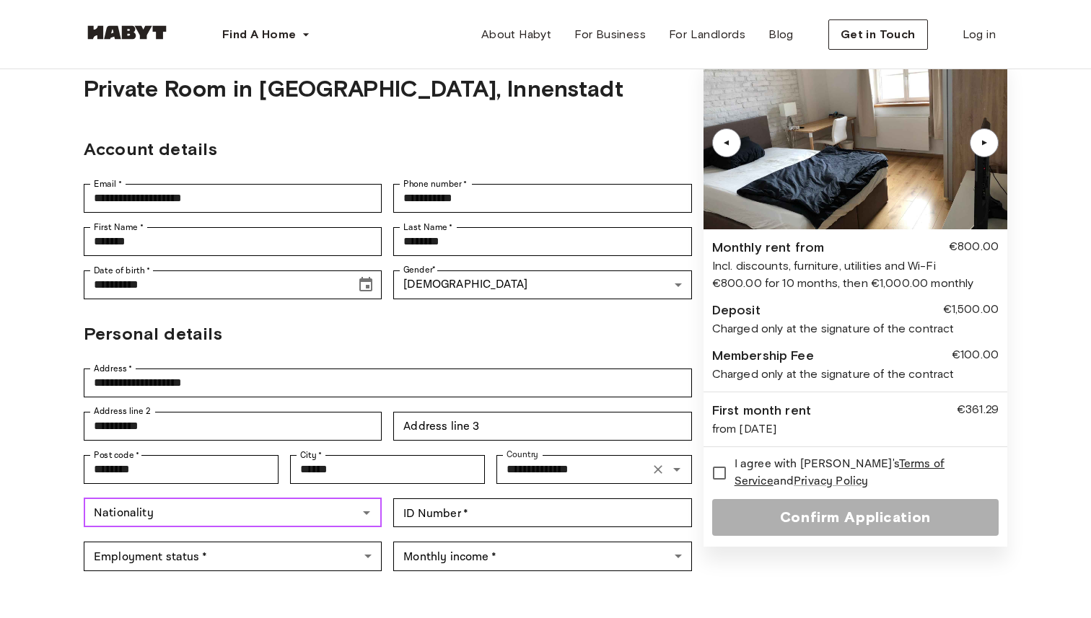
click at [190, 513] on input "Nationality" at bounding box center [220, 513] width 265 height 20
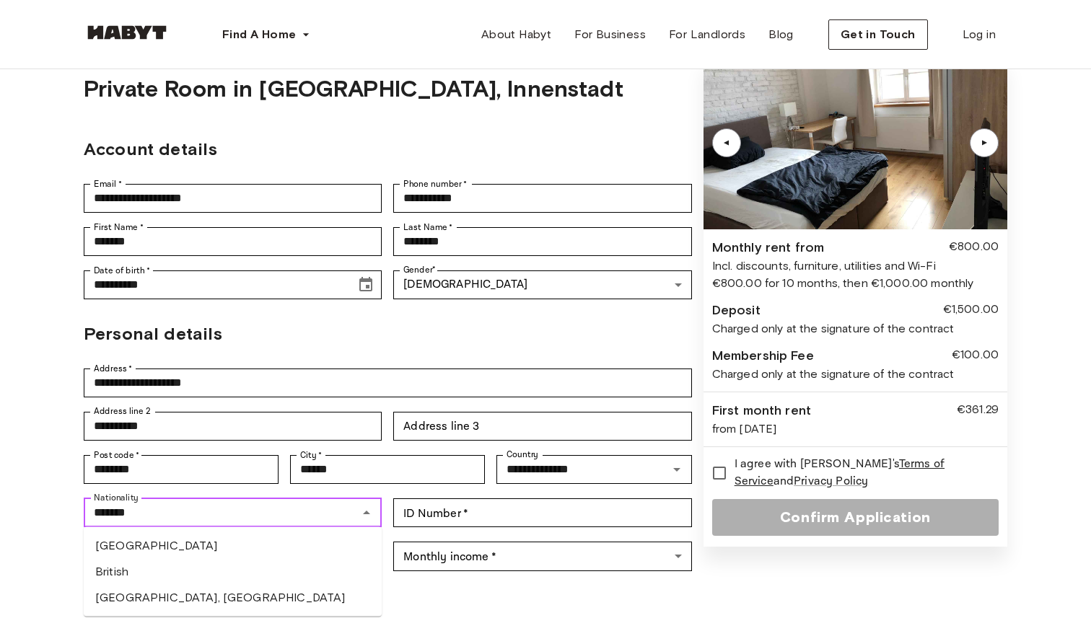
click at [180, 576] on li "British" at bounding box center [233, 572] width 298 height 26
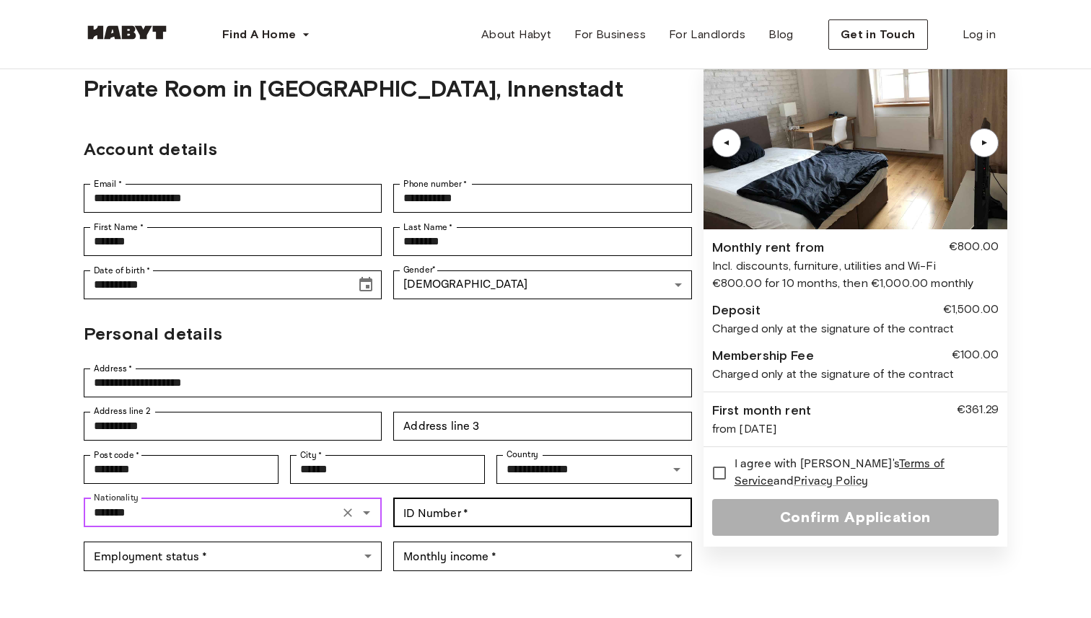
type input "*******"
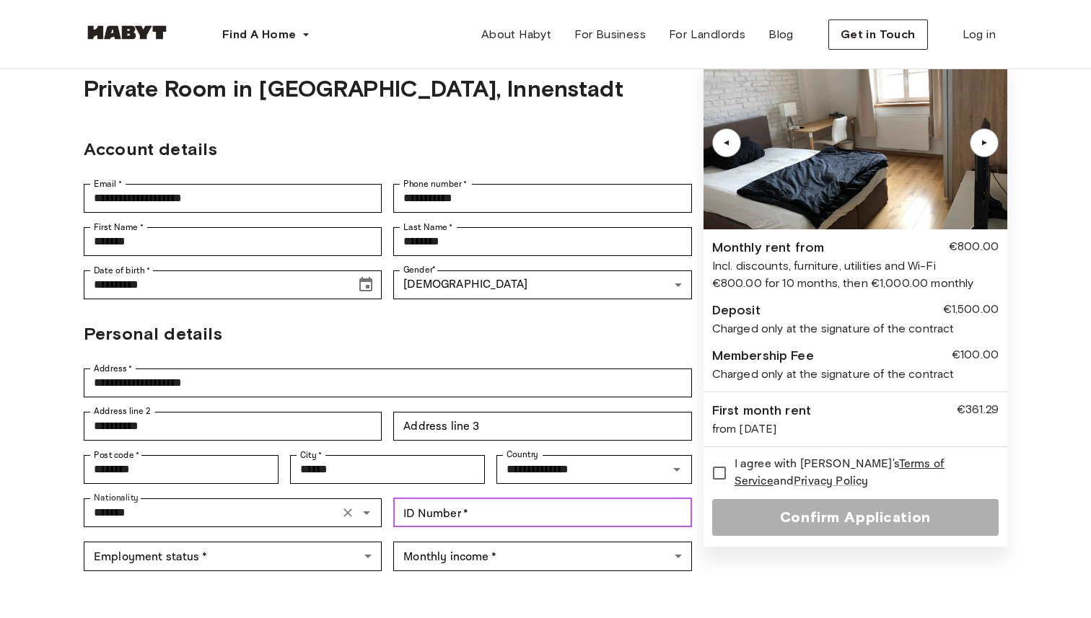
click at [474, 513] on input "ID Number   *" at bounding box center [542, 512] width 298 height 29
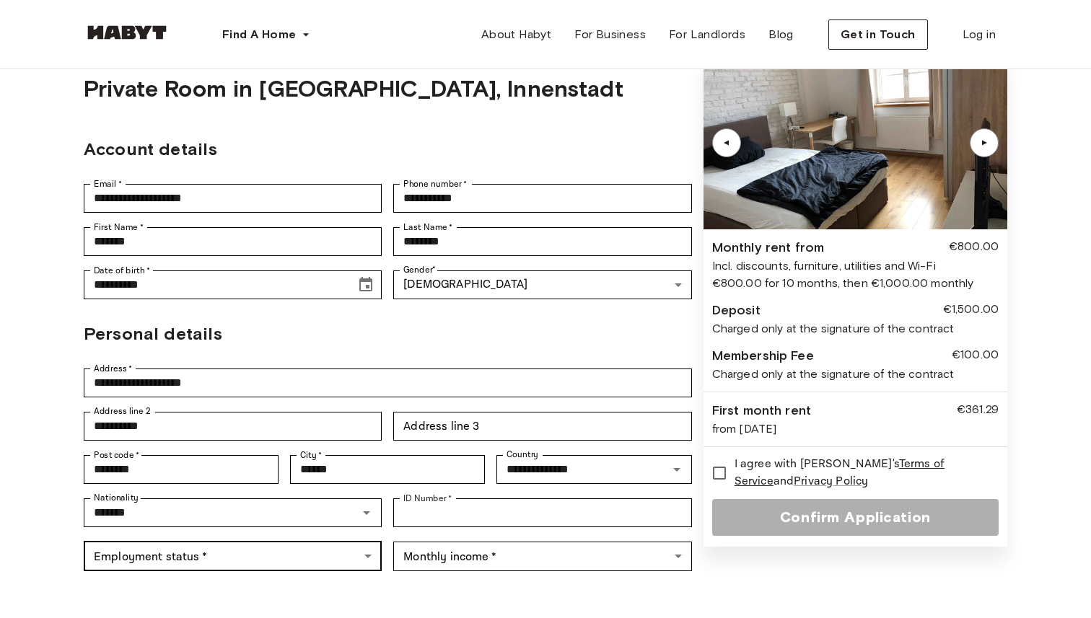
click at [308, 549] on body "**********" at bounding box center [545, 600] width 1091 height 1324
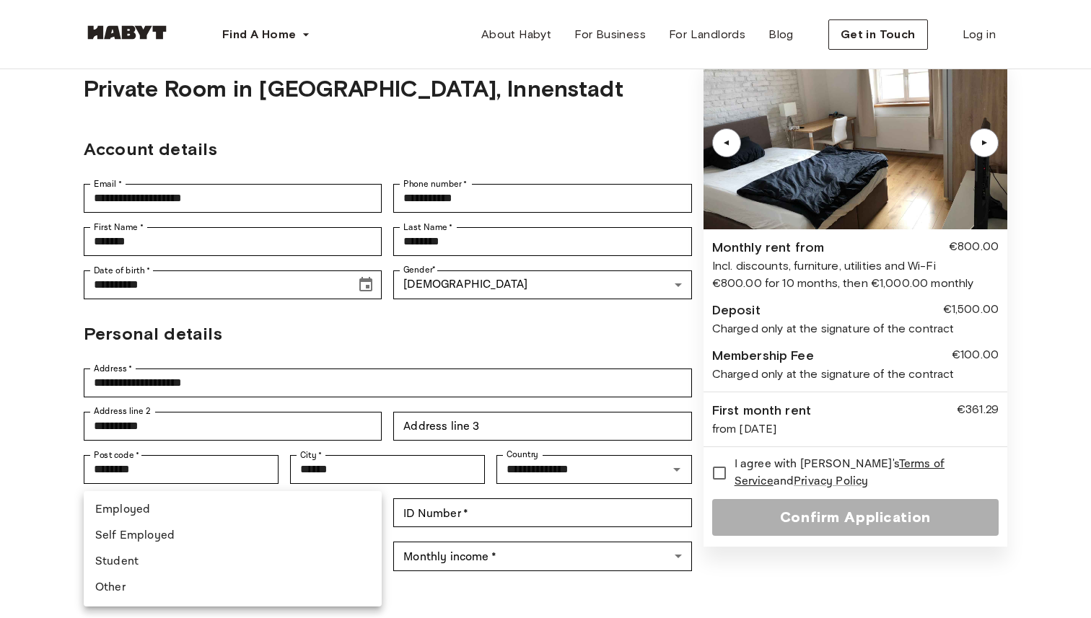
click at [296, 555] on li "Student" at bounding box center [233, 562] width 298 height 26
type input "*******"
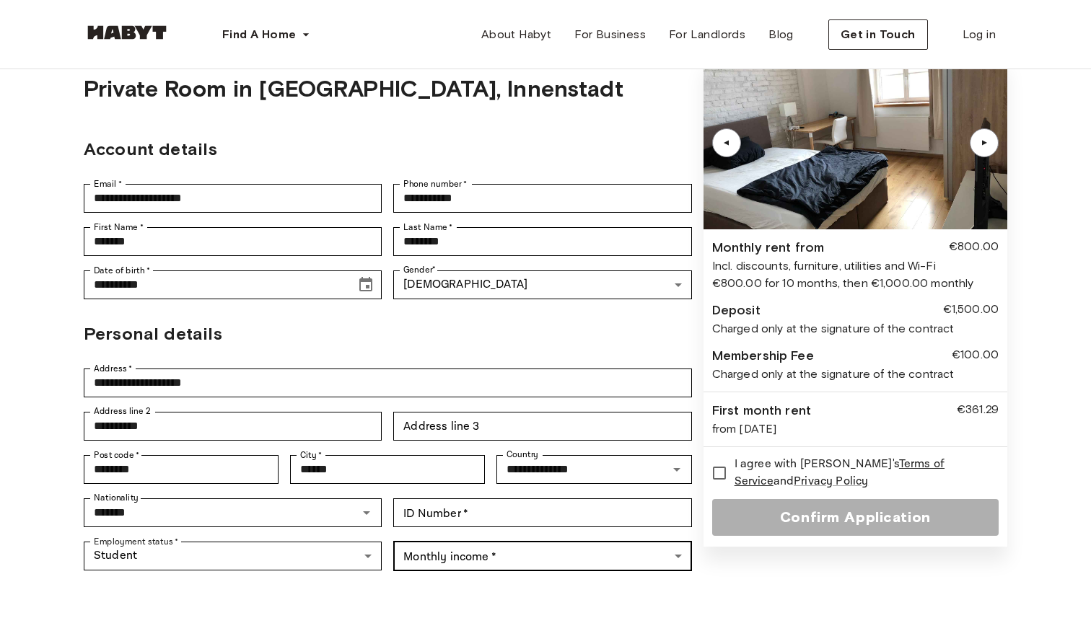
click at [456, 547] on body "**********" at bounding box center [545, 600] width 1091 height 1324
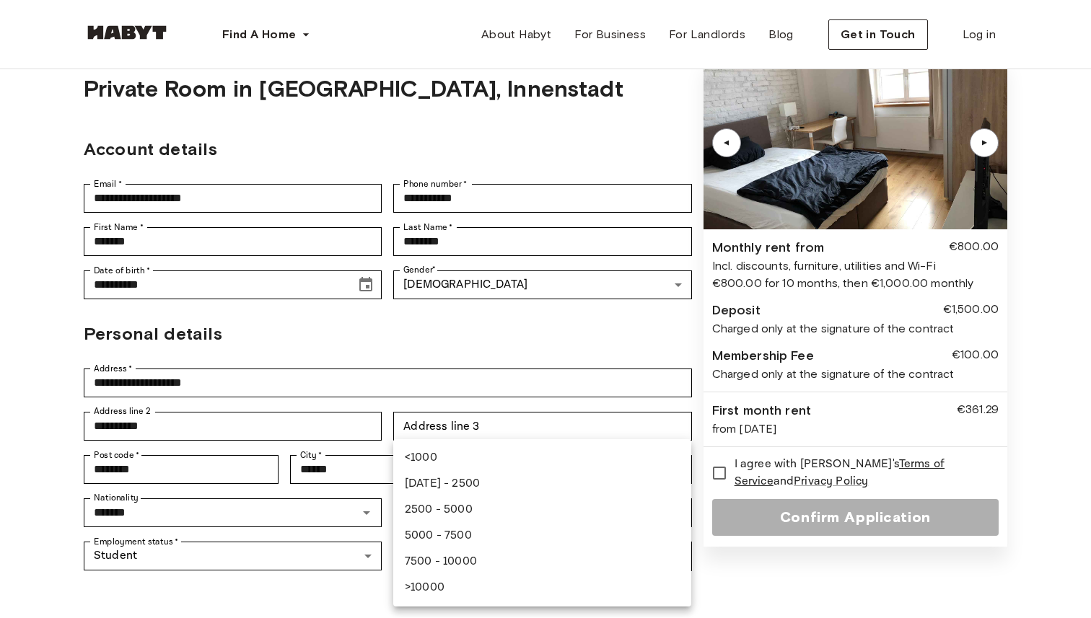
click at [468, 457] on li "<1000" at bounding box center [542, 458] width 298 height 26
type input "*****"
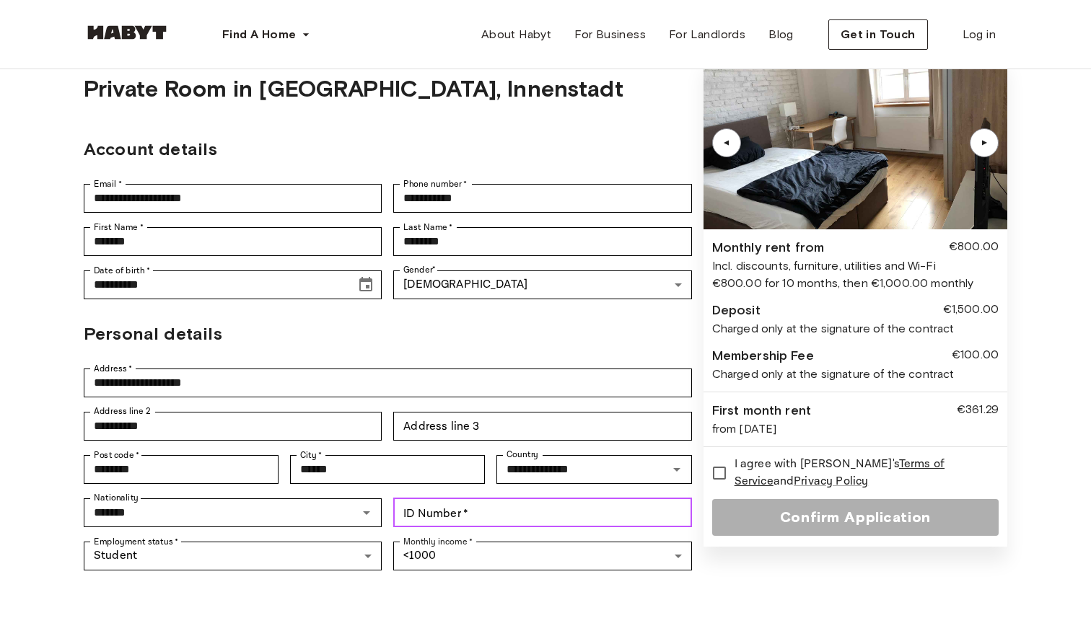
click at [494, 511] on input "ID Number   *" at bounding box center [542, 512] width 298 height 29
type input "*********"
click at [566, 341] on h2 "Personal details" at bounding box center [388, 334] width 608 height 26
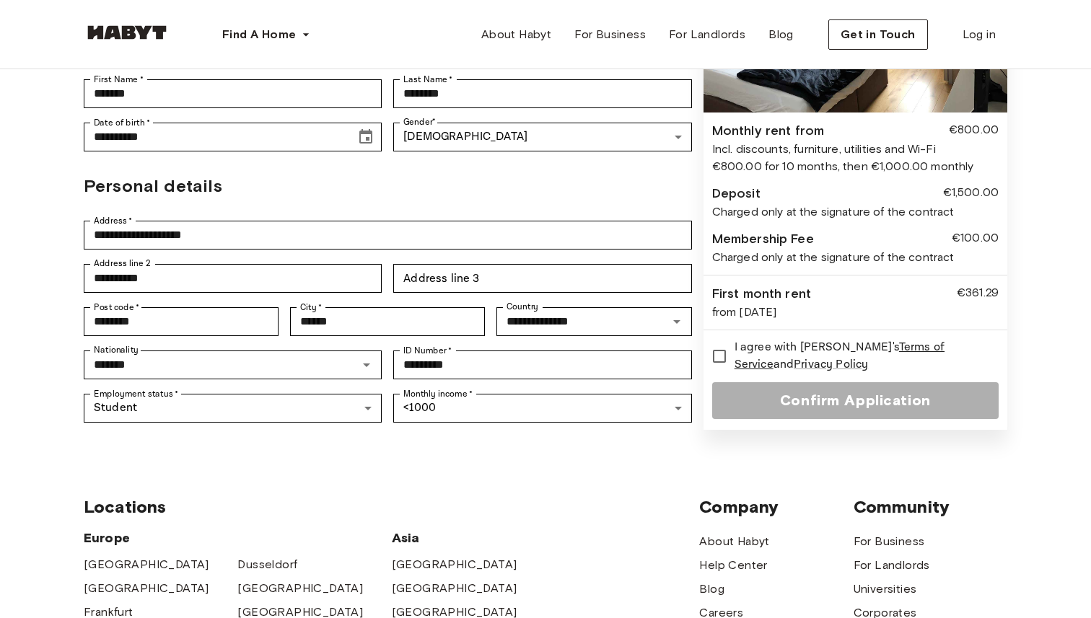
scroll to position [211, 0]
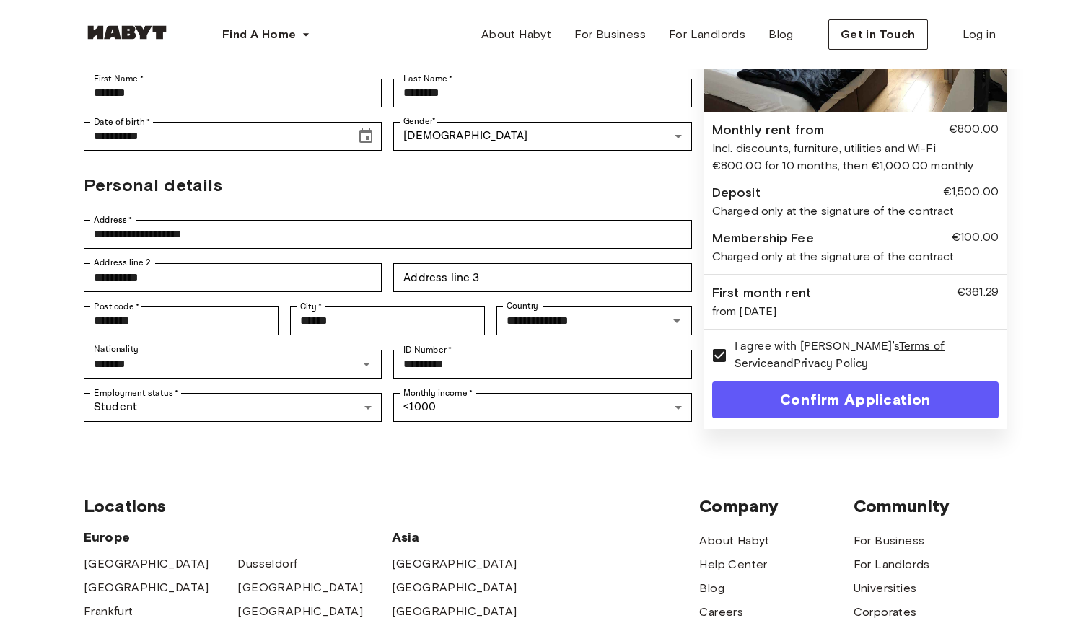
click at [753, 392] on button "Confirm Application" at bounding box center [855, 400] width 286 height 37
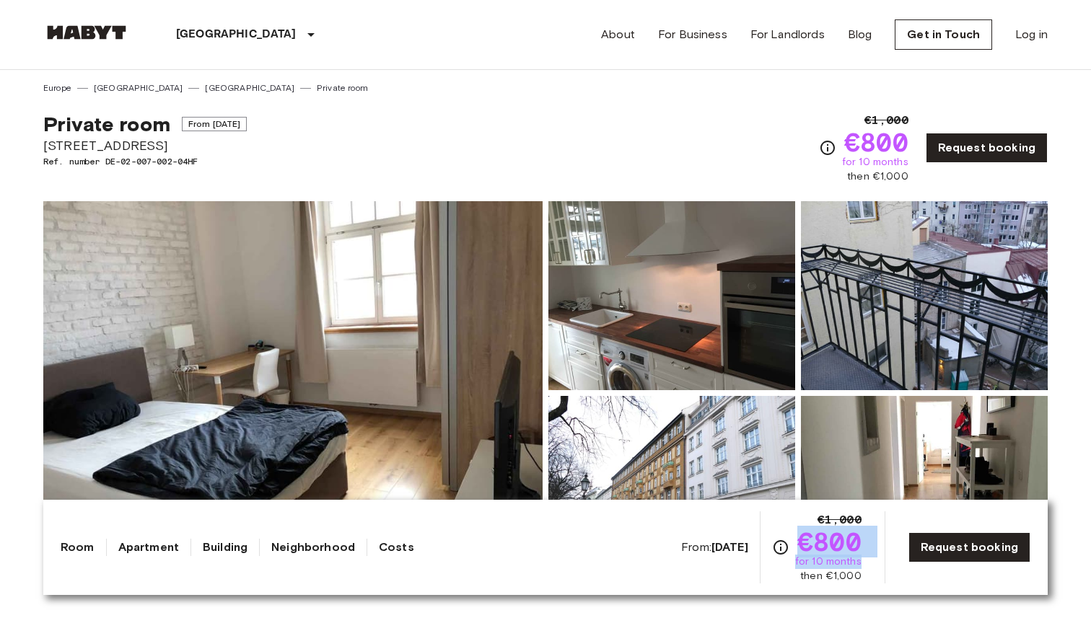
drag, startPoint x: 799, startPoint y: 517, endPoint x: 874, endPoint y: 568, distance: 91.0
click at [874, 568] on div "From: [DATE] €1,000 €800 for 10 months then €1,000 Request booking" at bounding box center [855, 547] width 349 height 72
drag, startPoint x: 812, startPoint y: 534, endPoint x: 879, endPoint y: 562, distance: 73.4
click at [879, 562] on div "From: [DATE] €1,000 €800 for 10 months then €1,000 Request booking" at bounding box center [855, 547] width 349 height 72
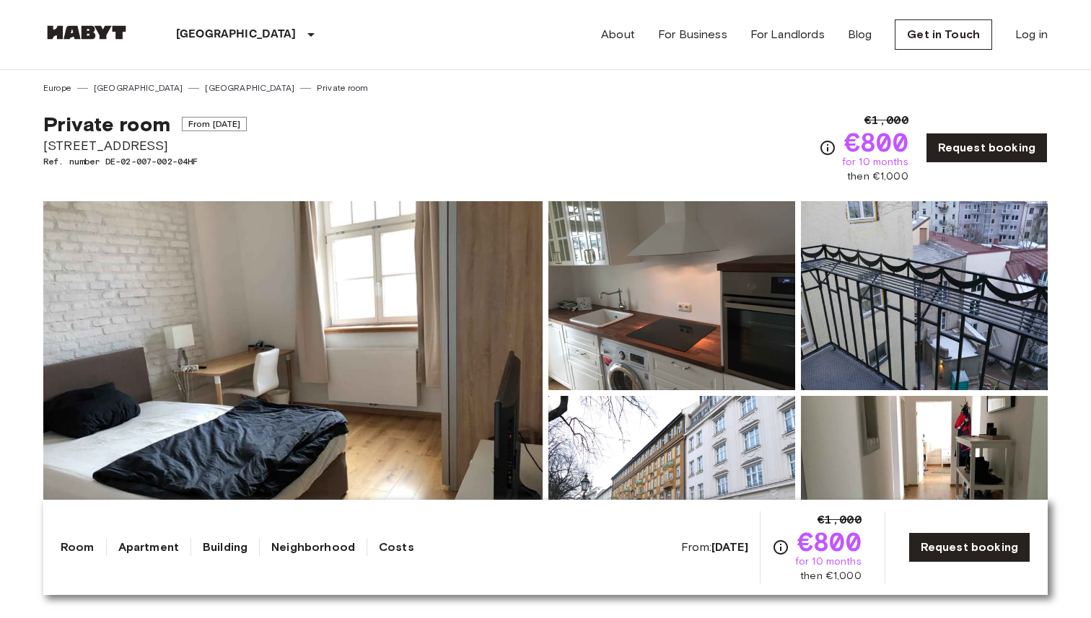
click at [879, 562] on div "From: [DATE] €1,000 €800 for 10 months then €1,000 Request booking" at bounding box center [855, 547] width 349 height 72
drag, startPoint x: 880, startPoint y: 563, endPoint x: 813, endPoint y: 536, distance: 72.2
click at [813, 536] on div "From: [DATE] €1,000 €800 for 10 months then €1,000 Request booking" at bounding box center [855, 547] width 349 height 72
click at [813, 536] on span "€800" at bounding box center [829, 542] width 64 height 26
drag, startPoint x: 806, startPoint y: 533, endPoint x: 872, endPoint y: 566, distance: 73.9
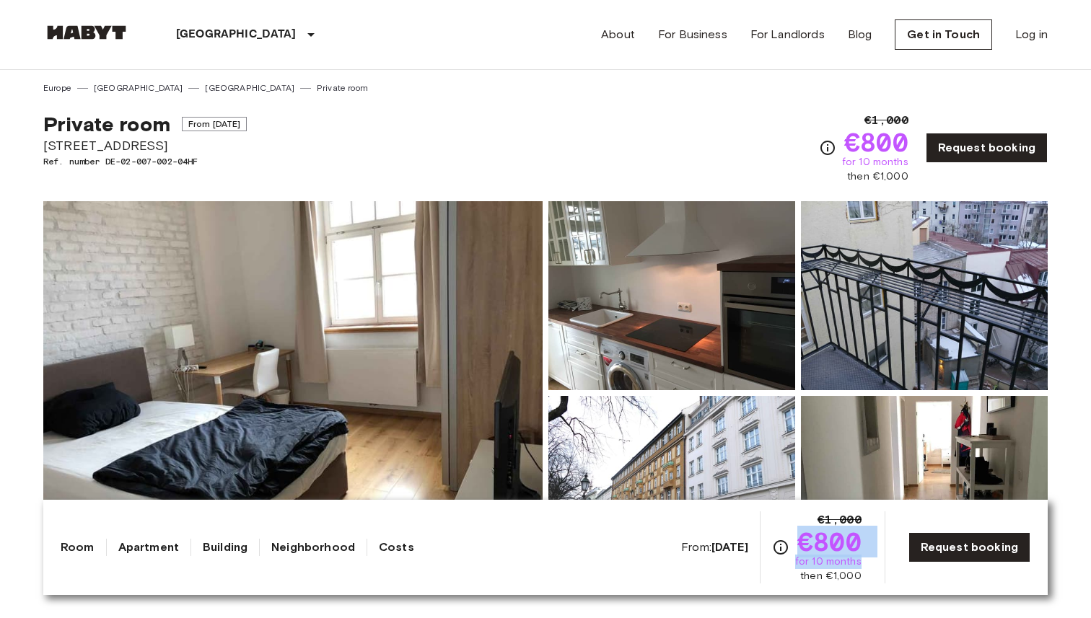
click at [874, 566] on div "From: [DATE] €1,000 €800 for 10 months then €1,000 Request booking" at bounding box center [855, 547] width 349 height 72
click at [872, 566] on div "From: [DATE] €1,000 €800 for 10 months then €1,000 Request booking" at bounding box center [855, 547] width 349 height 72
drag, startPoint x: 872, startPoint y: 566, endPoint x: 802, endPoint y: 536, distance: 76.0
click at [802, 536] on div "From: [DATE] €1,000 €800 for 10 months then €1,000 Request booking" at bounding box center [855, 547] width 349 height 72
click at [802, 536] on span "€800" at bounding box center [829, 542] width 64 height 26
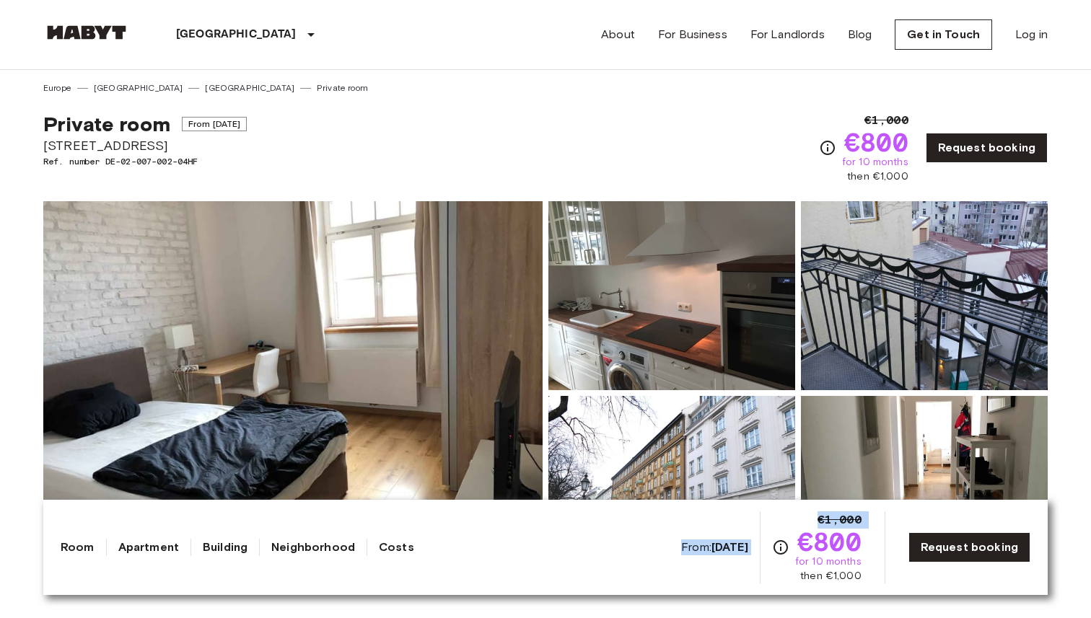
drag, startPoint x: 802, startPoint y: 536, endPoint x: 876, endPoint y: 537, distance: 74.3
click at [876, 537] on div "From: [DATE] €1,000 €800 for 10 months then €1,000 Request booking" at bounding box center [855, 547] width 349 height 72
drag, startPoint x: 801, startPoint y: 539, endPoint x: 874, endPoint y: 560, distance: 75.3
click at [874, 561] on div "From: [DATE] €1,000 €800 for 10 months then €1,000 Request booking" at bounding box center [855, 547] width 349 height 72
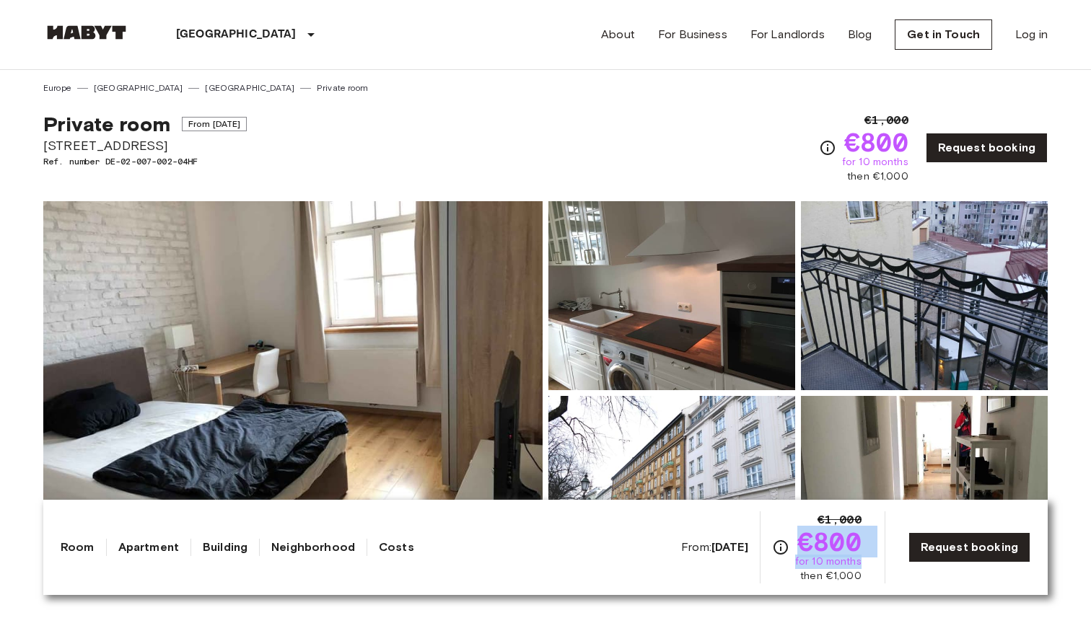
click at [874, 560] on div "From: [DATE] €1,000 €800 for 10 months then €1,000 Request booking" at bounding box center [855, 547] width 349 height 72
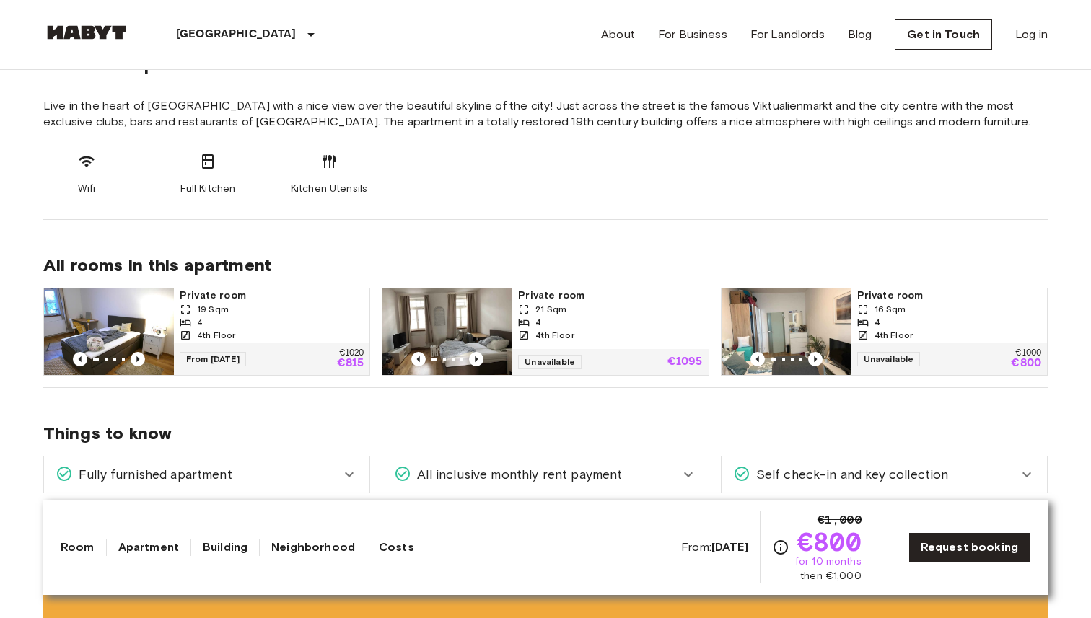
scroll to position [562, 0]
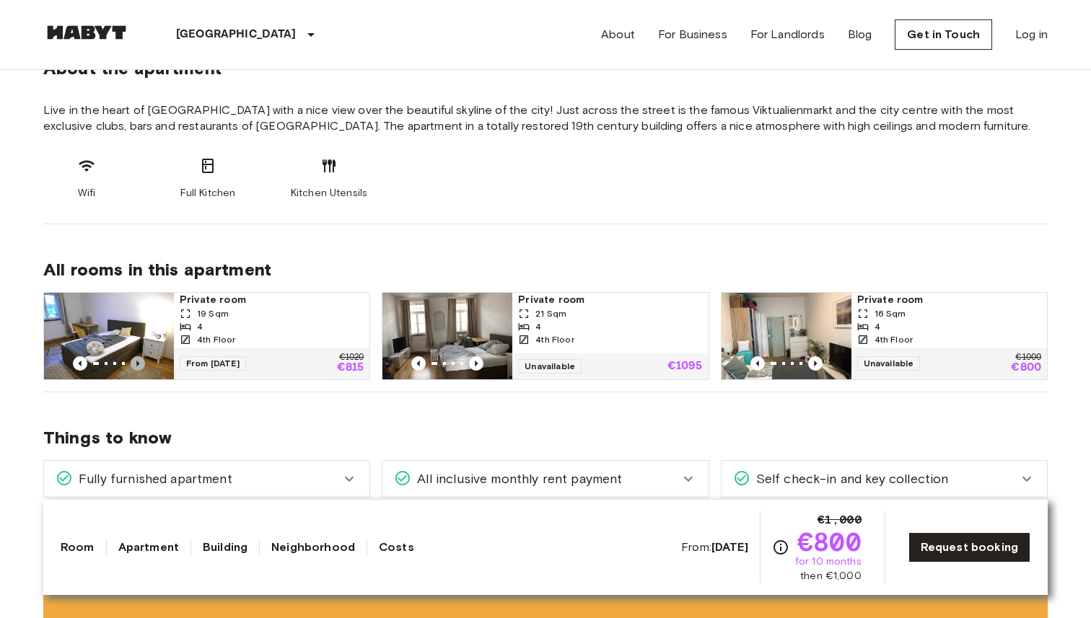
click at [137, 360] on icon "Previous image" at bounding box center [138, 363] width 14 height 14
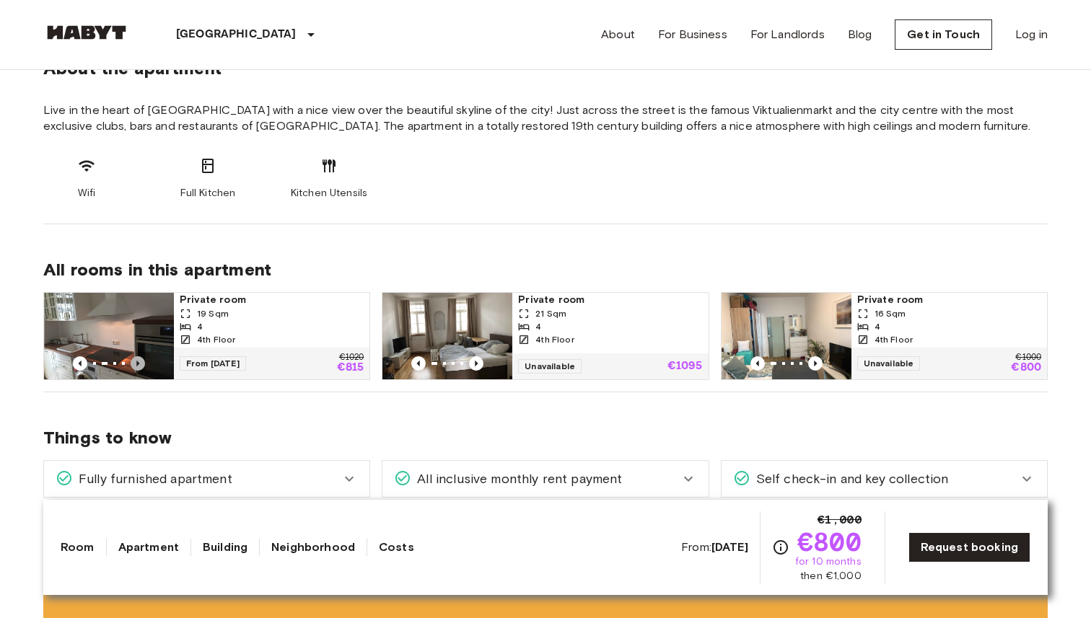
click at [137, 360] on icon "Previous image" at bounding box center [138, 363] width 14 height 14
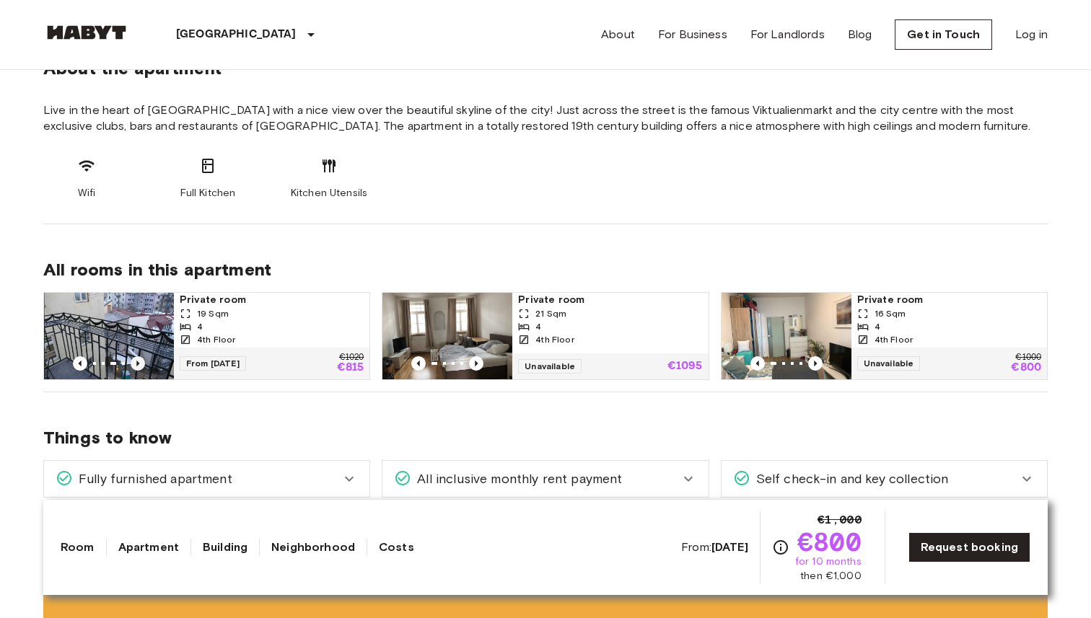
click at [137, 360] on icon "Previous image" at bounding box center [138, 363] width 14 height 14
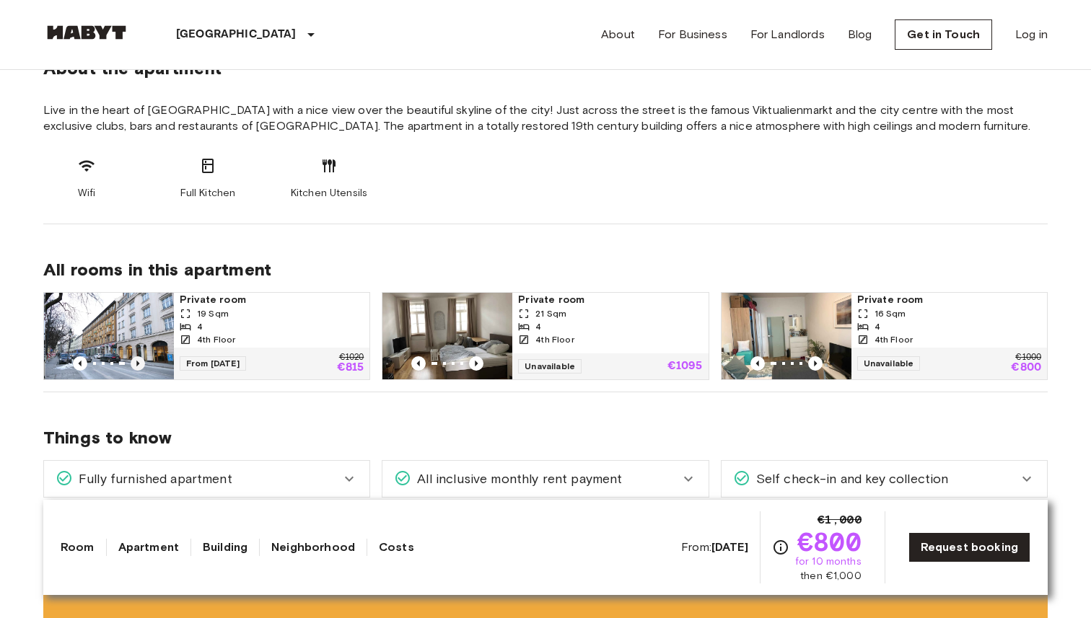
click at [138, 360] on icon "Previous image" at bounding box center [138, 363] width 14 height 14
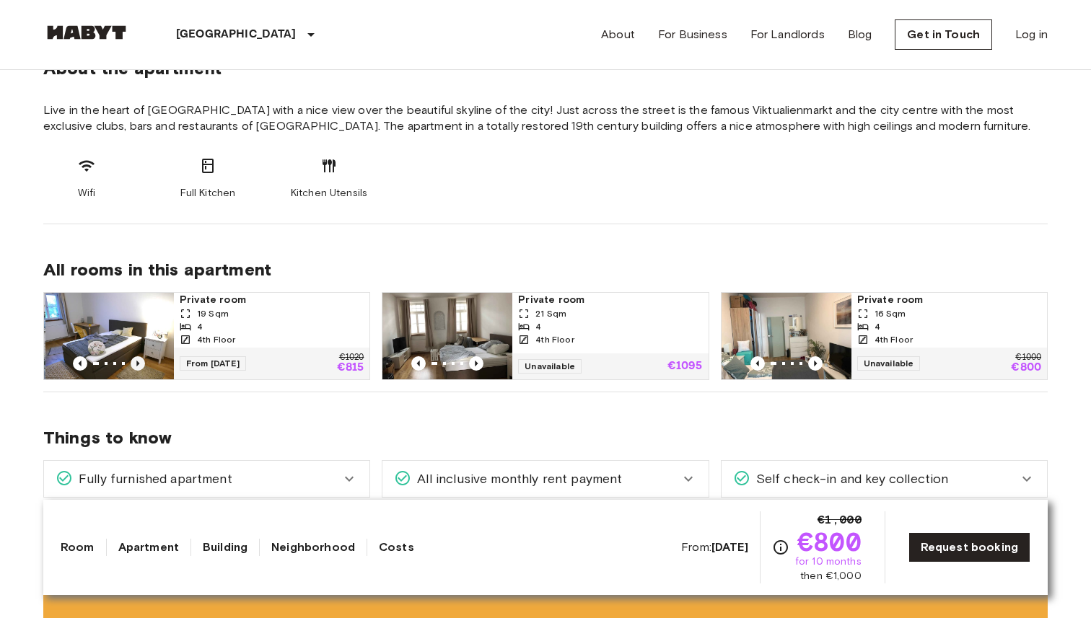
click at [138, 360] on icon "Previous image" at bounding box center [138, 363] width 14 height 14
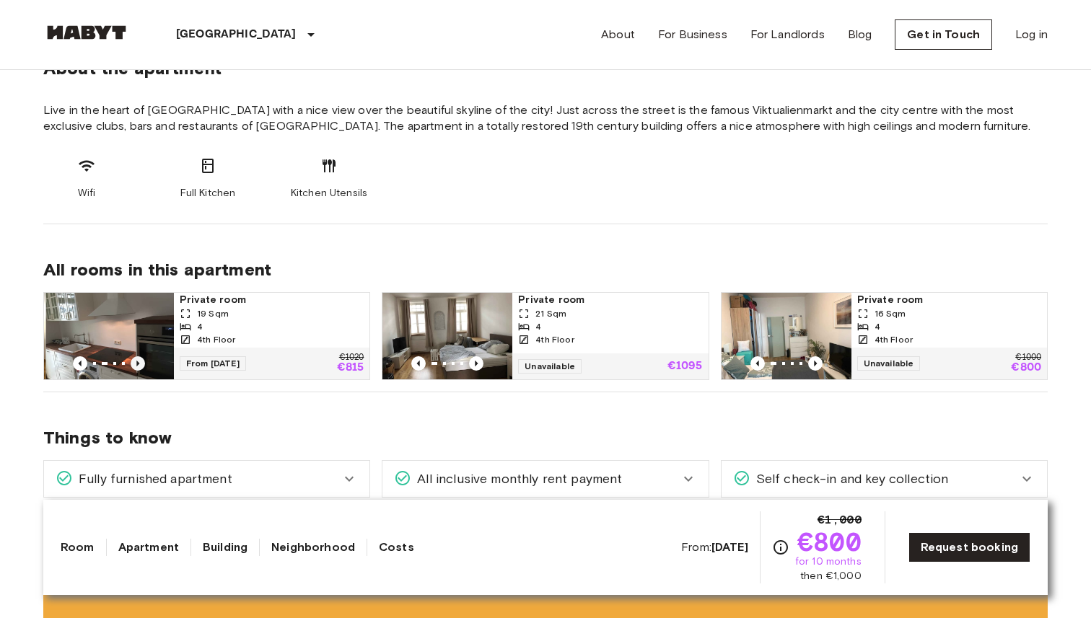
click at [138, 360] on icon "Previous image" at bounding box center [138, 363] width 14 height 14
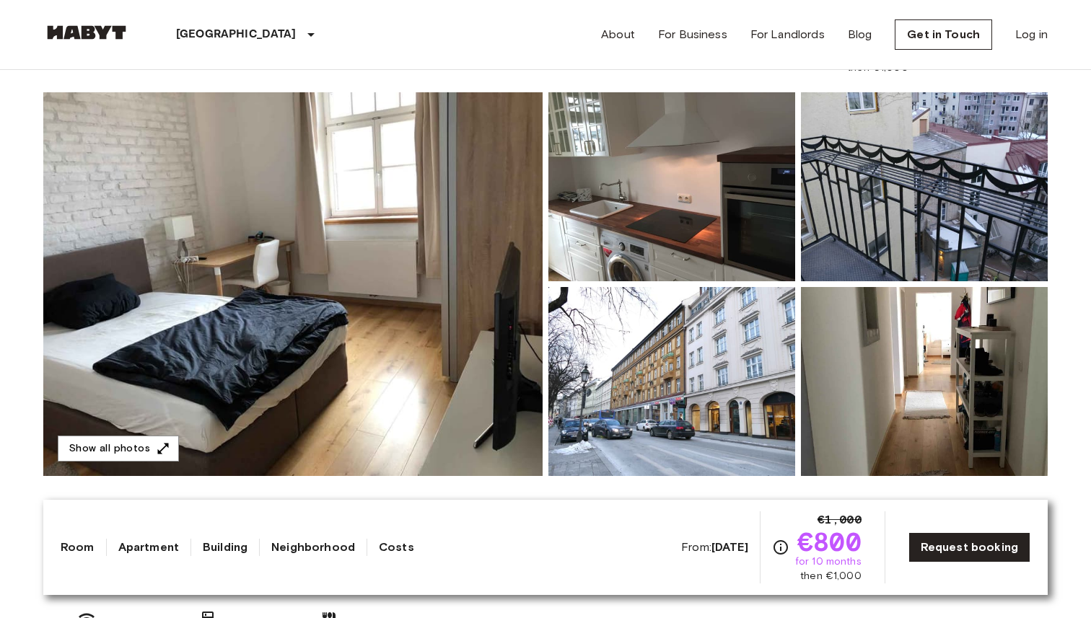
scroll to position [118, 0]
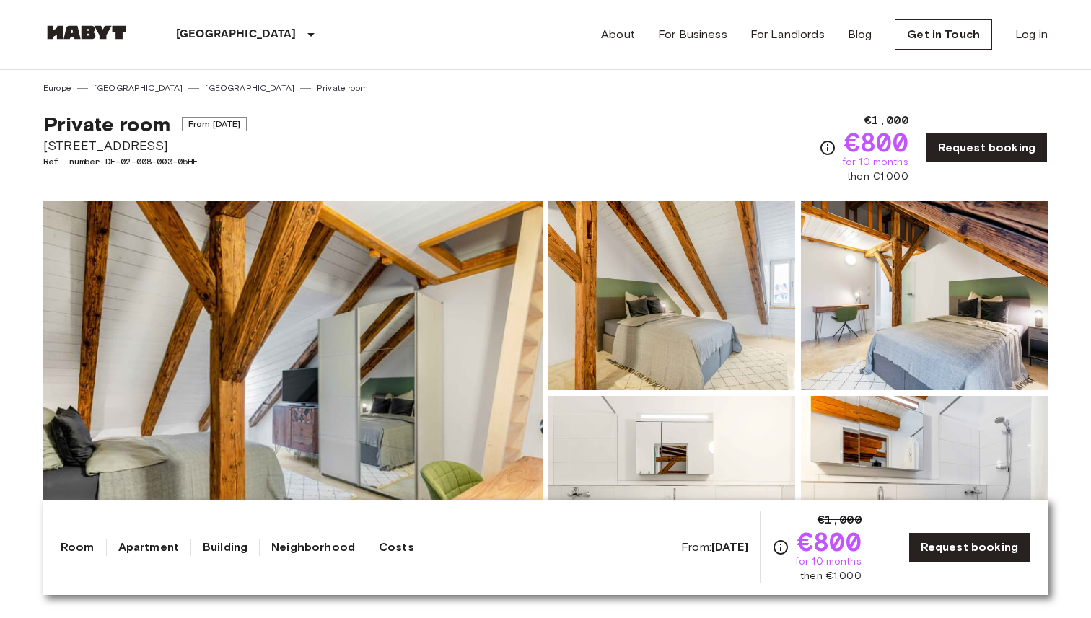
click at [317, 82] on link "Private room" at bounding box center [342, 88] width 51 height 13
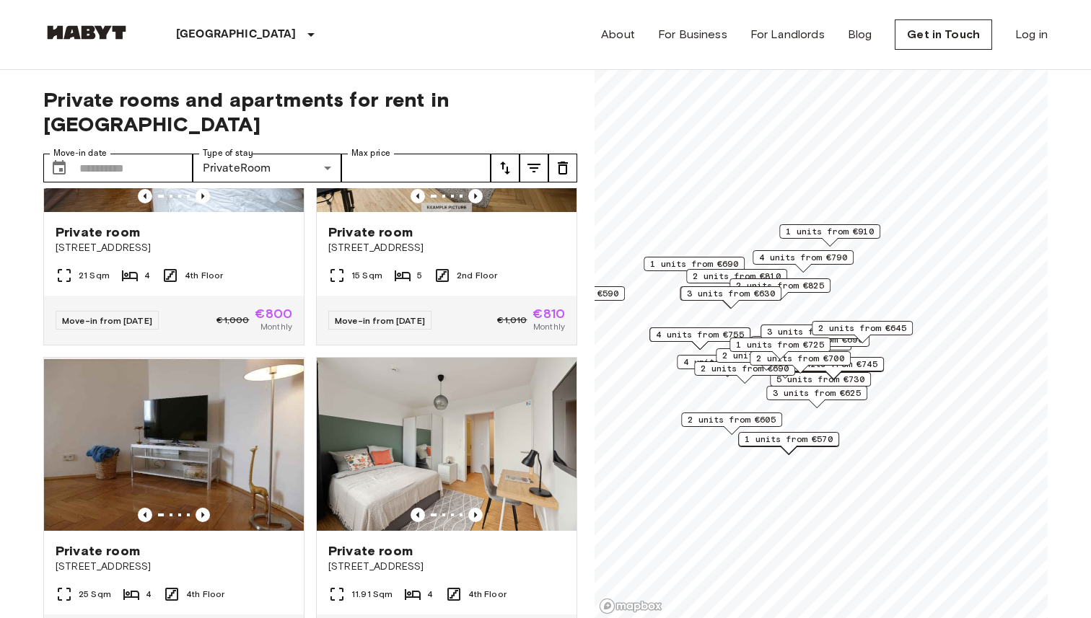
scroll to position [5599, 0]
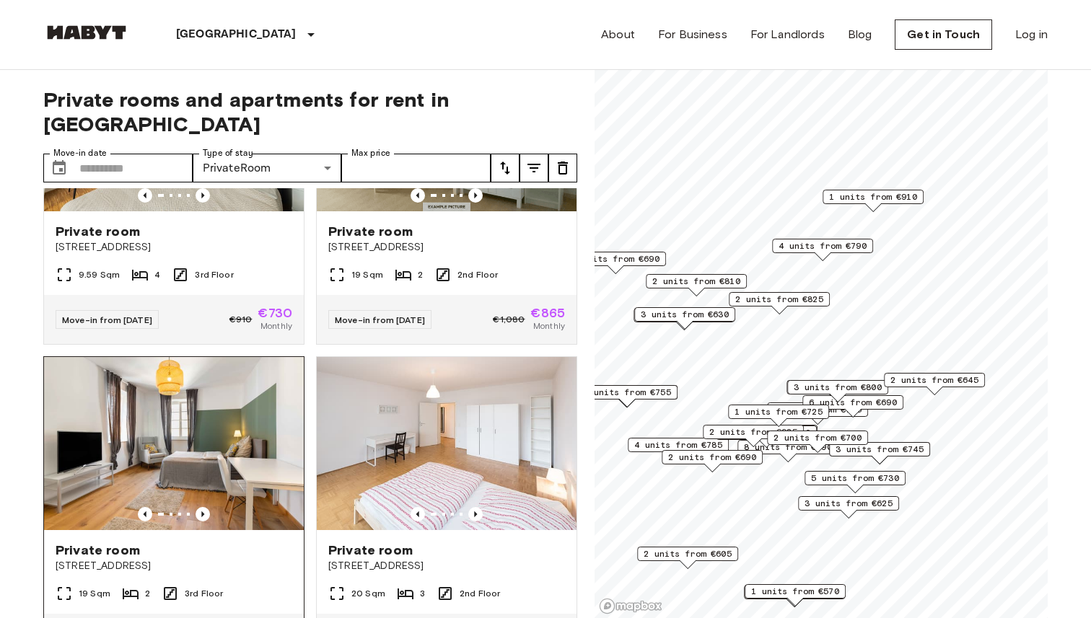
scroll to position [8764, 0]
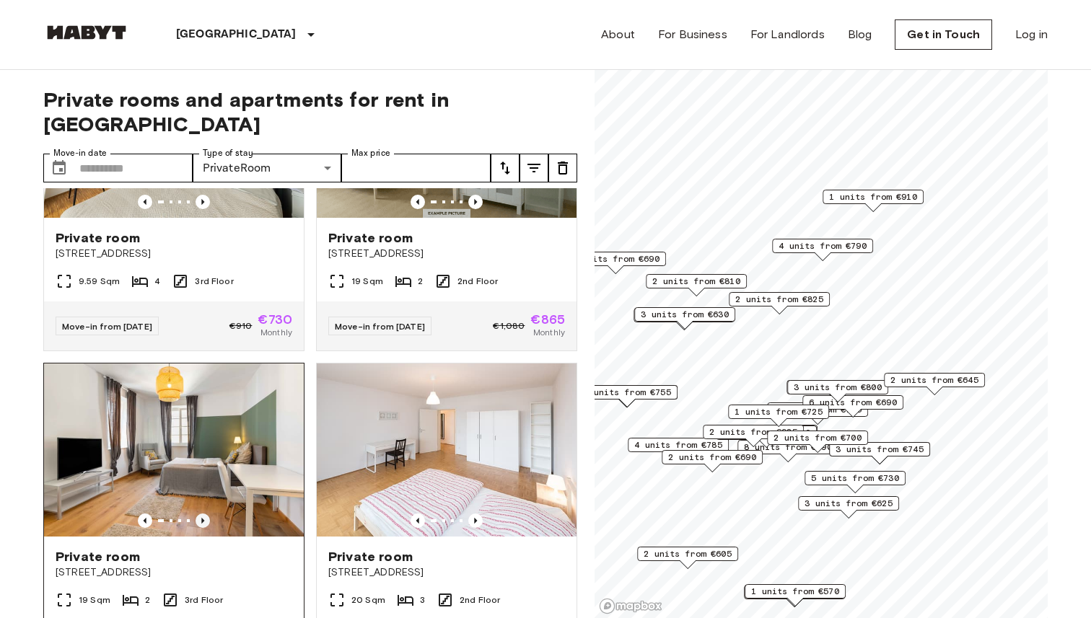
click at [202, 518] on icon "Previous image" at bounding box center [202, 521] width 3 height 6
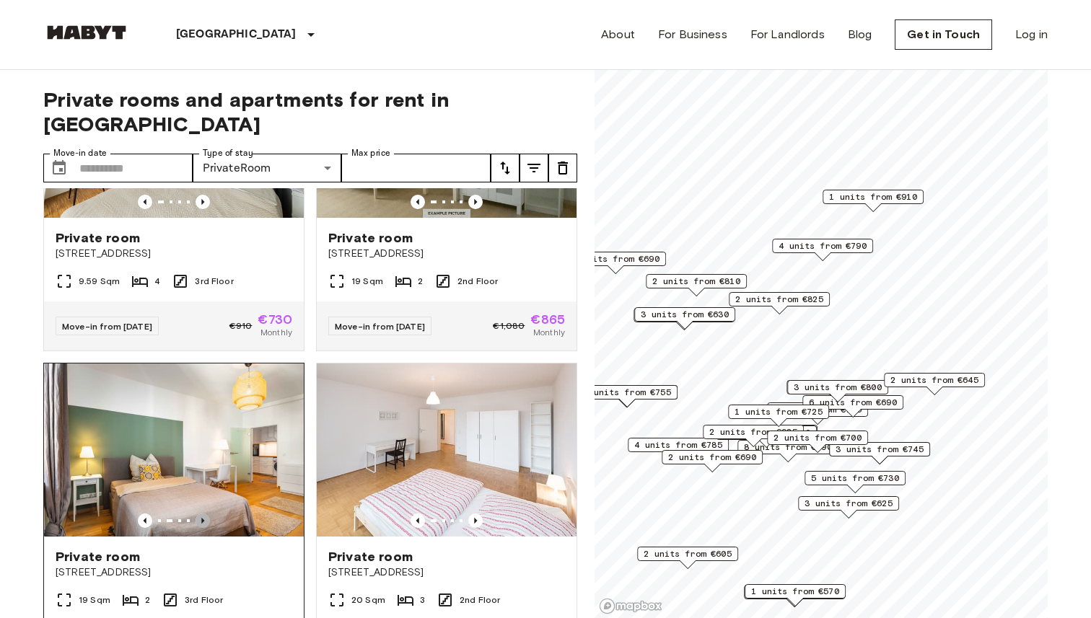
click at [202, 518] on icon "Previous image" at bounding box center [202, 521] width 3 height 6
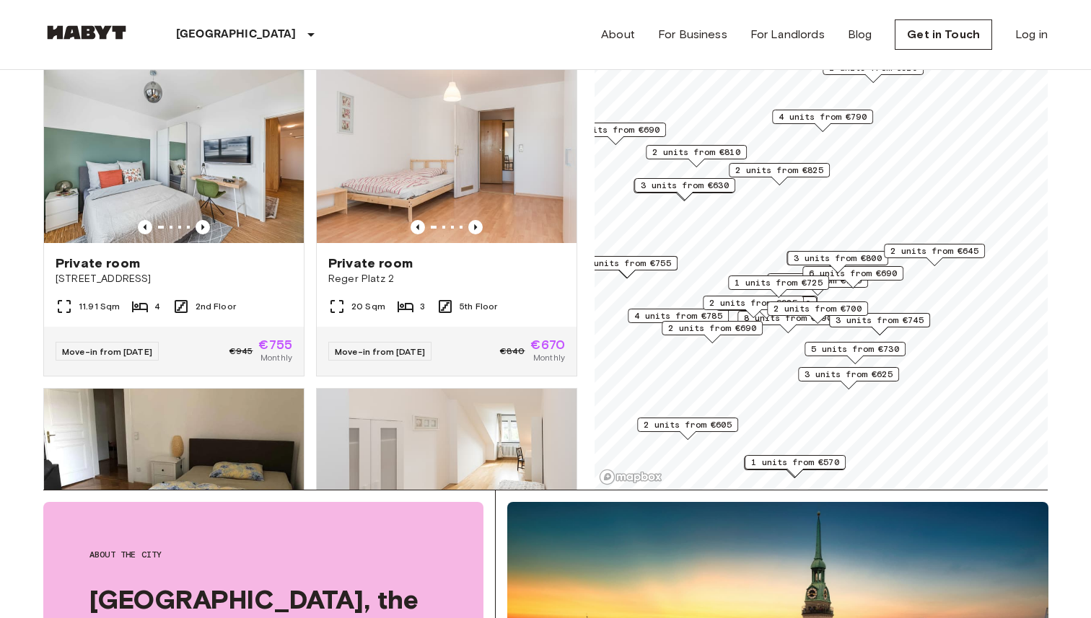
scroll to position [10188, 0]
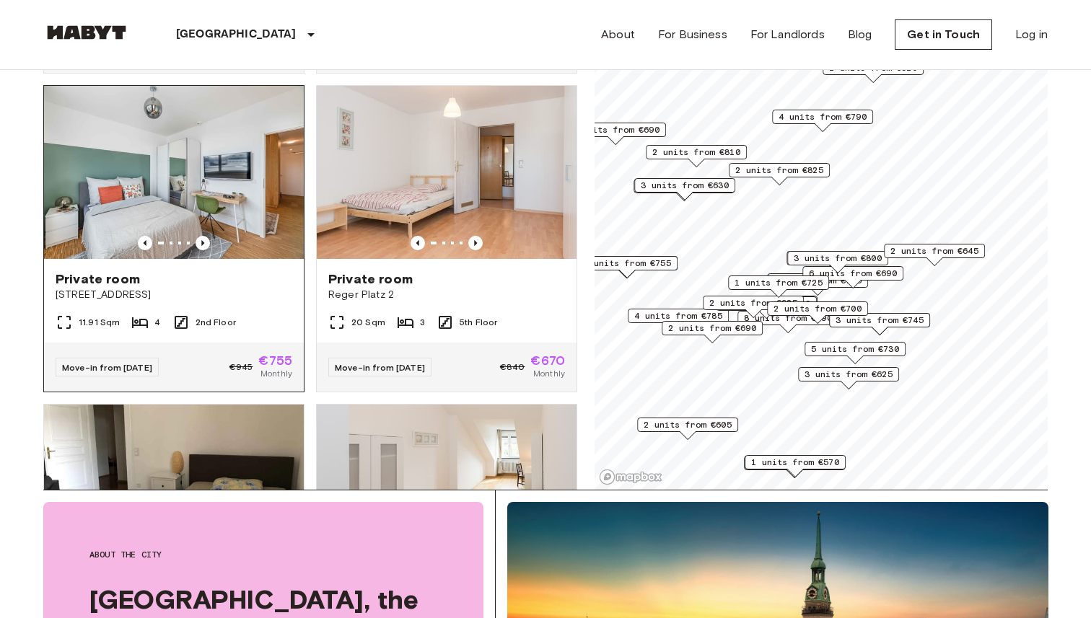
click at [193, 271] on div "Private room" at bounding box center [174, 279] width 237 height 17
